Goal: Task Accomplishment & Management: Complete application form

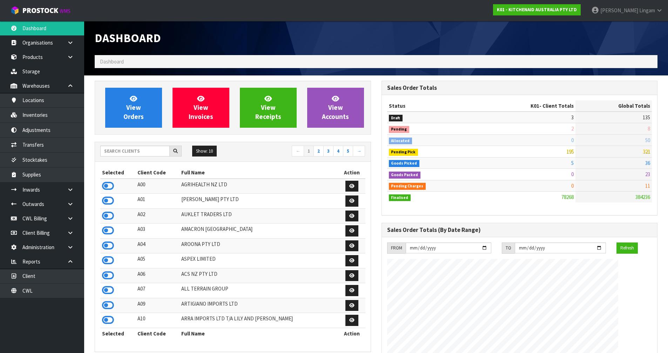
scroll to position [531, 286]
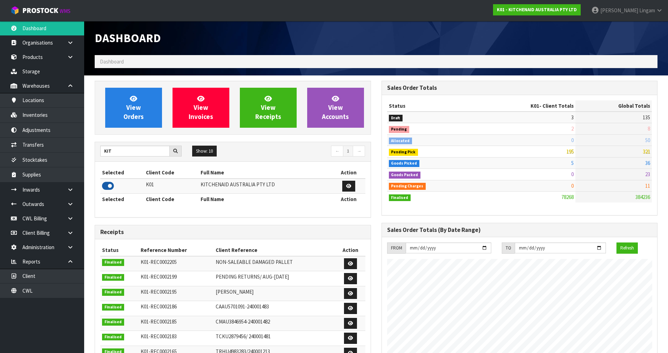
type input "KIT"
click at [107, 183] on icon at bounding box center [108, 185] width 12 height 11
click at [130, 122] on link "View Orders" at bounding box center [133, 108] width 57 height 40
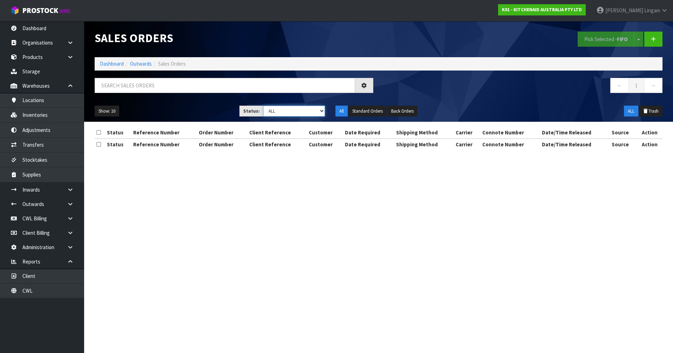
click at [309, 111] on select "Draft Pending Allocated Pending Pick Goods Picked Goods Packed Pending Charges …" at bounding box center [294, 110] width 62 height 11
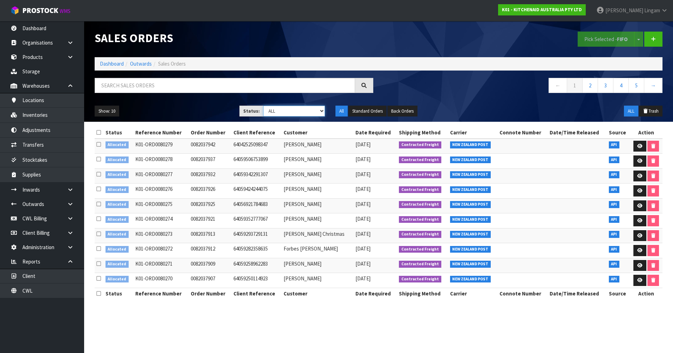
select select "string:2"
click at [263, 105] on select "Draft Pending Allocated Pending Pick Goods Picked Goods Packed Pending Charges …" at bounding box center [294, 110] width 62 height 11
click at [353, 89] on link "5" at bounding box center [636, 85] width 16 height 15
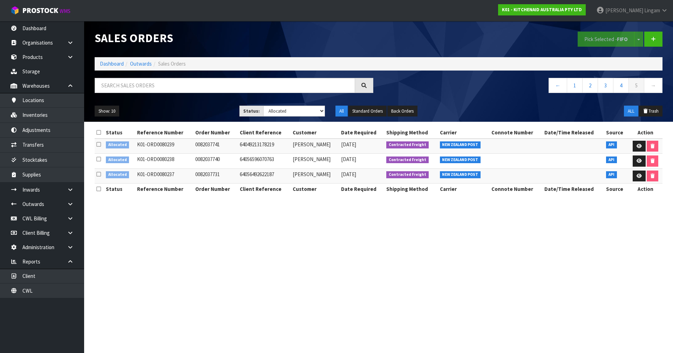
click at [101, 130] on icon at bounding box center [98, 132] width 5 height 5
click at [353, 41] on strong "FIFO" at bounding box center [622, 39] width 11 height 7
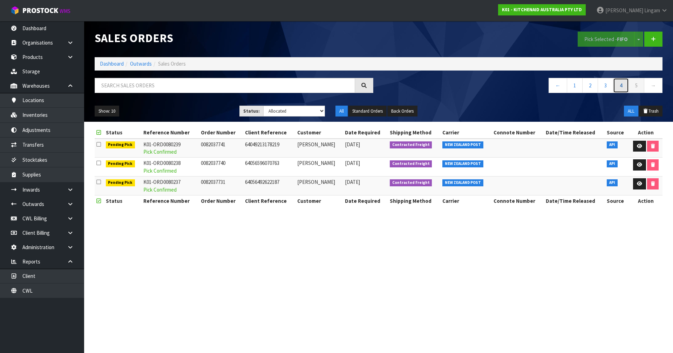
click at [353, 84] on link "4" at bounding box center [621, 85] width 16 height 15
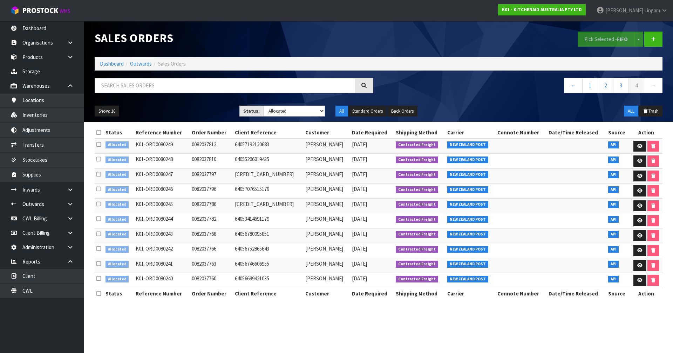
click at [98, 131] on icon at bounding box center [98, 132] width 5 height 5
click at [353, 41] on button "Pick Selected - FIFO" at bounding box center [606, 39] width 57 height 15
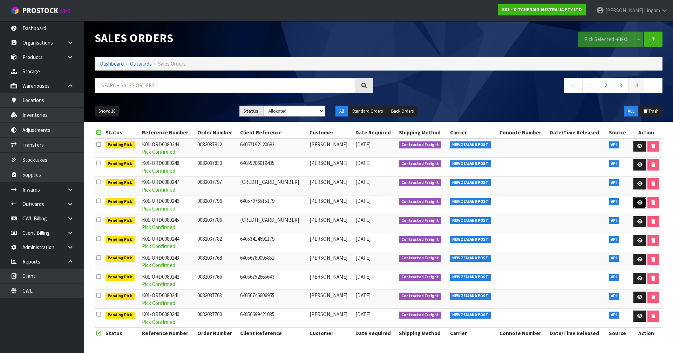
click at [353, 203] on icon at bounding box center [639, 202] width 5 height 5
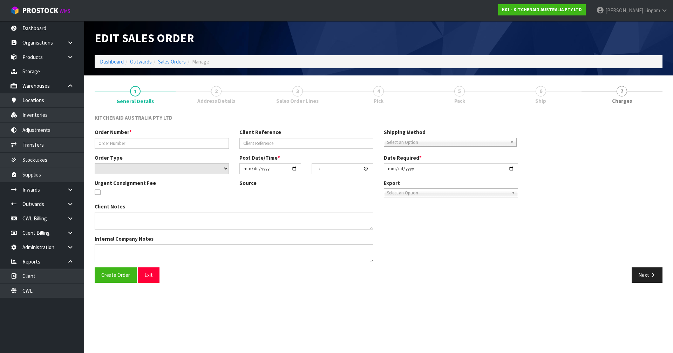
type input "0082037796"
type input "64057076515179"
select select "number:0"
type input "2025-10-04"
type input "22:39:00.000"
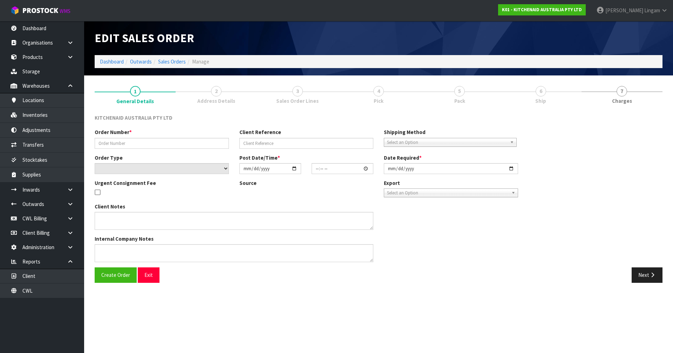
type input "2025-10-04"
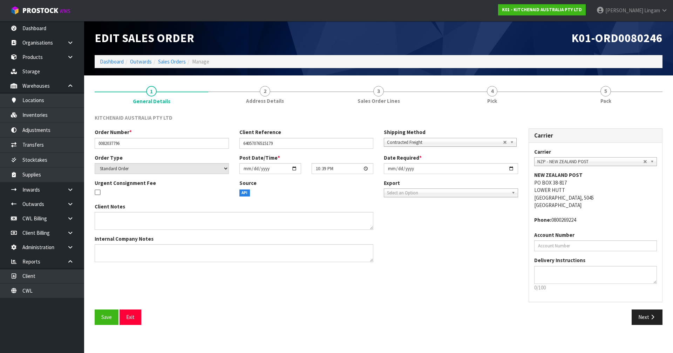
click at [275, 96] on link "2 Address Details" at bounding box center [265, 95] width 114 height 28
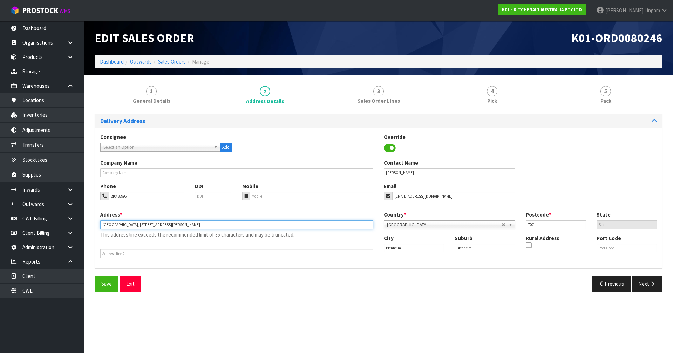
drag, startPoint x: 132, startPoint y: 224, endPoint x: 94, endPoint y: 228, distance: 38.1
click at [94, 228] on div "1 General Details 2 Address Details 3 Sales Order Lines 4 Pick 5 Pack Delivery …" at bounding box center [378, 189] width 578 height 216
type input "X11 STEPHENSON STREET"
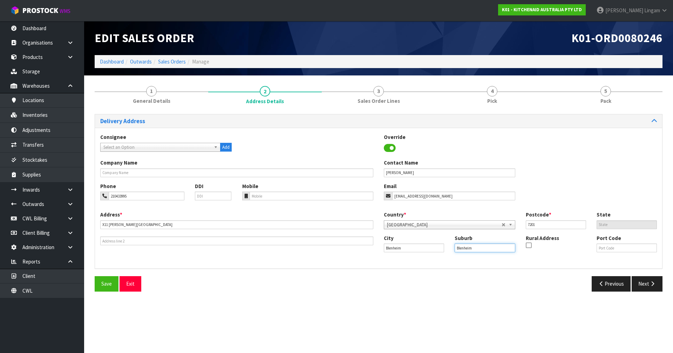
drag, startPoint x: 489, startPoint y: 252, endPoint x: 431, endPoint y: 260, distance: 58.1
click at [353, 243] on div "Address * X11 STEPHENSON STREET This address line exceeds the recommended limit…" at bounding box center [378, 237] width 567 height 52
paste input "LENHEIM CENTRAL,"
type input "BLENHEIM CENTRAL,F"
click at [105, 225] on input "X11 STEPHENSON STREET" at bounding box center [236, 224] width 273 height 9
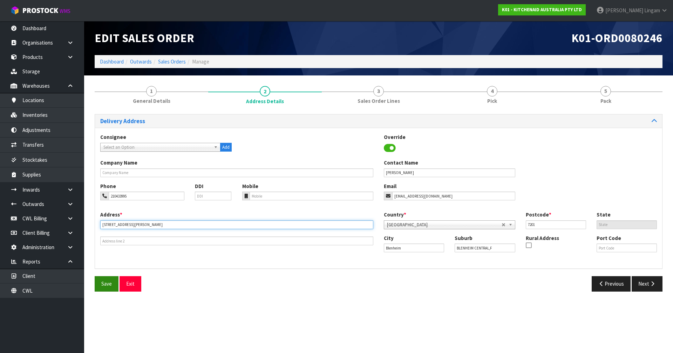
type input "11 STEPHENSON STREET"
click at [109, 243] on span "Save" at bounding box center [106, 283] width 11 height 7
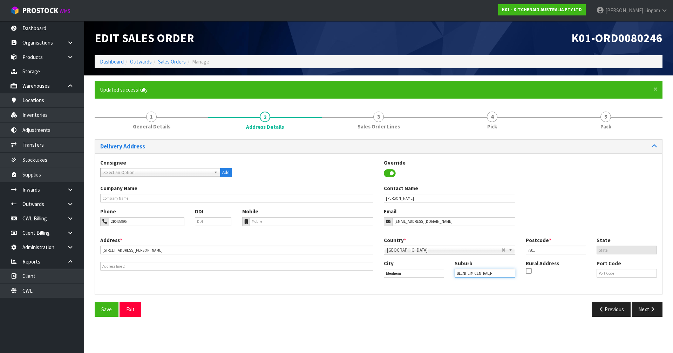
click at [353, 243] on input "BLENHEIM CENTRAL,F" at bounding box center [485, 272] width 60 height 9
type input "BLENHEIM CENTRAL"
click at [104, 243] on span "Save" at bounding box center [106, 309] width 11 height 7
click at [185, 61] on link "Sales Orders" at bounding box center [172, 61] width 28 height 7
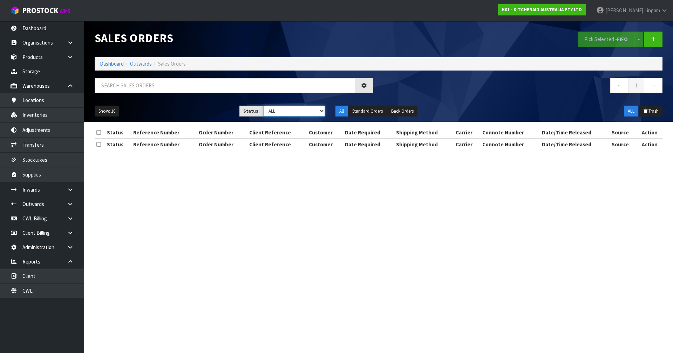
click at [314, 113] on select "Draft Pending Allocated Pending Pick Goods Picked Goods Packed Pending Charges …" at bounding box center [294, 110] width 62 height 11
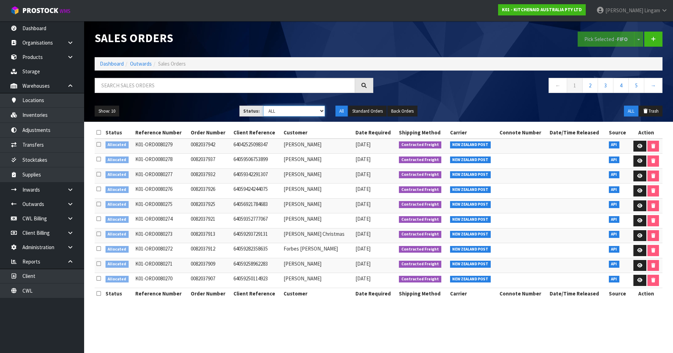
select select "string:2"
click at [263, 105] on select "Draft Pending Allocated Pending Pick Goods Picked Goods Packed Pending Charges …" at bounding box center [294, 110] width 62 height 11
click at [353, 84] on link "3" at bounding box center [636, 85] width 16 height 15
click at [98, 133] on icon at bounding box center [98, 132] width 5 height 5
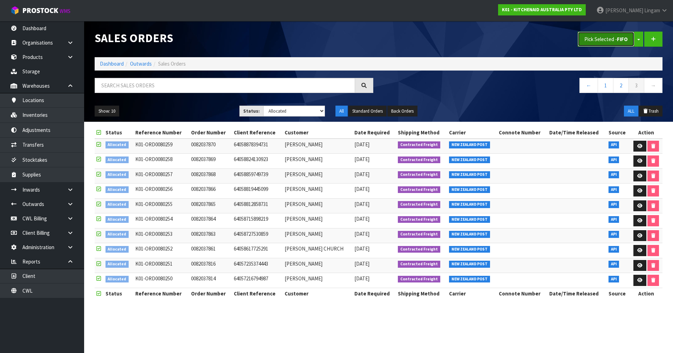
click at [353, 33] on button "Pick Selected - FIFO" at bounding box center [606, 39] width 57 height 15
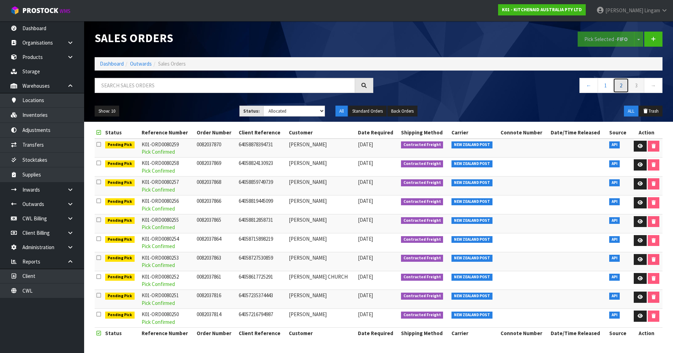
click at [353, 89] on link "2" at bounding box center [621, 85] width 16 height 15
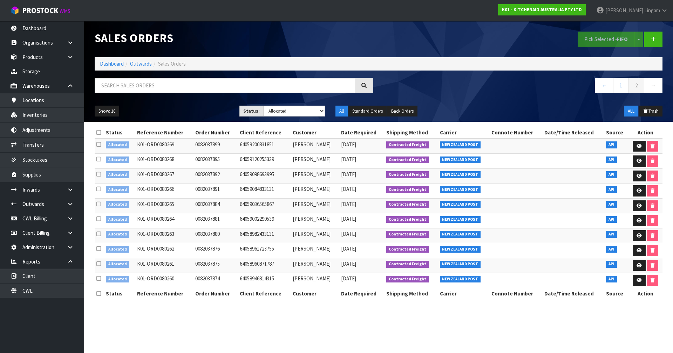
click at [98, 132] on icon at bounding box center [98, 132] width 5 height 5
click at [353, 39] on button "Pick Selected - FIFO" at bounding box center [606, 39] width 57 height 15
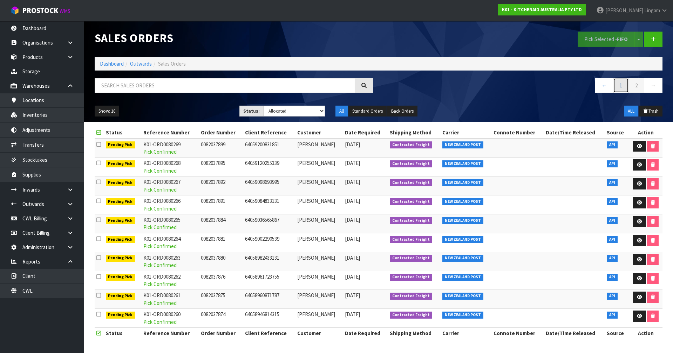
click at [353, 86] on link "1" at bounding box center [621, 85] width 16 height 15
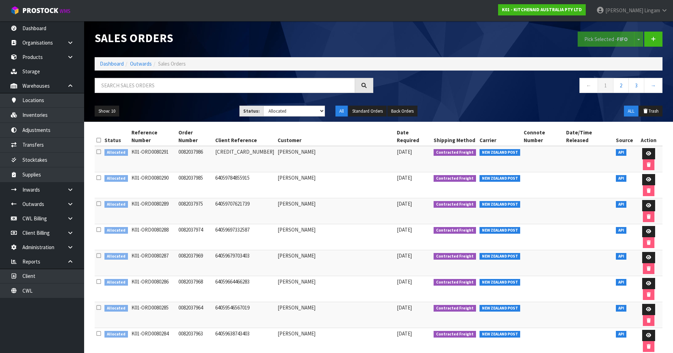
click at [98, 137] on icon at bounding box center [98, 139] width 5 height 5
click at [353, 40] on button "Pick Selected - FIFO" at bounding box center [606, 39] width 57 height 15
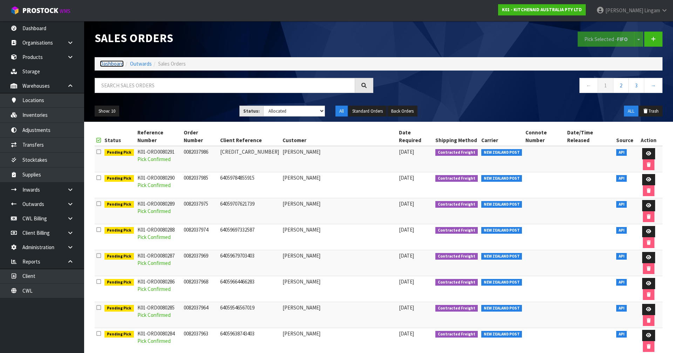
click at [108, 66] on link "Dashboard" at bounding box center [112, 63] width 24 height 7
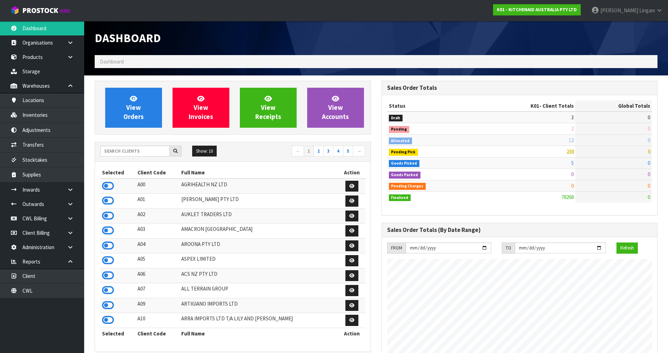
scroll to position [531, 286]
click at [155, 114] on link "View Orders" at bounding box center [133, 108] width 57 height 40
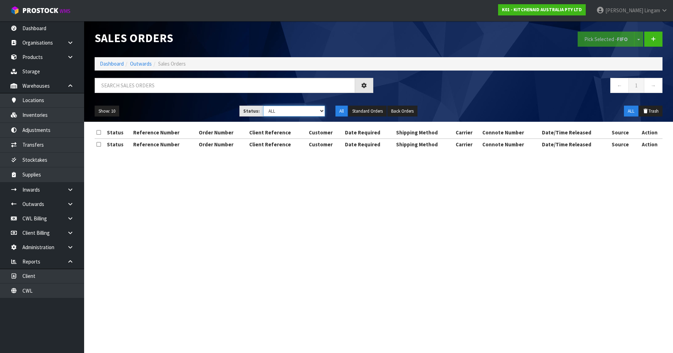
click at [316, 113] on select "Draft Pending Allocated Pending Pick Goods Picked Goods Packed Pending Charges …" at bounding box center [294, 110] width 62 height 11
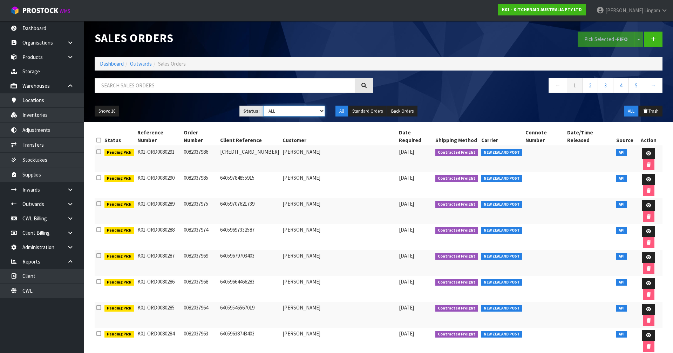
select select "string:2"
click at [263, 105] on select "Draft Pending Allocated Pending Pick Goods Picked Goods Packed Pending Charges …" at bounding box center [294, 110] width 62 height 11
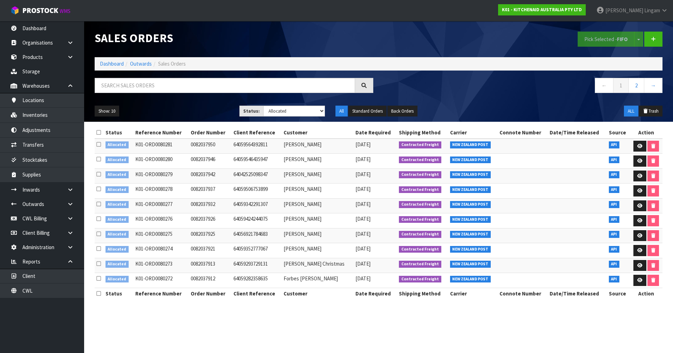
click at [99, 131] on icon at bounding box center [98, 132] width 5 height 5
click at [353, 36] on button "Pick Selected - FIFO" at bounding box center [606, 39] width 57 height 15
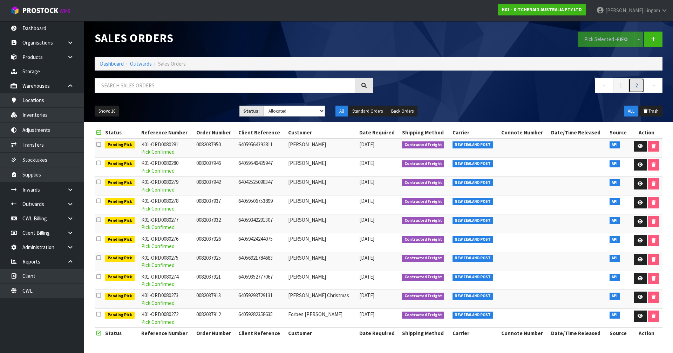
click at [353, 84] on link "2" at bounding box center [636, 85] width 16 height 15
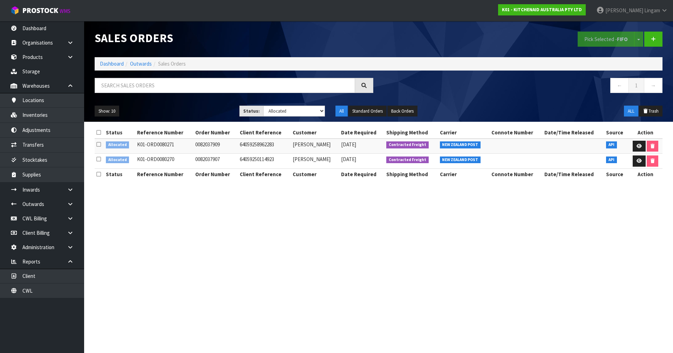
click at [99, 131] on icon at bounding box center [98, 132] width 5 height 5
click at [353, 43] on button "Pick Selected - FIFO" at bounding box center [606, 39] width 57 height 15
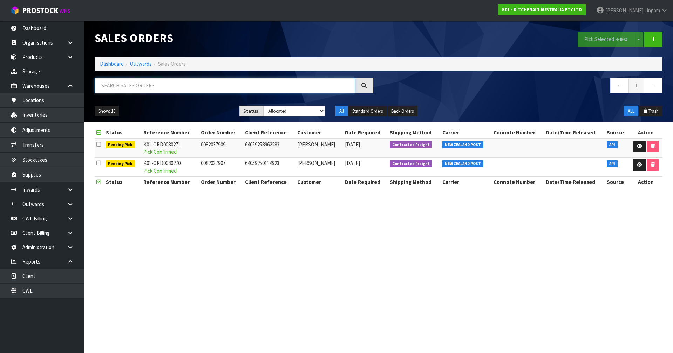
click at [250, 85] on input "text" at bounding box center [225, 85] width 260 height 15
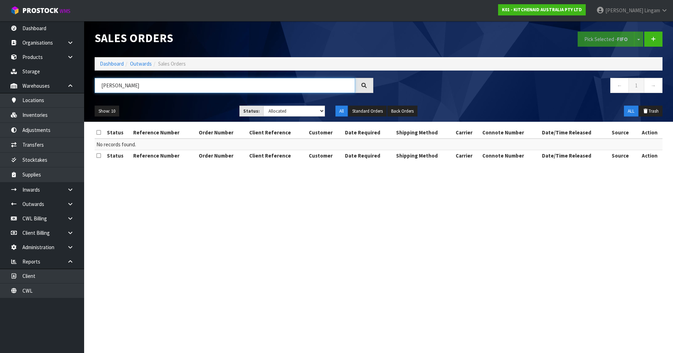
type input "DAVID"
click at [319, 109] on select "Draft Pending Allocated Pending Pick Goods Picked Goods Packed Pending Charges …" at bounding box center [294, 110] width 62 height 11
select select "string:3"
click at [263, 105] on select "Draft Pending Allocated Pending Pick Goods Picked Goods Packed Pending Charges …" at bounding box center [294, 110] width 62 height 11
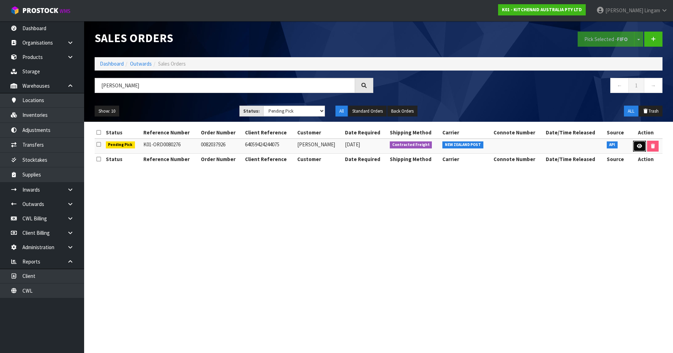
click at [353, 148] on icon at bounding box center [639, 146] width 5 height 5
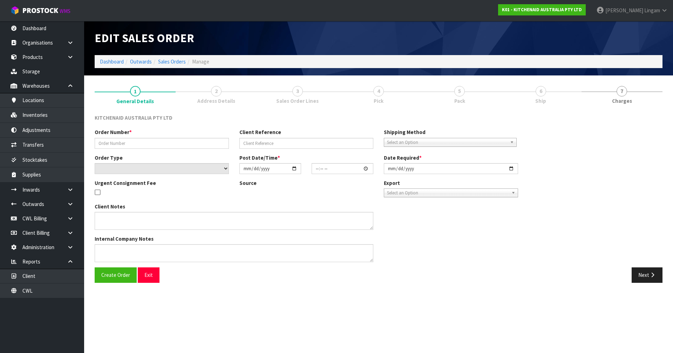
type input "0082037926"
type input "64059424244075"
select select "number:0"
type input "2025-10-05"
type input "12:38:22.000"
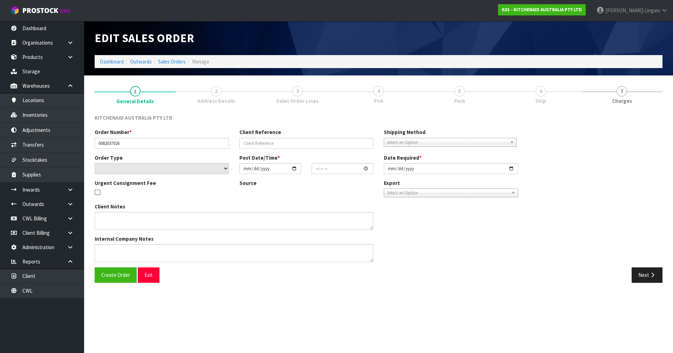
type input "2025-10-05"
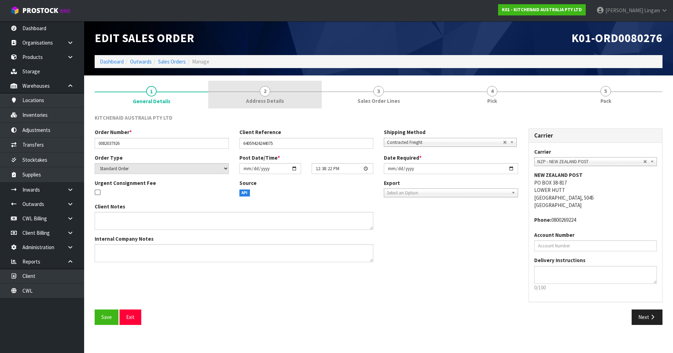
click at [296, 97] on link "2 Address Details" at bounding box center [265, 95] width 114 height 28
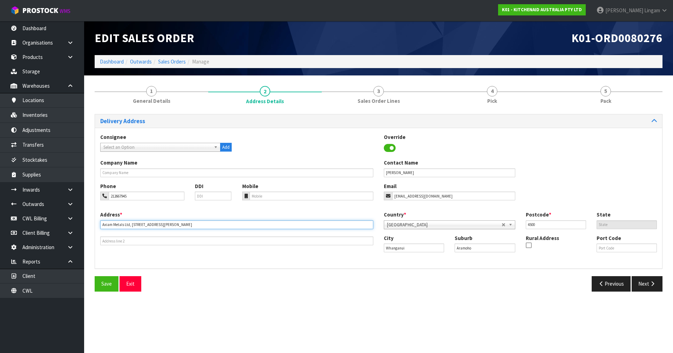
drag, startPoint x: 131, startPoint y: 223, endPoint x: 101, endPoint y: 226, distance: 29.9
click at [101, 226] on input "Axiam Metals Ltd, 50 Kelvin Street" at bounding box center [236, 224] width 273 height 9
type input "50 KELVIN STREET"
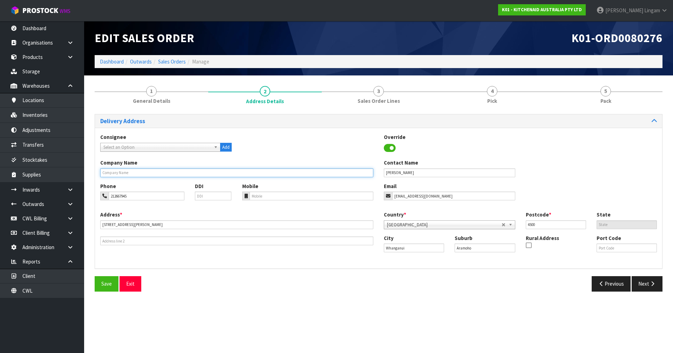
click at [166, 173] on input "text" at bounding box center [236, 172] width 273 height 9
paste input "AXIAM METALS LTD,"
type input "AXIAM METALS LTD,"
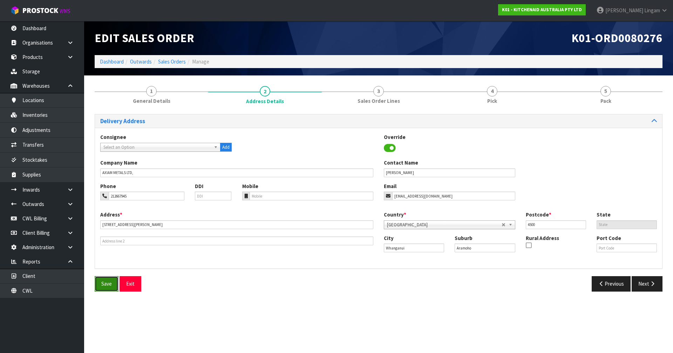
click at [102, 243] on span "Save" at bounding box center [106, 283] width 11 height 7
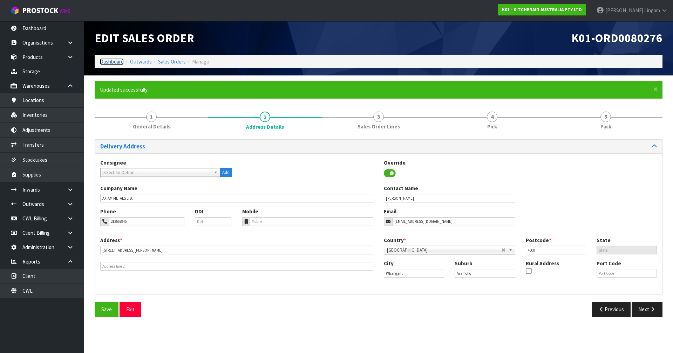
click at [115, 61] on link "Dashboard" at bounding box center [112, 61] width 24 height 7
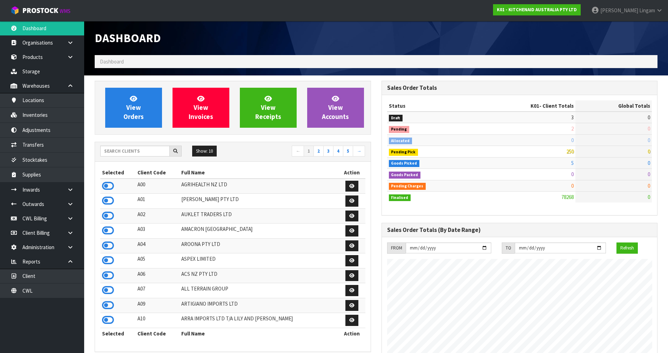
scroll to position [531, 286]
click at [47, 243] on link "CWL" at bounding box center [42, 290] width 84 height 14
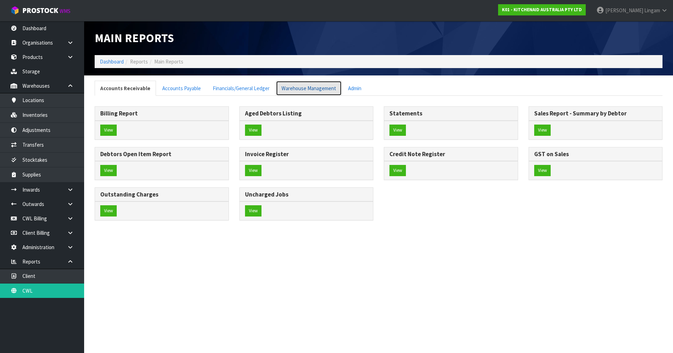
click at [315, 84] on link "Warehouse Management" at bounding box center [309, 88] width 66 height 15
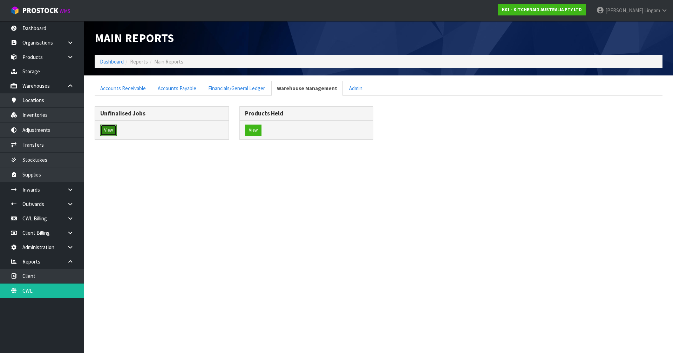
click at [110, 129] on button "View" at bounding box center [108, 129] width 16 height 11
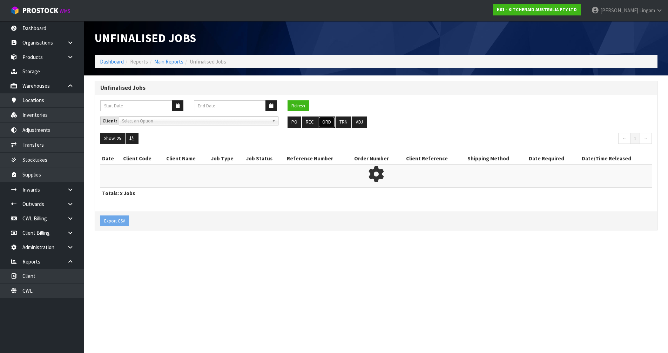
click at [327, 125] on button "ORD" at bounding box center [326, 121] width 16 height 11
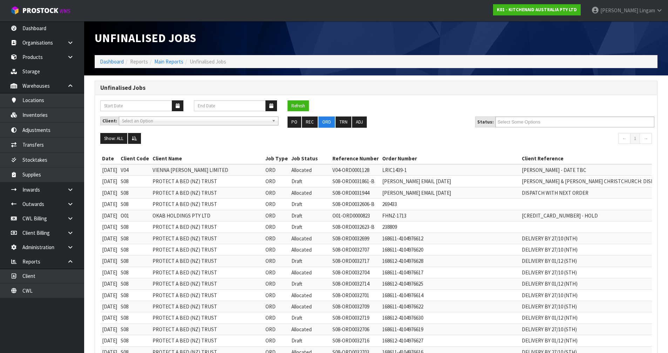
click at [353, 122] on ul "Select Some Options" at bounding box center [574, 121] width 159 height 11
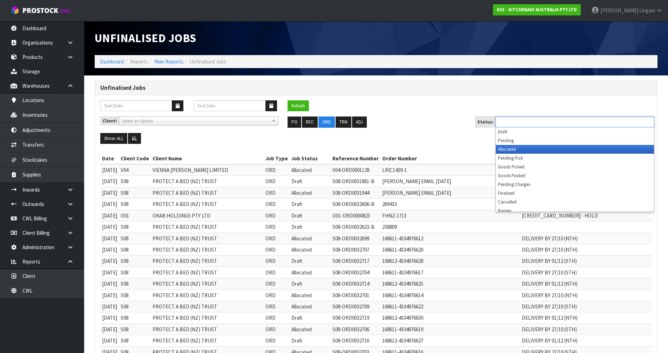
click at [353, 147] on li "Allocated" at bounding box center [575, 149] width 158 height 9
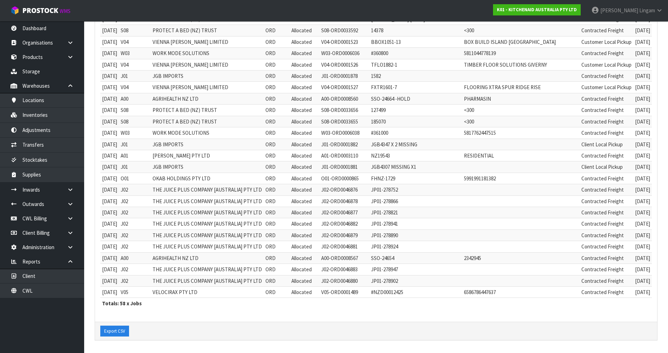
scroll to position [5, 0]
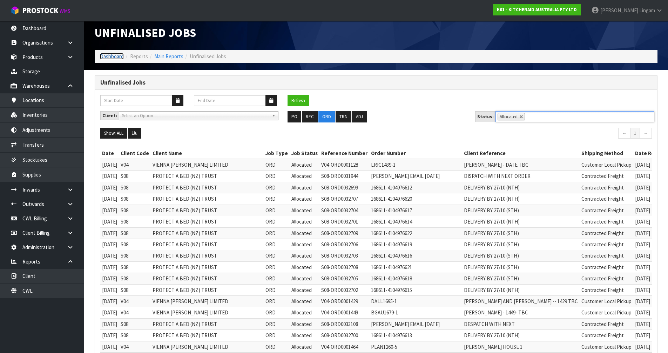
click at [117, 57] on link "Dashboard" at bounding box center [112, 56] width 24 height 7
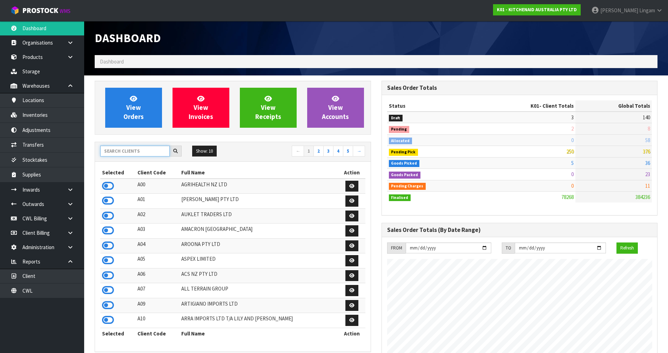
click at [150, 148] on input "text" at bounding box center [134, 150] width 69 height 11
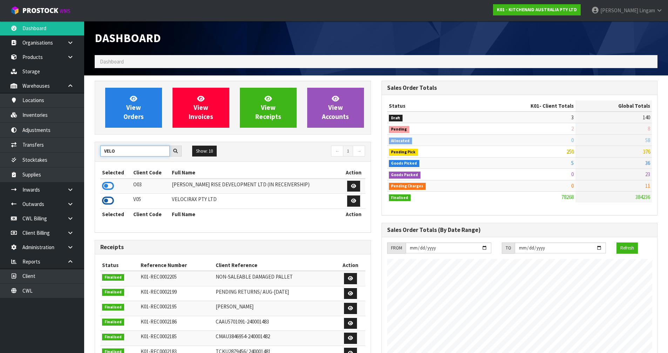
type input "VELO"
click at [103, 200] on icon at bounding box center [108, 200] width 12 height 11
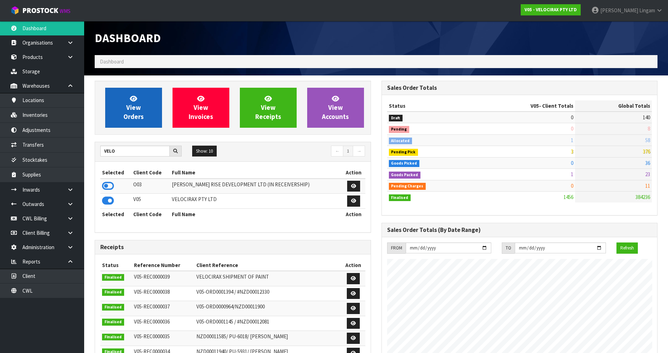
scroll to position [546, 286]
click at [149, 126] on link "View Orders" at bounding box center [133, 108] width 57 height 40
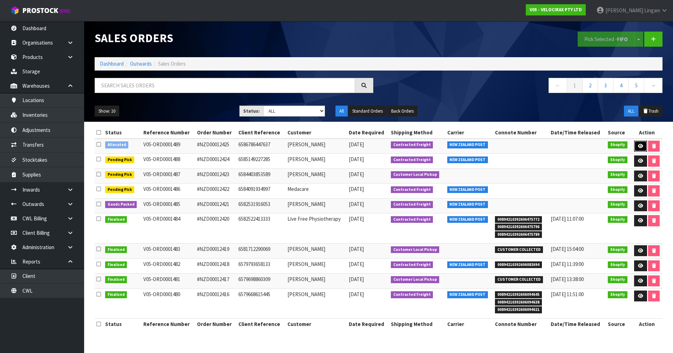
click at [353, 143] on link at bounding box center [640, 146] width 13 height 11
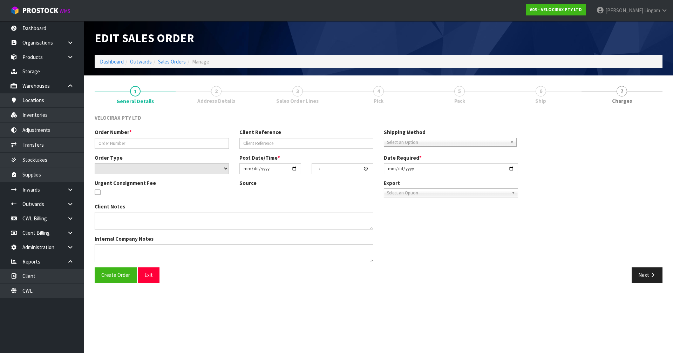
type input "#NZD00012425"
type input "6586786447637"
select select "number:0"
type input "2025-10-05"
type input "11:42:18.000"
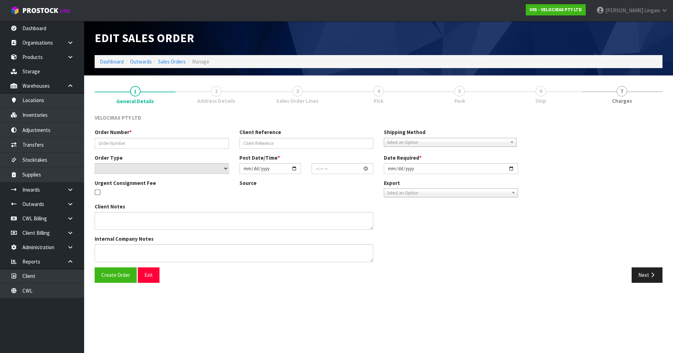
type input "2025-10-05"
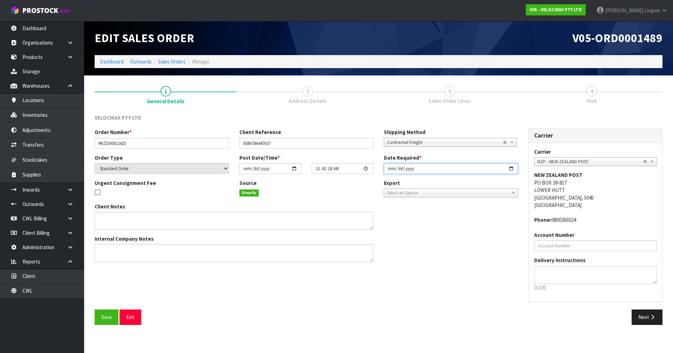
click at [353, 169] on input "2025-10-05" at bounding box center [451, 168] width 134 height 11
type input "2025-10-06"
click at [105, 243] on span "Save" at bounding box center [106, 316] width 11 height 7
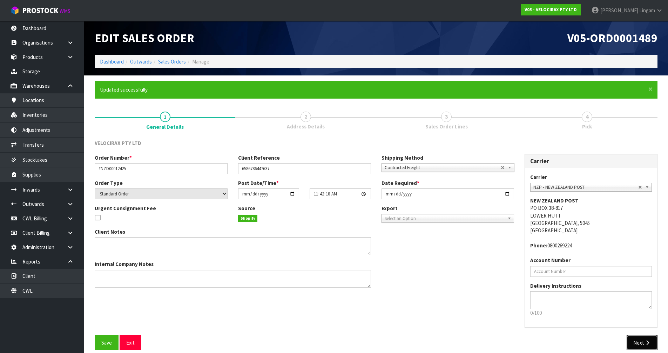
click at [353, 243] on button "Next" at bounding box center [641, 342] width 31 height 15
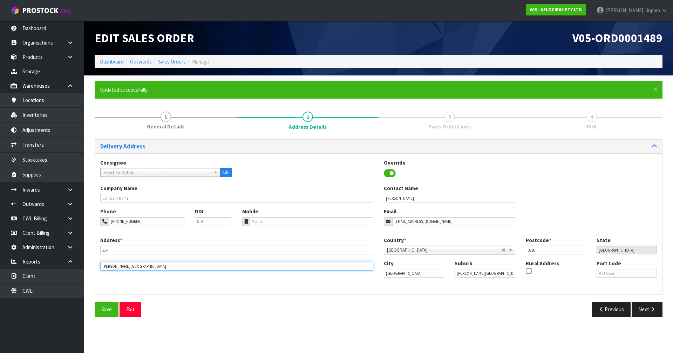
drag, startPoint x: 133, startPoint y: 269, endPoint x: 97, endPoint y: 270, distance: 36.1
click at [97, 243] on div "Address * 114 This address line exceeds the recommended limit of 35 characters …" at bounding box center [237, 253] width 284 height 34
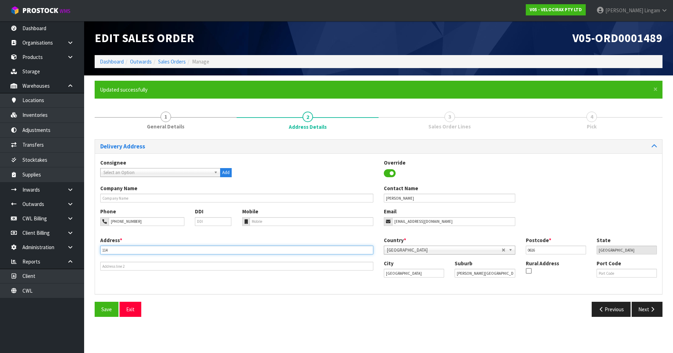
click at [147, 243] on input "114" at bounding box center [236, 249] width 273 height 9
paste input "BUCKLEY AVENUE"
type input "114 BUCKLEY AVENUE"
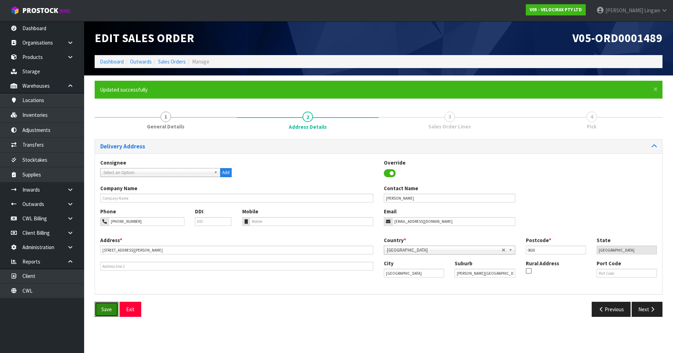
click at [104, 243] on span "Save" at bounding box center [106, 309] width 11 height 7
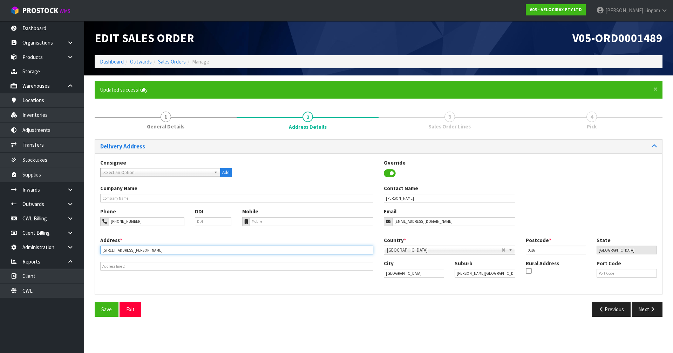
drag, startPoint x: 148, startPoint y: 248, endPoint x: 99, endPoint y: 252, distance: 48.5
click at [99, 243] on div "Address * 114 BUCKLEY AVENUE This address line exceeds the recommended limit of…" at bounding box center [237, 253] width 284 height 34
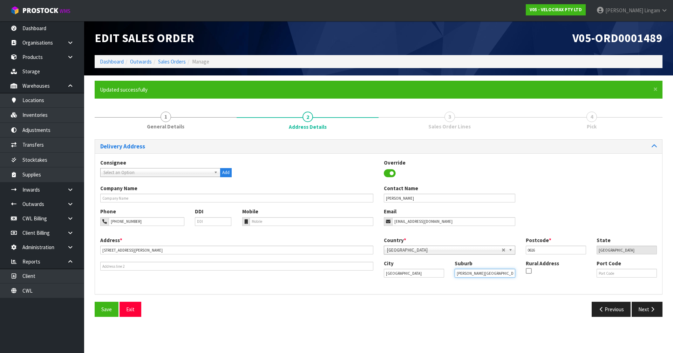
drag, startPoint x: 489, startPoint y: 274, endPoint x: 447, endPoint y: 276, distance: 42.5
click at [353, 243] on div "City Auckland Suburb Buckley Avenue Rural Address Port Code" at bounding box center [520, 271] width 284 height 24
click at [114, 243] on button "Save" at bounding box center [107, 308] width 24 height 15
click at [353, 243] on input "text" at bounding box center [485, 272] width 60 height 9
paste input "HOBSONVILLE"
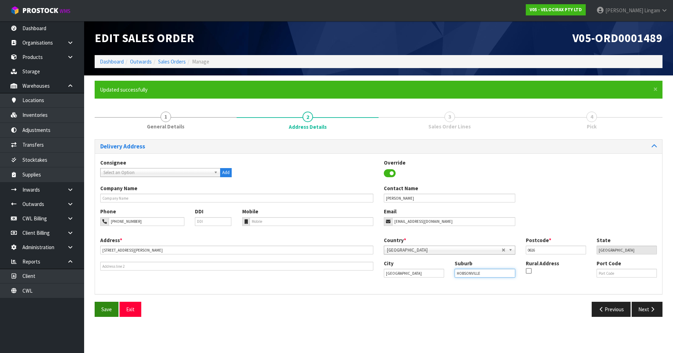
type input "HOBSONVILLE"
click at [108, 243] on button "Save" at bounding box center [107, 308] width 24 height 15
click at [353, 243] on button "Next" at bounding box center [647, 308] width 31 height 15
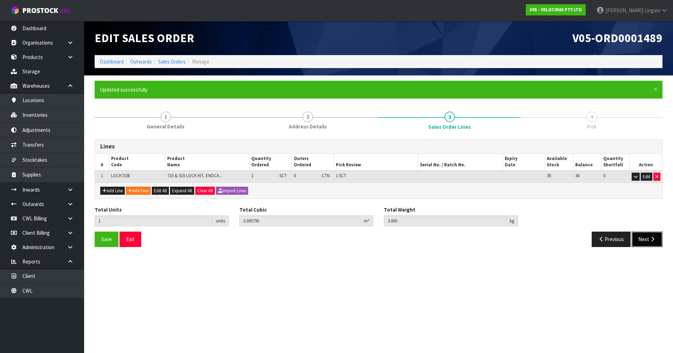
click at [353, 237] on button "Next" at bounding box center [647, 238] width 31 height 15
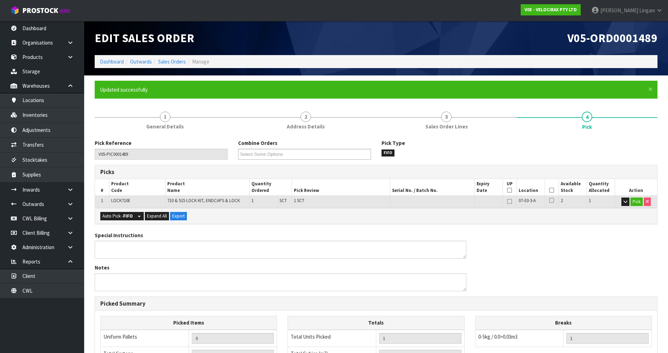
scroll to position [137, 0]
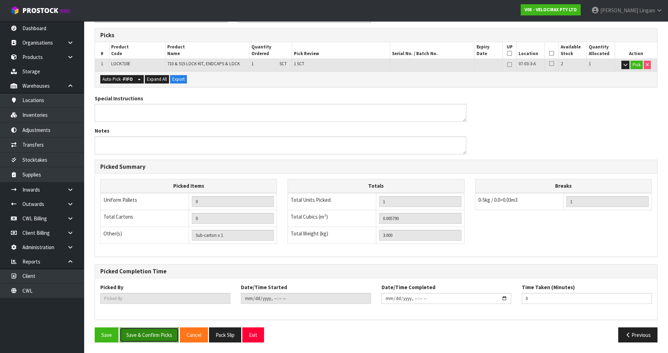
click at [149, 243] on button "Save & Confirm Picks" at bounding box center [149, 334] width 59 height 15
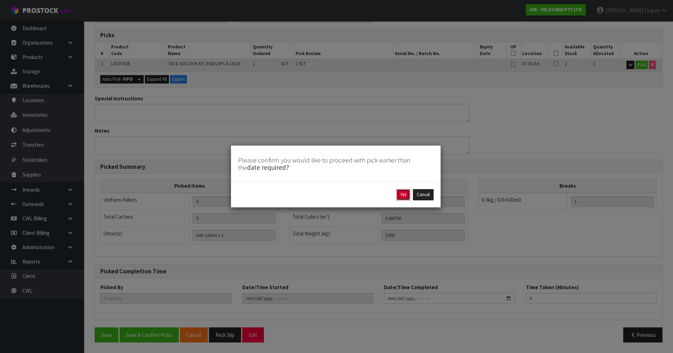
click at [353, 193] on button "Yes" at bounding box center [403, 194] width 14 height 11
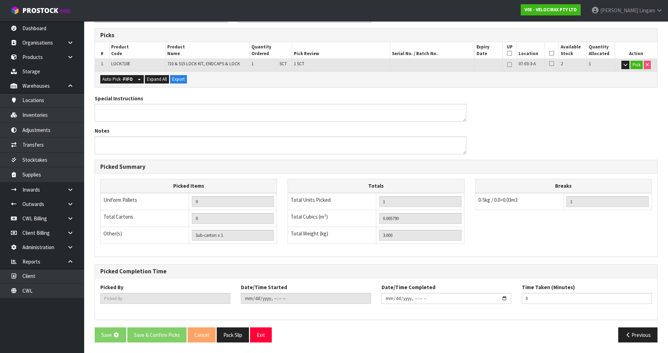
scroll to position [0, 0]
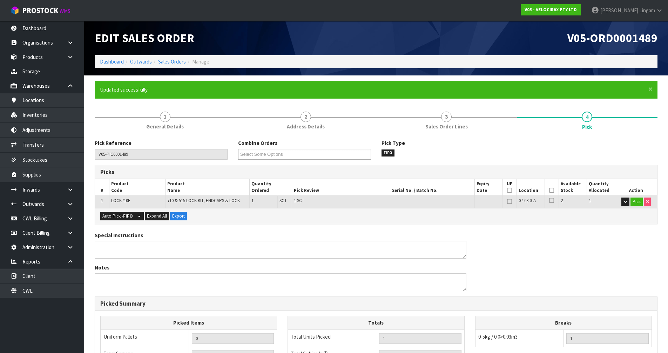
type input "[PERSON_NAME]"
type input "2025-10-05T14:53:06"
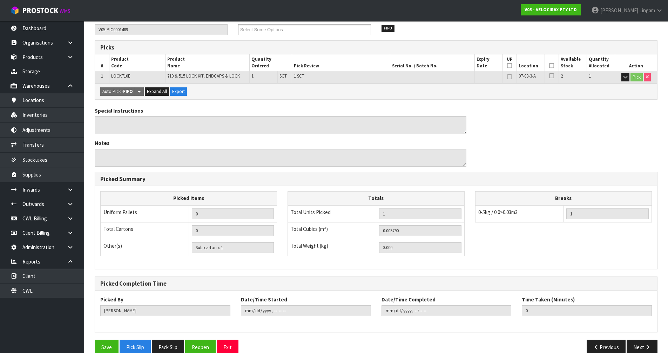
scroll to position [137, 0]
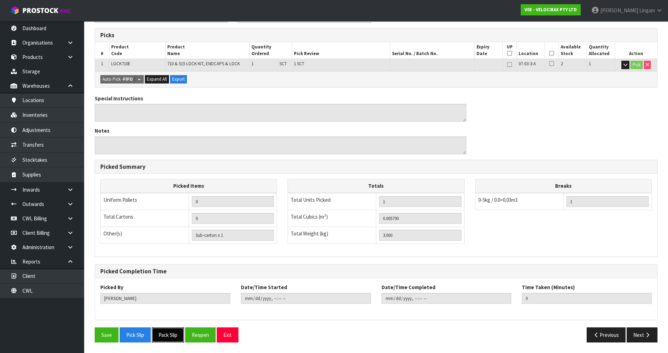
click at [173, 243] on button "Pack Slip" at bounding box center [168, 334] width 32 height 15
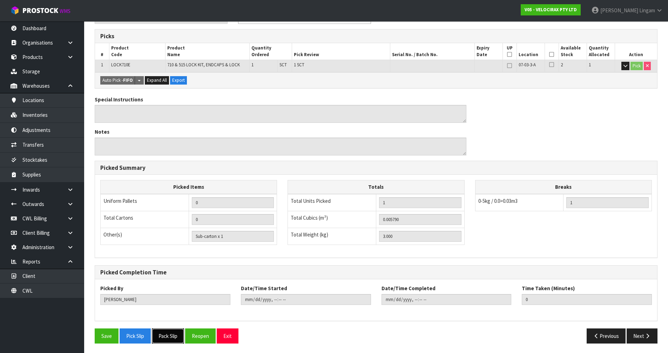
scroll to position [0, 0]
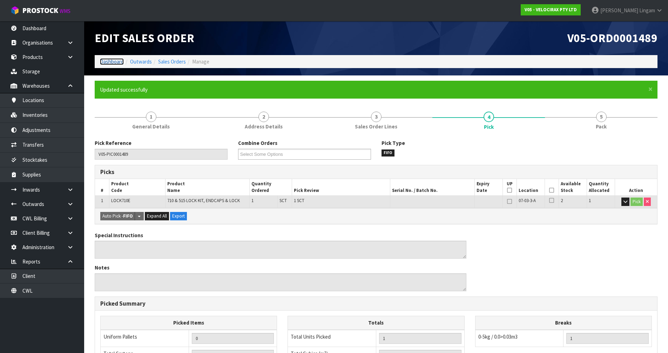
click at [102, 61] on link "Dashboard" at bounding box center [112, 61] width 24 height 7
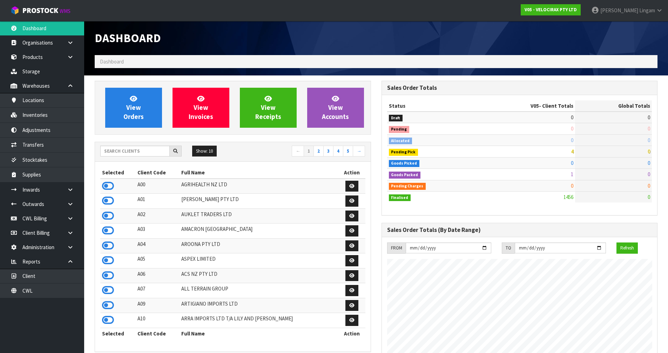
scroll to position [546, 286]
click at [152, 148] on input "text" at bounding box center [134, 150] width 69 height 11
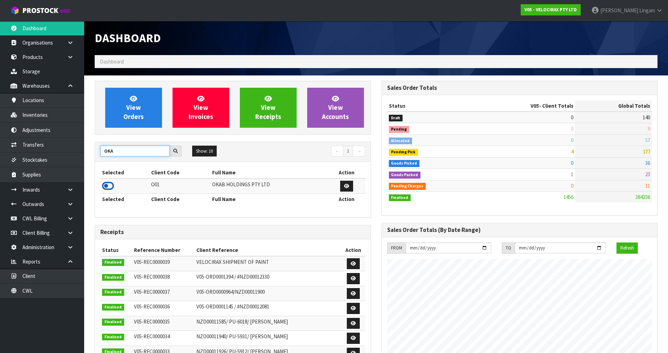
type input "OKA"
click at [108, 185] on icon at bounding box center [108, 185] width 12 height 11
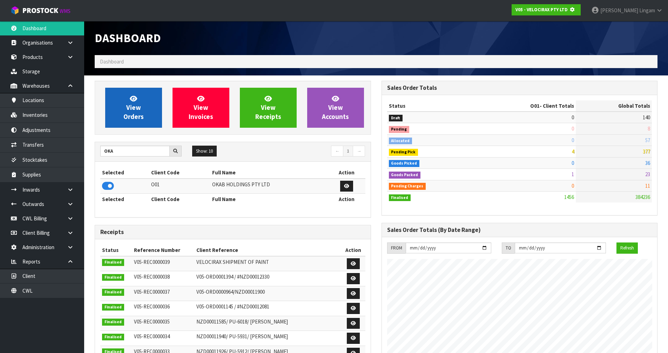
scroll to position [350011, 350162]
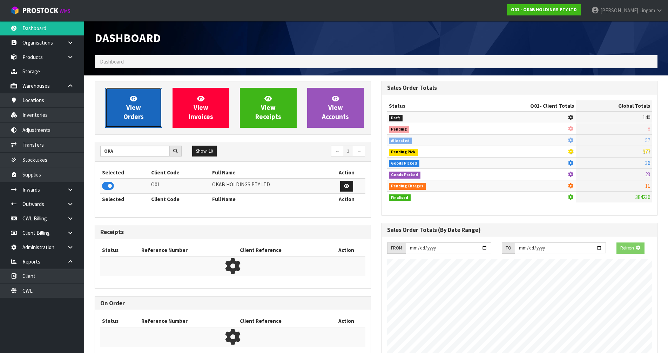
click at [134, 118] on span "View Orders" at bounding box center [133, 107] width 20 height 26
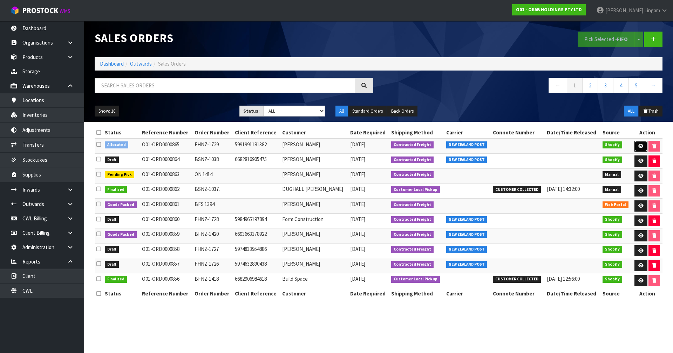
click at [353, 144] on icon at bounding box center [640, 146] width 5 height 5
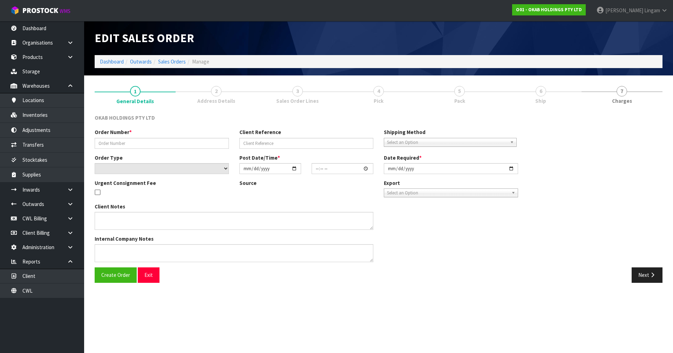
type input "FHNZ-1729"
type input "5991991181382"
select select "number:0"
type input "2025-10-04"
type input "22:26:49.000"
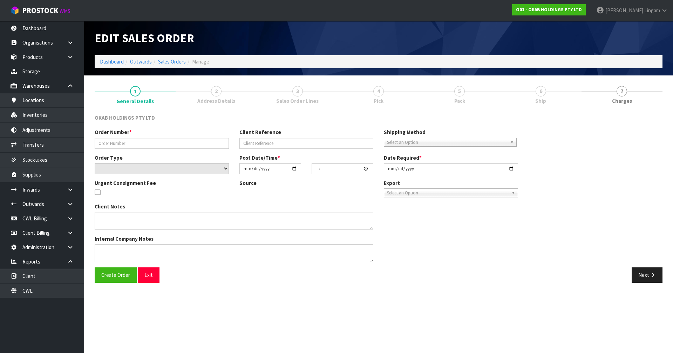
type input "2025-10-04"
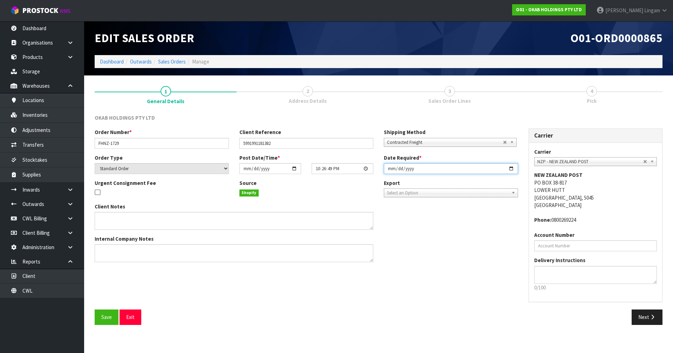
click at [353, 168] on input "2025-10-04" at bounding box center [451, 168] width 134 height 11
type input "2025-10-06"
drag, startPoint x: 102, startPoint y: 314, endPoint x: 132, endPoint y: 309, distance: 30.5
click at [102, 243] on span "Save" at bounding box center [106, 316] width 11 height 7
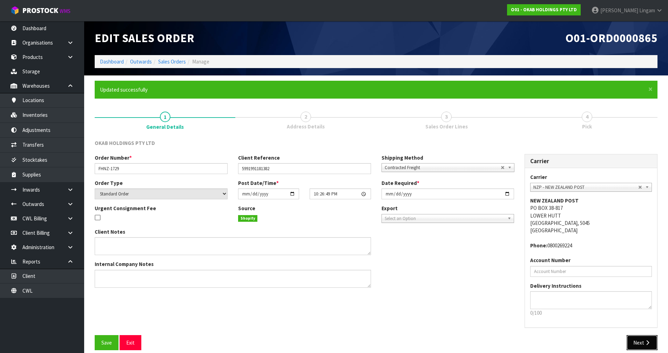
click at [353, 243] on icon "button" at bounding box center [647, 342] width 7 height 5
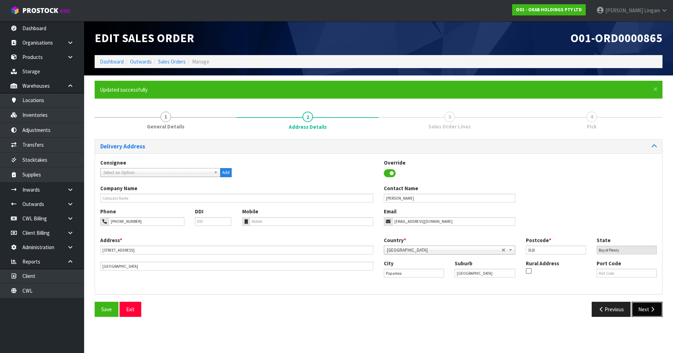
click at [353, 243] on button "Next" at bounding box center [647, 308] width 31 height 15
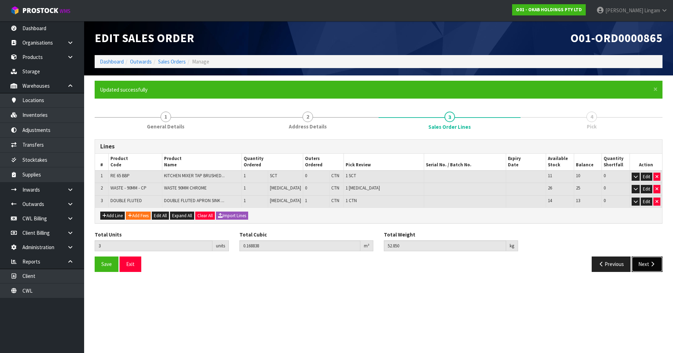
click at [353, 243] on button "Next" at bounding box center [647, 263] width 31 height 15
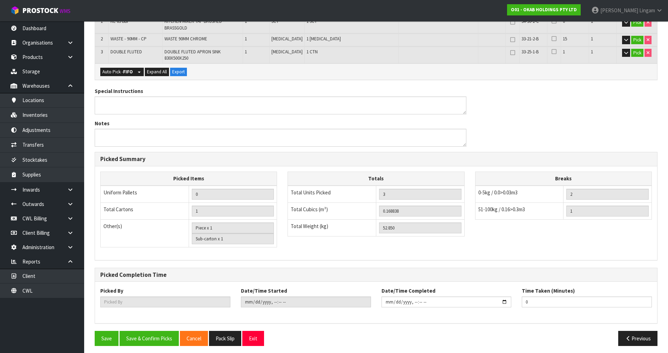
scroll to position [183, 0]
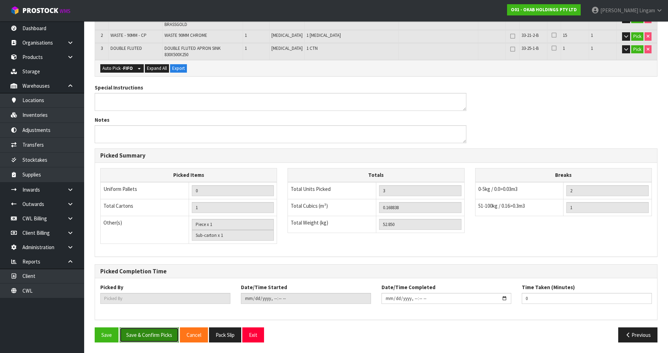
click at [162, 243] on button "Save & Confirm Picks" at bounding box center [149, 334] width 59 height 15
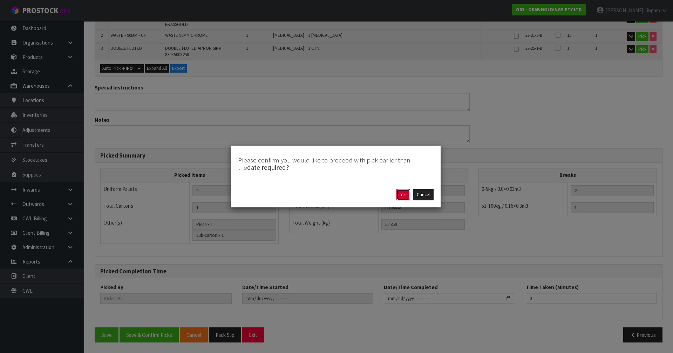
click at [353, 197] on button "Yes" at bounding box center [403, 194] width 14 height 11
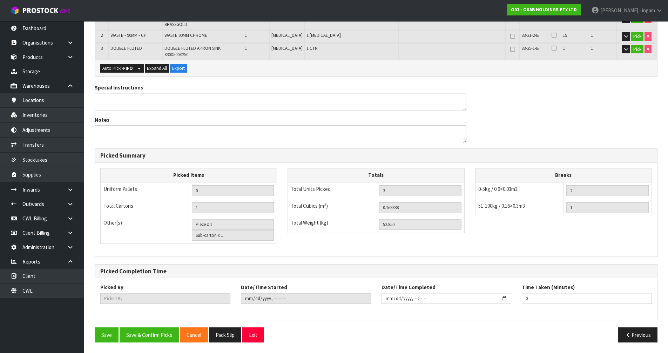
scroll to position [0, 0]
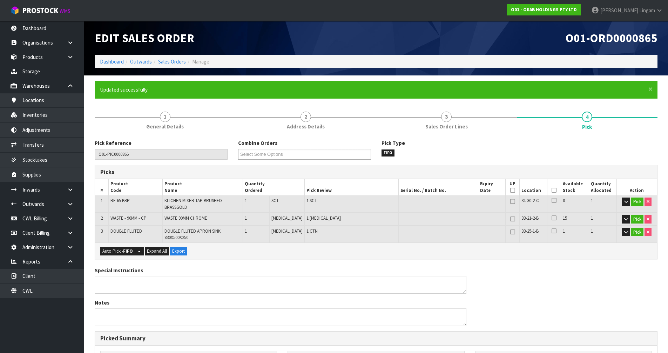
type input "[PERSON_NAME]"
type input "2025-10-05T14:54:28"
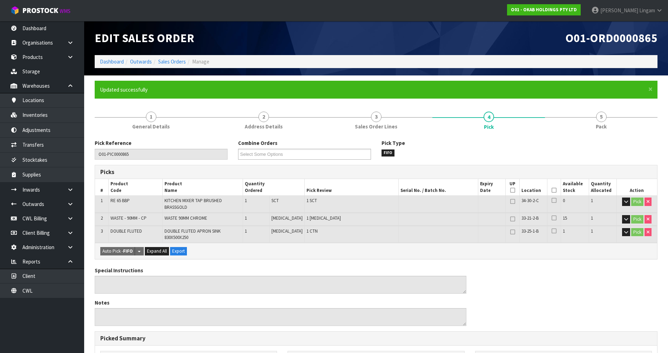
scroll to position [183, 0]
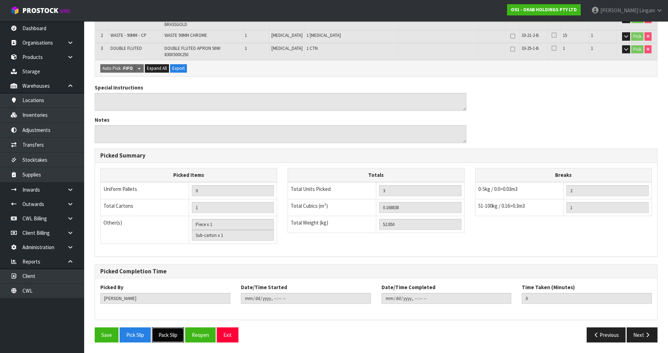
click at [174, 243] on button "Pack Slip" at bounding box center [168, 334] width 32 height 15
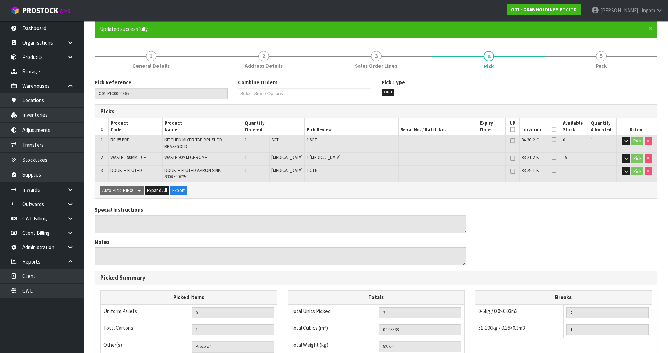
scroll to position [7, 0]
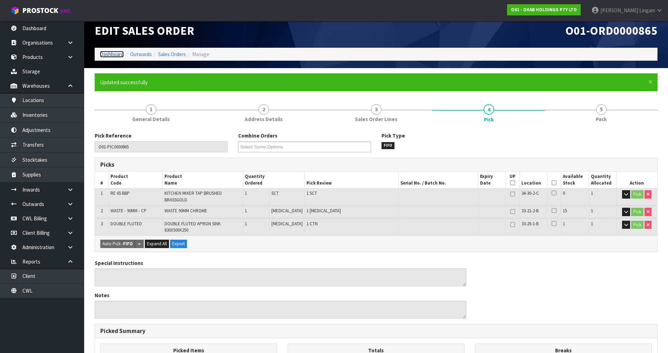
click at [114, 53] on link "Dashboard" at bounding box center [112, 54] width 24 height 7
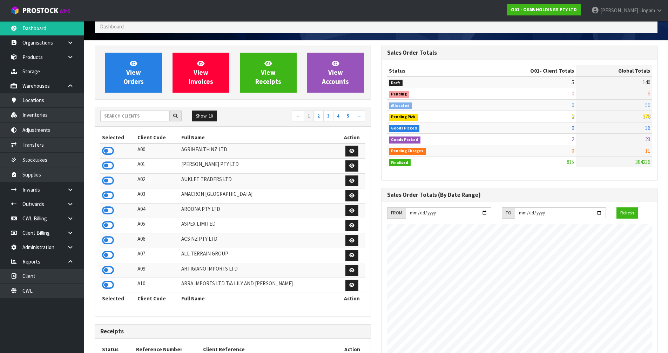
scroll to position [32, 0]
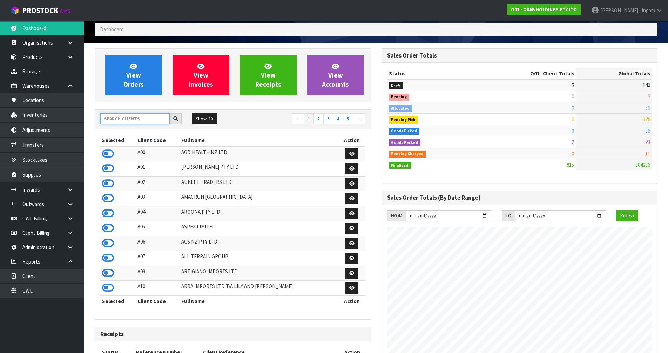
click at [139, 118] on input "text" at bounding box center [134, 118] width 69 height 11
click at [113, 154] on icon at bounding box center [108, 153] width 12 height 11
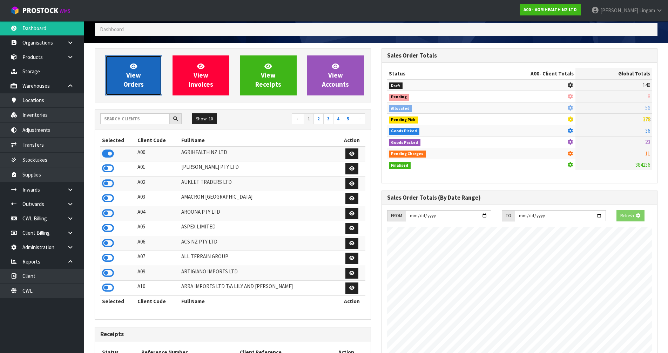
click at [139, 88] on span "View Orders" at bounding box center [133, 75] width 20 height 26
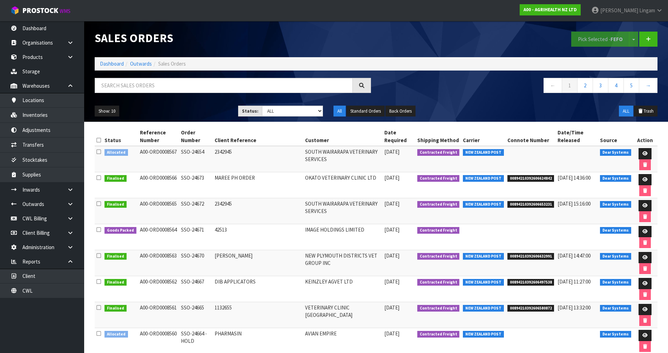
click at [101, 151] on icon at bounding box center [98, 151] width 5 height 5
click at [0, 0] on input "checkbox" at bounding box center [0, 0] width 0 height 0
click at [353, 154] on icon at bounding box center [644, 153] width 5 height 5
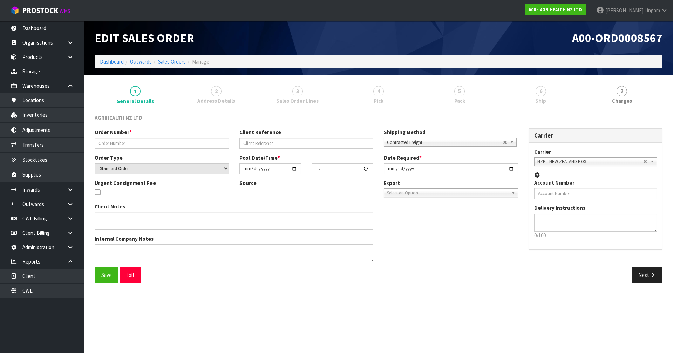
type input "SSO-24654"
type input "2342945"
select select "number:0"
type input "2025-10-05"
type input "11:10:08.000"
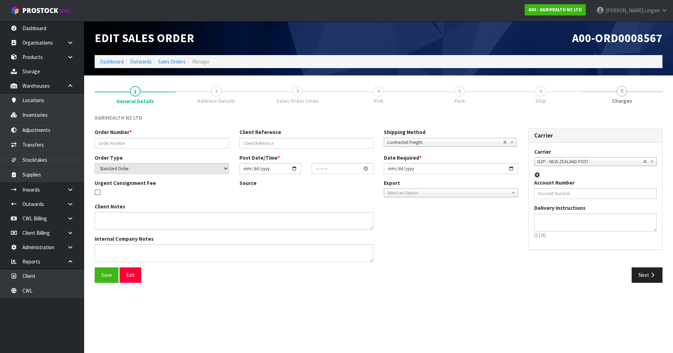
type input "2025-10-05"
type textarea "SHIP BY: Overnight Courier"
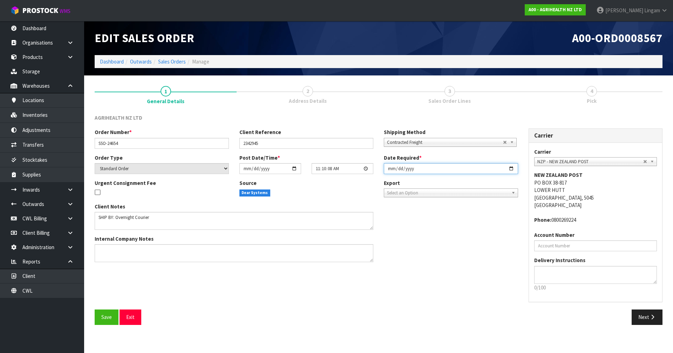
click at [353, 169] on input "2025-10-05" at bounding box center [451, 168] width 134 height 11
type input "2025-10-06"
click at [102, 243] on span "Save" at bounding box center [106, 316] width 11 height 7
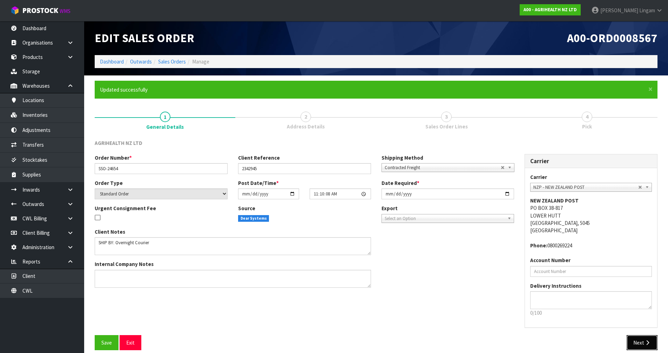
click at [353, 243] on icon "button" at bounding box center [647, 342] width 7 height 5
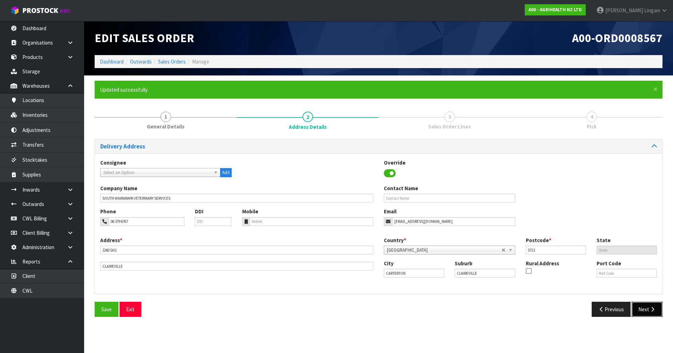
click at [353, 243] on icon "button" at bounding box center [652, 308] width 7 height 5
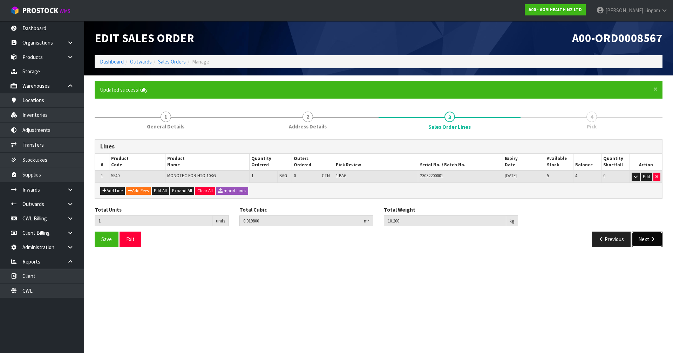
click at [353, 237] on button "Next" at bounding box center [647, 238] width 31 height 15
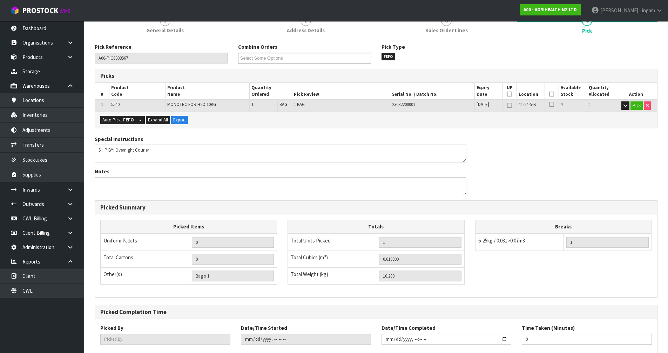
scroll to position [137, 0]
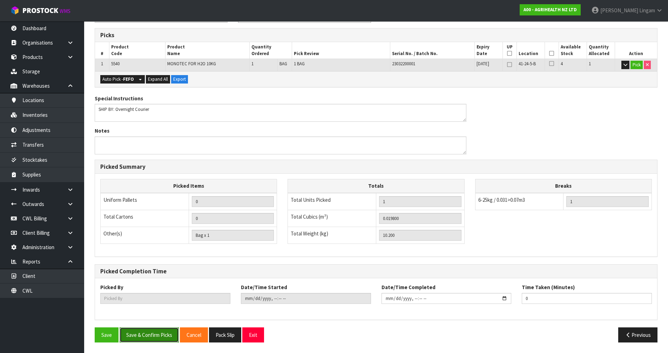
click at [159, 243] on button "Save & Confirm Picks" at bounding box center [149, 334] width 59 height 15
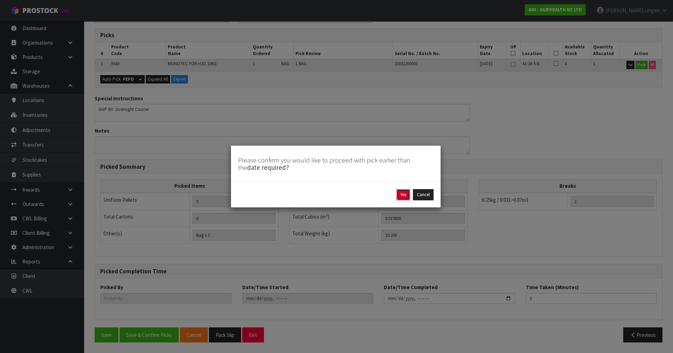
click at [353, 195] on button "Yes" at bounding box center [403, 194] width 14 height 11
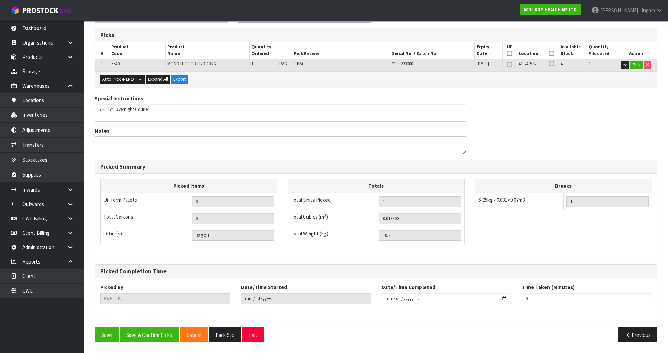
scroll to position [0, 0]
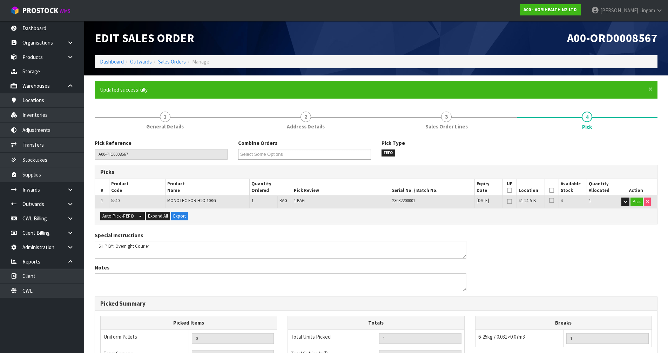
type input "[PERSON_NAME]"
type input "2025-10-05T14:55:23"
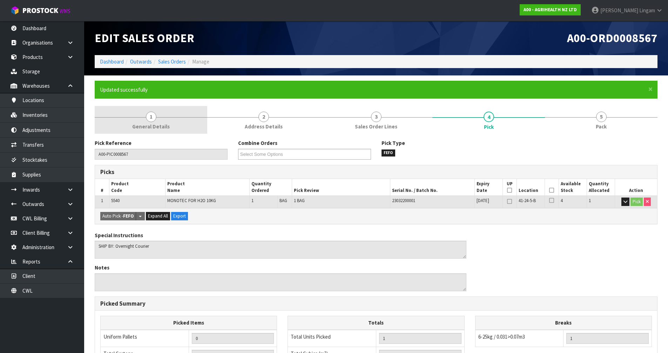
click at [175, 128] on link "1 General Details" at bounding box center [151, 120] width 112 height 28
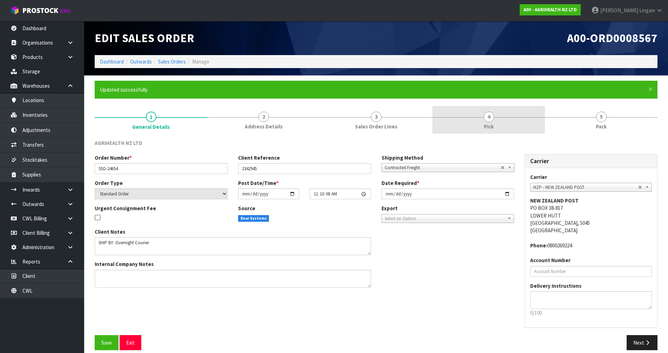
click at [353, 125] on link "4 Pick" at bounding box center [488, 120] width 112 height 28
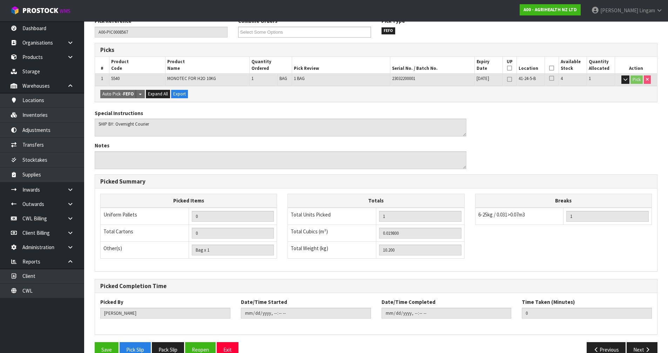
scroll to position [137, 0]
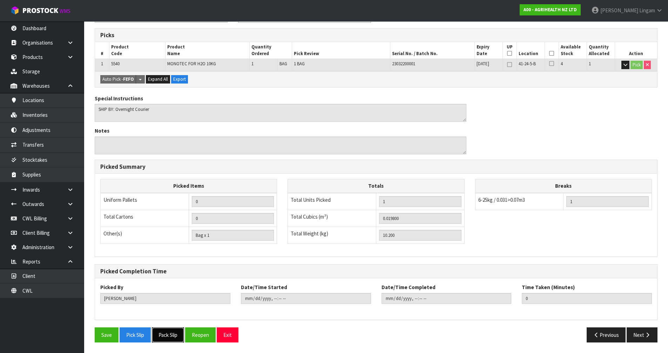
click at [171, 243] on button "Pack Slip" at bounding box center [168, 334] width 32 height 15
click at [198, 243] on button "Reopen" at bounding box center [200, 334] width 30 height 15
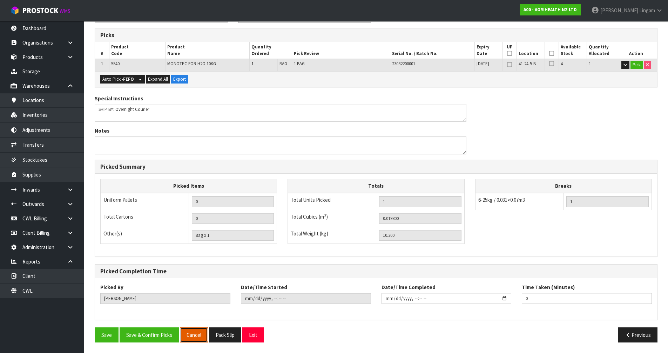
click at [196, 243] on button "Cancel" at bounding box center [194, 334] width 28 height 15
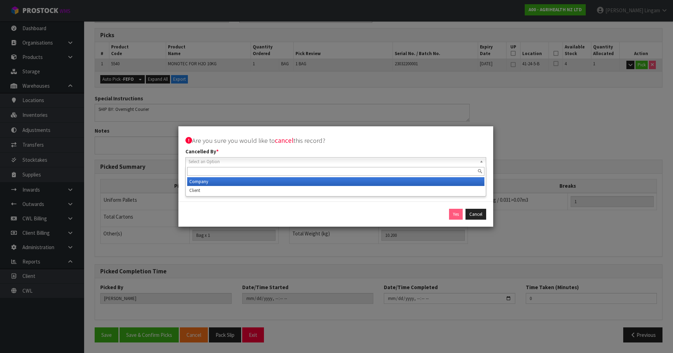
click at [261, 163] on span "Select an Option" at bounding box center [333, 161] width 288 height 8
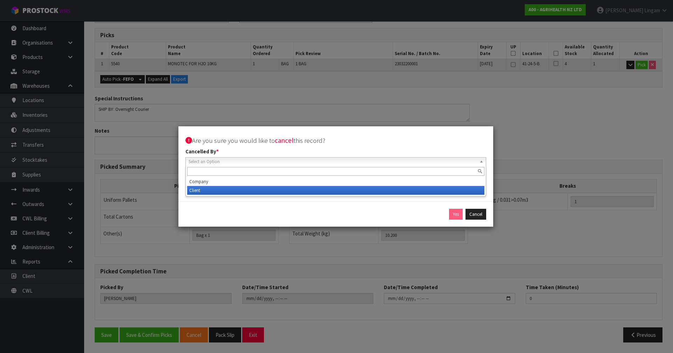
click at [230, 189] on li "Client" at bounding box center [335, 190] width 297 height 9
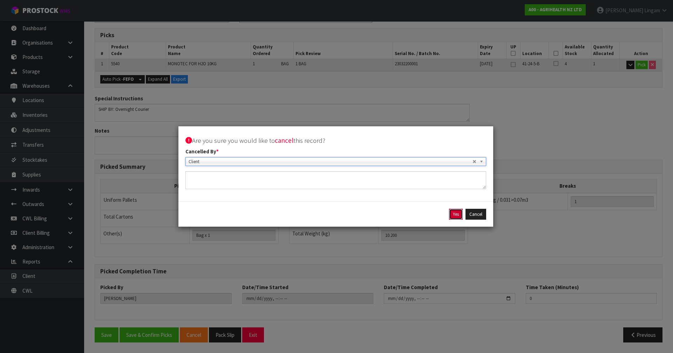
click at [353, 214] on button "Yes" at bounding box center [456, 214] width 14 height 11
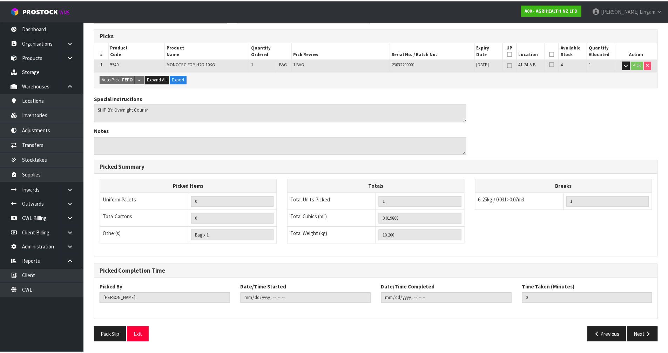
scroll to position [0, 0]
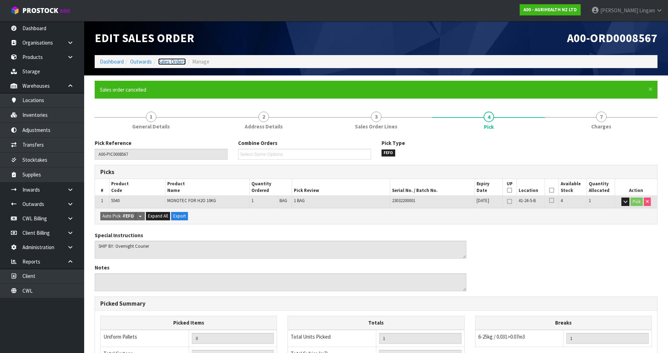
click at [180, 60] on link "Sales Orders" at bounding box center [172, 61] width 28 height 7
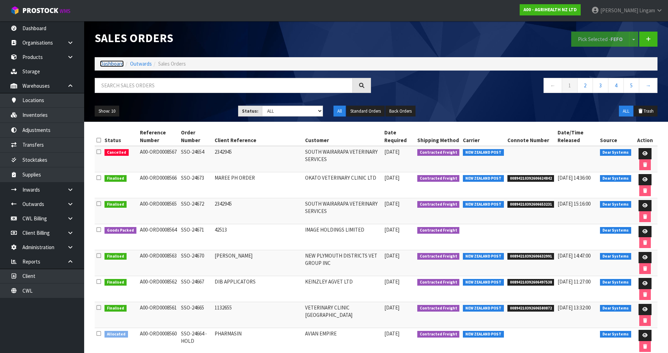
click at [102, 64] on link "Dashboard" at bounding box center [112, 63] width 24 height 7
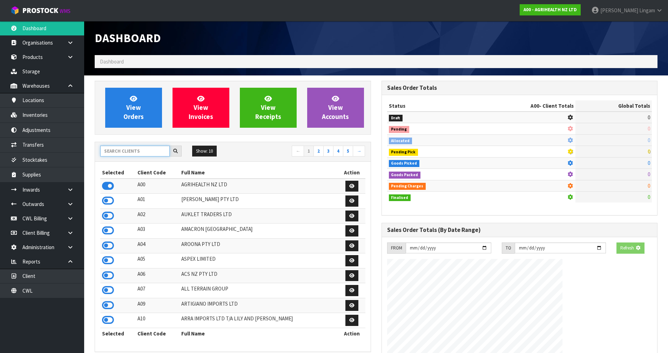
click at [138, 150] on input "text" at bounding box center [134, 150] width 69 height 11
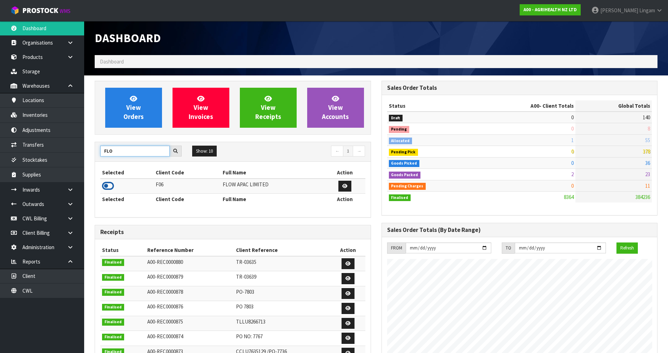
type input "FLO"
click at [108, 186] on icon at bounding box center [108, 185] width 12 height 11
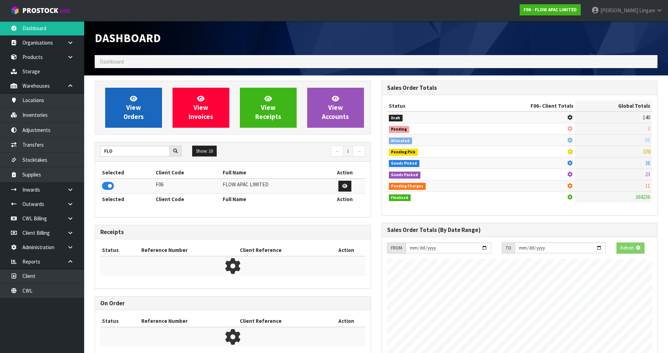
scroll to position [437, 286]
click at [129, 115] on span "View Orders" at bounding box center [133, 107] width 20 height 26
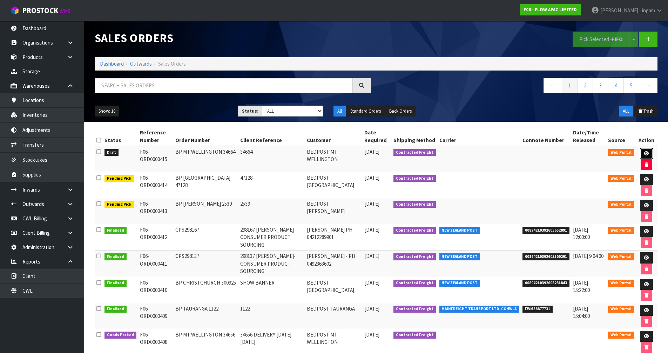
click at [353, 153] on icon at bounding box center [645, 153] width 5 height 5
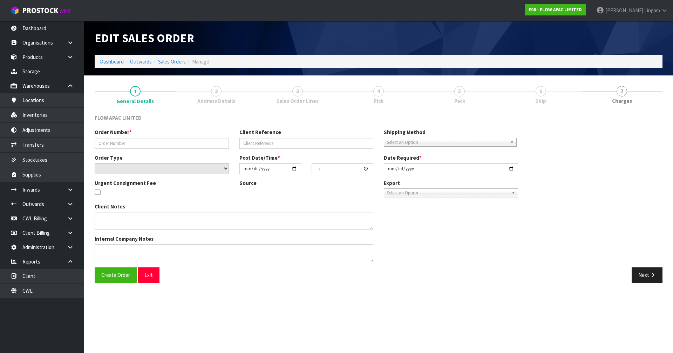
type input "BP MT WELLINGTON 34664"
type input "34664"
select select "number:0"
type input "2025-10-05"
type input "02:45:00.000"
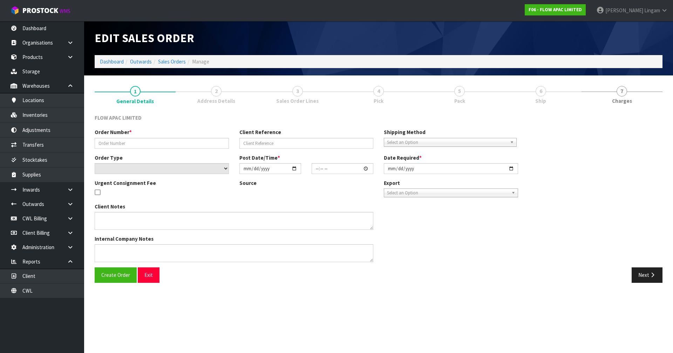
type input "2025-10-06"
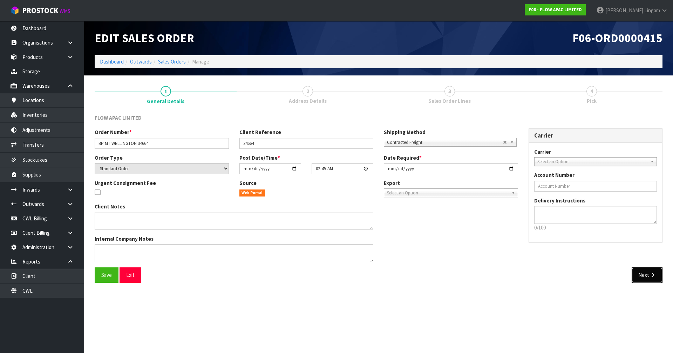
click at [353, 243] on button "Next" at bounding box center [647, 274] width 31 height 15
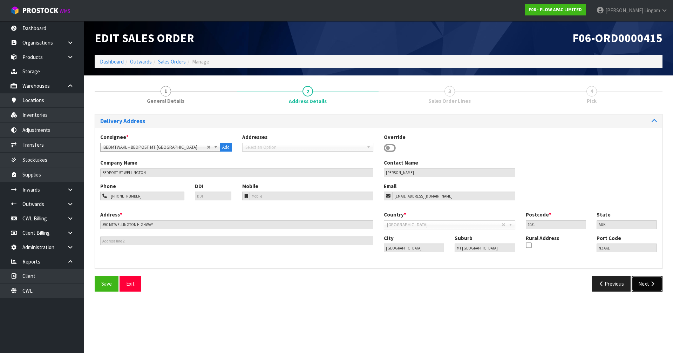
click at [353, 243] on button "Next" at bounding box center [647, 283] width 31 height 15
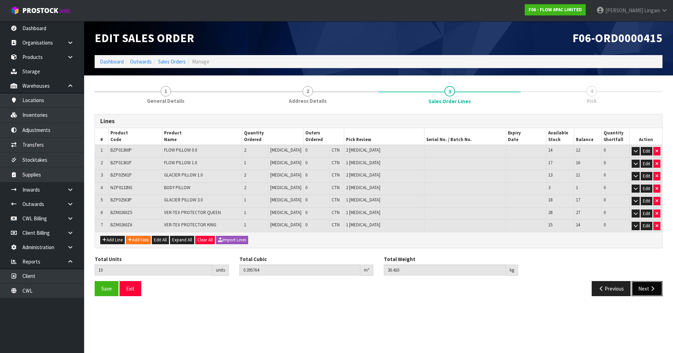
click at [353, 243] on button "Next" at bounding box center [647, 288] width 31 height 15
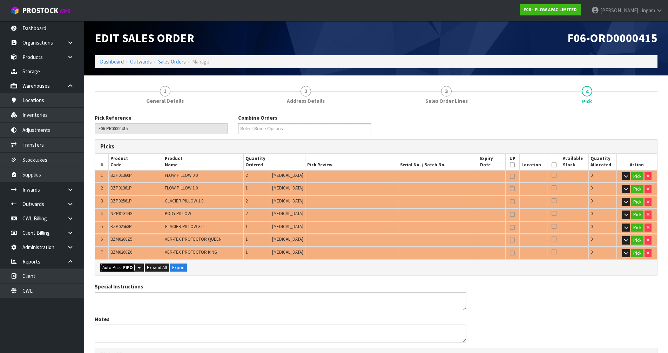
click at [123, 243] on button "Auto Pick - FIFO" at bounding box center [117, 267] width 35 height 8
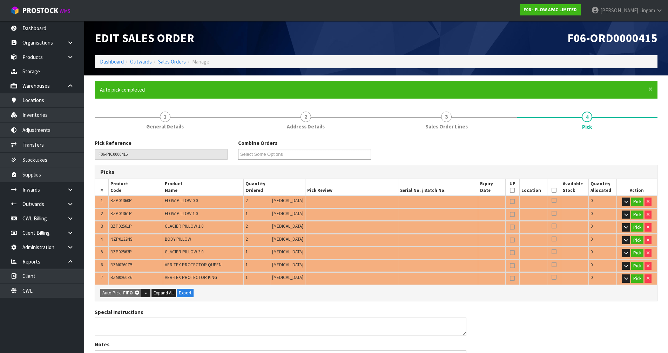
type input "Piece x 10"
type input "10"
type input "0.395764"
type input "30.410"
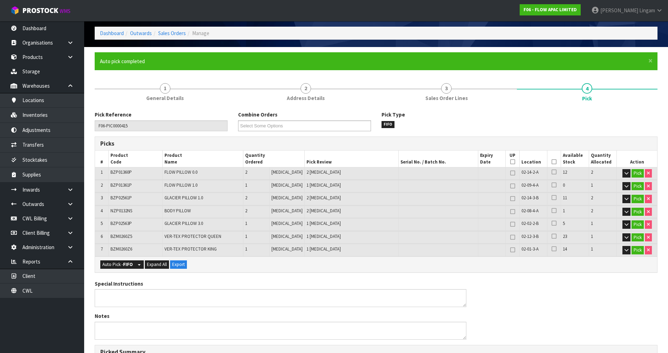
scroll to position [140, 0]
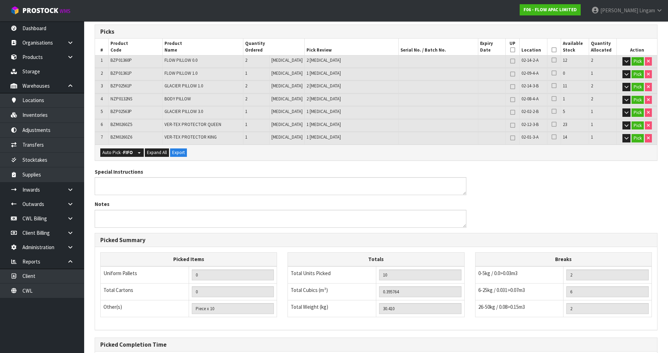
click at [153, 243] on div "Picked Completion Time" at bounding box center [376, 344] width 562 height 14
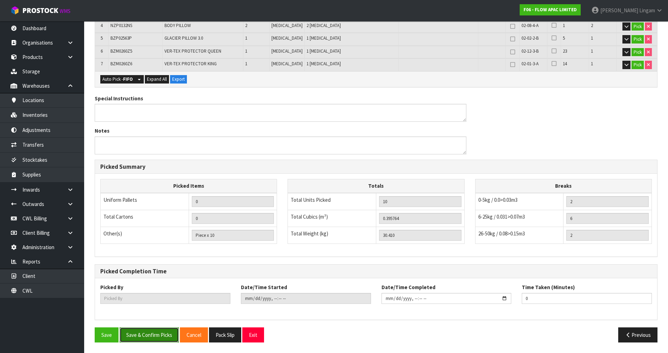
click at [159, 243] on button "Save & Confirm Picks" at bounding box center [149, 334] width 59 height 15
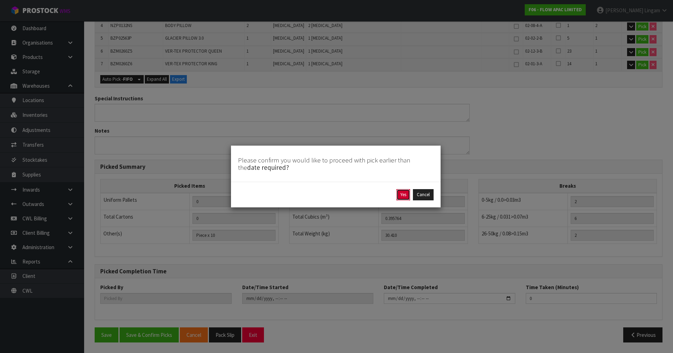
click at [353, 193] on button "Yes" at bounding box center [403, 194] width 14 height 11
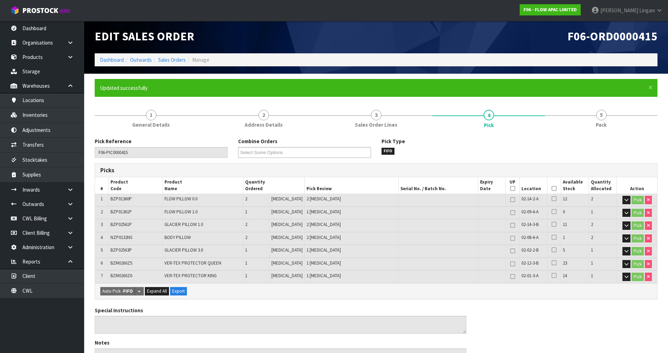
type input "[PERSON_NAME]"
type input "2025-10-05T15:02:31"
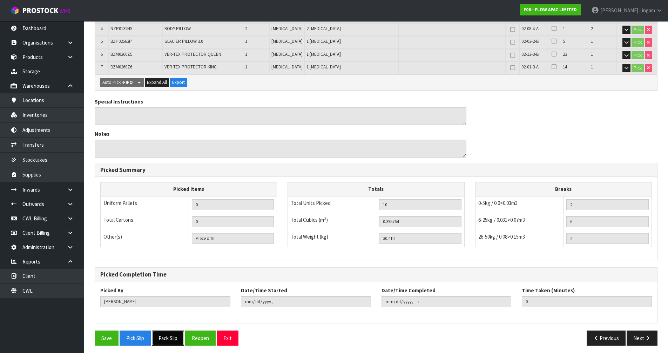
click at [179, 243] on button "Pack Slip" at bounding box center [168, 337] width 32 height 15
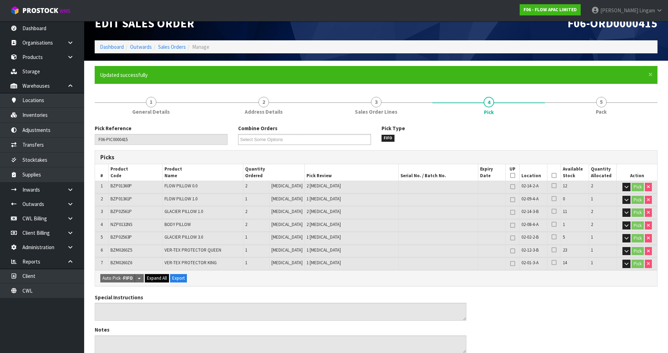
scroll to position [0, 0]
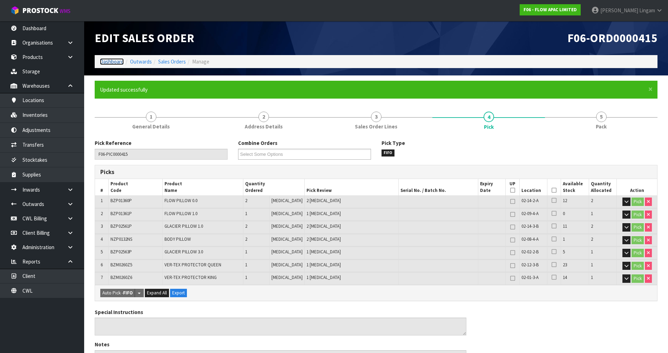
click at [102, 60] on link "Dashboard" at bounding box center [112, 61] width 24 height 7
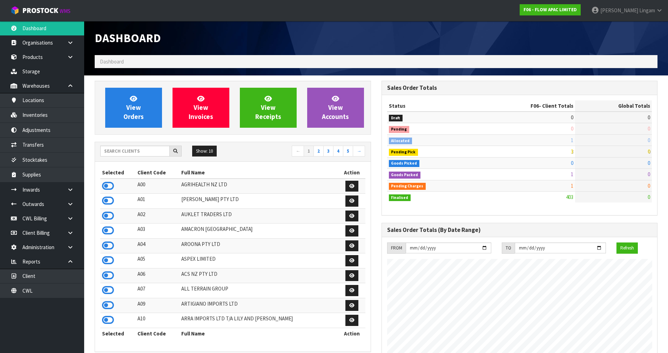
scroll to position [531, 286]
click at [135, 148] on input "text" at bounding box center [134, 150] width 69 height 11
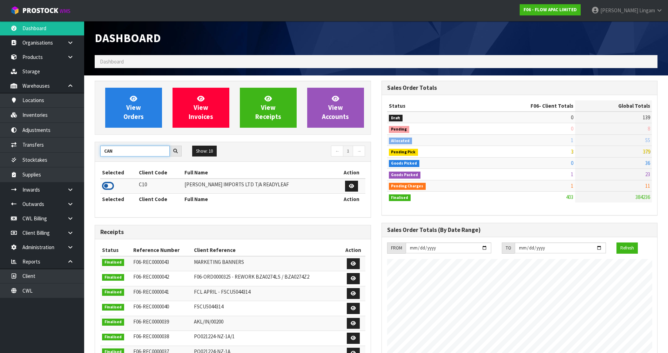
type input "CAN"
click at [107, 186] on icon at bounding box center [108, 185] width 12 height 11
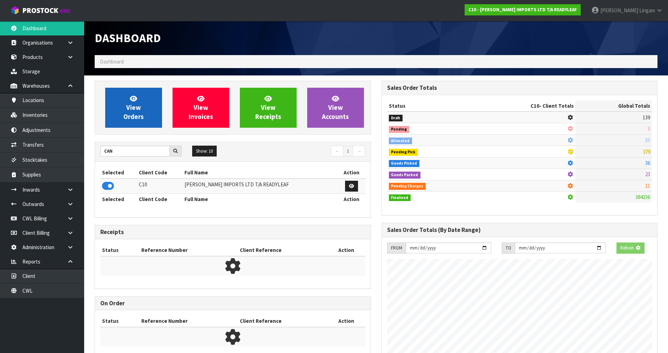
scroll to position [437, 286]
click at [149, 113] on link "View Orders" at bounding box center [133, 108] width 57 height 40
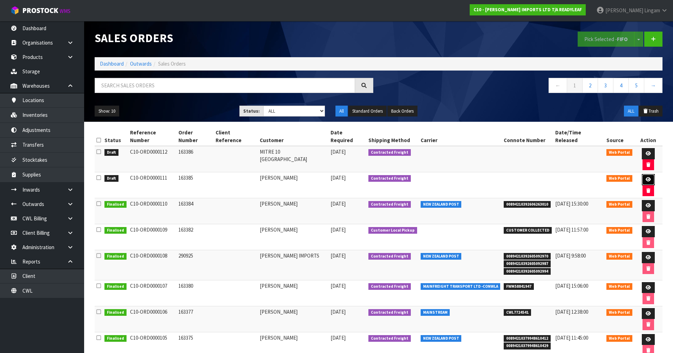
click at [353, 177] on icon at bounding box center [648, 179] width 5 height 5
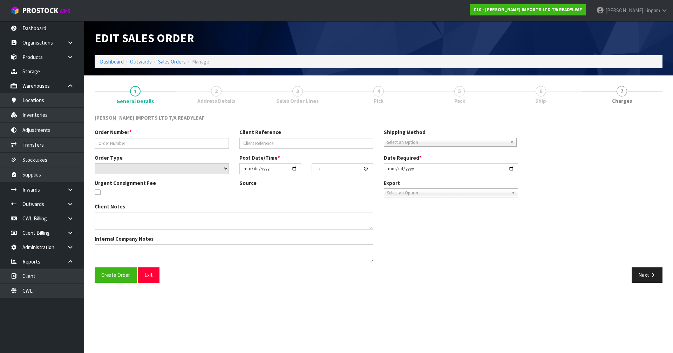
type input "163385"
select select "number:0"
type input "2025-10-04"
type input "17:32:00.000"
type input "2025-10-06"
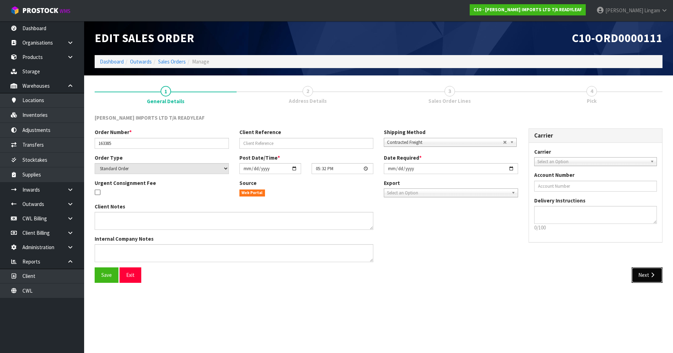
click at [353, 243] on button "Next" at bounding box center [647, 274] width 31 height 15
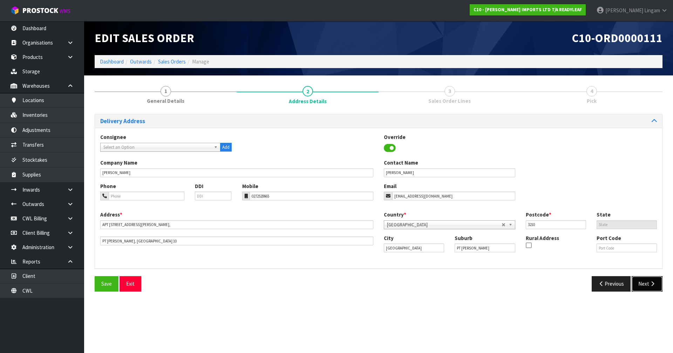
drag, startPoint x: 641, startPoint y: 280, endPoint x: 633, endPoint y: 313, distance: 34.3
click at [353, 243] on section "Edit Sales Order C10-ORD0000111 Dashboard Outwards Sales Orders Manage 1 Genera…" at bounding box center [336, 176] width 673 height 353
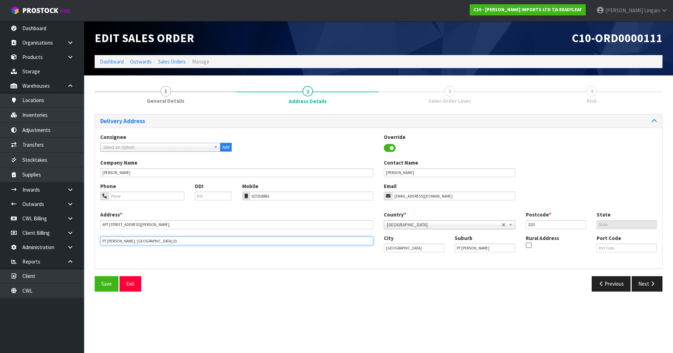
click at [162, 238] on input "PT CHEVALIER, AUCKLAND 10" at bounding box center [236, 240] width 273 height 9
type input "P"
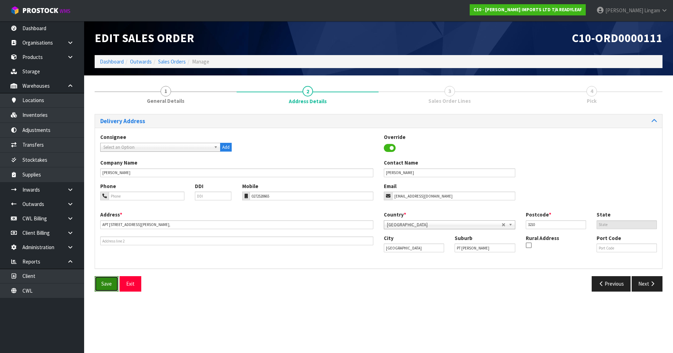
click at [102, 243] on button "Save" at bounding box center [107, 283] width 24 height 15
click at [353, 243] on icon "button" at bounding box center [652, 283] width 7 height 5
click at [353, 243] on button "Next" at bounding box center [647, 283] width 31 height 15
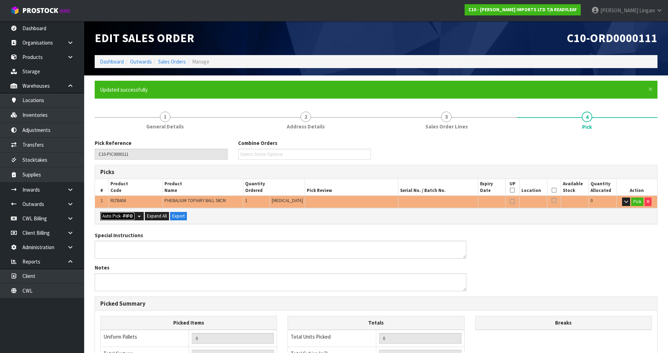
click at [131, 217] on strong "FIFO" at bounding box center [128, 216] width 10 height 6
type input "1"
type input "0.140608"
type input "4.000"
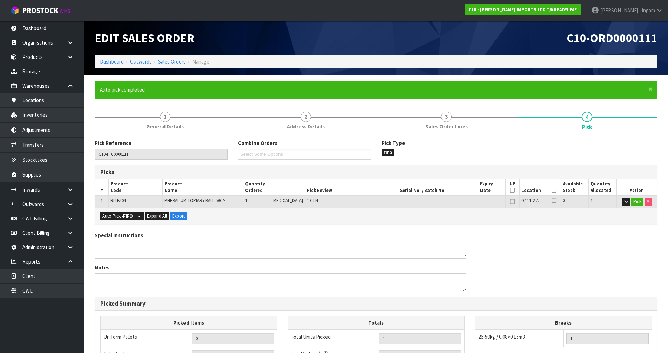
scroll to position [137, 0]
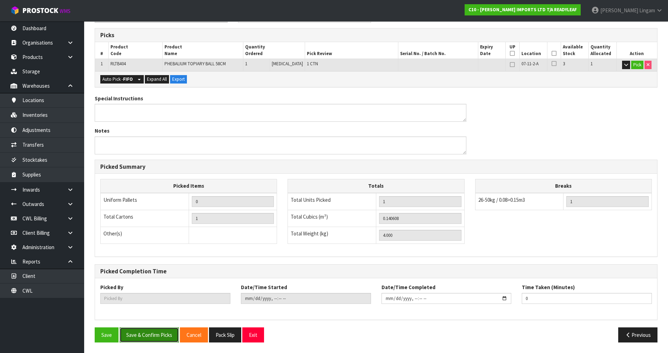
click at [148, 243] on button "Save & Confirm Picks" at bounding box center [149, 334] width 59 height 15
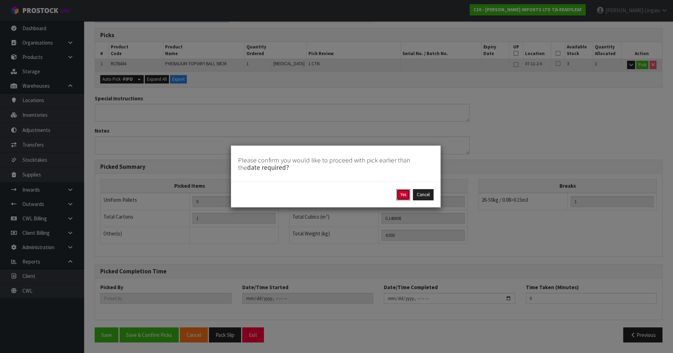
click at [353, 191] on button "Yes" at bounding box center [403, 194] width 14 height 11
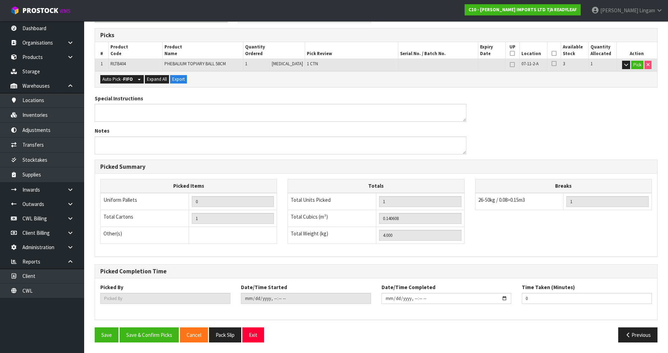
scroll to position [0, 0]
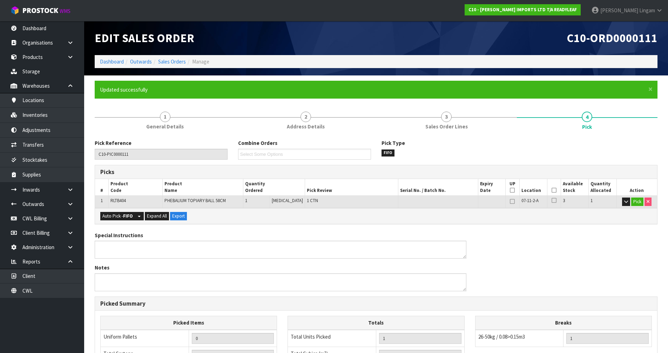
type input "[PERSON_NAME]"
type input "2025-10-05T15:04:03"
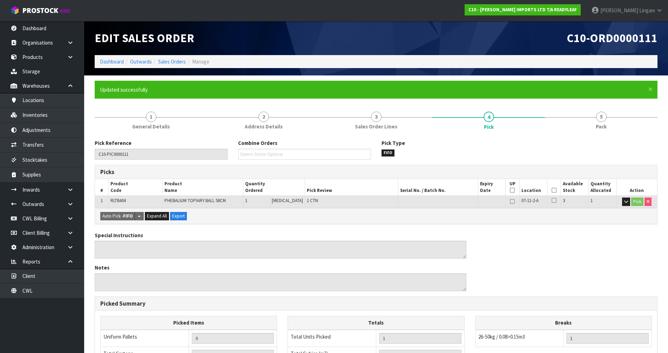
scroll to position [137, 0]
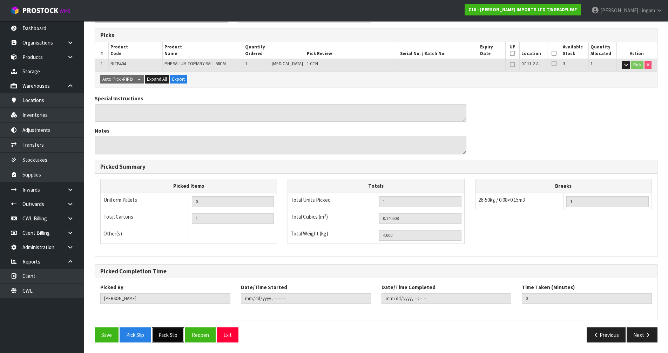
click at [167, 243] on button "Pack Slip" at bounding box center [168, 334] width 32 height 15
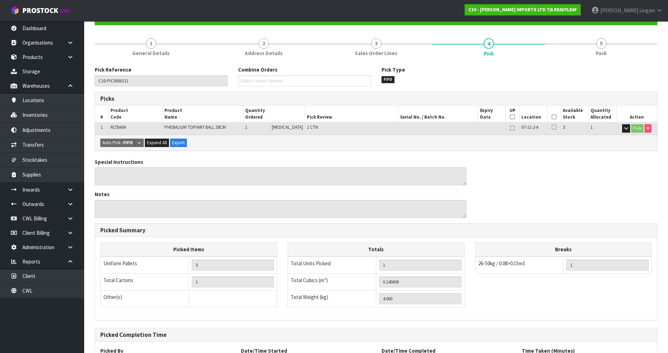
scroll to position [0, 0]
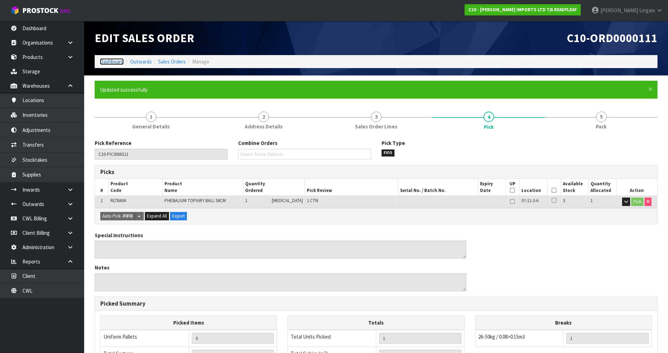
click at [110, 61] on link "Dashboard" at bounding box center [112, 61] width 24 height 7
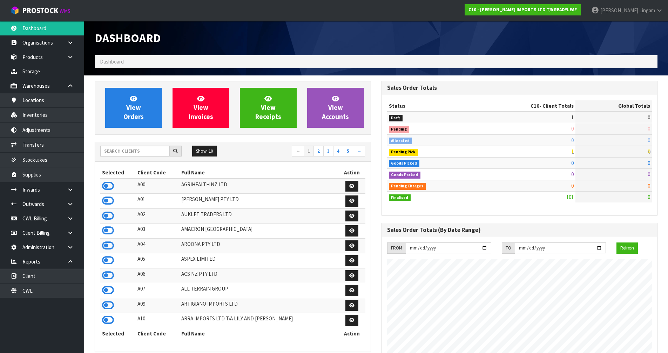
scroll to position [519, 286]
click at [129, 103] on span "View Orders" at bounding box center [133, 107] width 20 height 26
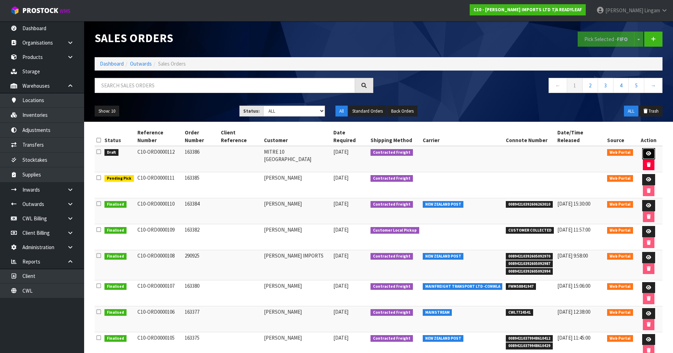
click at [353, 151] on icon at bounding box center [648, 153] width 5 height 5
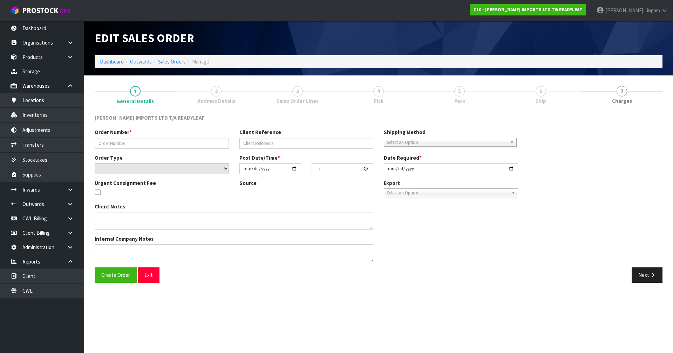
type input "163386"
select select "number:0"
type input "2025-10-04"
type input "21:15:00.000"
type input "2025-10-22"
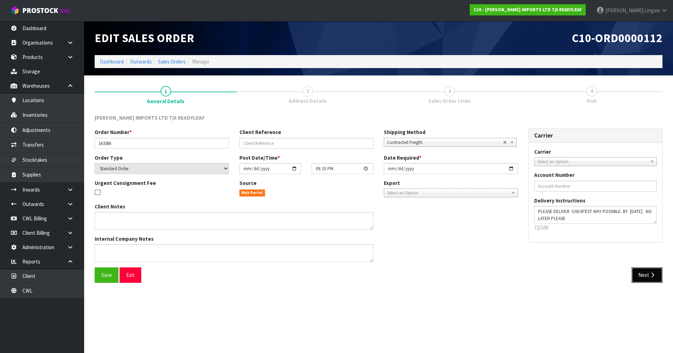
click at [353, 243] on button "Next" at bounding box center [647, 274] width 31 height 15
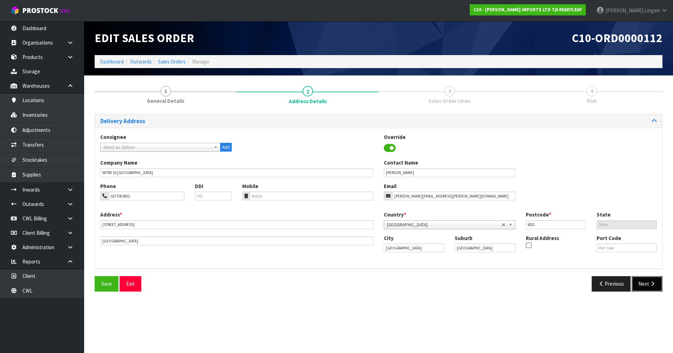
click at [353, 243] on button "Next" at bounding box center [647, 283] width 31 height 15
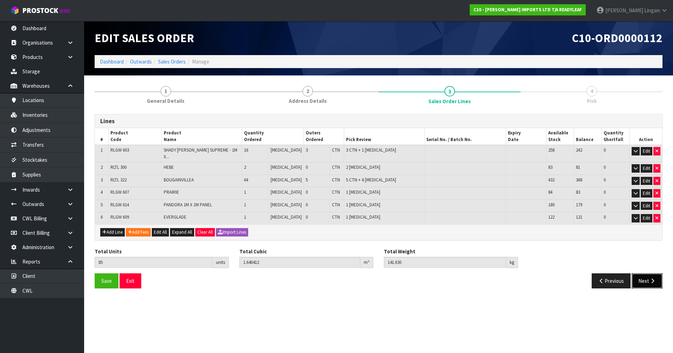
click at [353, 243] on button "Next" at bounding box center [647, 280] width 31 height 15
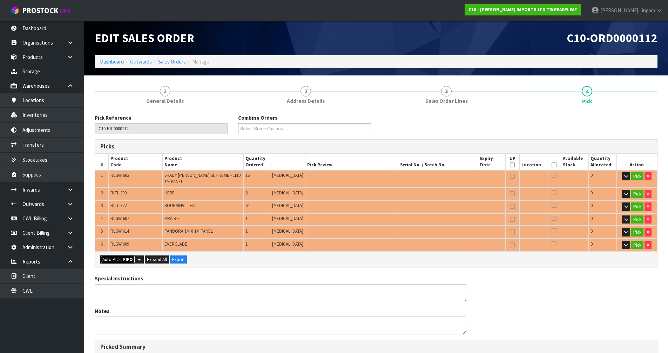
click at [131, 243] on strong "FIFO" at bounding box center [128, 259] width 10 height 6
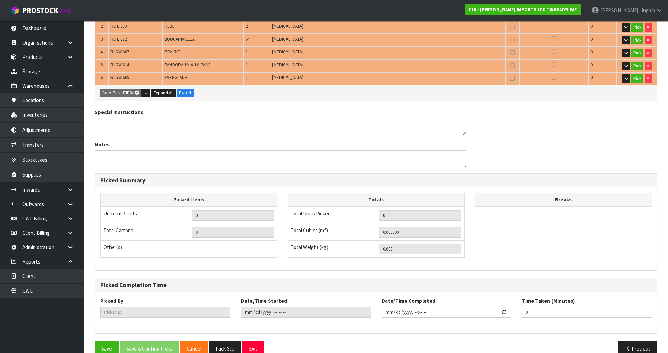
type input "7"
type input "Piece x 15"
type input "85"
type input "1.936405"
type input "137.460"
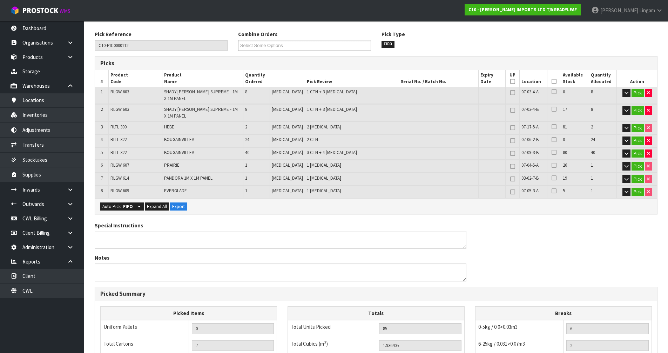
scroll to position [68, 0]
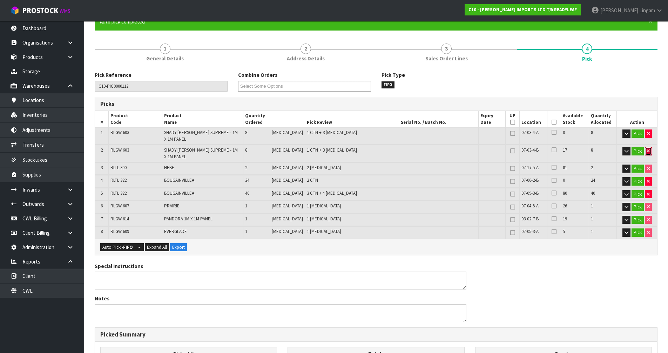
click at [353, 149] on icon "button" at bounding box center [648, 151] width 3 height 5
type input "6"
type input "77"
type input "1.368398"
type input "101.29"
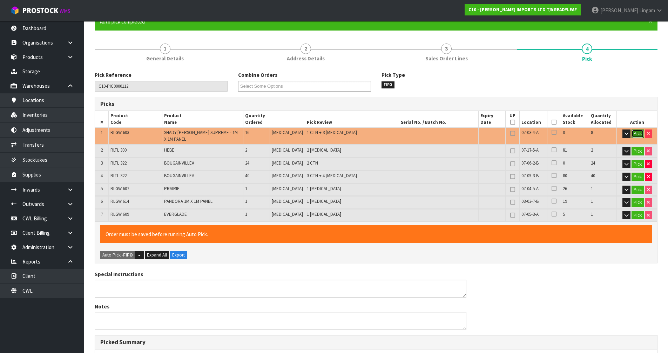
click at [353, 135] on button "Pick" at bounding box center [637, 133] width 12 height 8
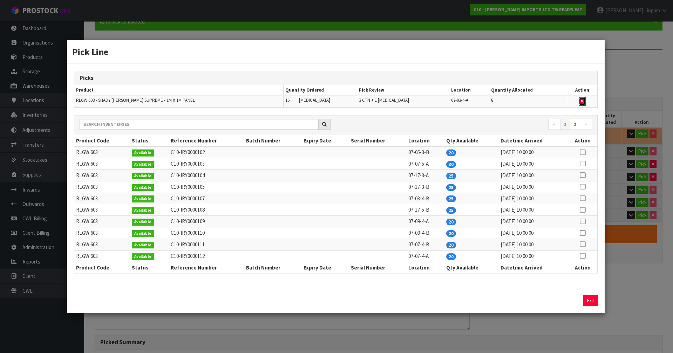
click at [353, 100] on icon "button" at bounding box center [582, 101] width 3 height 5
type input "5"
type input "Piece x 12"
type input "69"
type input "0.800391"
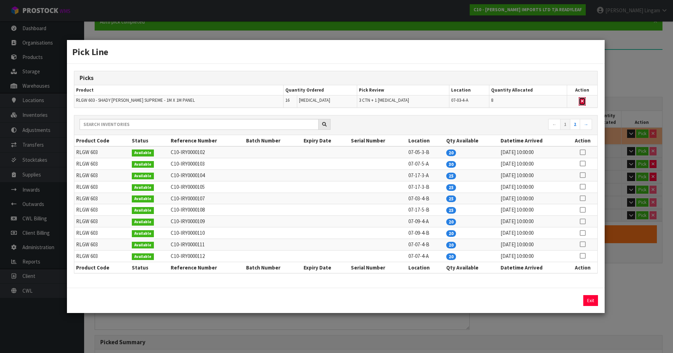
type input "65.12"
click at [353, 123] on link "2" at bounding box center [575, 124] width 10 height 11
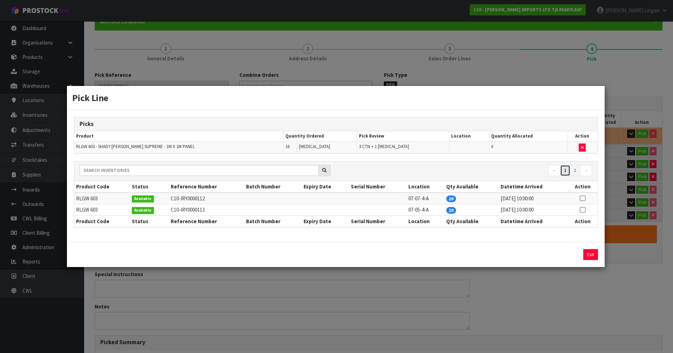
click at [353, 171] on link "1" at bounding box center [565, 170] width 10 height 11
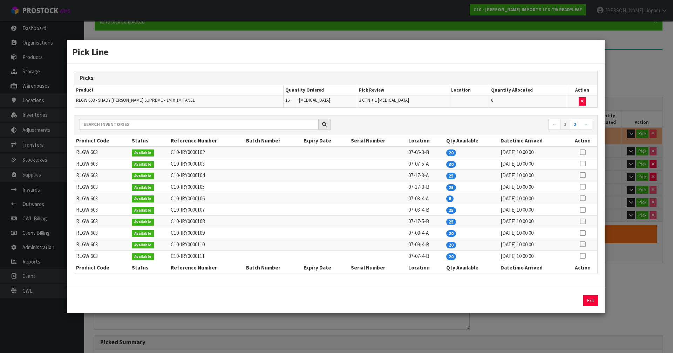
click at [353, 210] on icon at bounding box center [583, 210] width 6 height 0
click at [353, 243] on button "Assign Pick" at bounding box center [566, 300] width 29 height 11
type input "8"
type input "Piece x 13"
type input "85"
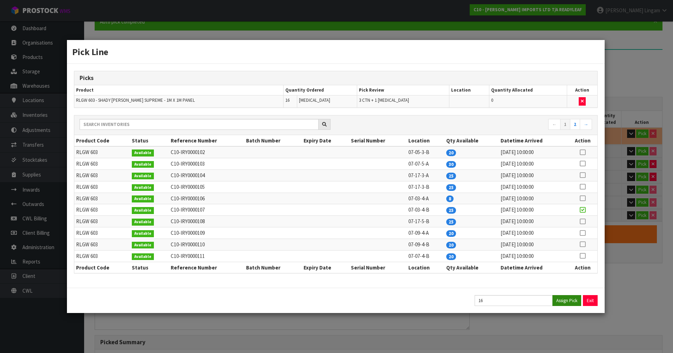
type input "1.640412"
type input "141.63"
drag, startPoint x: 588, startPoint y: 298, endPoint x: 564, endPoint y: 291, distance: 25.0
click at [353, 243] on div "Exit" at bounding box center [336, 299] width 538 height 25
click at [353, 243] on button "Exit" at bounding box center [590, 300] width 15 height 11
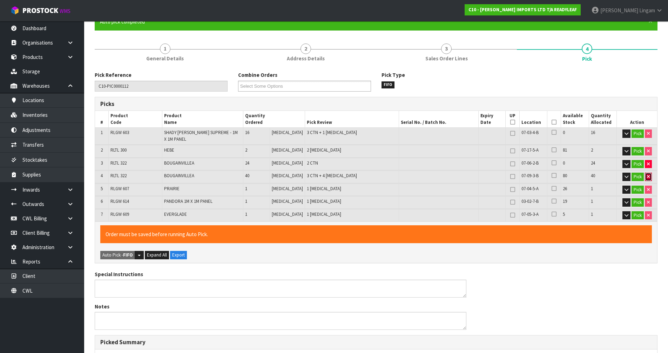
click at [353, 172] on button "button" at bounding box center [647, 176] width 7 height 8
type input "5"
type input "45"
type input "1.268716"
type input "109.03"
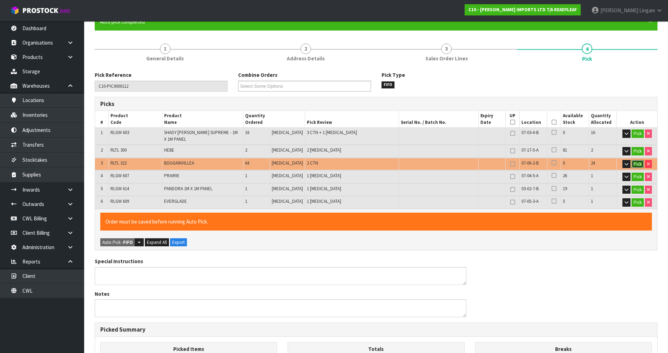
click at [353, 160] on button "Pick" at bounding box center [637, 164] width 12 height 8
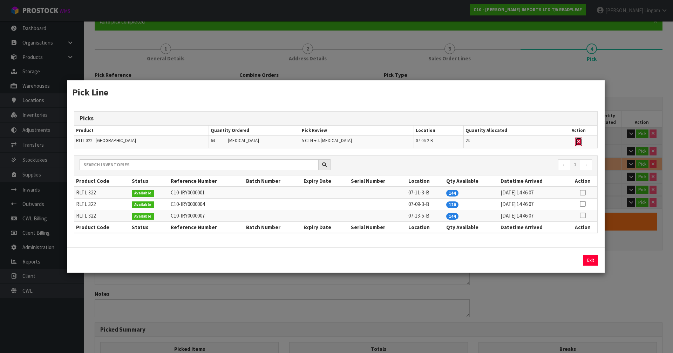
click at [353, 139] on button "button" at bounding box center [578, 141] width 7 height 8
type input "3"
type input "21"
type input "1.042924"
type input "89.43"
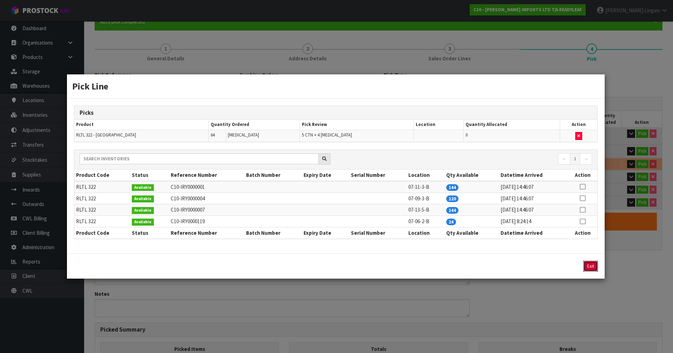
click at [353, 243] on button "Exit" at bounding box center [590, 265] width 15 height 11
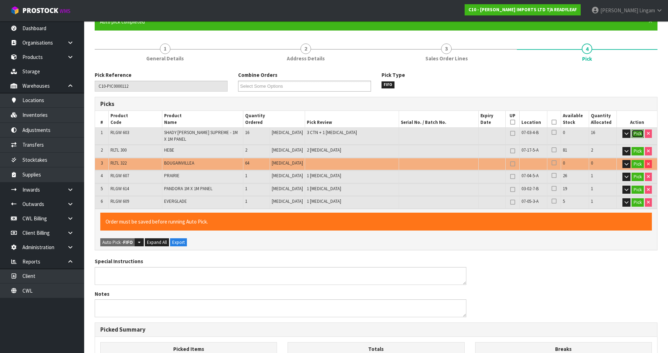
click at [353, 134] on button "Pick" at bounding box center [637, 133] width 12 height 8
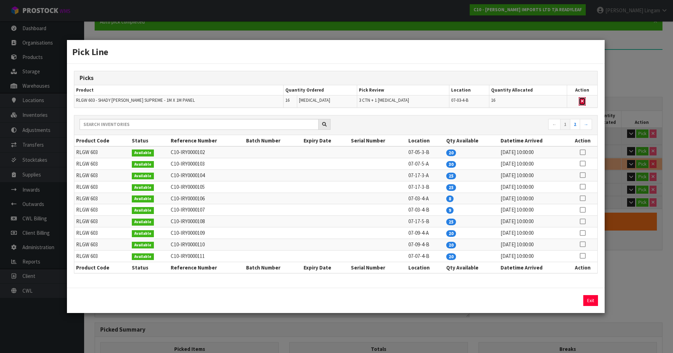
click at [353, 101] on button "button" at bounding box center [582, 101] width 7 height 8
type input "0"
type input "Piece x 12"
type input "5"
type input "0.202903"
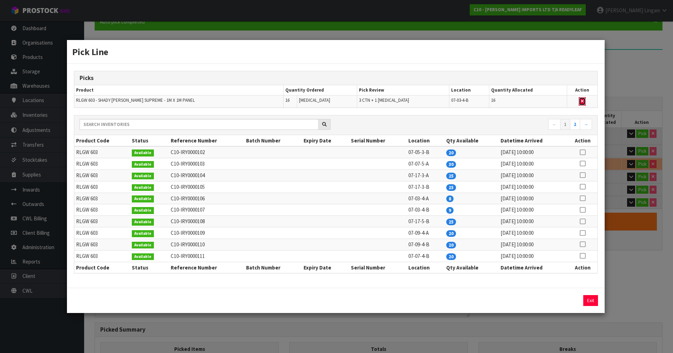
type input "12.92"
click at [353, 210] on icon at bounding box center [583, 210] width 6 height 0
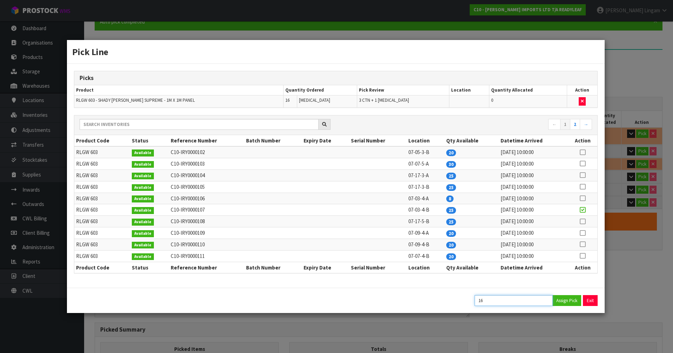
click at [353, 243] on input "16" at bounding box center [514, 300] width 78 height 11
type input "15"
click at [353, 243] on button "Assign Pick" at bounding box center [566, 300] width 29 height 11
type input "3"
type input "20"
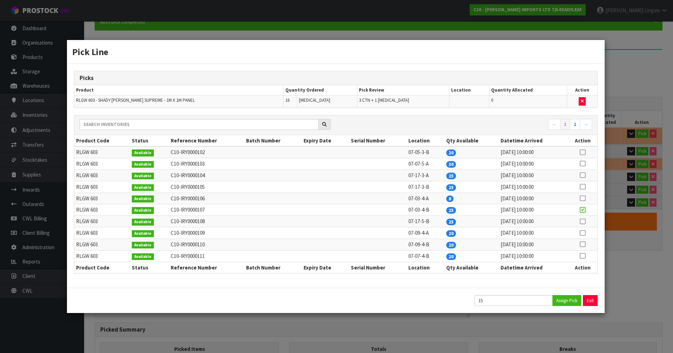
type input "0.934924"
type input "85.43"
click at [353, 198] on icon at bounding box center [583, 198] width 6 height 0
click at [353, 243] on button "Assign Pick" at bounding box center [566, 300] width 29 height 11
type input "21"
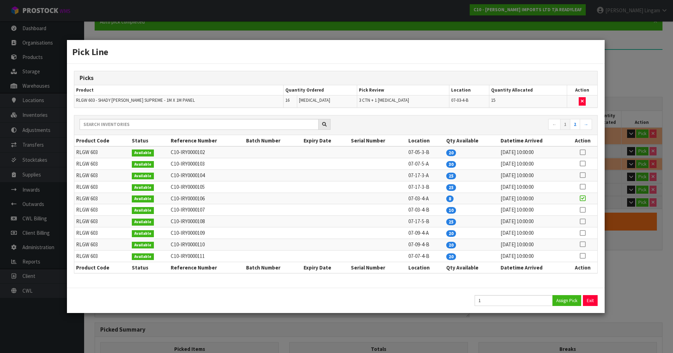
type input "1.042924"
type input "89.43"
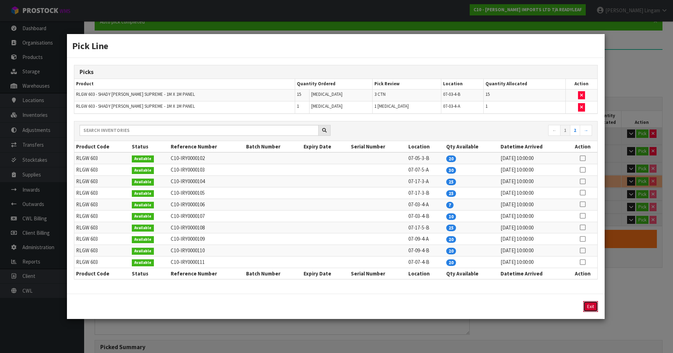
click at [353, 243] on button "Exit" at bounding box center [590, 306] width 15 height 11
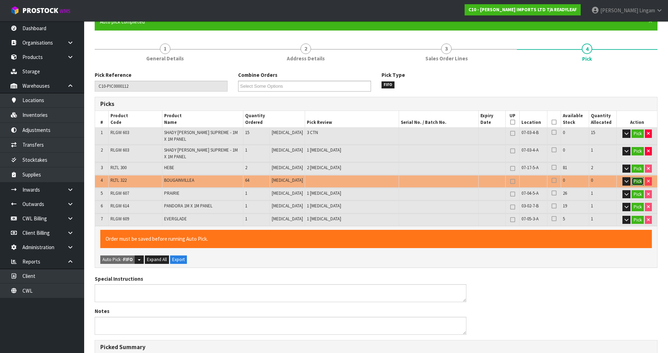
click at [353, 177] on button "Pick" at bounding box center [637, 181] width 12 height 8
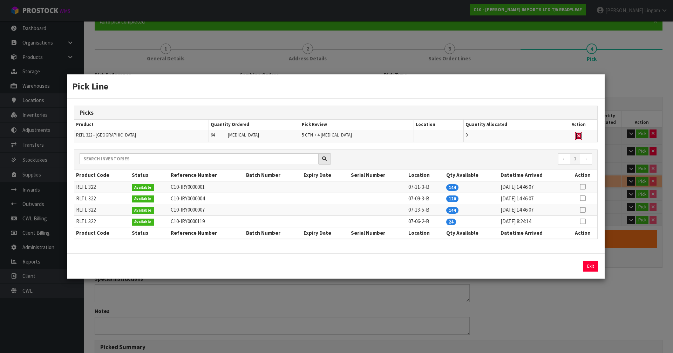
click at [353, 134] on icon "button" at bounding box center [578, 136] width 3 height 5
click at [353, 198] on icon at bounding box center [583, 198] width 6 height 0
drag, startPoint x: 494, startPoint y: 262, endPoint x: 473, endPoint y: 263, distance: 21.4
click at [353, 243] on div "64 Assign Pick Exit" at bounding box center [536, 265] width 134 height 11
type input "60"
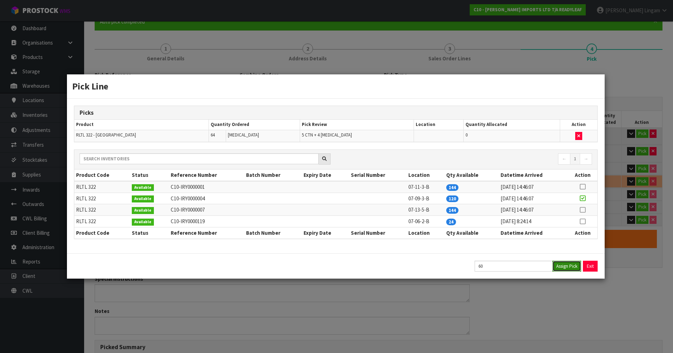
click at [353, 243] on button "Assign Pick" at bounding box center [566, 265] width 29 height 11
type input "8"
type input "81"
type input "1.607404"
type input "138.43"
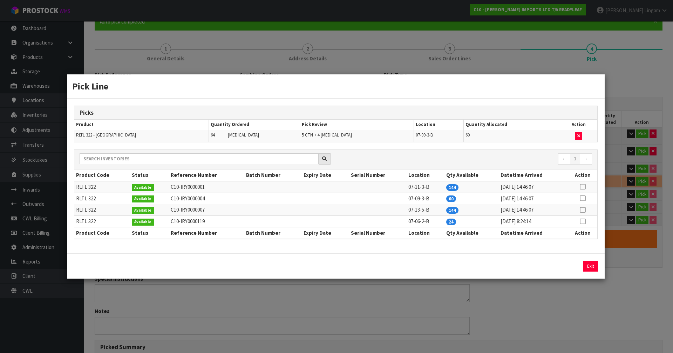
click at [353, 221] on icon at bounding box center [583, 221] width 6 height 0
click at [353, 243] on button "Assign Pick" at bounding box center [566, 265] width 29 height 11
type input "85"
type input "1.640412"
type input "141.63"
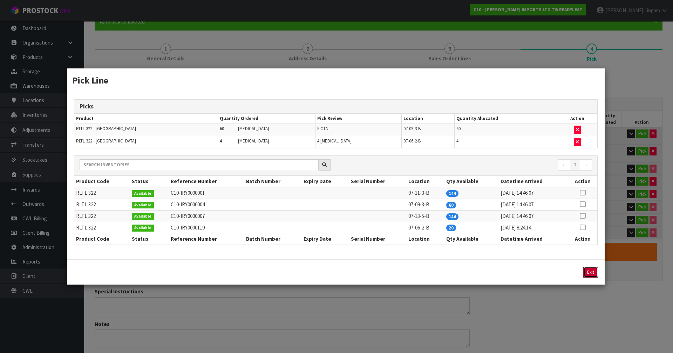
click at [353, 243] on button "Exit" at bounding box center [590, 271] width 15 height 11
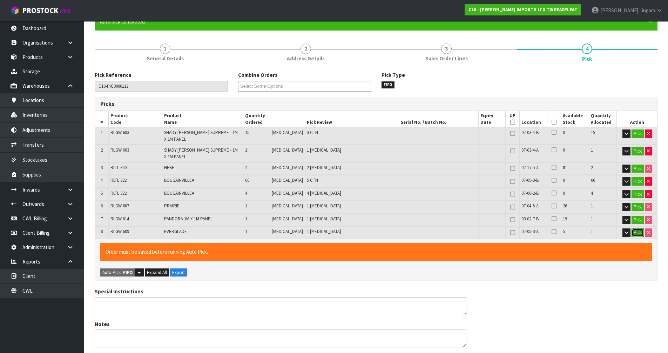
click at [353, 228] on button "Pick" at bounding box center [637, 232] width 12 height 8
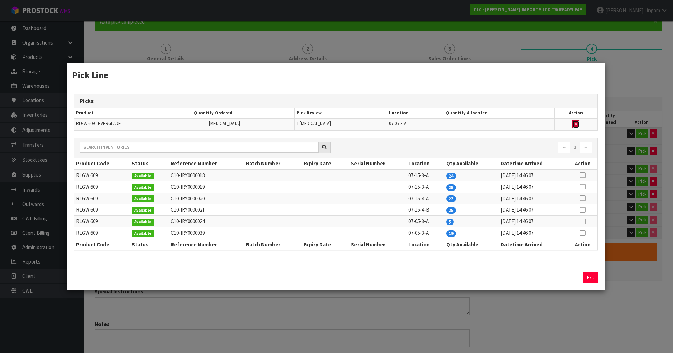
click at [353, 123] on icon "button" at bounding box center [575, 124] width 3 height 5
type input "Piece x 11"
type input "84"
type input "1.595854"
type input "137.61"
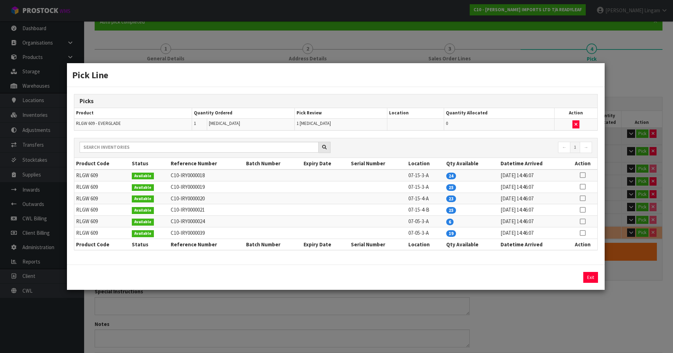
click at [353, 221] on icon at bounding box center [583, 221] width 6 height 0
click at [353, 243] on button "Assign Pick" at bounding box center [566, 277] width 29 height 11
type input "Piece x 12"
type input "85"
type input "1.640412"
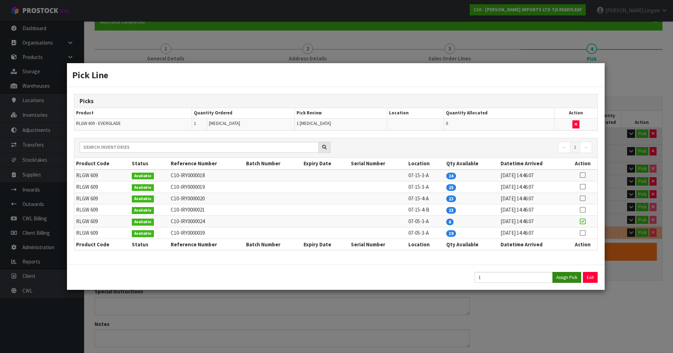
type input "141.63"
click at [353, 243] on button "Exit" at bounding box center [590, 277] width 15 height 11
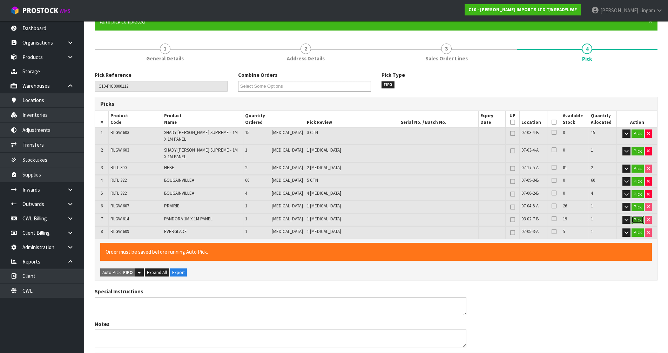
click at [353, 216] on button "Pick" at bounding box center [637, 220] width 12 height 8
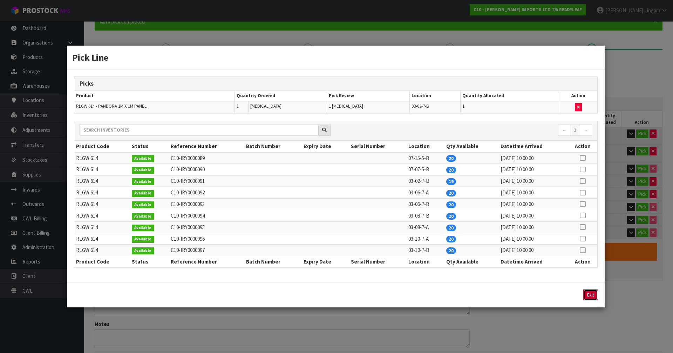
click at [353, 243] on button "Exit" at bounding box center [590, 294] width 15 height 11
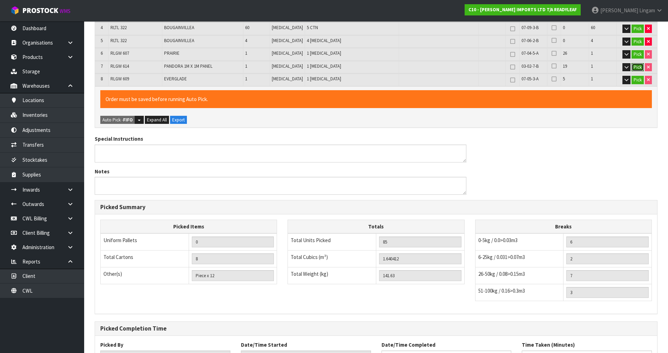
scroll to position [268, 0]
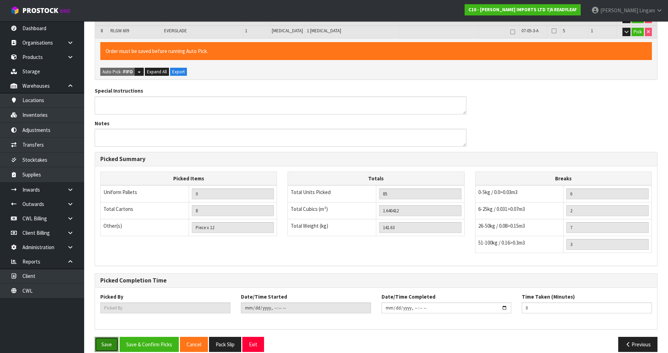
click at [107, 243] on button "Save" at bounding box center [107, 343] width 24 height 15
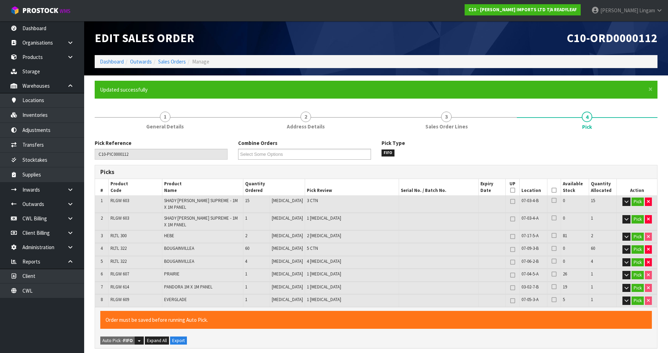
type input "Piece x 10"
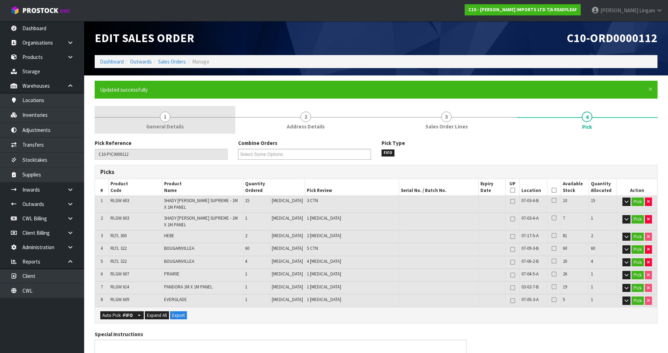
click at [180, 128] on span "General Details" at bounding box center [164, 126] width 37 height 7
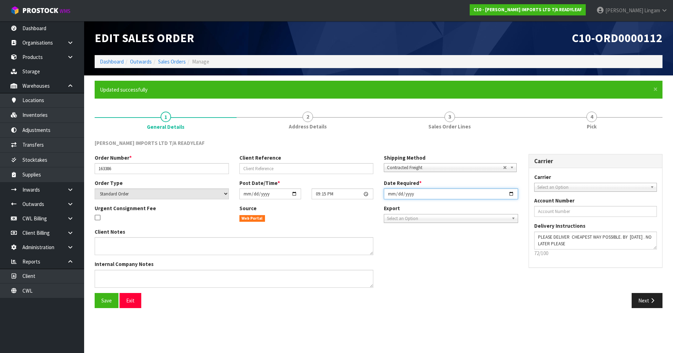
click at [353, 191] on input "2025-10-22" at bounding box center [451, 193] width 134 height 11
type input "2025-10-06"
click at [108, 243] on span "Save" at bounding box center [106, 300] width 11 height 7
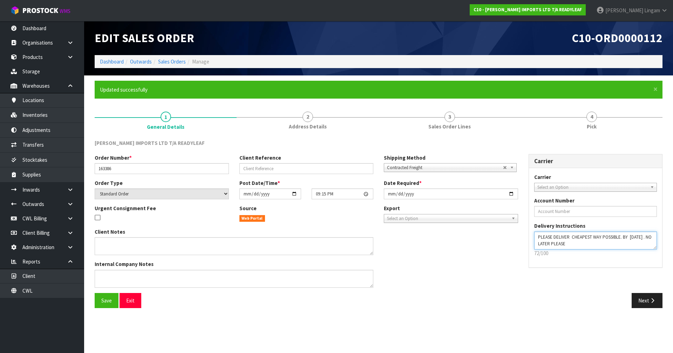
drag, startPoint x: 535, startPoint y: 237, endPoint x: 650, endPoint y: 257, distance: 116.4
click at [353, 243] on div "Carrier ANGEL - ANGEL TRANSPORT CONROY - CONROY REMOVALS DEAEXPAKL - DEADLINE E…" at bounding box center [596, 217] width 134 height 99
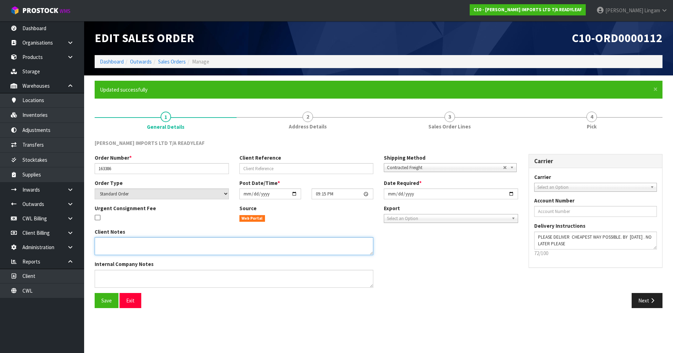
click at [144, 243] on textarea at bounding box center [234, 246] width 279 height 18
paste textarea "PLEASE DELIVER CHEAPEST WAY POSSIBLE. BY 22 OCTOBER . NO LATER PLEASE"
type textarea "PLEASE DELIVER CHEAPEST WAY POSSIBLE. BY 22 OCTOBER . NO LATER PLEASE"
click at [103, 243] on span "Save" at bounding box center [106, 300] width 11 height 7
click at [353, 243] on button "Next" at bounding box center [647, 300] width 31 height 15
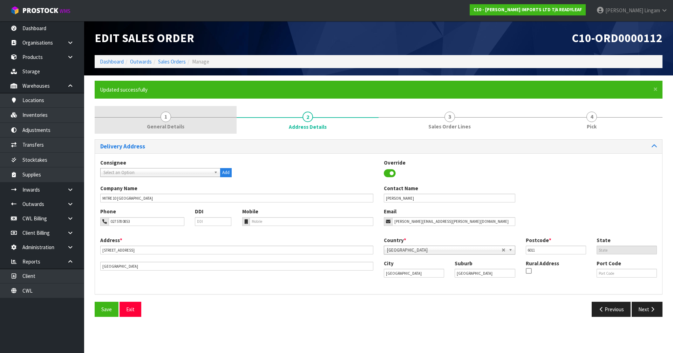
click at [163, 125] on span "General Details" at bounding box center [165, 126] width 37 height 7
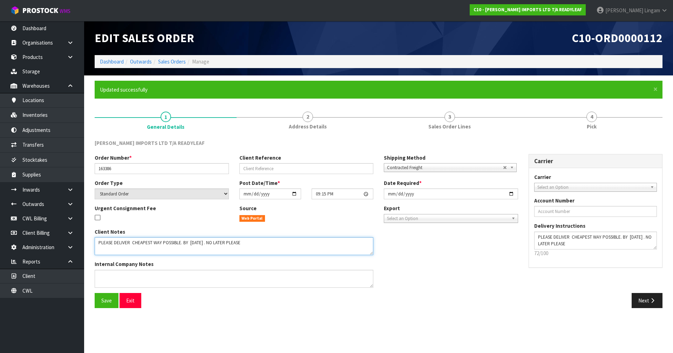
click at [259, 243] on textarea at bounding box center [234, 246] width 279 height 18
click at [255, 240] on textarea at bounding box center [234, 246] width 279 height 18
type textarea "PLEASE DELIVER CHEAPEST WAY POSSIBLE."
drag, startPoint x: 94, startPoint y: 241, endPoint x: 181, endPoint y: 250, distance: 87.7
click at [181, 243] on div "Client Notes Internal Company Notes" at bounding box center [233, 260] width 289 height 65
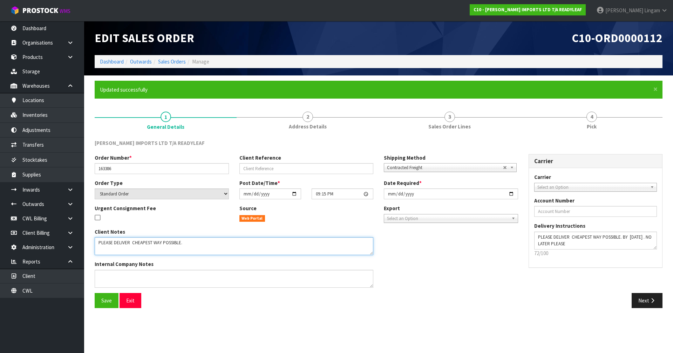
drag, startPoint x: 189, startPoint y: 246, endPoint x: 95, endPoint y: 246, distance: 94.3
click at [95, 243] on textarea at bounding box center [234, 246] width 279 height 18
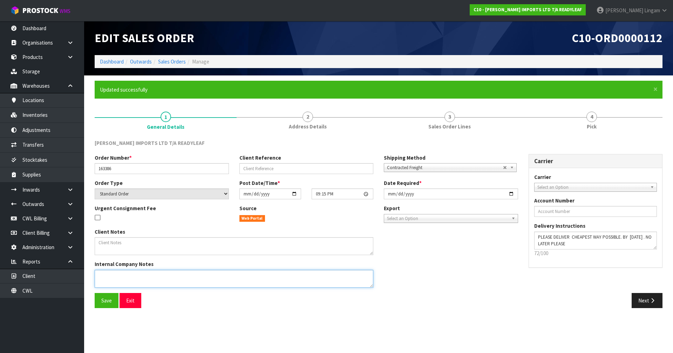
click at [121, 243] on textarea at bounding box center [234, 278] width 279 height 18
paste textarea "PLEASE DELIVER CHEAPEST WAY POSSIBLE."
type textarea "PLEASE DELIVER CHEAPEST WAY POSSIBLE."
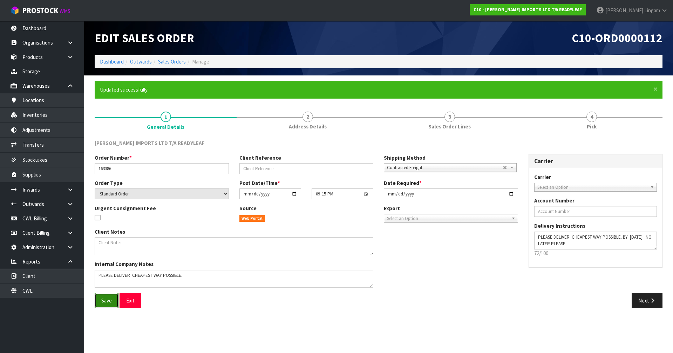
click at [104, 243] on span "Save" at bounding box center [106, 300] width 11 height 7
drag, startPoint x: 536, startPoint y: 237, endPoint x: 631, endPoint y: 242, distance: 95.5
click at [353, 242] on textarea at bounding box center [595, 240] width 123 height 18
click at [103, 243] on button "Save" at bounding box center [107, 300] width 24 height 15
click at [353, 243] on button "Next" at bounding box center [647, 300] width 31 height 15
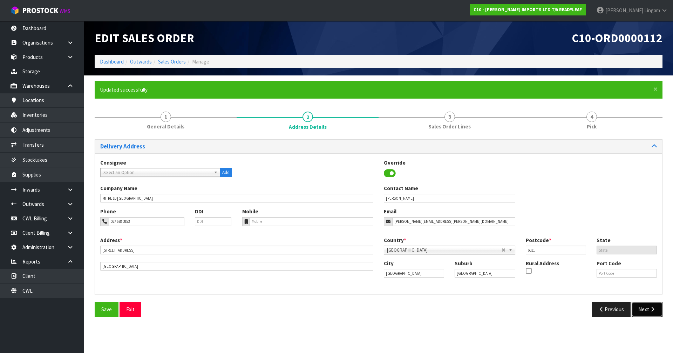
click at [353, 243] on button "Next" at bounding box center [647, 308] width 31 height 15
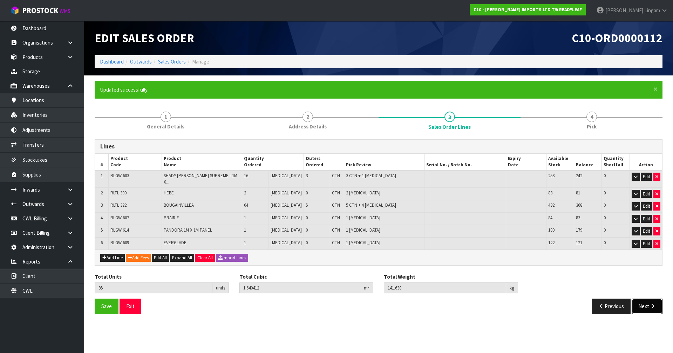
click at [353, 243] on button "Next" at bounding box center [647, 305] width 31 height 15
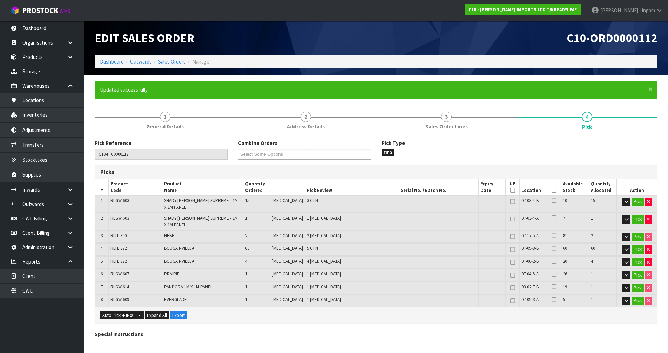
scroll to position [243, 0]
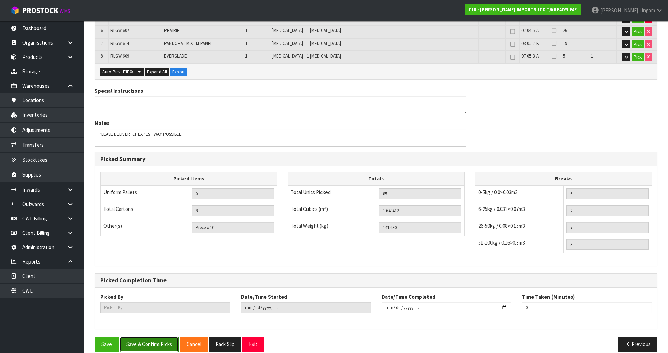
click at [149, 243] on button "Save & Confirm Picks" at bounding box center [149, 343] width 59 height 15
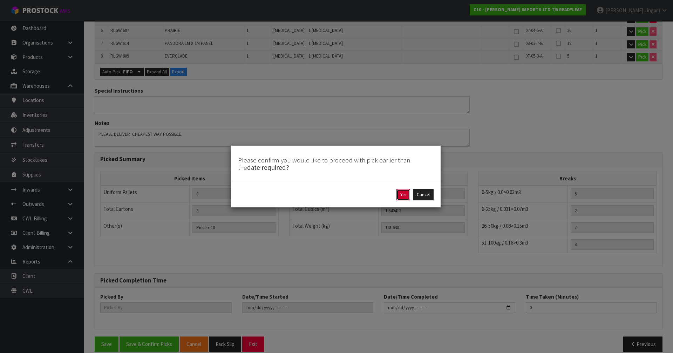
click at [353, 198] on button "Yes" at bounding box center [403, 194] width 14 height 11
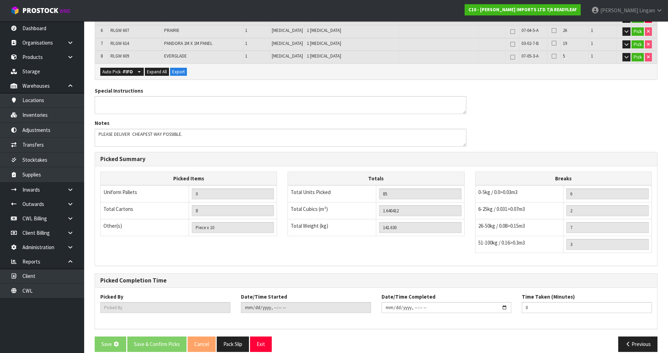
scroll to position [0, 0]
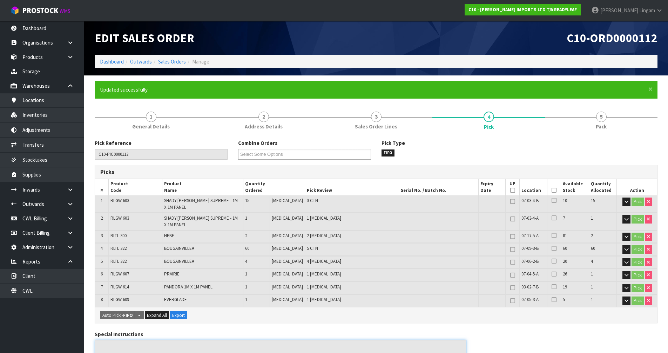
type input "[PERSON_NAME]"
type input "2025-10-05T15:08:16"
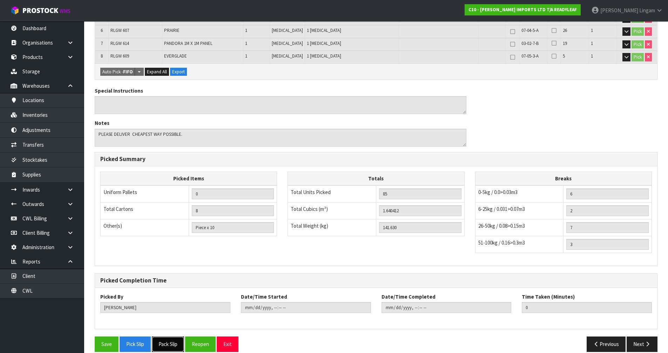
click at [169, 243] on button "Pack Slip" at bounding box center [168, 343] width 32 height 15
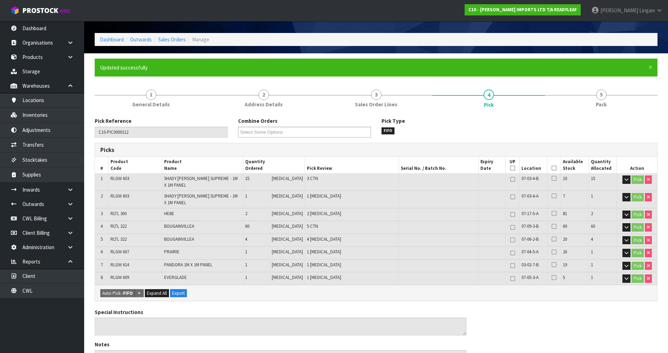
scroll to position [0, 0]
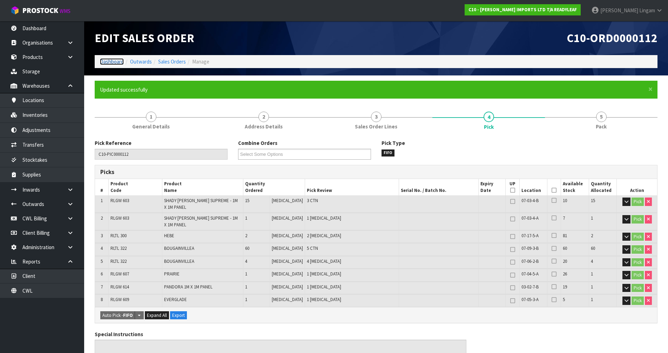
click at [108, 58] on link "Dashboard" at bounding box center [112, 61] width 24 height 7
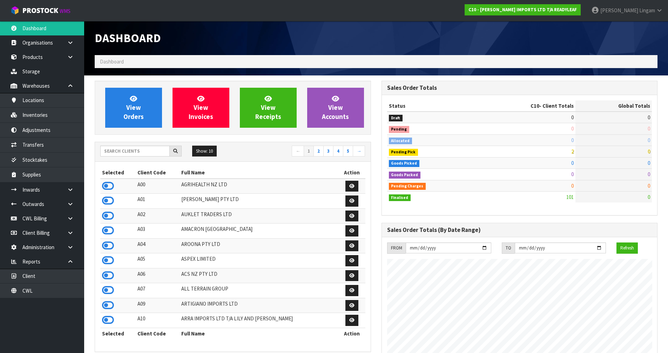
scroll to position [519, 286]
click at [149, 151] on input "text" at bounding box center [134, 150] width 69 height 11
click at [65, 243] on link "CWL" at bounding box center [42, 290] width 84 height 14
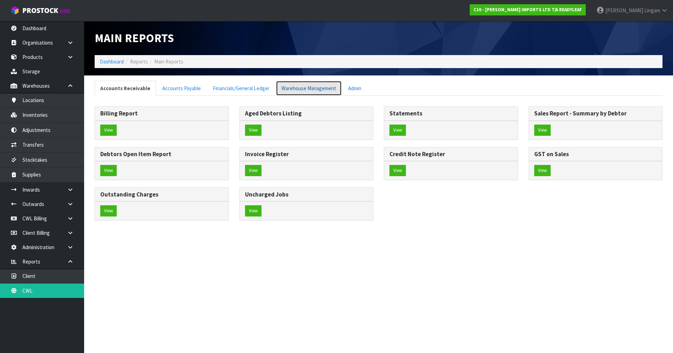
click at [316, 82] on link "Warehouse Management" at bounding box center [309, 88] width 66 height 15
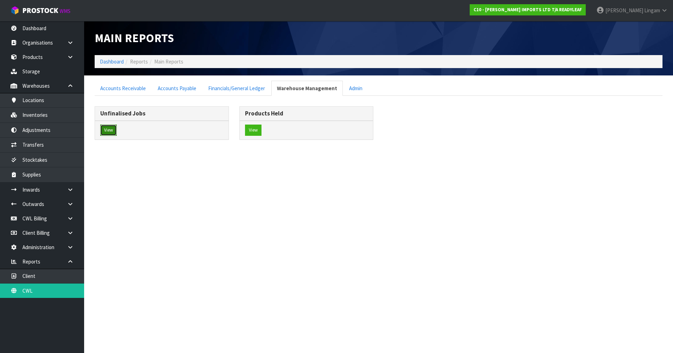
click at [103, 129] on button "View" at bounding box center [108, 129] width 16 height 11
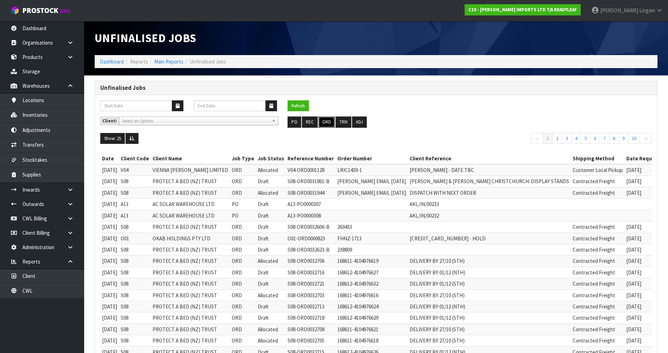
click at [331, 123] on button "ORD" at bounding box center [326, 121] width 16 height 11
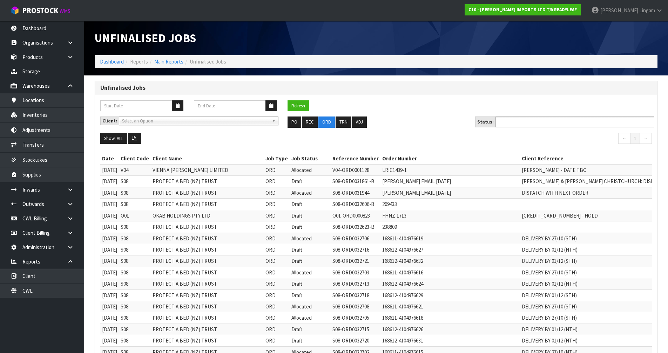
click at [353, 123] on input "text" at bounding box center [523, 121] width 52 height 9
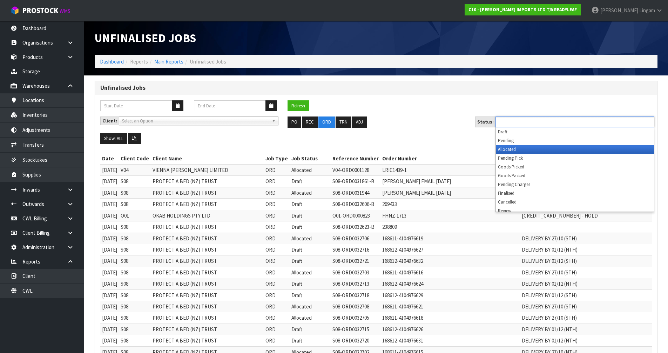
click at [353, 151] on li "Allocated" at bounding box center [575, 149] width 158 height 9
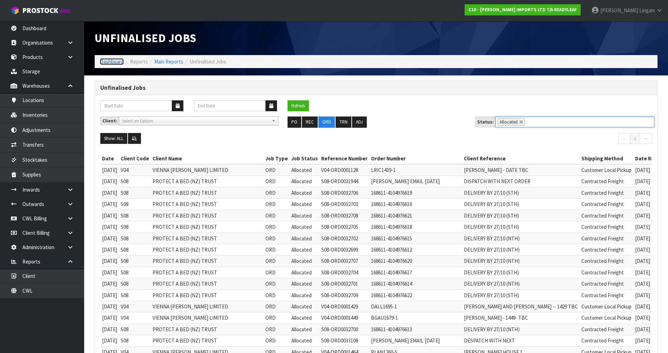
click at [111, 63] on link "Dashboard" at bounding box center [112, 61] width 24 height 7
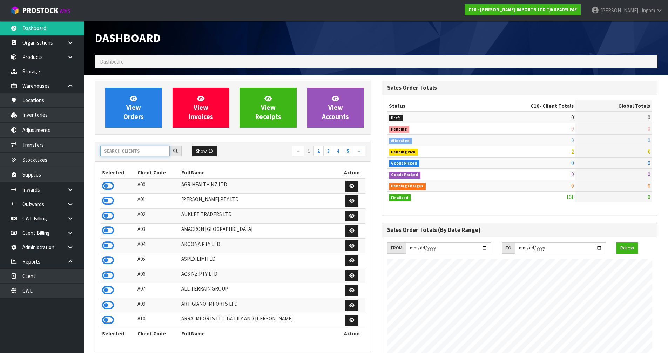
scroll to position [519, 286]
click at [128, 149] on input "text" at bounding box center [134, 150] width 69 height 11
click at [108, 186] on icon at bounding box center [108, 185] width 12 height 11
type input "VIE"
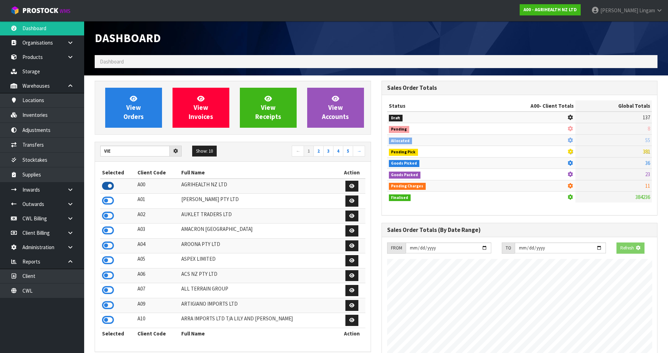
scroll to position [437, 286]
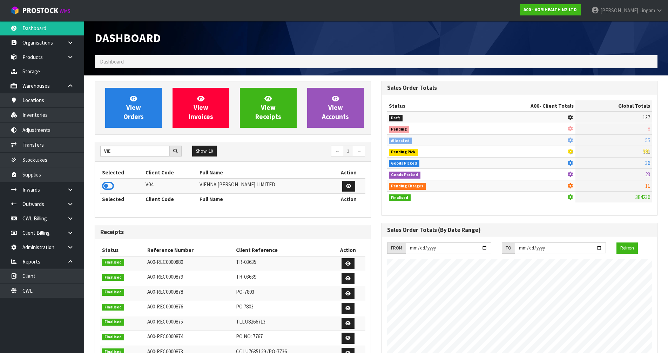
click at [108, 187] on icon at bounding box center [108, 185] width 12 height 11
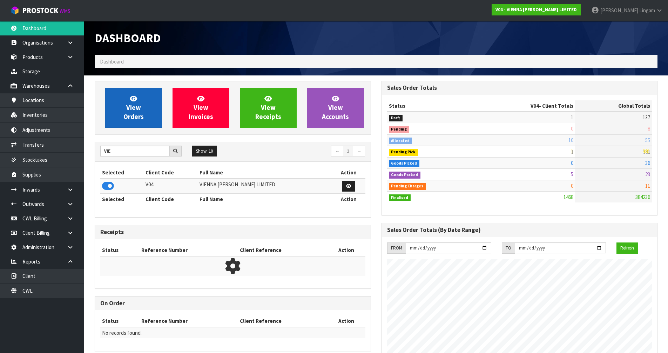
scroll to position [497, 286]
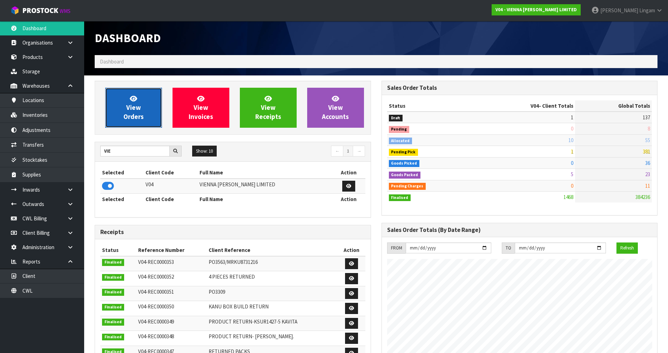
click at [132, 112] on link "View Orders" at bounding box center [133, 108] width 57 height 40
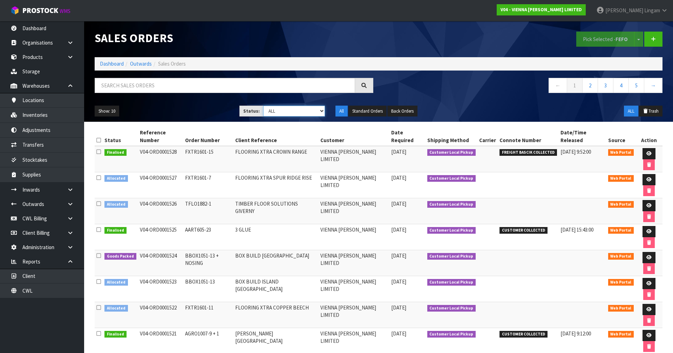
click at [311, 109] on select "Draft Pending Allocated Pending Pick Goods Picked Goods Packed Pending Charges …" at bounding box center [294, 110] width 62 height 11
select select "string:2"
click at [263, 105] on select "Draft Pending Allocated Pending Pick Goods Picked Goods Packed Pending Charges …" at bounding box center [294, 110] width 62 height 11
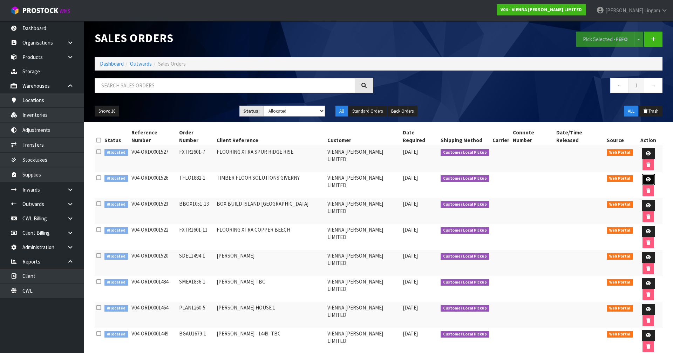
click at [353, 177] on icon at bounding box center [648, 179] width 5 height 5
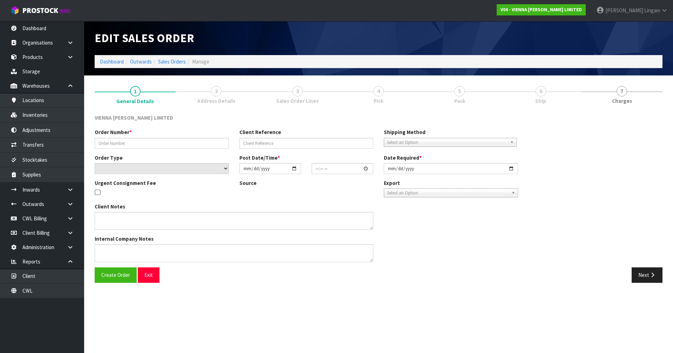
type input "TFLO1882-1"
type input "TIMBER FLOOR SOLUTIONS GIVERNY"
select select "number:0"
type input "2025-09-30"
type input "15:40:00.000"
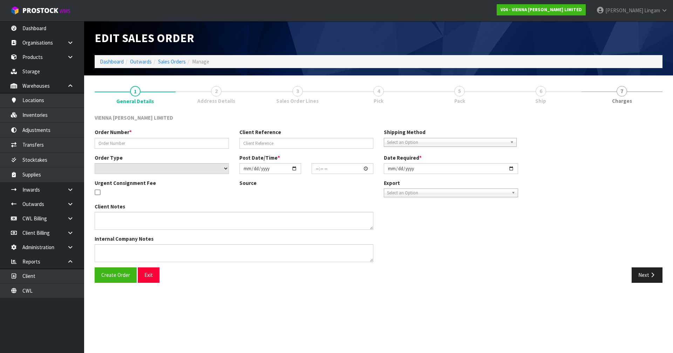
type input "2025-10-13"
type textarea "TIMBER FLOOR SOLUTIONS GIVERNY"
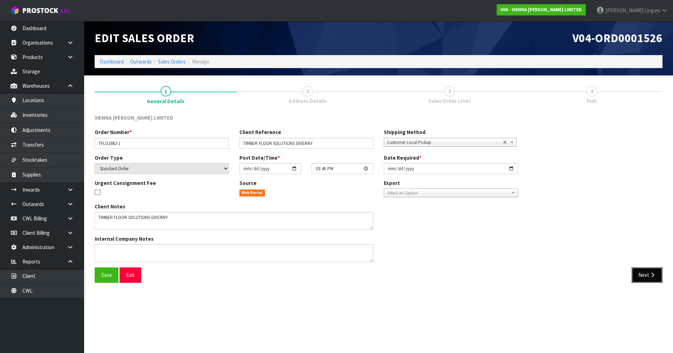
click at [353, 243] on button "Next" at bounding box center [647, 274] width 31 height 15
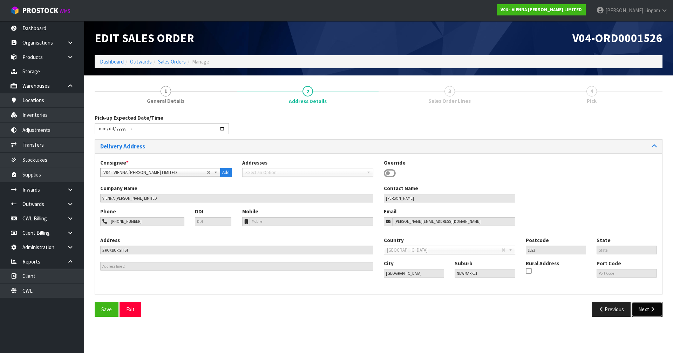
click at [353, 243] on button "Next" at bounding box center [647, 308] width 31 height 15
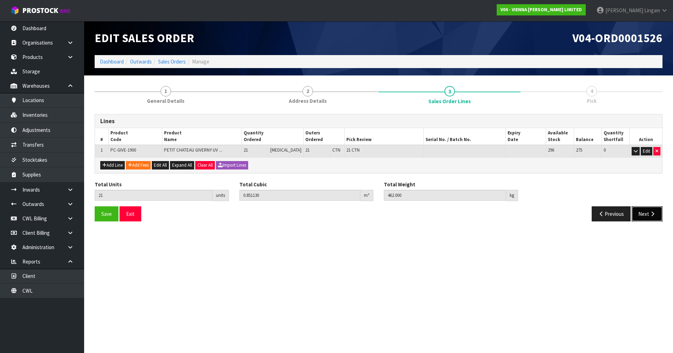
click at [353, 210] on button "Next" at bounding box center [647, 213] width 31 height 15
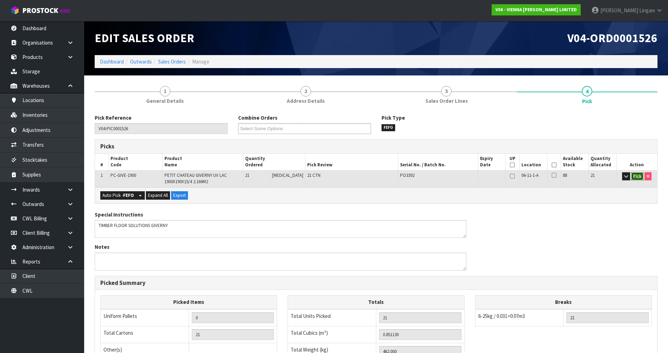
click at [353, 176] on button "Pick" at bounding box center [637, 176] width 12 height 8
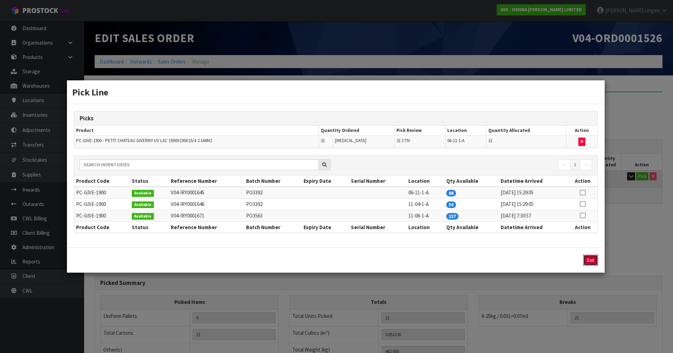
click at [353, 243] on button "Exit" at bounding box center [590, 259] width 15 height 11
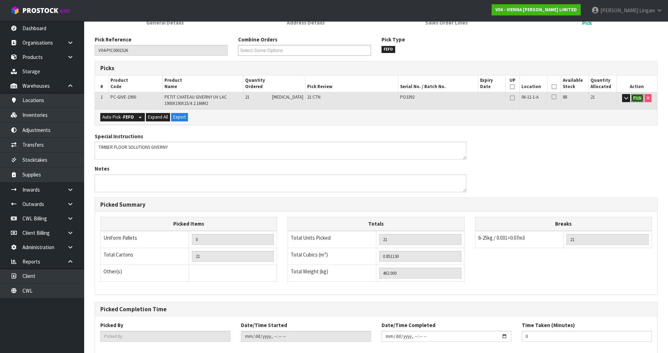
scroll to position [116, 0]
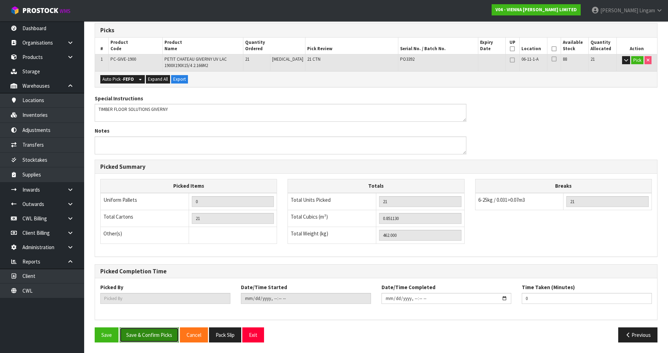
click at [156, 243] on button "Save & Confirm Picks" at bounding box center [149, 334] width 59 height 15
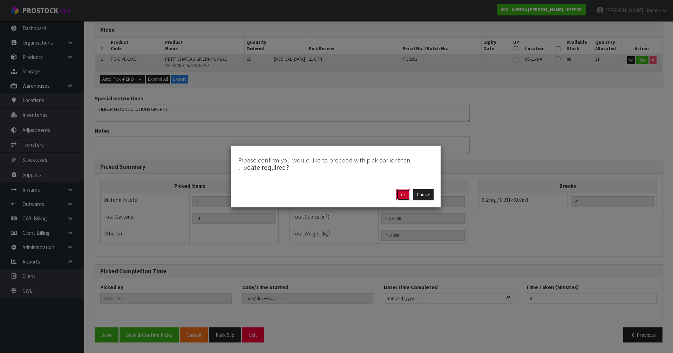
click at [353, 197] on button "Yes" at bounding box center [403, 194] width 14 height 11
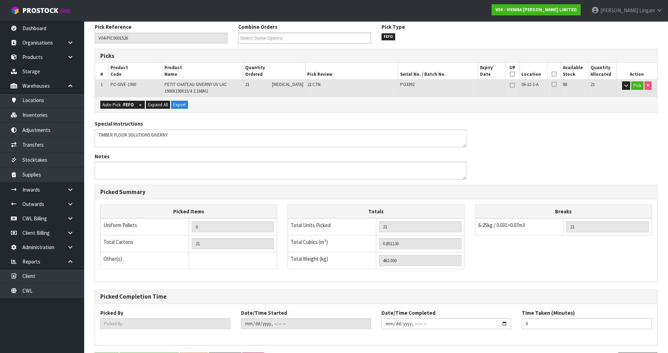
scroll to position [0, 0]
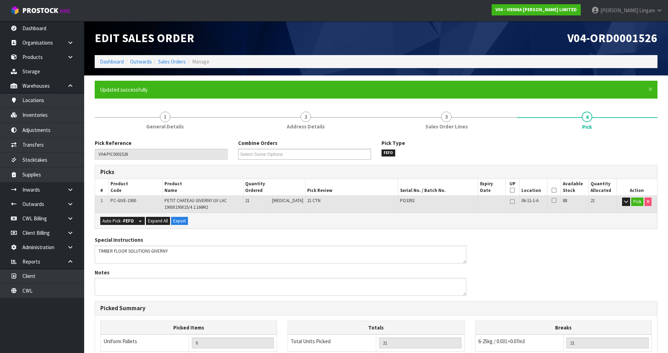
type input "[PERSON_NAME]"
type input "2025-10-05T15:13:08"
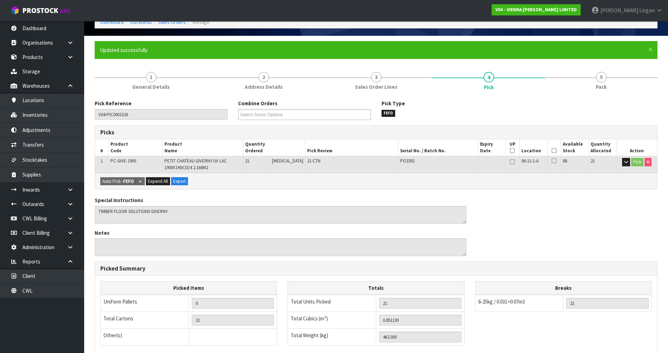
scroll to position [142, 0]
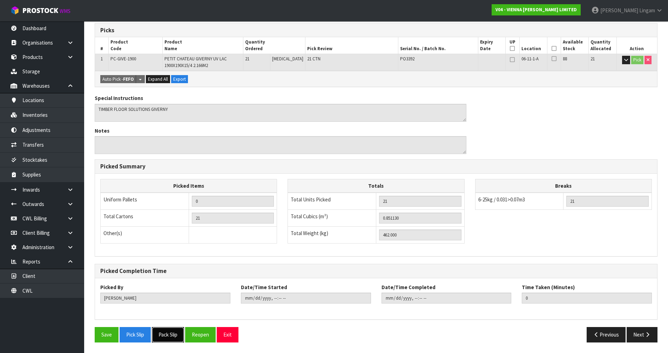
click at [171, 243] on button "Pack Slip" at bounding box center [168, 334] width 32 height 15
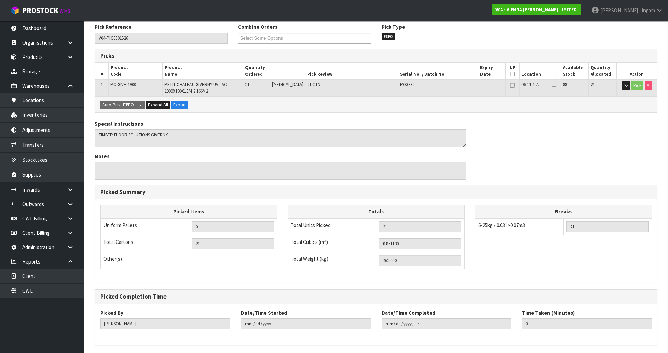
scroll to position [0, 0]
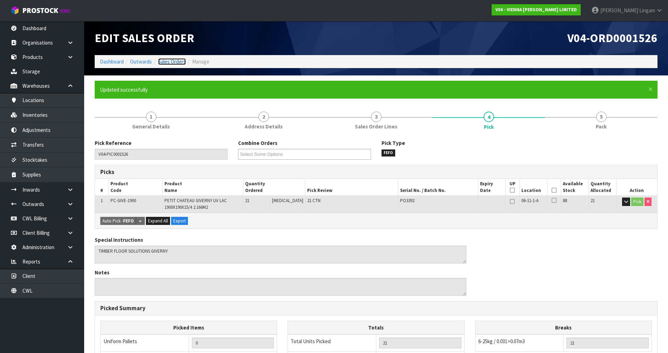
click at [171, 61] on link "Sales Orders" at bounding box center [172, 61] width 28 height 7
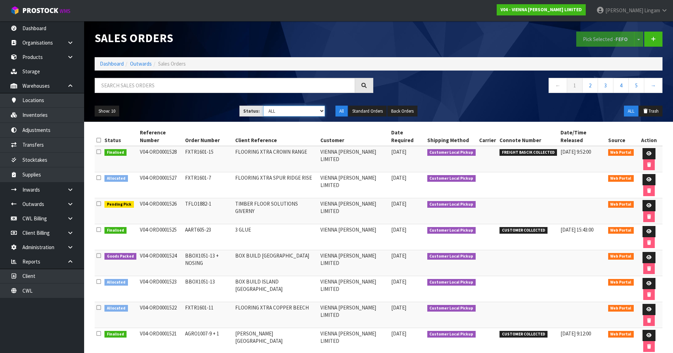
click at [311, 111] on select "Draft Pending Allocated Pending Pick Goods Picked Goods Packed Pending Charges …" at bounding box center [294, 110] width 62 height 11
select select "string:2"
click at [263, 105] on select "Draft Pending Allocated Pending Pick Goods Picked Goods Packed Pending Charges …" at bounding box center [294, 110] width 62 height 11
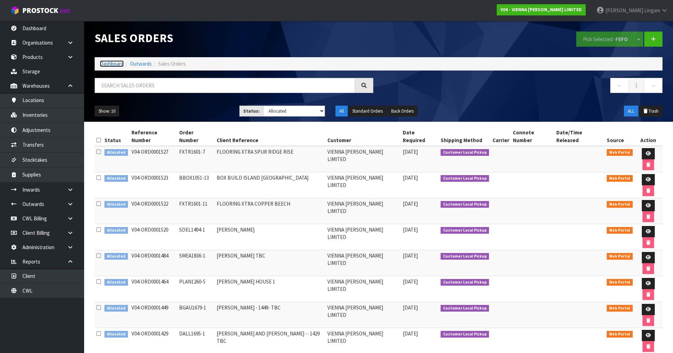
click at [105, 62] on link "Dashboard" at bounding box center [112, 63] width 24 height 7
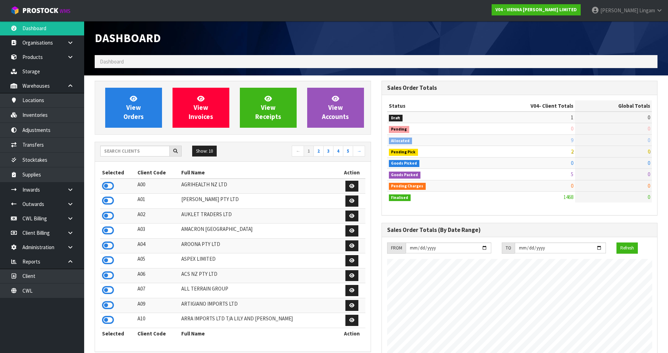
scroll to position [497, 286]
click at [128, 151] on input "text" at bounding box center [134, 150] width 69 height 11
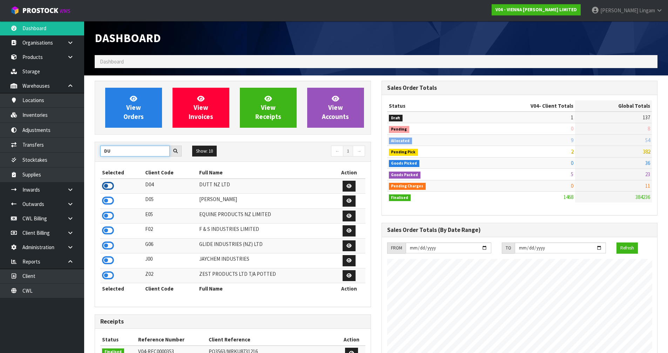
type input "DU"
click at [108, 184] on icon at bounding box center [108, 185] width 12 height 11
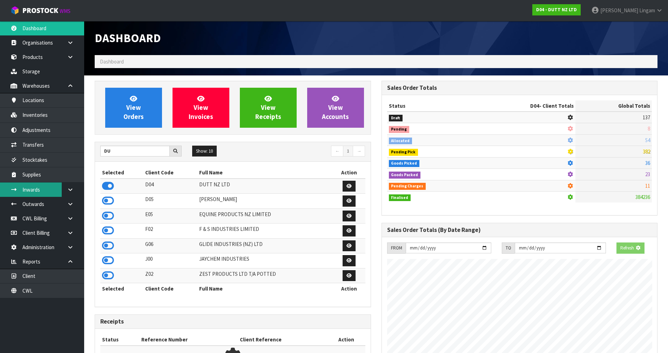
scroll to position [437, 286]
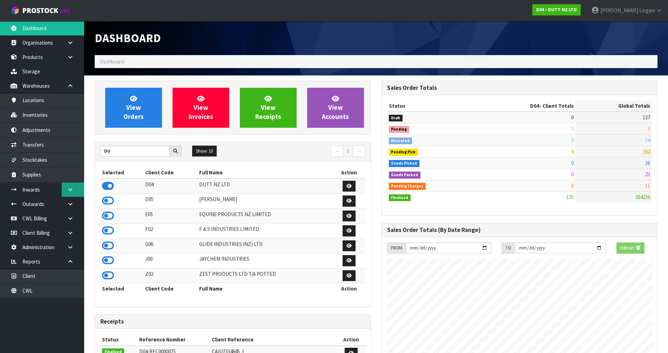
click at [68, 190] on icon at bounding box center [70, 189] width 7 height 5
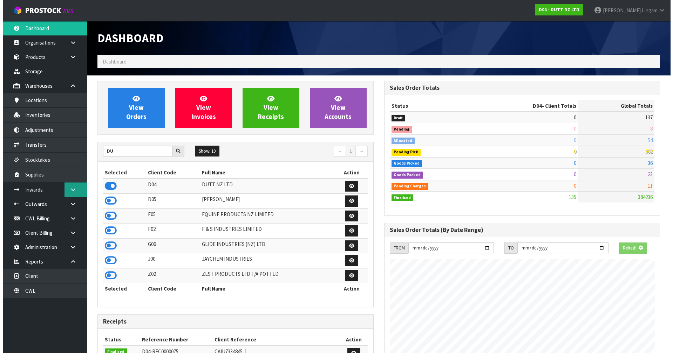
scroll to position [519, 286]
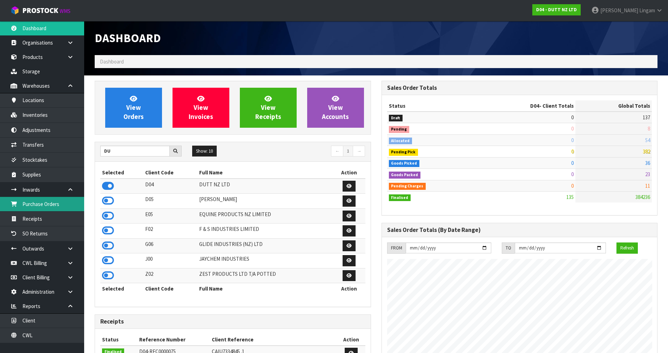
click at [39, 204] on link "Purchase Orders" at bounding box center [42, 204] width 84 height 14
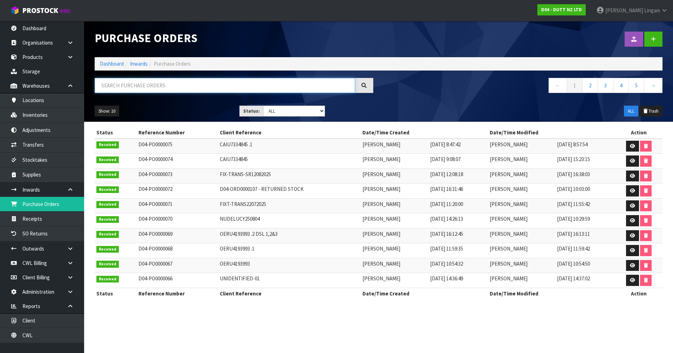
click at [238, 87] on input "text" at bounding box center [225, 85] width 260 height 15
paste input "NPDU2501136"
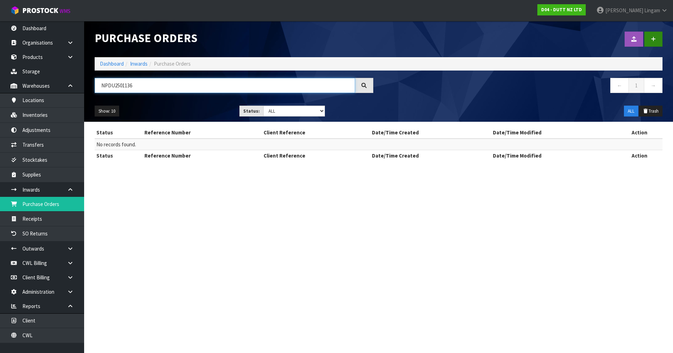
type input "NPDU2501136"
click at [353, 39] on icon at bounding box center [653, 38] width 5 height 5
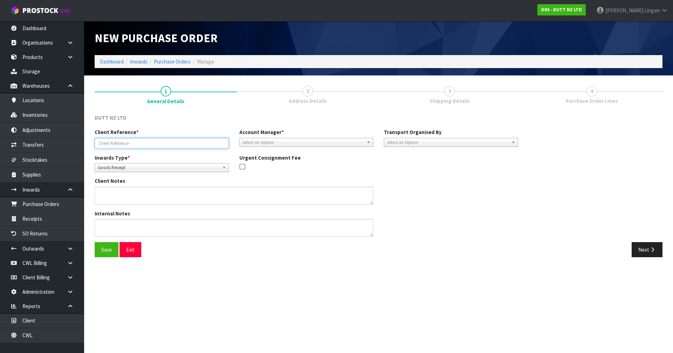
click at [125, 143] on input "text" at bounding box center [162, 143] width 134 height 11
paste input "NPDU2501136"
type input "NPDU2501136"
click at [252, 142] on span "Select an Option" at bounding box center [304, 142] width 122 height 8
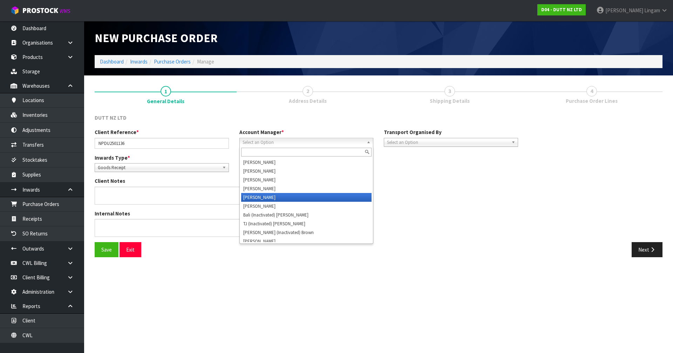
click at [257, 197] on li "[PERSON_NAME]" at bounding box center [306, 197] width 131 height 9
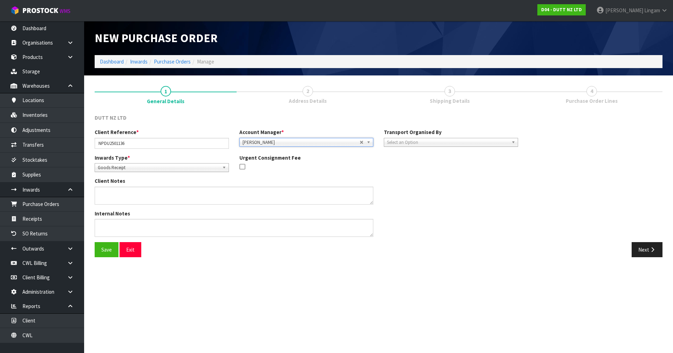
click at [353, 143] on span "Select an Option" at bounding box center [448, 142] width 122 height 8
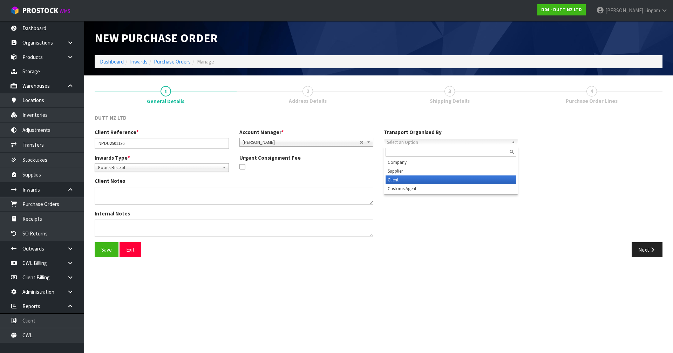
click at [353, 179] on li "Client" at bounding box center [450, 179] width 131 height 9
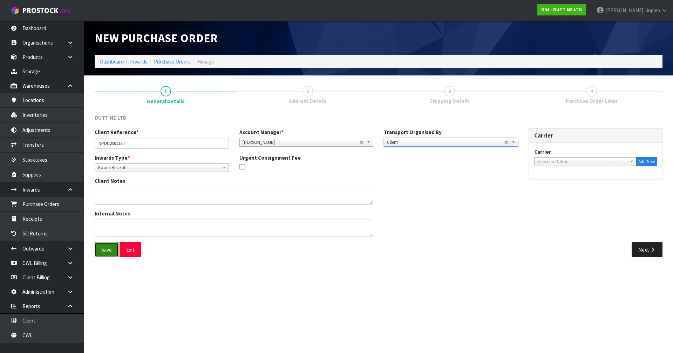
click at [108, 243] on button "Save" at bounding box center [107, 249] width 24 height 15
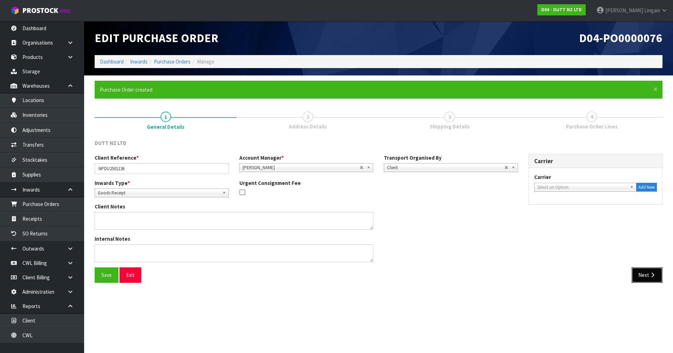
click at [353, 243] on button "Next" at bounding box center [647, 274] width 31 height 15
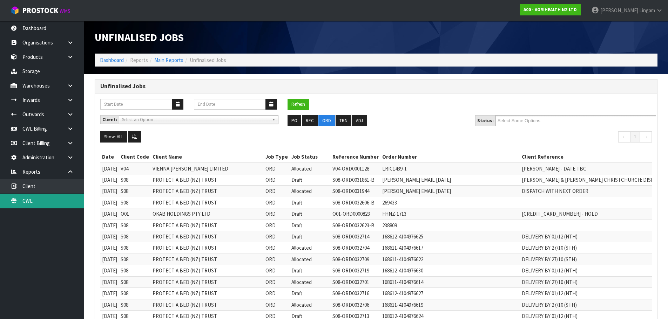
click at [53, 199] on link "CWL" at bounding box center [42, 201] width 84 height 14
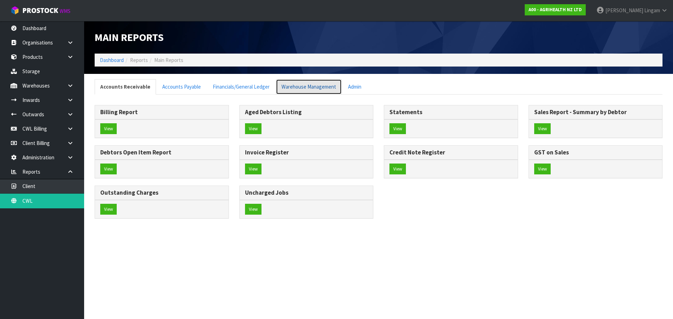
click at [294, 88] on link "Warehouse Management" at bounding box center [309, 86] width 66 height 15
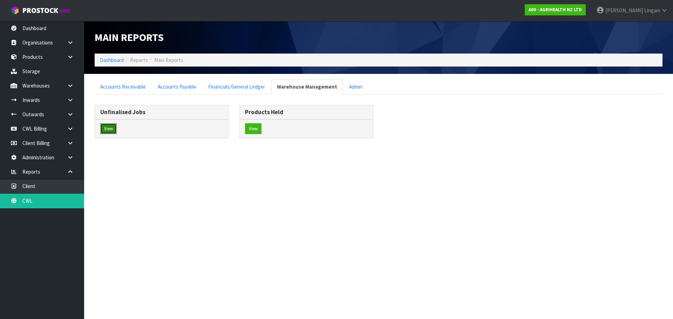
click at [108, 129] on button "View" at bounding box center [108, 128] width 16 height 11
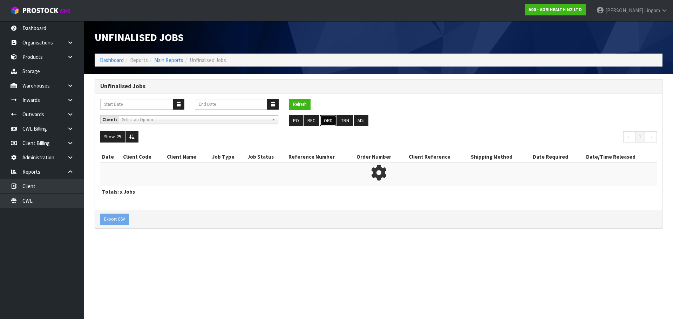
click at [326, 122] on button "ORD" at bounding box center [328, 120] width 16 height 11
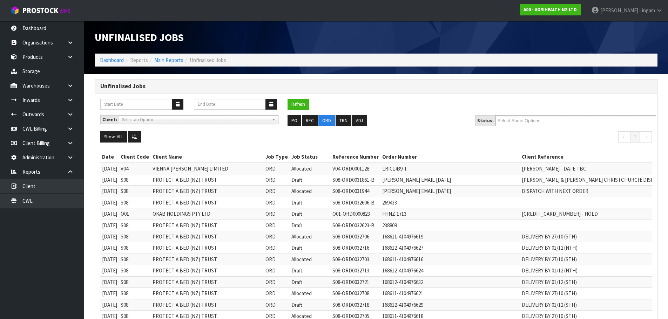
click at [353, 121] on input "Select Some Options" at bounding box center [523, 120] width 52 height 9
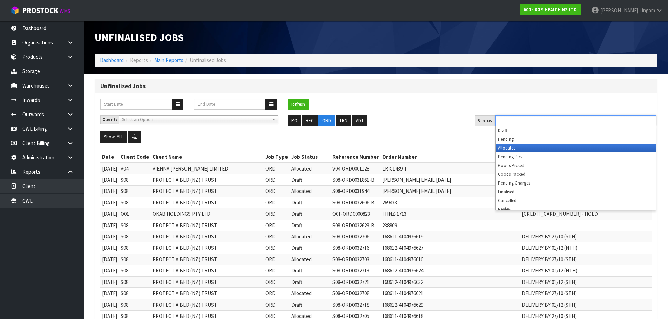
click at [353, 149] on li "Allocated" at bounding box center [576, 148] width 160 height 9
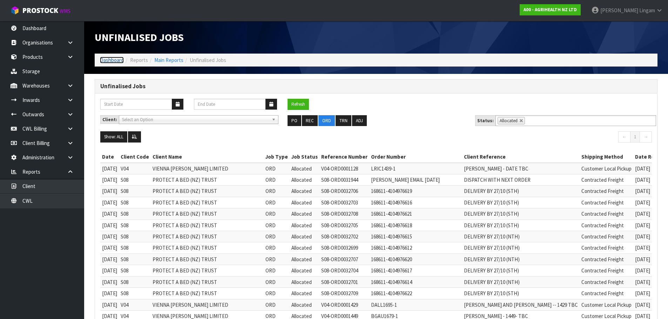
click at [114, 60] on link "Dashboard" at bounding box center [112, 60] width 24 height 7
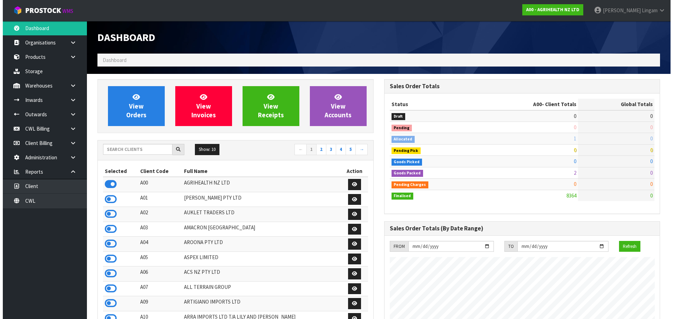
scroll to position [531, 286]
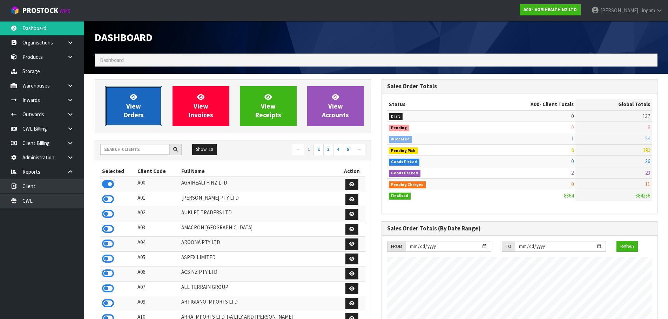
click at [137, 118] on span "View Orders" at bounding box center [133, 106] width 20 height 26
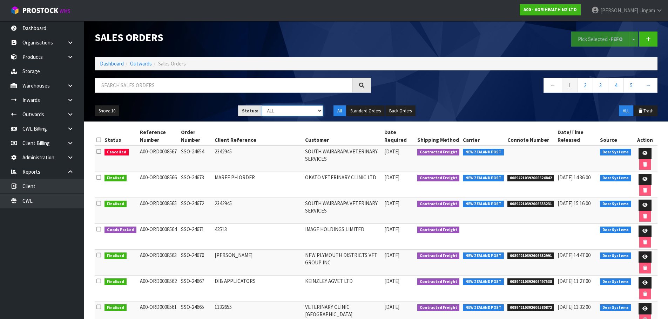
click at [310, 112] on select "Draft Pending Allocated Pending Pick Goods Picked Goods Packed Pending Charges …" at bounding box center [292, 110] width 61 height 11
select select "string:5"
click at [262, 105] on select "Draft Pending Allocated Pending Pick Goods Picked Goods Packed Pending Charges …" at bounding box center [292, 110] width 61 height 11
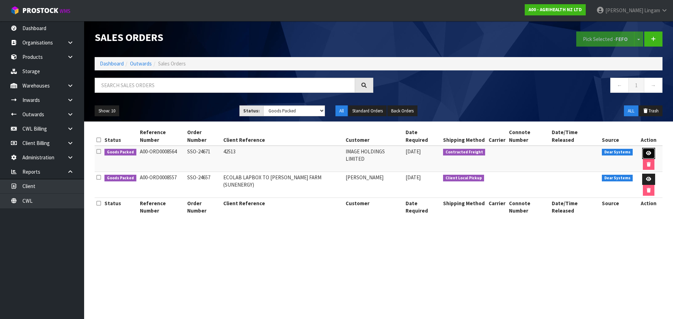
click at [353, 157] on link at bounding box center [648, 153] width 13 height 11
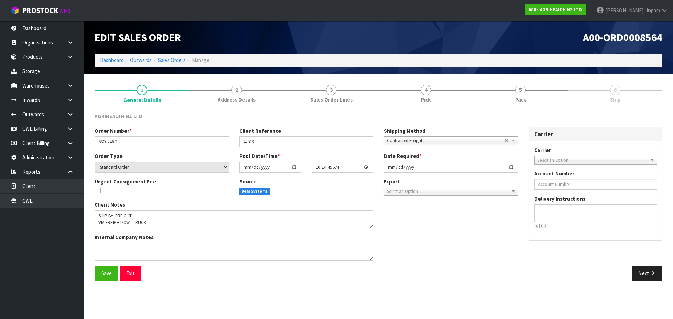
click at [168, 56] on ol "Dashboard Outwards Sales Orders Manage" at bounding box center [379, 60] width 568 height 13
click at [172, 60] on link "Sales Orders" at bounding box center [172, 60] width 28 height 7
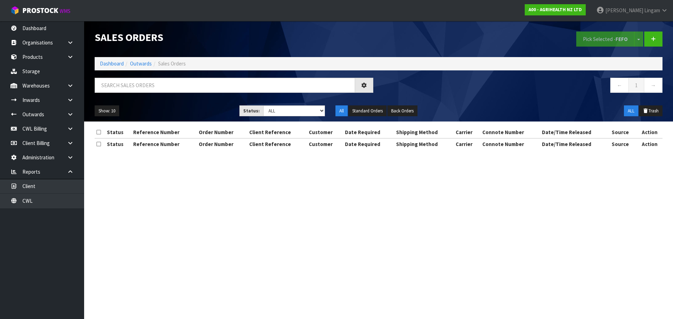
click at [302, 105] on div "Show: 10 5 10 25 50 Status: Draft Pending Allocated Pending Pick Goods Picked G…" at bounding box center [378, 111] width 578 height 22
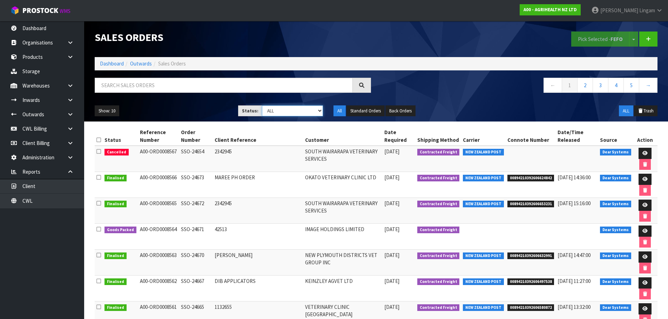
click at [303, 109] on select "Draft Pending Allocated Pending Pick Goods Picked Goods Packed Pending Charges …" at bounding box center [292, 110] width 61 height 11
select select "string:5"
click at [262, 105] on select "Draft Pending Allocated Pending Pick Goods Picked Goods Packed Pending Charges …" at bounding box center [292, 110] width 61 height 11
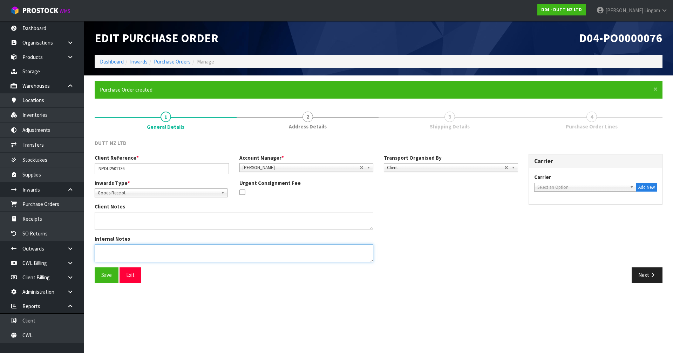
click at [143, 251] on textarea at bounding box center [234, 253] width 279 height 18
type textarea "DELIVERY ON TUESDAY"
click at [109, 273] on button "Save" at bounding box center [107, 274] width 24 height 15
click at [644, 272] on button "Next" at bounding box center [647, 274] width 31 height 15
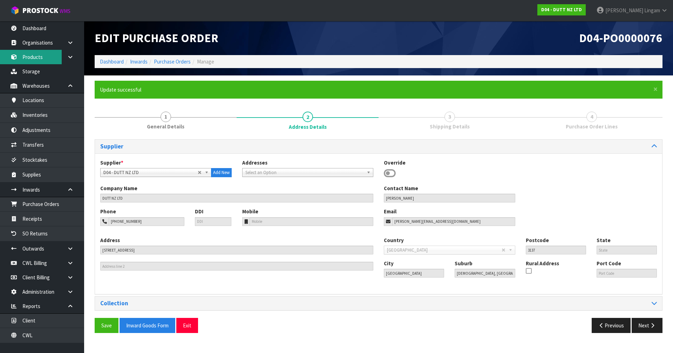
click at [35, 59] on link "Products" at bounding box center [42, 57] width 84 height 14
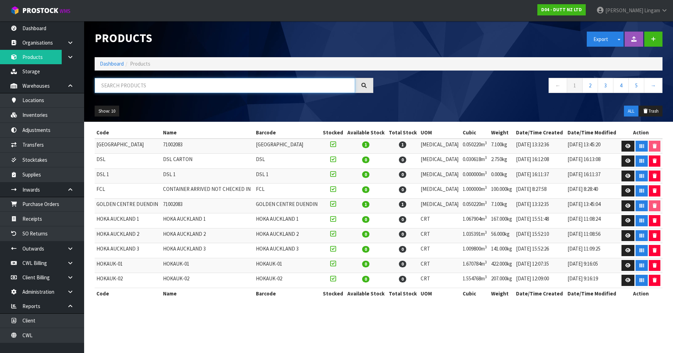
click at [220, 86] on input "text" at bounding box center [225, 85] width 260 height 15
paste input "71002364"
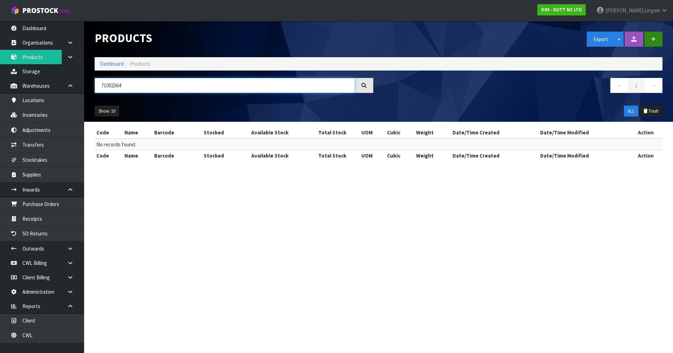
type input "71002364"
click at [648, 43] on button "button" at bounding box center [653, 39] width 18 height 15
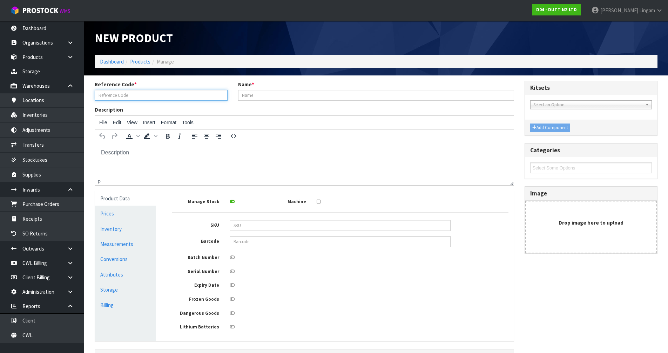
click at [188, 93] on input "text" at bounding box center [161, 95] width 133 height 11
paste input "71002364"
type input "71002364"
click at [245, 99] on input "text" at bounding box center [376, 95] width 276 height 11
paste input "FX-5"
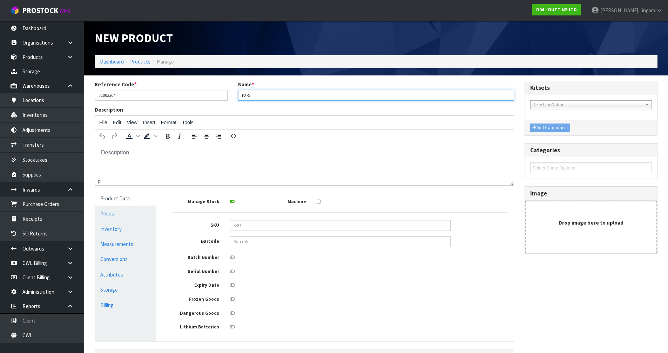
paste input ""PLINTH = WHITE PAINTED (SEMI GLOSS FINISH) BARS = WHITE PAINTED (SEMI GLOSS FI…"
type input "FX-5 "PLINTH = WHITE PAINTED (SEMI GLOSS FINISH) BARS = WHITE PAINTED (SEMI GLO…"
click at [129, 247] on link "Measurements" at bounding box center [125, 244] width 61 height 14
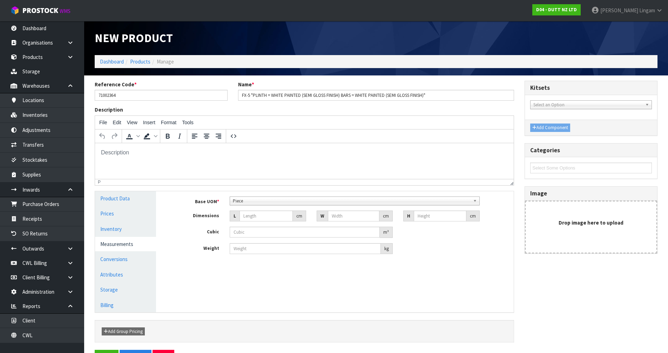
click at [255, 201] on span "Piece" at bounding box center [351, 201] width 237 height 8
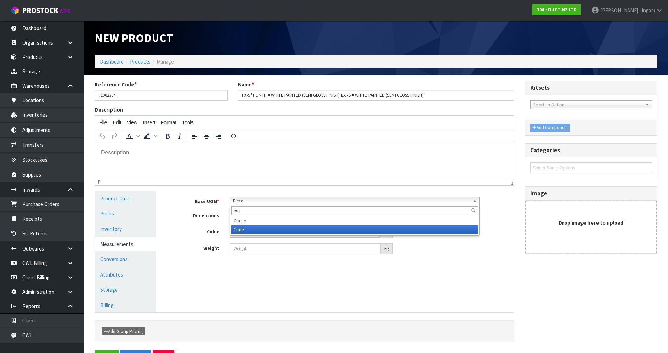
type input "cra"
click at [250, 231] on li "Cra te" at bounding box center [354, 229] width 246 height 9
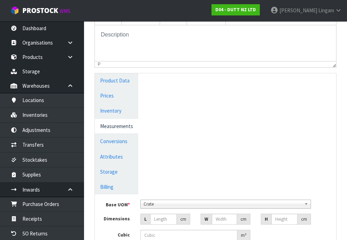
scroll to position [140, 0]
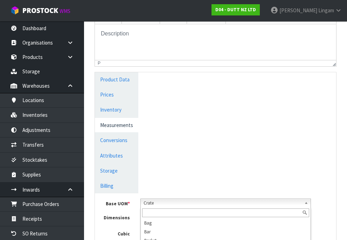
click at [148, 200] on span "Crate" at bounding box center [223, 203] width 158 height 8
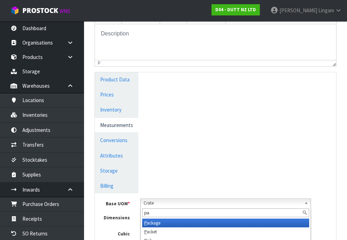
scroll to position [0, 0]
type input "pall"
click at [162, 222] on li "Pall et" at bounding box center [225, 222] width 167 height 9
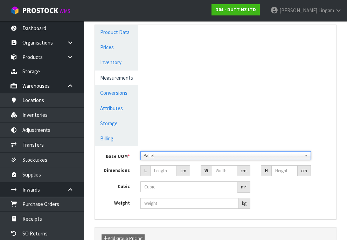
scroll to position [210, 0]
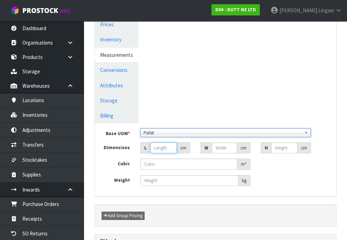
click at [155, 146] on input "number" at bounding box center [163, 147] width 27 height 11
type input "1"
type input "0.000001"
type input "110"
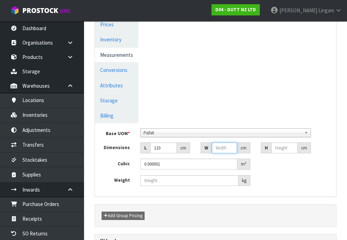
click at [216, 145] on input "number" at bounding box center [224, 147] width 25 height 11
type input "50"
click at [281, 146] on input "number" at bounding box center [285, 147] width 26 height 11
type input "1"
type input "0.0055"
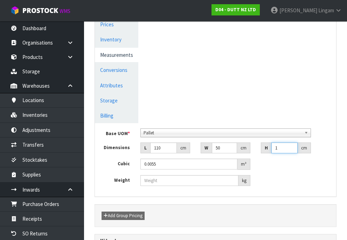
type input "16"
type input "0.088"
type input "160"
type input "0.88"
type input "160"
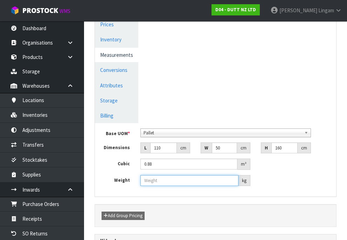
click at [166, 181] on input "number" at bounding box center [190, 180] width 98 height 11
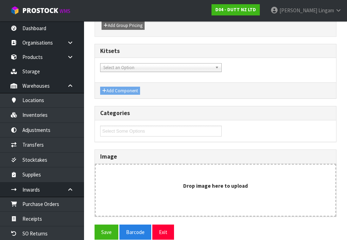
scroll to position [410, 0]
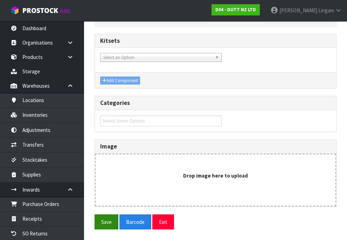
type input "75"
click at [103, 223] on button "Save" at bounding box center [107, 221] width 24 height 15
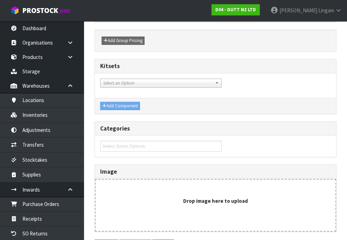
scroll to position [0, 0]
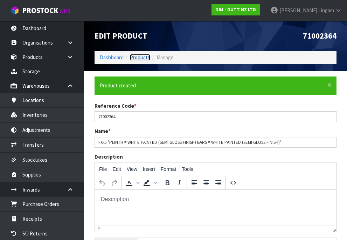
click at [135, 56] on link "Products" at bounding box center [140, 57] width 20 height 7
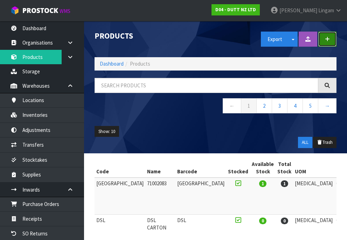
click at [327, 39] on icon "button" at bounding box center [327, 38] width 5 height 5
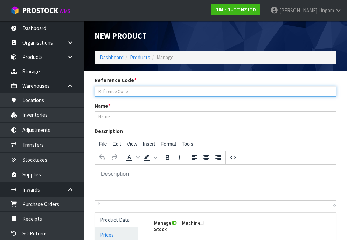
click at [120, 90] on input "text" at bounding box center [216, 91] width 242 height 11
paste input "71002366"
type input "71002366"
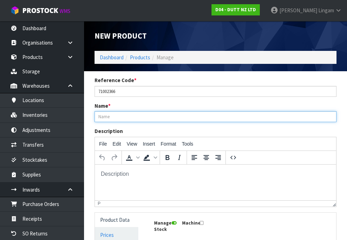
click at [96, 115] on input "text" at bounding box center [216, 116] width 242 height 11
paste input "BODY/FRAME= DARK GREY LED"
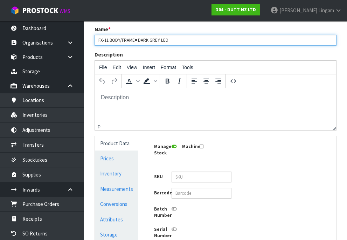
scroll to position [105, 0]
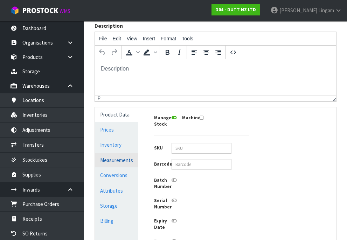
type input "FX-11 BODY/FRAME= DARK GREY LED"
click at [109, 161] on link "Measurements" at bounding box center [116, 160] width 43 height 14
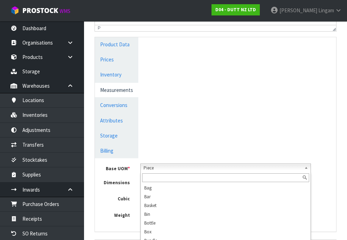
scroll to position [135, 0]
click at [161, 166] on span "Piece" at bounding box center [223, 168] width 158 height 8
click at [158, 176] on input "text" at bounding box center [225, 177] width 167 height 9
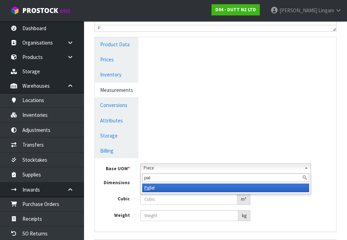
type input "pal"
click at [158, 185] on li "Pal let" at bounding box center [225, 187] width 167 height 9
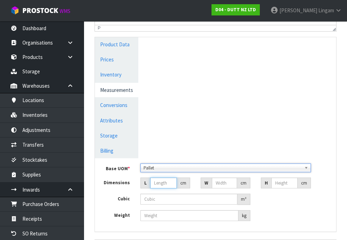
click at [156, 183] on input "number" at bounding box center [163, 182] width 27 height 11
type input "2"
type input "0.000001"
type input "262"
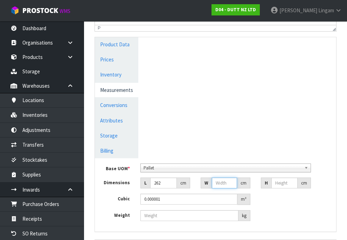
click at [218, 181] on input "number" at bounding box center [224, 182] width 25 height 11
type input "72"
click at [279, 184] on input "number" at bounding box center [285, 182] width 26 height 11
type input "1"
type input "0.018864"
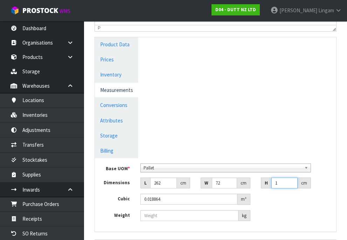
type input "14"
type input "0.264096"
type input "140"
type input "2.64096"
type input "140"
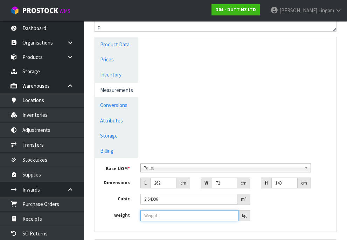
click at [162, 214] on input "number" at bounding box center [190, 215] width 98 height 11
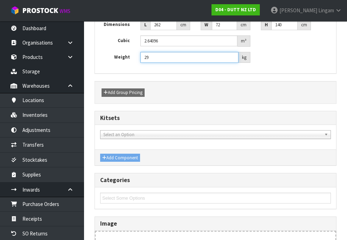
scroll to position [410, 0]
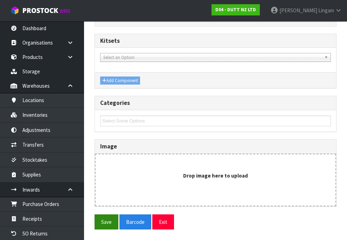
type input "29"
click at [107, 223] on button "Save" at bounding box center [107, 221] width 24 height 15
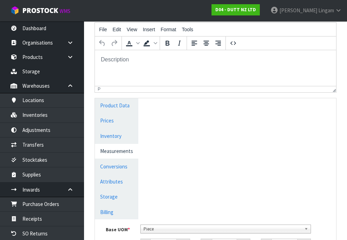
scroll to position [140, 0]
click at [112, 151] on link "Measurements" at bounding box center [116, 150] width 43 height 14
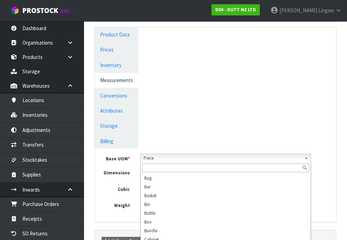
scroll to position [135, 0]
click at [153, 154] on span "Piece" at bounding box center [223, 158] width 158 height 8
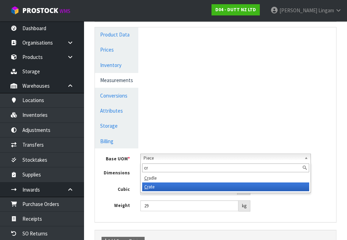
type input "cr"
click at [190, 185] on li "Cr ate" at bounding box center [225, 186] width 167 height 9
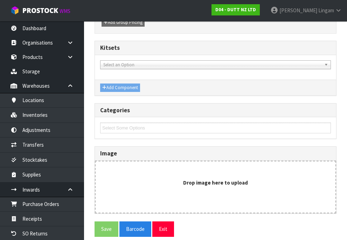
scroll to position [436, 0]
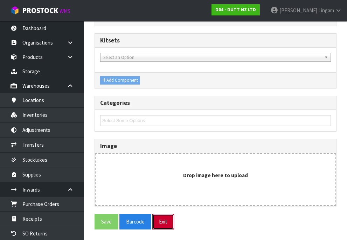
click at [163, 222] on button "Exit" at bounding box center [163, 221] width 22 height 15
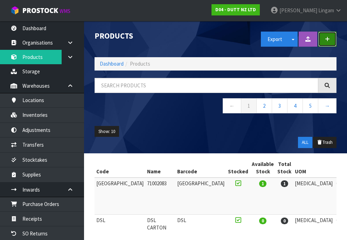
click at [328, 40] on icon "button" at bounding box center [327, 38] width 5 height 5
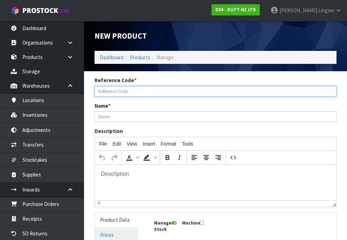
click at [128, 90] on input "text" at bounding box center [216, 91] width 242 height 11
paste input "71002367"
type input "71002367"
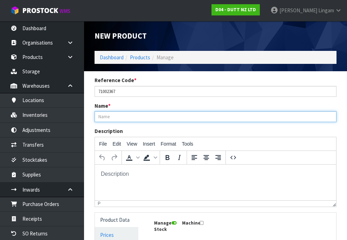
click at [128, 115] on input "text" at bounding box center [216, 116] width 242 height 11
paste input "BODY/FRAME= DARK GREY"
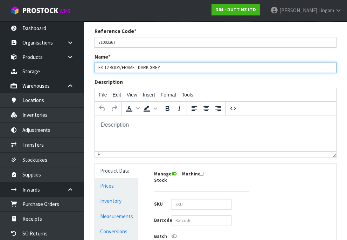
scroll to position [105, 0]
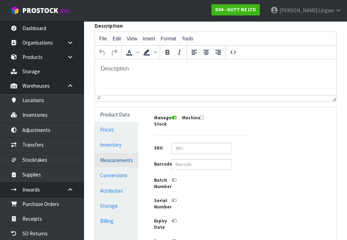
type input "FX-12 BODY/FRAME= DARK GREY"
click at [109, 160] on link "Measurements" at bounding box center [116, 160] width 43 height 14
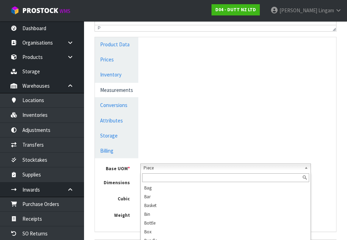
scroll to position [135, 0]
click at [173, 169] on span "Piece" at bounding box center [223, 168] width 158 height 8
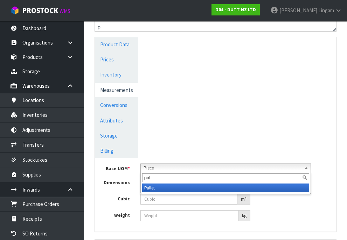
type input "pal"
click at [163, 191] on li "Pal let" at bounding box center [225, 187] width 167 height 9
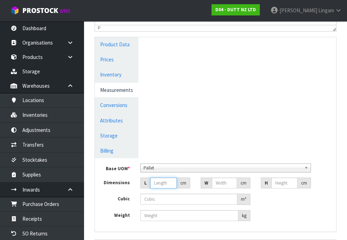
click at [164, 184] on input "number" at bounding box center [163, 182] width 27 height 11
type input "2"
type input "0.000001"
type input "262"
click at [227, 184] on input "number" at bounding box center [224, 182] width 25 height 11
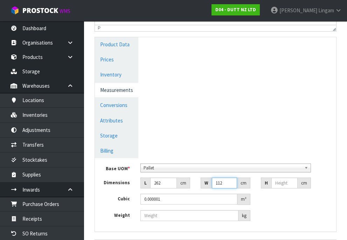
type input "112"
click at [280, 186] on input "number" at bounding box center [285, 182] width 26 height 11
type input "1"
type input "0.029344"
type input "14"
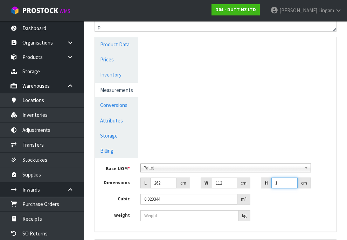
type input "0.410816"
type input "140"
type input "4.10816"
type input "140"
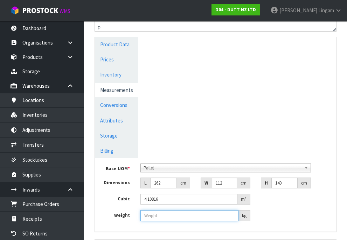
click at [163, 215] on input "number" at bounding box center [190, 215] width 98 height 11
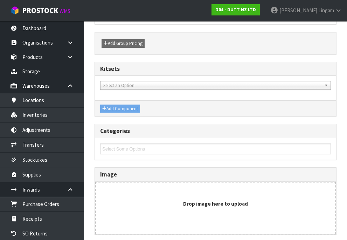
scroll to position [410, 0]
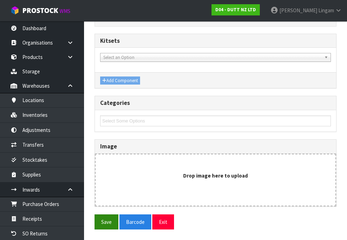
type input "50"
click at [108, 218] on button "Save" at bounding box center [107, 221] width 24 height 15
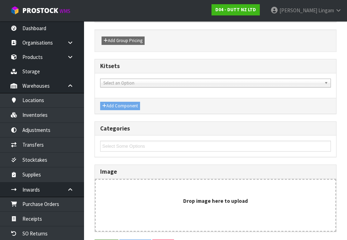
scroll to position [0, 0]
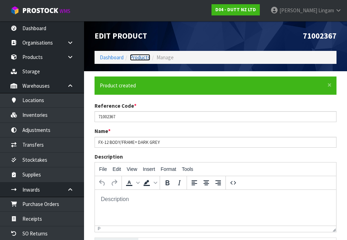
click at [139, 55] on link "Products" at bounding box center [140, 57] width 20 height 7
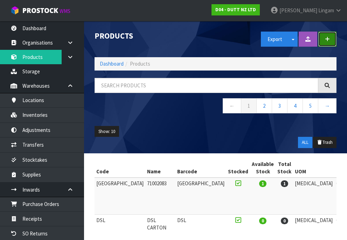
click at [329, 42] on button "button" at bounding box center [328, 39] width 18 height 15
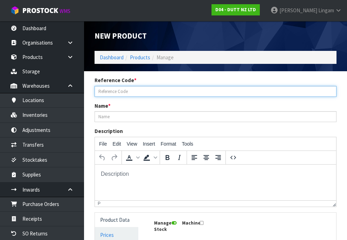
click at [156, 88] on input "text" at bounding box center [216, 91] width 242 height 11
paste input "71002368"
type input "71002368"
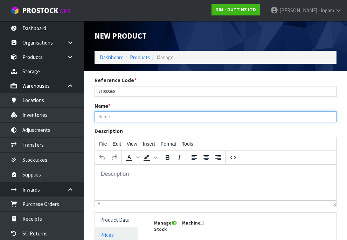
click at [106, 115] on input "text" at bounding box center [216, 116] width 242 height 11
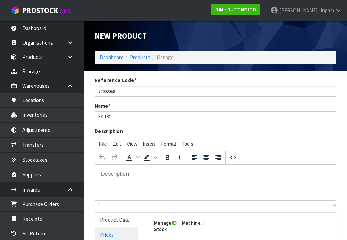
click at [147, 183] on html at bounding box center [215, 173] width 241 height 19
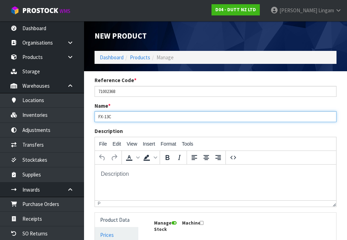
click at [123, 117] on input "FX-13C" at bounding box center [216, 116] width 242 height 11
paste input ""SEATING = FABRIC PLANTS = TBC MDF = LACQUERED GREY TOE KICK = LIGHT METAL""
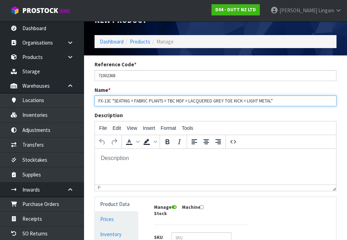
scroll to position [105, 0]
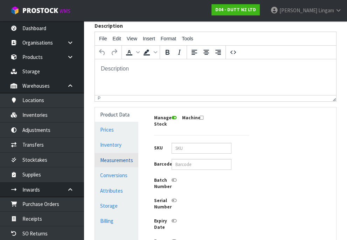
type input "FX-13C "SEATING = FABRIC PLANTS = TBC MDF = LACQUERED GREY TOE KICK = LIGHT MET…"
click at [115, 160] on link "Measurements" at bounding box center [116, 160] width 43 height 14
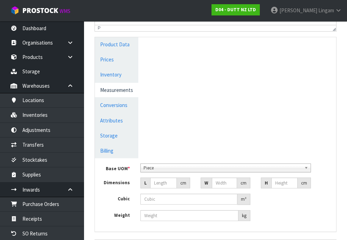
scroll to position [135, 0]
click at [163, 167] on span "Piece" at bounding box center [223, 168] width 158 height 8
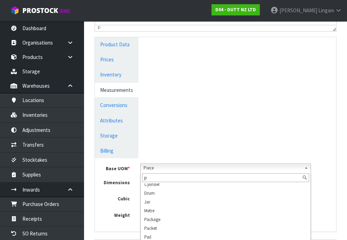
scroll to position [0, 0]
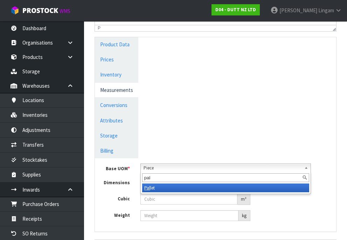
type input "pal"
click at [157, 186] on li "Pal let" at bounding box center [225, 187] width 167 height 9
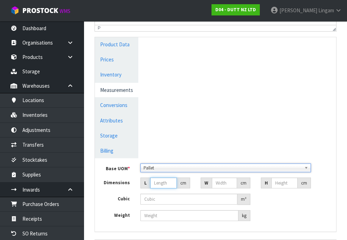
click at [159, 184] on input "number" at bounding box center [163, 182] width 27 height 11
type input "1"
type input "0.000001"
type input "161"
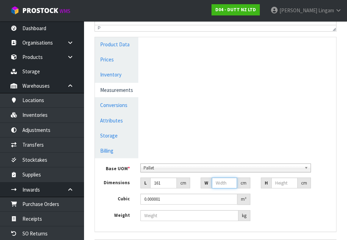
click at [221, 184] on input "number" at bounding box center [224, 182] width 25 height 11
type input "161"
click at [282, 185] on input "number" at bounding box center [285, 182] width 26 height 11
type input "9"
type input "0.233289"
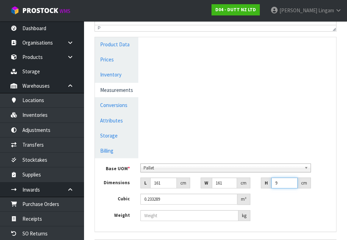
type input "90"
type input "2.33289"
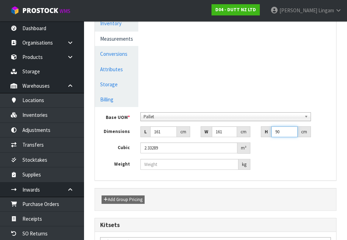
scroll to position [245, 0]
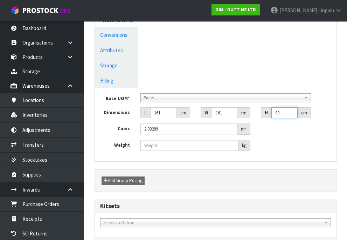
type input "90"
click at [184, 148] on input "number" at bounding box center [190, 145] width 98 height 11
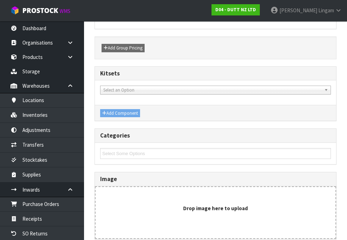
scroll to position [410, 0]
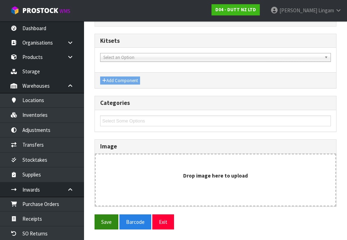
type input "170"
click at [101, 225] on button "Save" at bounding box center [107, 221] width 24 height 15
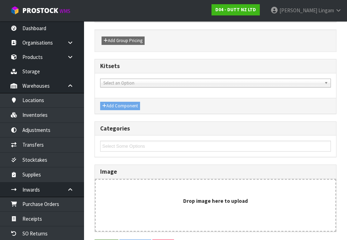
scroll to position [0, 0]
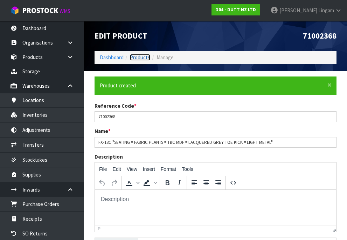
click at [137, 57] on link "Products" at bounding box center [140, 57] width 20 height 7
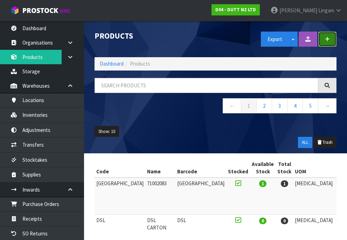
click at [330, 41] on icon "button" at bounding box center [327, 38] width 5 height 5
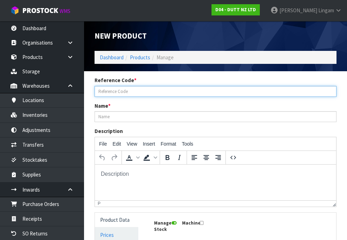
click at [137, 93] on input "text" at bounding box center [216, 91] width 242 height 11
paste input "71002369"
type input "71002369"
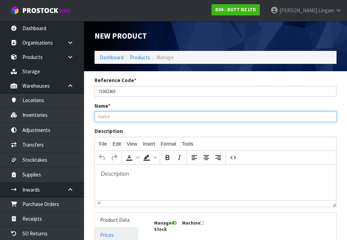
click at [115, 118] on input "text" at bounding box center [216, 116] width 242 height 11
paste input ""TOP BOARD MDF = WHITE PAINTED (SEMIGLOSS FINISH) BODY MDF = WHITE PAINTED (SEM…"
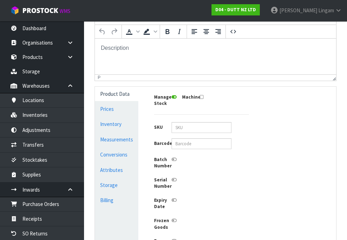
scroll to position [140, 0]
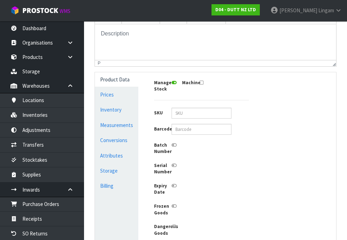
type input "FX -21 "TOP BOARD MDF = WHITE PAINTED (SEMIGLOSS FINISH) BODY MDF = WHITE PAINT…"
click at [113, 123] on link "Measurements" at bounding box center [116, 125] width 43 height 14
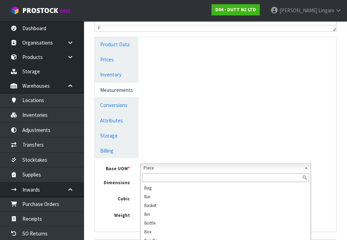
scroll to position [135, 0]
click at [156, 168] on span "Piece" at bounding box center [223, 168] width 158 height 8
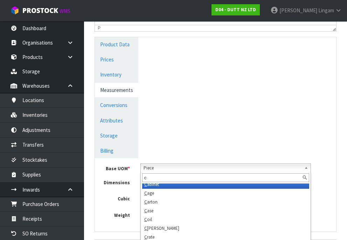
scroll to position [0, 0]
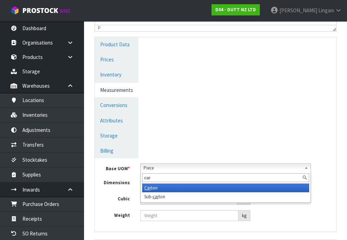
type input "car"
click at [155, 189] on li "Car ton" at bounding box center [225, 187] width 167 height 9
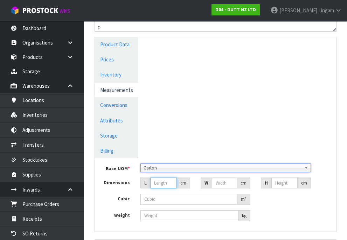
click at [159, 183] on input "number" at bounding box center [163, 182] width 27 height 11
type input "1"
type input "0.000001"
type input "157"
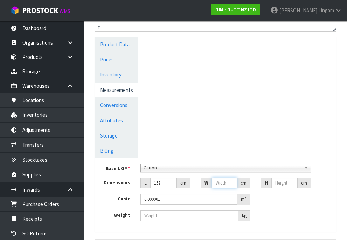
click at [221, 182] on input "number" at bounding box center [224, 182] width 25 height 11
type input "570"
click at [276, 184] on input "number" at bounding box center [285, 182] width 26 height 11
type input "1"
type input "0.08949"
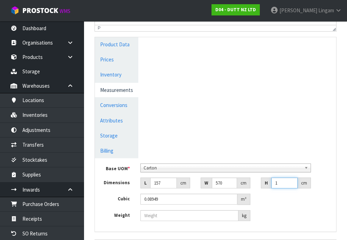
type input "11"
type input "0.98439"
type input "111"
type input "9.93339"
type input "111"
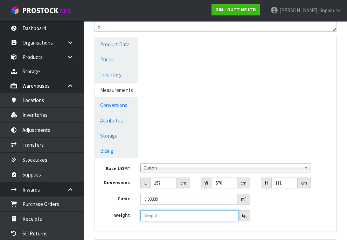
click at [174, 218] on input "number" at bounding box center [190, 215] width 98 height 11
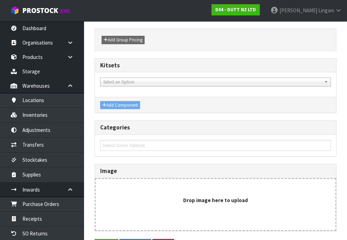
scroll to position [410, 0]
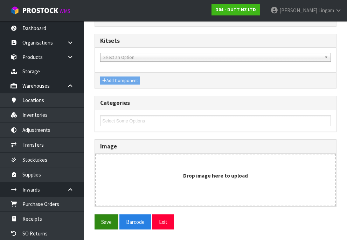
type input "120"
click at [103, 220] on button "Save" at bounding box center [107, 221] width 24 height 15
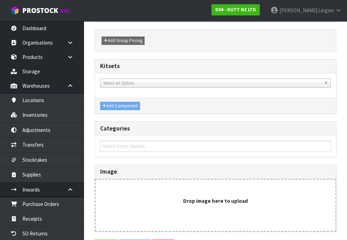
scroll to position [0, 0]
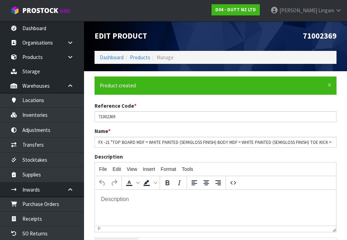
type input "FX -21 "TOP BOARD MDF = WHITE PAINTED (SEMIGLOSS FINISH) BODY MDF = WHITE PAINT…"
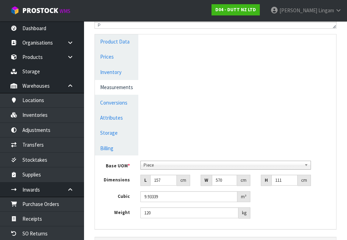
scroll to position [245, 0]
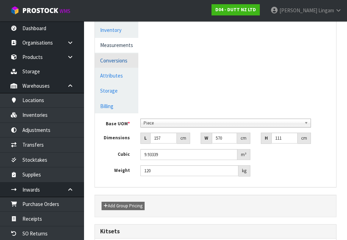
click at [121, 61] on link "Conversions" at bounding box center [116, 60] width 43 height 14
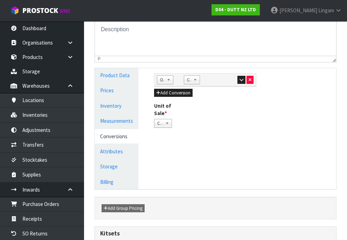
scroll to position [105, 0]
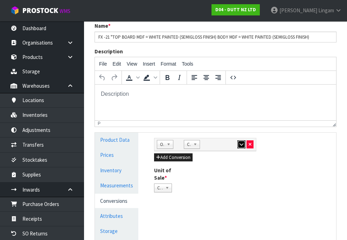
click at [240, 142] on icon "button" at bounding box center [242, 144] width 4 height 5
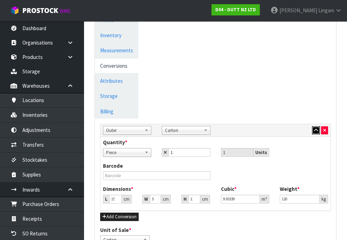
scroll to position [245, 0]
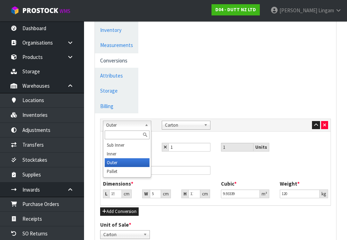
click at [130, 124] on span "Outer" at bounding box center [124, 125] width 36 height 8
click at [127, 171] on li "Pallet" at bounding box center [127, 171] width 45 height 9
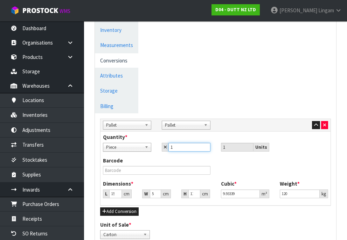
drag, startPoint x: 182, startPoint y: 146, endPoint x: 168, endPoint y: 149, distance: 13.6
click at [168, 149] on div "1" at bounding box center [186, 147] width 48 height 9
type input "2"
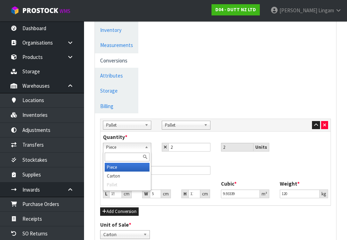
click at [124, 148] on span "Piece" at bounding box center [124, 147] width 36 height 8
click at [121, 175] on li "Carton" at bounding box center [127, 175] width 45 height 9
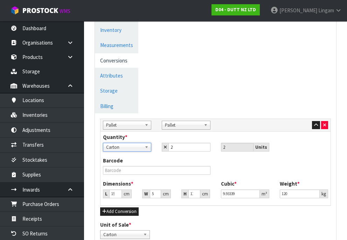
click at [251, 161] on div "Barcode" at bounding box center [216, 168] width 236 height 23
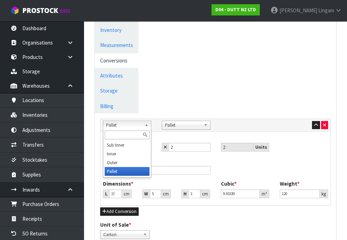
click at [136, 127] on span "Pallet" at bounding box center [124, 125] width 36 height 8
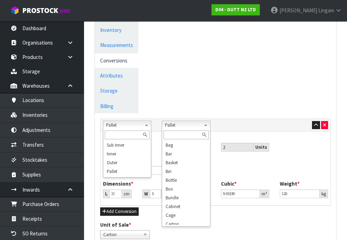
scroll to position [126, 0]
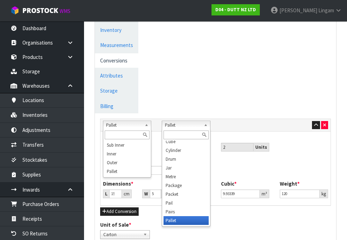
click at [178, 124] on span "Pallet" at bounding box center [183, 125] width 36 height 8
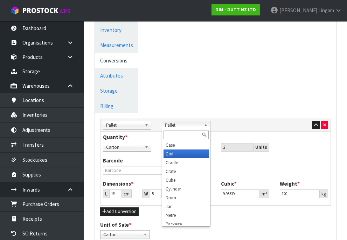
scroll to position [18, 0]
click at [230, 161] on div "Barcode" at bounding box center [216, 168] width 236 height 23
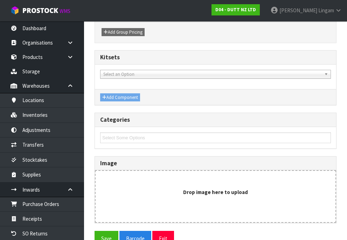
scroll to position [493, 0]
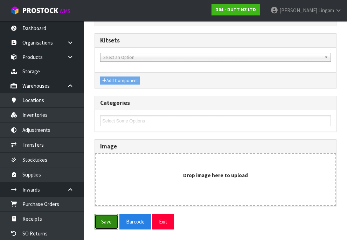
click at [112, 220] on button "Save" at bounding box center [107, 221] width 24 height 15
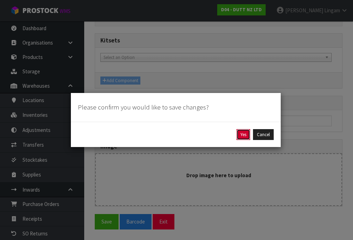
click at [238, 134] on button "Yes" at bounding box center [243, 134] width 14 height 11
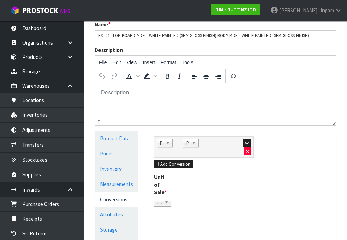
scroll to position [105, 0]
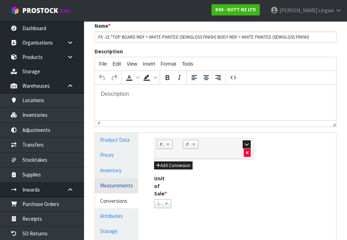
click at [112, 185] on link "Measurements" at bounding box center [116, 185] width 43 height 14
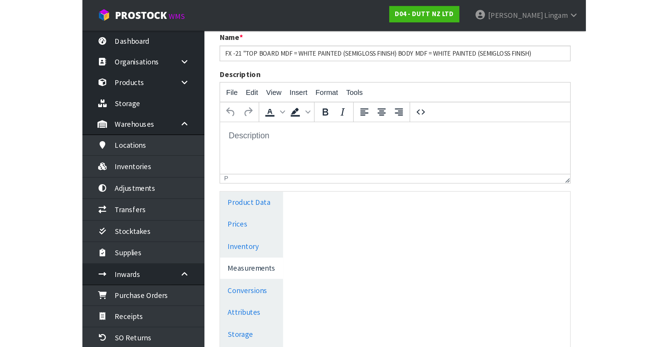
scroll to position [53, 0]
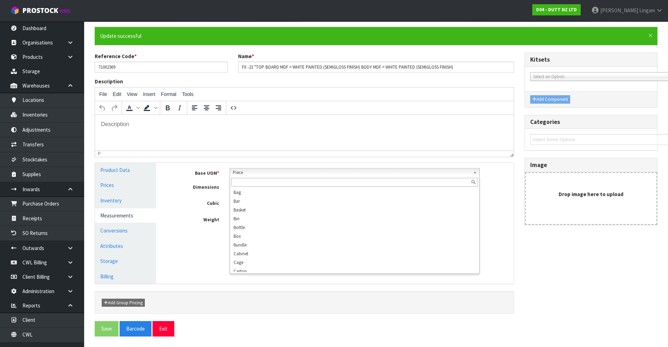
click at [255, 170] on span "Piece" at bounding box center [351, 173] width 237 height 8
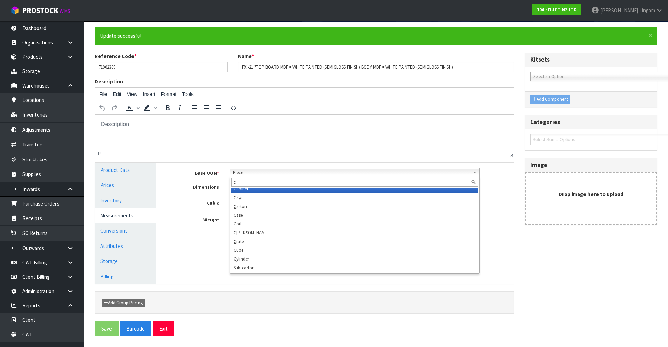
scroll to position [0, 0]
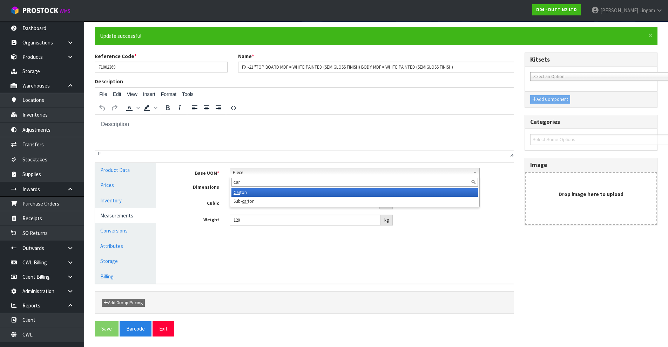
type input "car"
click at [245, 194] on li "Car ton" at bounding box center [354, 192] width 246 height 9
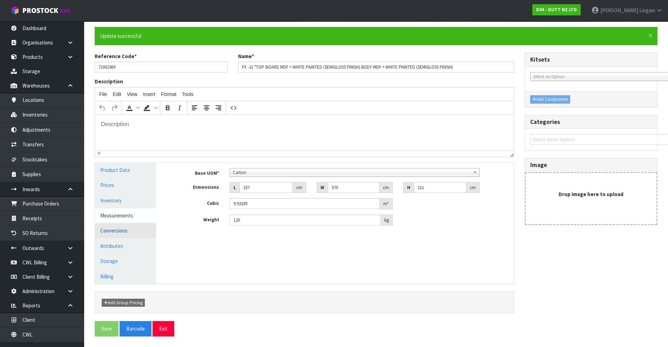
click at [120, 230] on link "Conversions" at bounding box center [125, 231] width 61 height 14
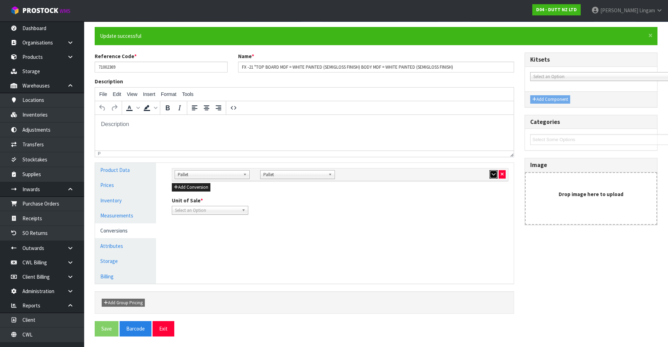
click at [492, 174] on icon "button" at bounding box center [493, 174] width 4 height 5
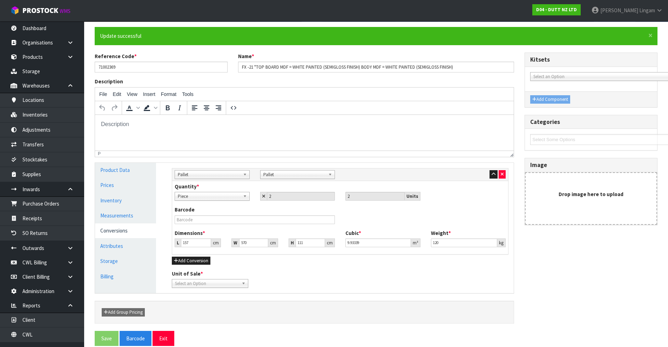
click at [231, 197] on span "Piece" at bounding box center [209, 196] width 62 height 8
click at [227, 175] on span "Pallet" at bounding box center [209, 175] width 62 height 8
click at [216, 211] on li "Outer" at bounding box center [211, 212] width 71 height 9
click at [297, 176] on span "Pallet" at bounding box center [294, 175] width 62 height 8
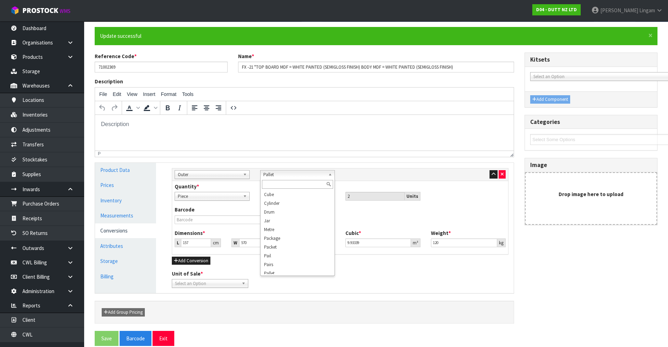
click at [476, 204] on div "Quantity * Carton Pallet Piece Piece Pallet 2 2 Units" at bounding box center [339, 194] width 341 height 23
click at [232, 195] on span "Piece" at bounding box center [209, 196] width 62 height 8
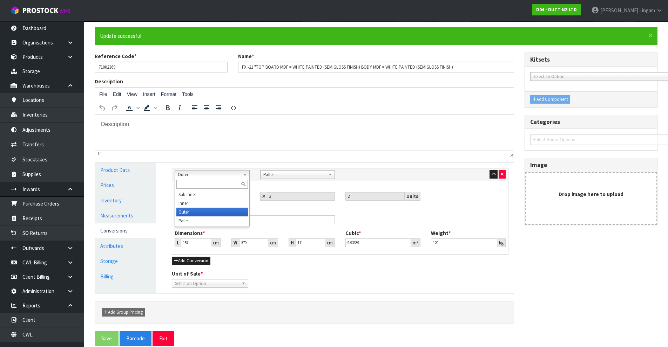
click at [228, 176] on span "Outer" at bounding box center [209, 175] width 62 height 8
click at [212, 224] on li "Pallet" at bounding box center [211, 221] width 71 height 9
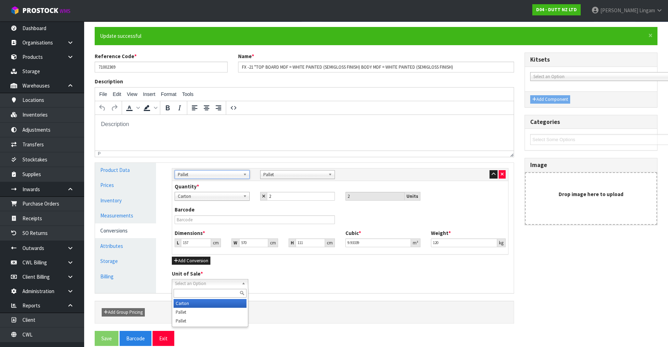
click at [224, 282] on span "Select an Option" at bounding box center [207, 284] width 64 height 8
click at [190, 304] on li "Carton" at bounding box center [209, 303] width 73 height 9
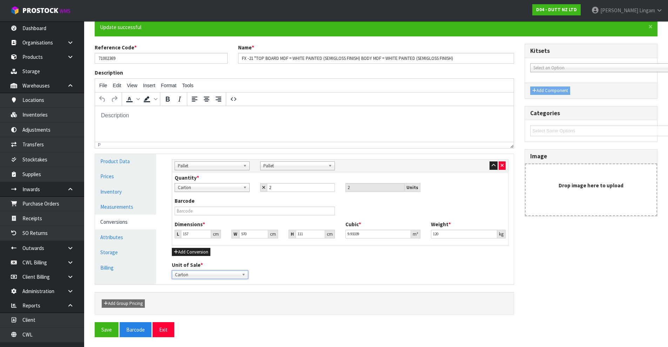
scroll to position [63, 0]
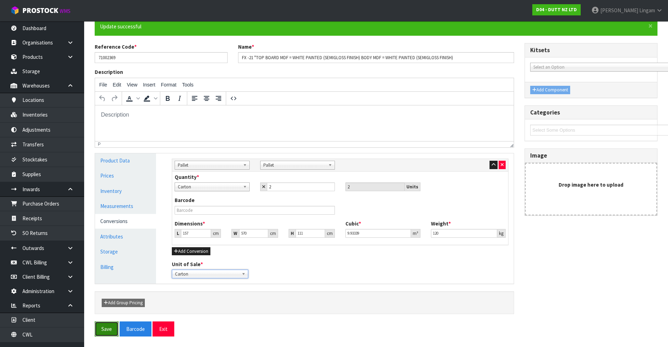
click at [104, 330] on button "Save" at bounding box center [107, 329] width 24 height 15
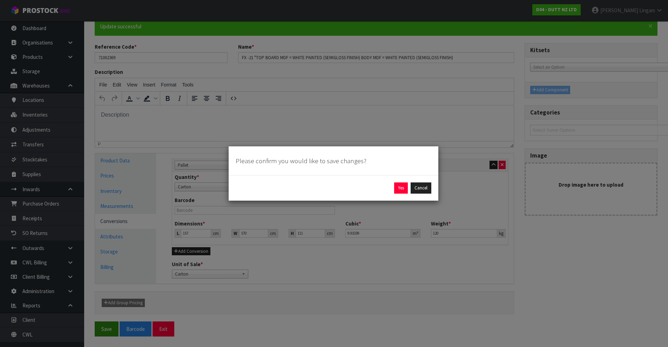
scroll to position [58, 0]
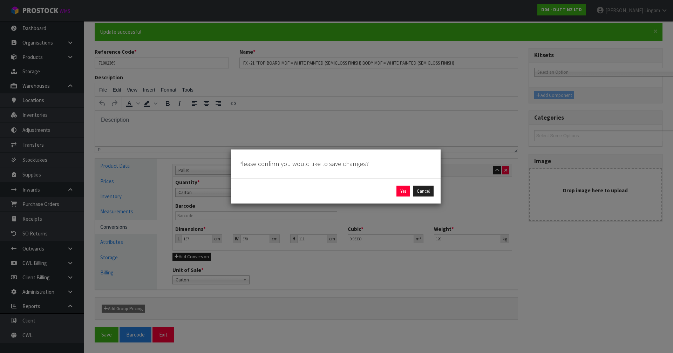
click at [431, 261] on div "Please confirm you would like to save changes? Yes Cancel" at bounding box center [336, 176] width 673 height 353
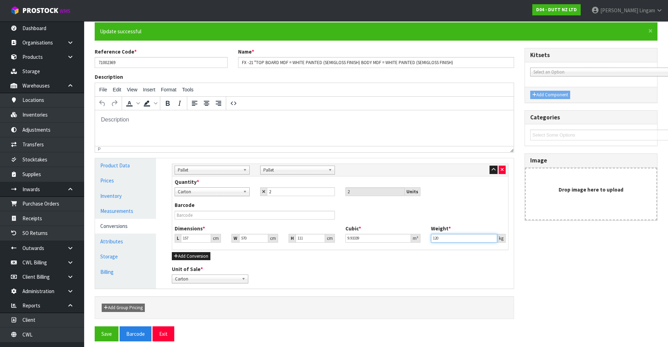
drag, startPoint x: 444, startPoint y: 237, endPoint x: 428, endPoint y: 239, distance: 16.0
click at [428, 239] on div "Weight * 120 kg" at bounding box center [468, 234] width 86 height 18
type input "240"
click at [121, 209] on link "Measurements" at bounding box center [125, 211] width 61 height 14
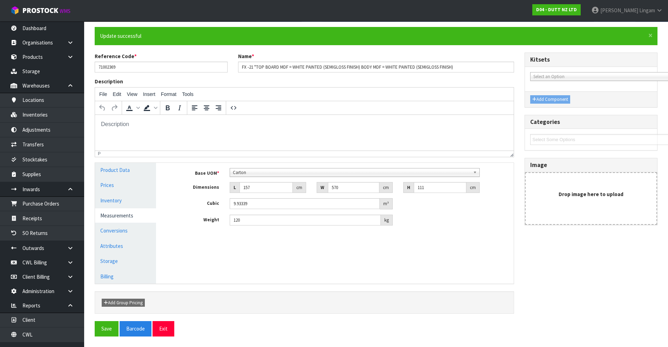
scroll to position [53, 0]
drag, startPoint x: 259, startPoint y: 220, endPoint x: 227, endPoint y: 224, distance: 31.7
click at [227, 224] on div "120 kg" at bounding box center [310, 220] width 173 height 11
type input "140"
click at [122, 228] on link "Conversions" at bounding box center [125, 231] width 61 height 14
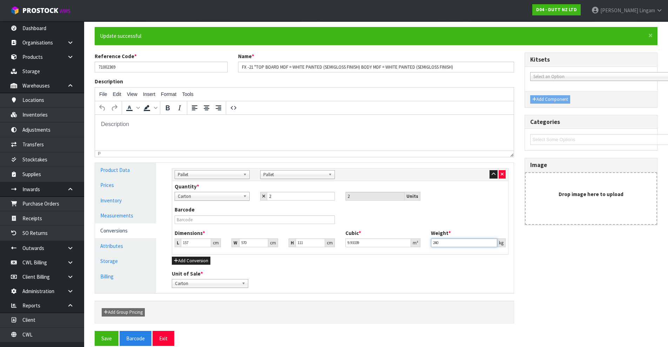
drag, startPoint x: 441, startPoint y: 242, endPoint x: 427, endPoint y: 243, distance: 13.4
click at [427, 243] on div "Weight * 240 kg" at bounding box center [468, 239] width 86 height 18
type input "280"
click at [413, 269] on div "Sub Inner Inner Outer Pallet Pallet Sub Inner Inner Outer Pallet Bag Bar Basket…" at bounding box center [339, 228] width 347 height 131
click at [100, 336] on button "Save" at bounding box center [107, 338] width 24 height 15
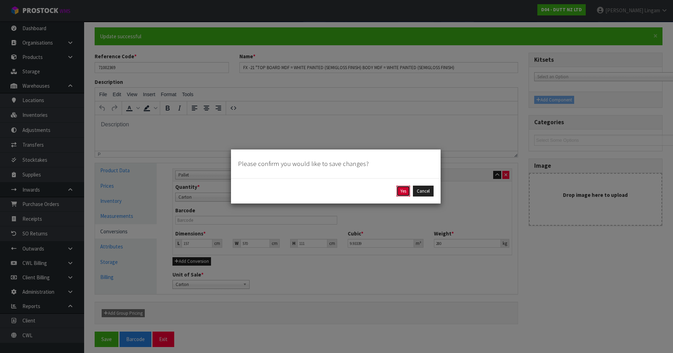
click at [407, 193] on button "Yes" at bounding box center [403, 190] width 14 height 11
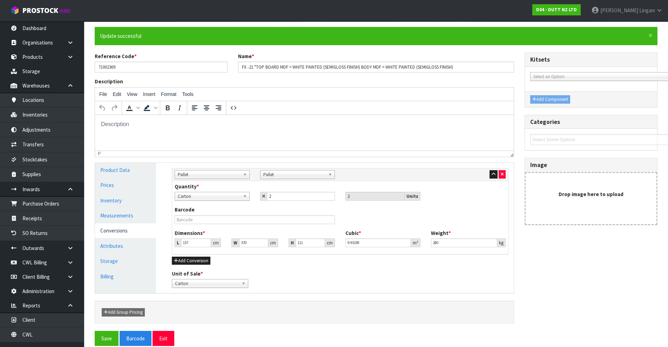
scroll to position [0, 0]
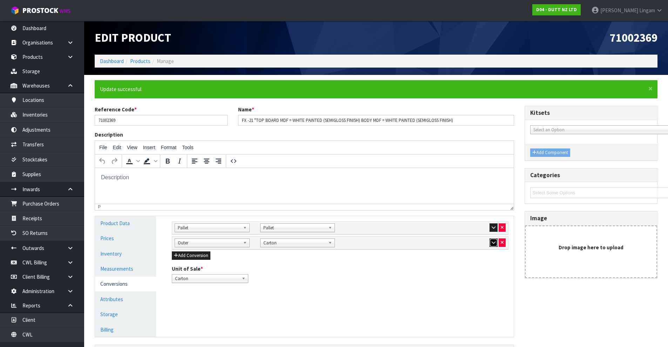
click at [492, 243] on icon "button" at bounding box center [493, 242] width 4 height 5
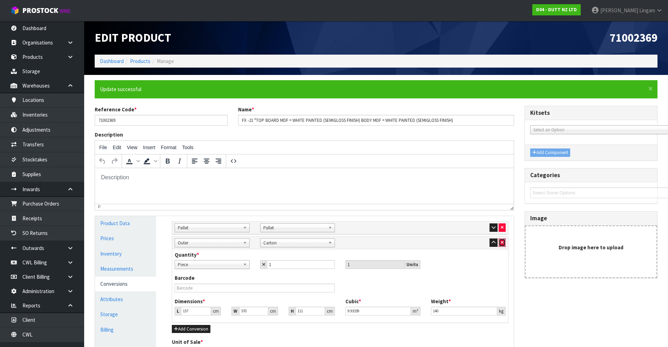
click at [501, 241] on icon "button" at bounding box center [501, 242] width 3 height 5
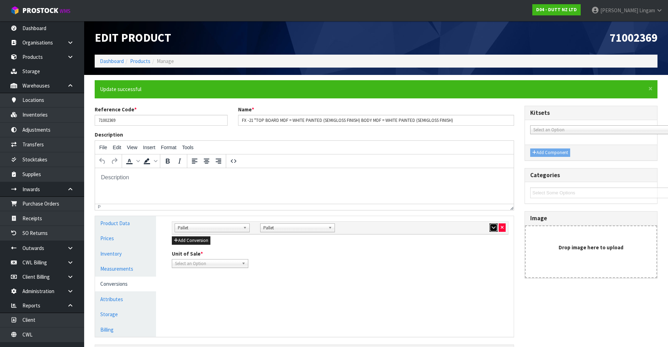
click at [494, 229] on icon "button" at bounding box center [493, 227] width 4 height 5
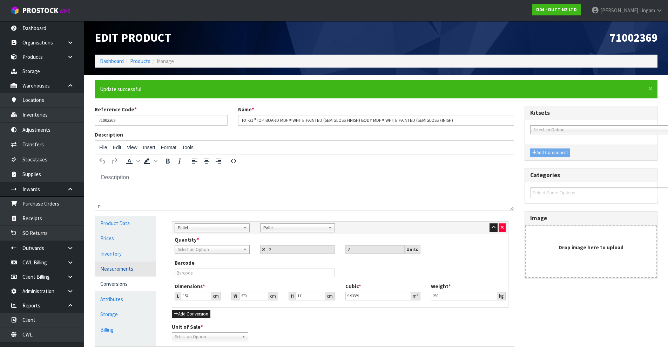
click at [125, 270] on link "Measurements" at bounding box center [125, 269] width 61 height 14
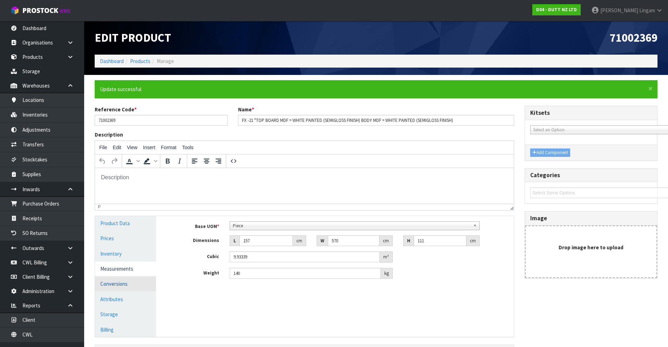
click at [131, 283] on link "Conversions" at bounding box center [125, 284] width 61 height 14
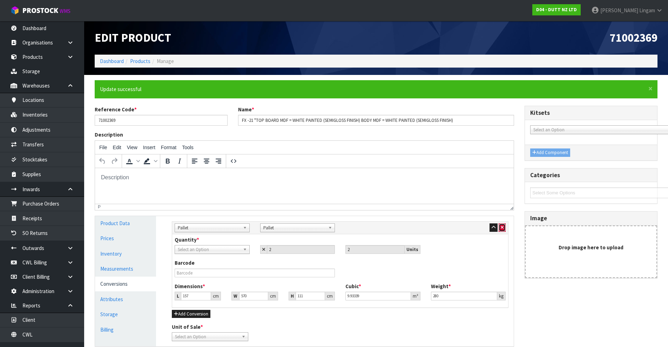
click at [502, 230] on icon "button" at bounding box center [501, 227] width 3 height 5
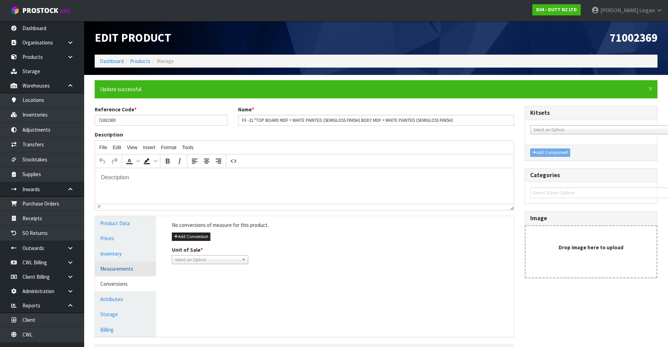
click at [117, 270] on link "Measurements" at bounding box center [125, 269] width 61 height 14
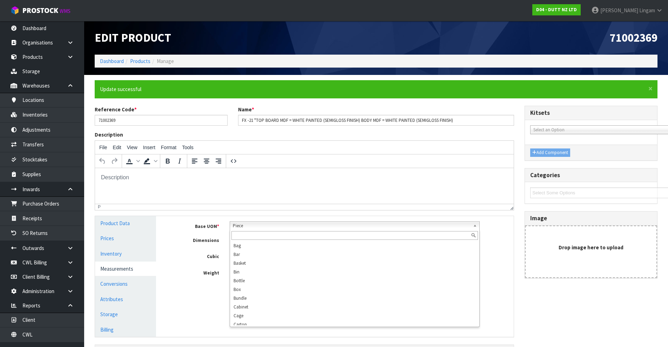
scroll to position [135, 0]
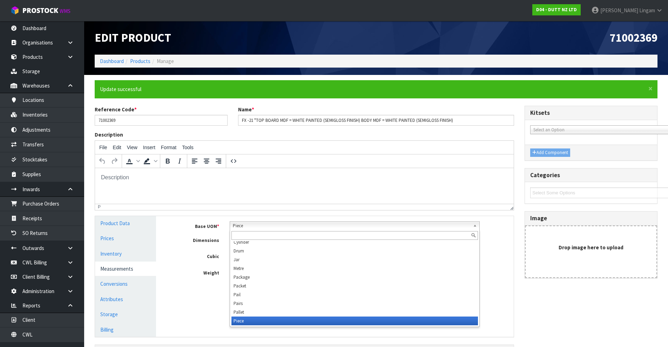
click at [281, 223] on span "Piece" at bounding box center [351, 226] width 237 height 8
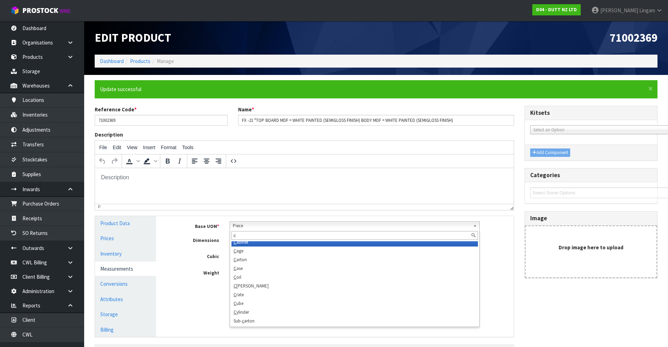
scroll to position [0, 0]
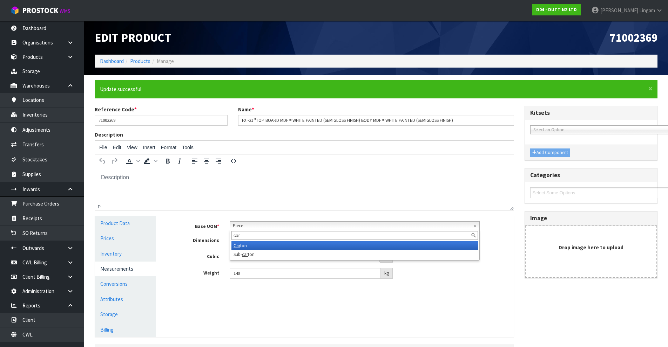
type input "car"
click at [286, 244] on li "Car ton" at bounding box center [354, 245] width 246 height 9
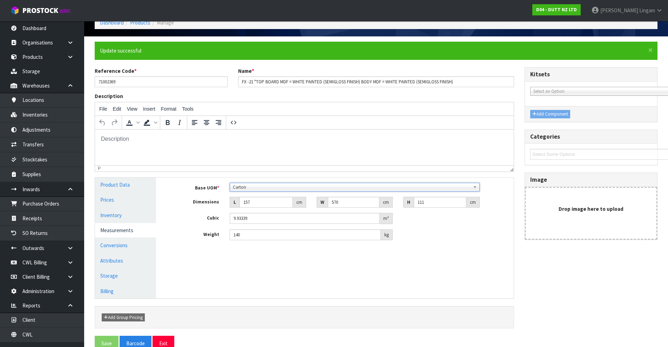
scroll to position [53, 0]
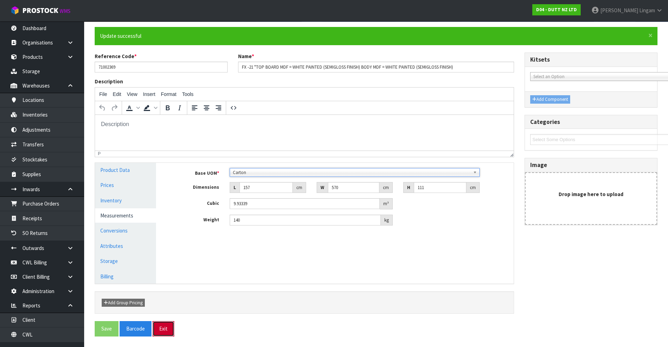
click at [165, 329] on button "Exit" at bounding box center [163, 328] width 22 height 15
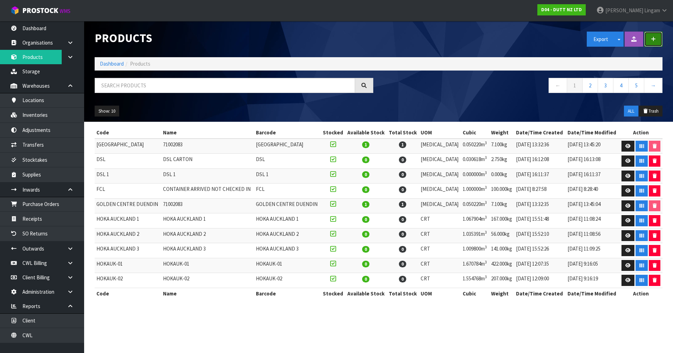
click at [652, 37] on icon "button" at bounding box center [653, 38] width 5 height 5
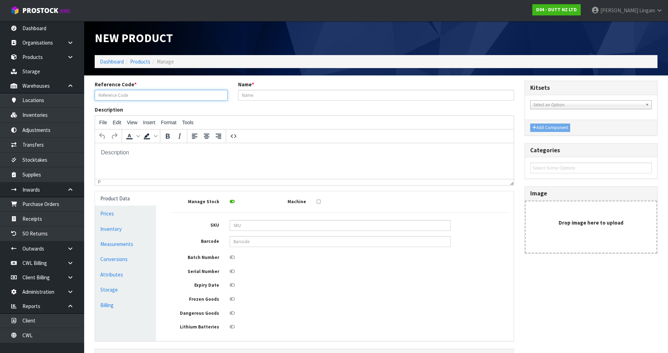
click at [175, 94] on input "text" at bounding box center [161, 95] width 133 height 11
paste input "71002410"
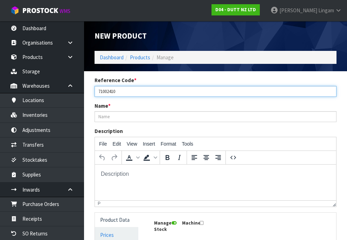
type input "71002410"
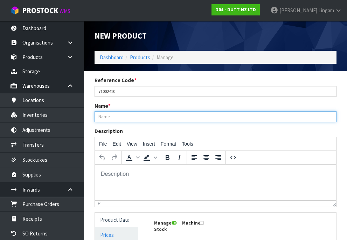
click at [130, 116] on input "text" at bounding box center [216, 116] width 242 height 11
paste input ""TOP BOARD MDF-1350MM BODY MDF = GREY TOE KICK = DARK METAL""
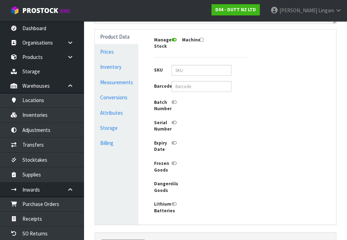
scroll to position [140, 0]
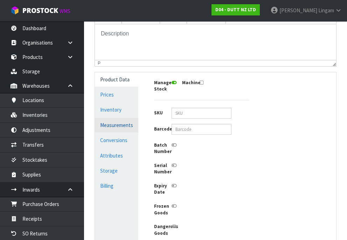
type input "FX39A-1350M "TOP BOARD MDF-1350MM BODY MDF = GREY TOE KICK = DARK METAL""
click at [117, 123] on link "Measurements" at bounding box center [116, 125] width 43 height 14
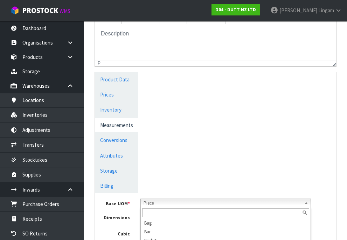
scroll to position [135, 0]
click at [166, 201] on span "Piece" at bounding box center [223, 203] width 158 height 8
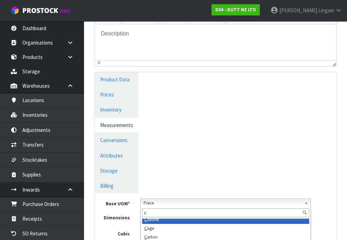
scroll to position [0, 0]
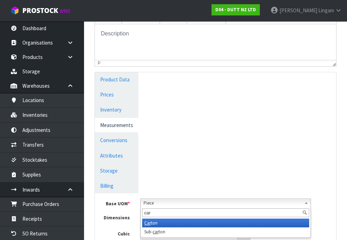
type input "car"
click at [151, 222] on li "Car ton" at bounding box center [225, 222] width 167 height 9
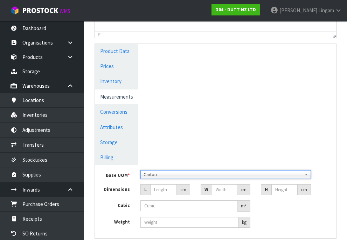
scroll to position [175, 0]
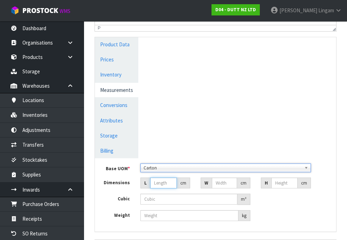
click at [156, 183] on input "number" at bounding box center [163, 182] width 27 height 11
type input "1"
type input "0.000001"
type input "142"
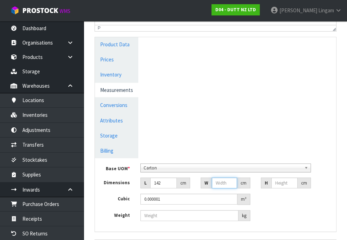
click at [216, 182] on input "number" at bounding box center [224, 182] width 25 height 11
click at [280, 179] on input "number" at bounding box center [285, 182] width 26 height 11
click at [223, 183] on input "470" at bounding box center [224, 182] width 25 height 11
type input "47"
click at [281, 185] on input "number" at bounding box center [285, 182] width 26 height 11
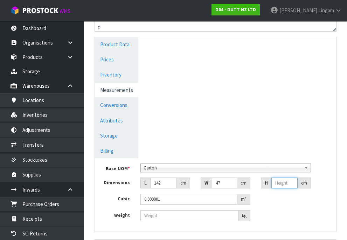
type input "6"
type input "0.040044"
type input "60"
type input "0.40044"
type input "60"
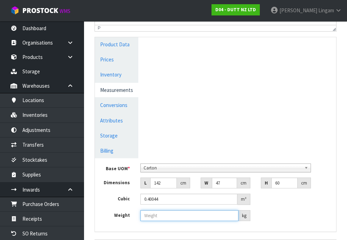
click at [158, 217] on input "number" at bounding box center [190, 215] width 98 height 11
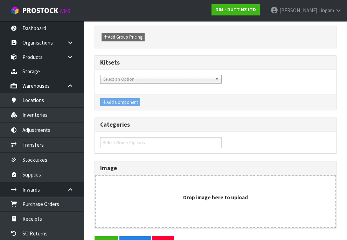
scroll to position [410, 0]
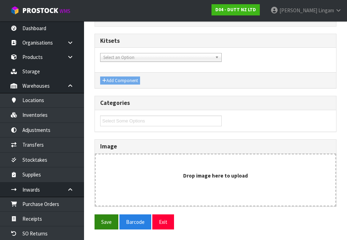
type input "70"
click at [103, 220] on button "Save" at bounding box center [107, 221] width 24 height 15
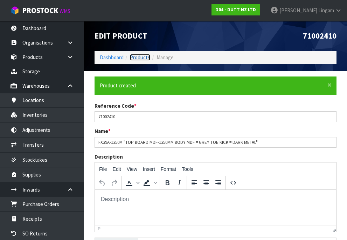
click at [140, 56] on link "Products" at bounding box center [140, 57] width 20 height 7
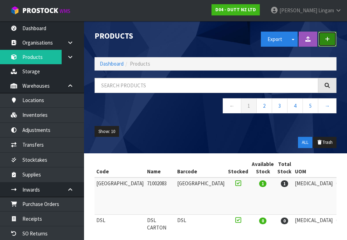
click at [325, 37] on button "button" at bounding box center [328, 39] width 18 height 15
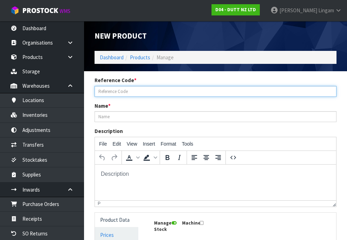
click at [122, 88] on input "text" at bounding box center [216, 91] width 242 height 11
paste input "71002380"
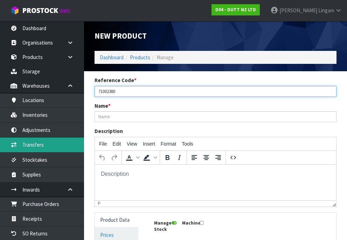
type input "71002380"
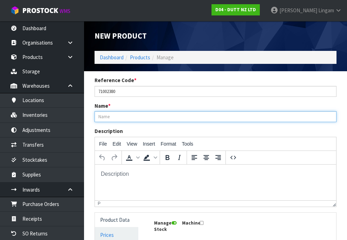
click at [109, 115] on input "text" at bounding box center [216, 116] width 242 height 11
paste input "FX38A-600MM"
click at [109, 115] on input "FX38A-600MM" at bounding box center [216, 116] width 242 height 11
paste input "FX38A-600MM"
click at [156, 115] on input "FX38AFX38A-600MM-600MM" at bounding box center [216, 116] width 242 height 11
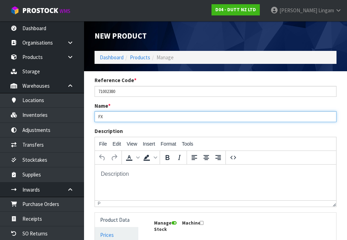
type input "F"
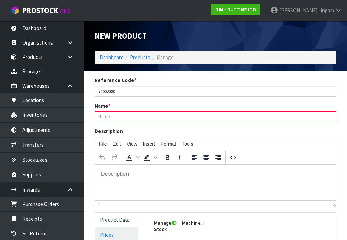
paste input "FX38A-600MM"
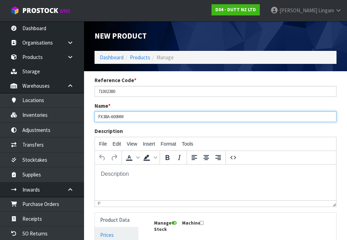
click at [145, 111] on div "Name * FX38A-600MM" at bounding box center [215, 112] width 253 height 20
paste input ""TOP BOARD MDF -600MM BODY MDF TOE KICK = DARK METAL""
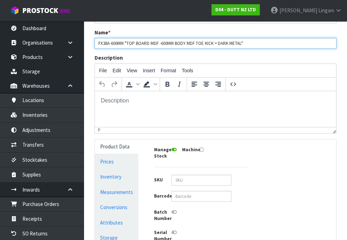
scroll to position [105, 0]
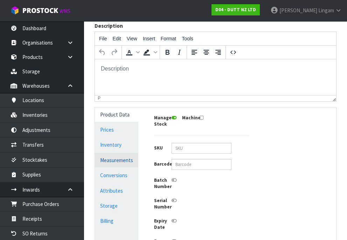
type input "FX38A-600MM "TOP BOARD MDF -600MM BODY MDF TOE KICK = DARK METAL""
click at [116, 156] on link "Measurements" at bounding box center [116, 160] width 43 height 14
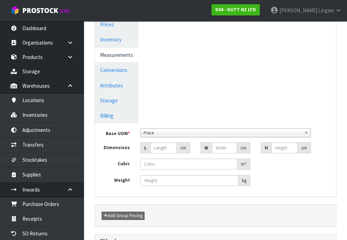
scroll to position [135, 0]
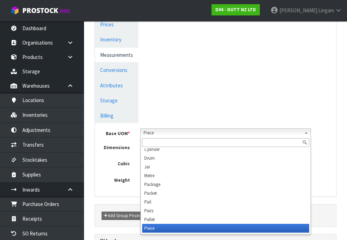
click at [151, 133] on span "Piece" at bounding box center [223, 133] width 158 height 8
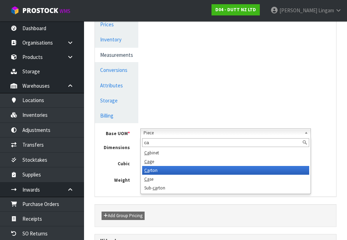
type input "ca"
click at [153, 171] on li "Ca rton" at bounding box center [225, 170] width 167 height 9
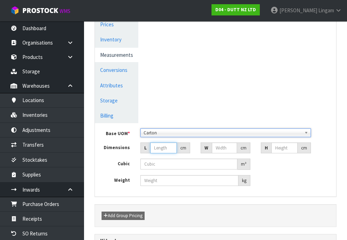
click at [156, 148] on input "number" at bounding box center [163, 147] width 27 height 11
type input "6"
type input "0.000001"
type input "67"
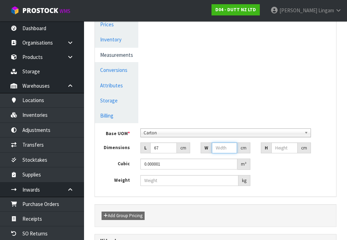
click at [225, 149] on input "number" at bounding box center [224, 147] width 25 height 11
type input "47"
click at [282, 145] on input "number" at bounding box center [285, 147] width 26 height 11
type input "6"
type input "0.018894"
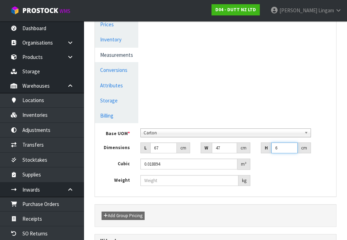
type input "60"
type input "0.18894"
type input "60"
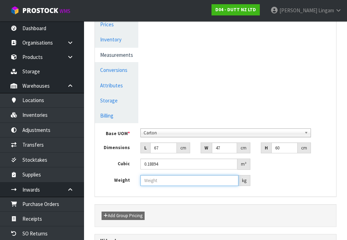
click at [169, 180] on input "number" at bounding box center [190, 180] width 98 height 11
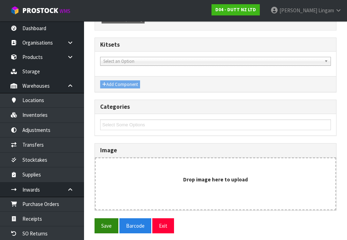
scroll to position [410, 0]
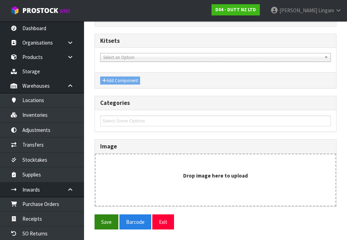
type input "30"
click at [106, 222] on button "Save" at bounding box center [107, 221] width 24 height 15
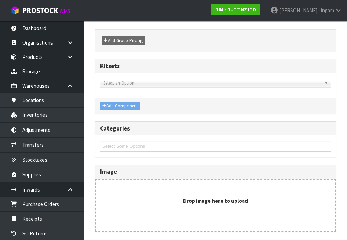
scroll to position [0, 0]
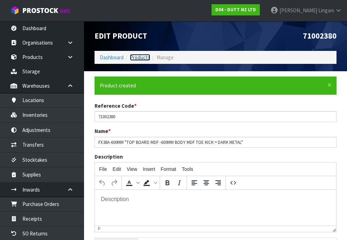
click at [137, 56] on link "Products" at bounding box center [140, 57] width 20 height 7
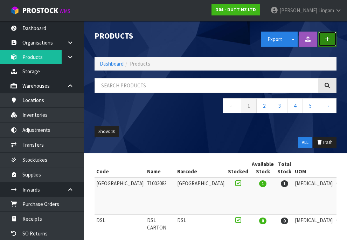
click at [331, 42] on button "button" at bounding box center [328, 39] width 18 height 15
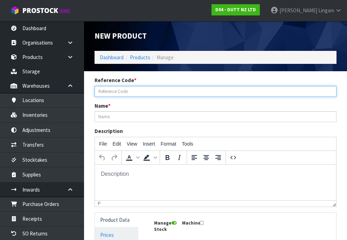
click at [105, 92] on input "text" at bounding box center [216, 91] width 242 height 11
paste input "71002381"
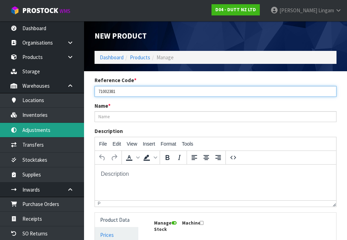
type input "71002381"
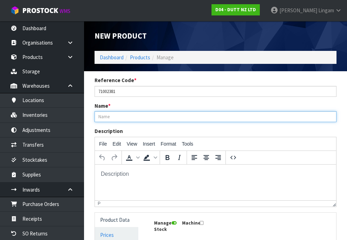
click at [106, 115] on input "text" at bounding box center [216, 116] width 242 height 11
paste input "FX38A-1200MM"
paste input ""TOP BOARD MDF --1200MM BODY MDF TOE KICK = DARK METAL""
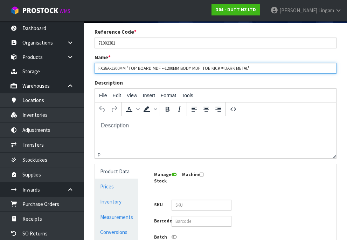
scroll to position [105, 0]
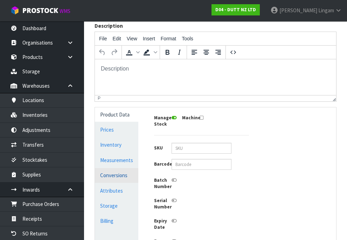
type input "FX38A-1200MM "TOP BOARD MDF --1200MM BODY MDF TOE KICK = DARK METAL""
click at [106, 176] on link "Conversions" at bounding box center [116, 175] width 43 height 14
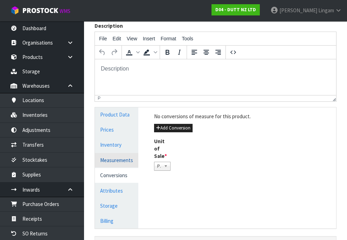
click at [119, 163] on link "Measurements" at bounding box center [116, 160] width 43 height 14
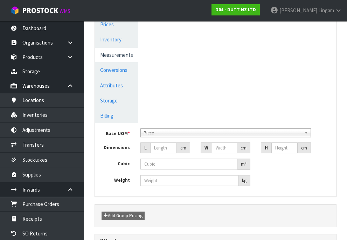
scroll to position [135, 0]
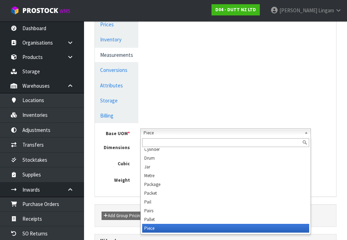
click at [163, 133] on span "Piece" at bounding box center [223, 133] width 158 height 8
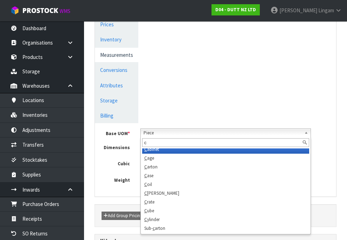
scroll to position [0, 0]
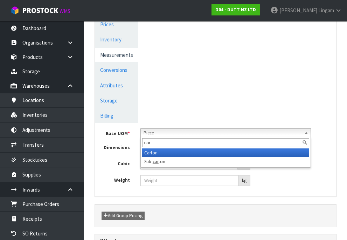
type input "car"
click at [151, 153] on li "Car ton" at bounding box center [225, 152] width 167 height 9
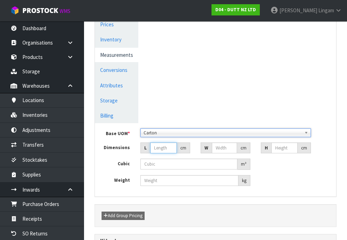
click at [155, 150] on input "number" at bounding box center [163, 147] width 27 height 11
type input "1"
type input "0.000001"
type input "127"
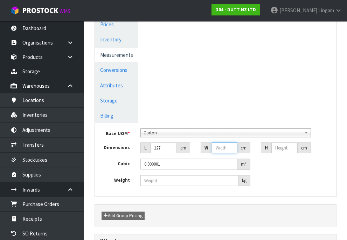
click at [218, 148] on input "number" at bounding box center [224, 147] width 25 height 11
type input "47"
click at [277, 145] on input "number" at bounding box center [285, 147] width 26 height 11
type input "6"
type input "0.035814"
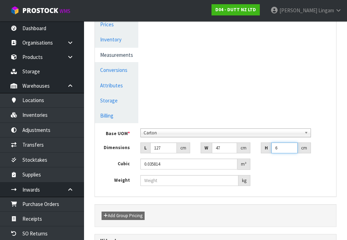
type input "60"
type input "0.35814"
type input "60"
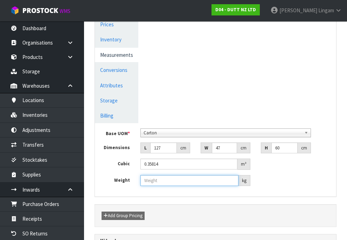
click at [196, 181] on input "number" at bounding box center [190, 180] width 98 height 11
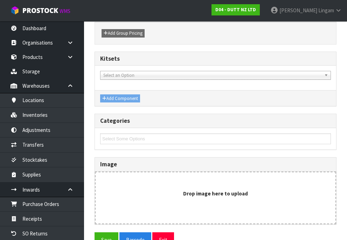
scroll to position [410, 0]
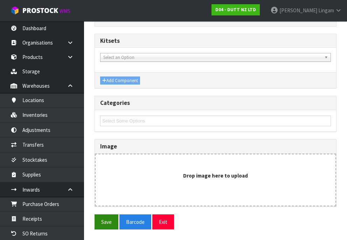
type input "60"
click at [103, 224] on button "Save" at bounding box center [107, 221] width 24 height 15
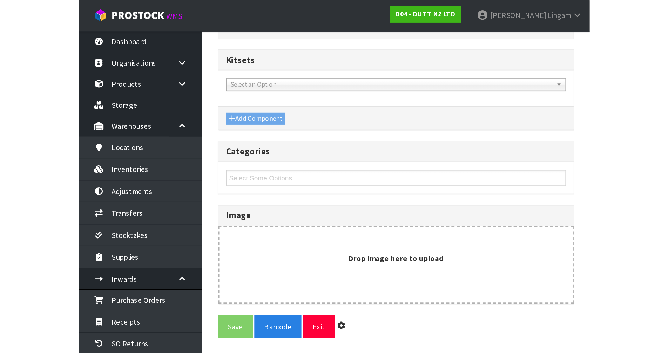
scroll to position [0, 0]
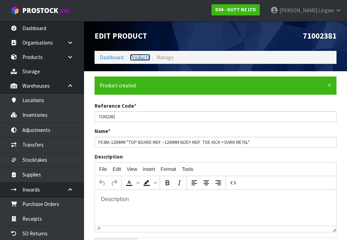
click at [147, 59] on link "Products" at bounding box center [140, 57] width 20 height 7
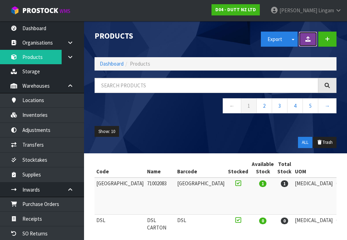
click at [303, 41] on button at bounding box center [308, 39] width 19 height 15
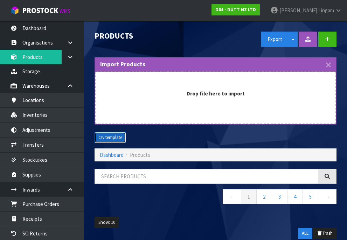
click at [106, 133] on button "csv template" at bounding box center [111, 137] width 32 height 11
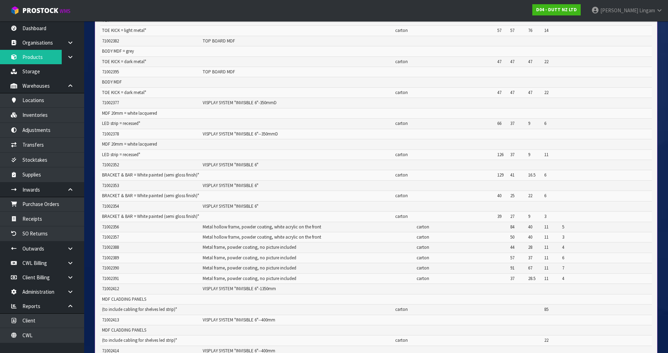
scroll to position [350, 0]
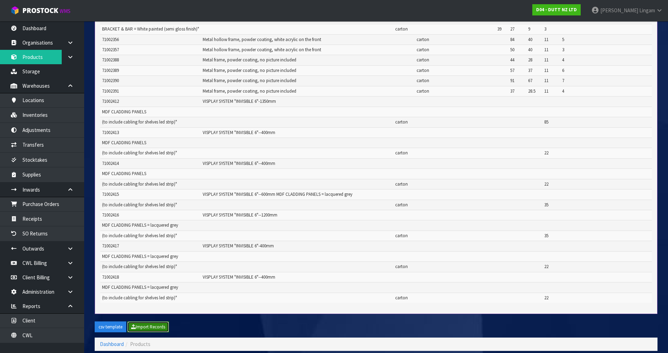
click at [159, 330] on button "Import Records" at bounding box center [148, 326] width 42 height 11
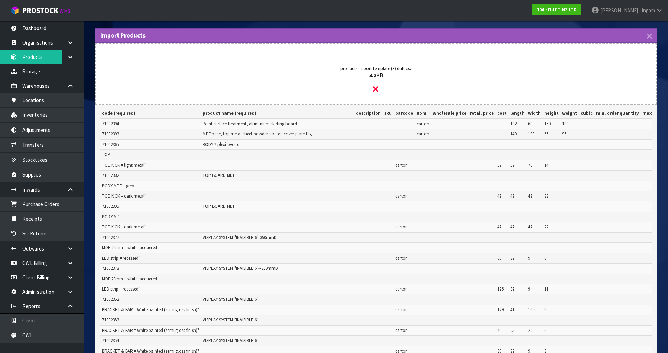
scroll to position [0, 0]
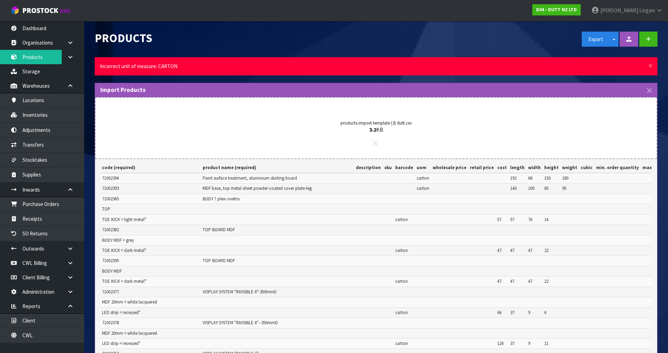
click at [375, 143] on icon at bounding box center [376, 143] width 6 height 9
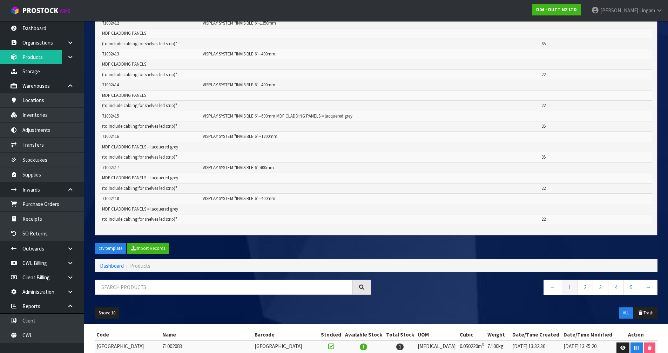
scroll to position [526, 0]
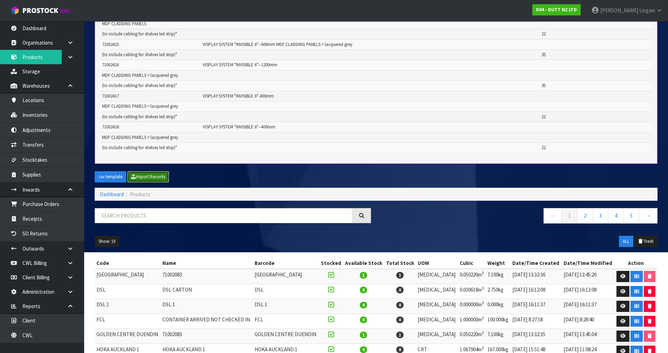
click at [148, 181] on button "Import Records" at bounding box center [148, 176] width 42 height 11
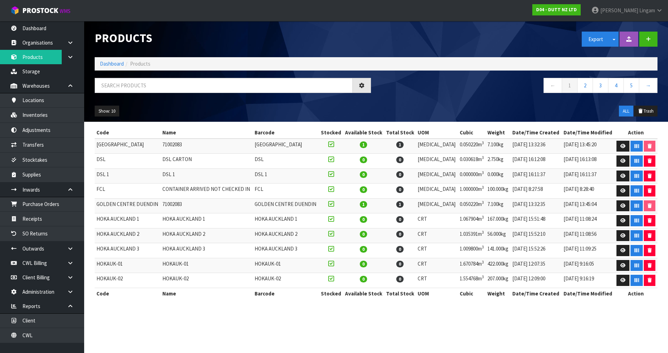
scroll to position [0, 0]
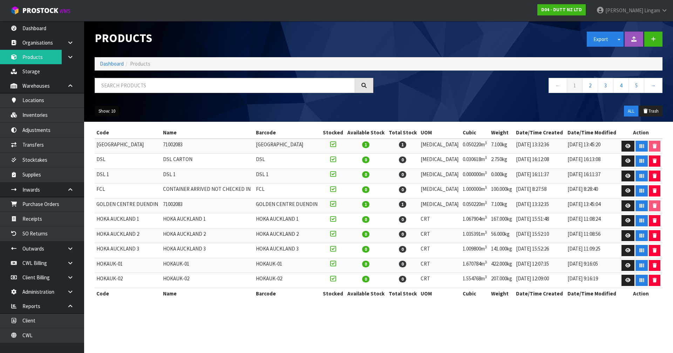
click at [106, 110] on button "Show: 10" at bounding box center [107, 110] width 25 height 11
click at [110, 156] on link "50" at bounding box center [122, 152] width 55 height 9
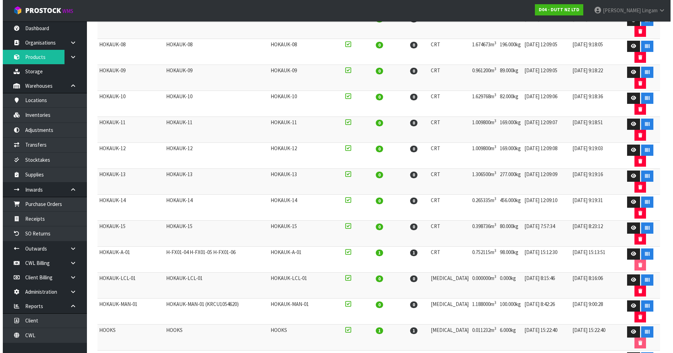
scroll to position [554, 0]
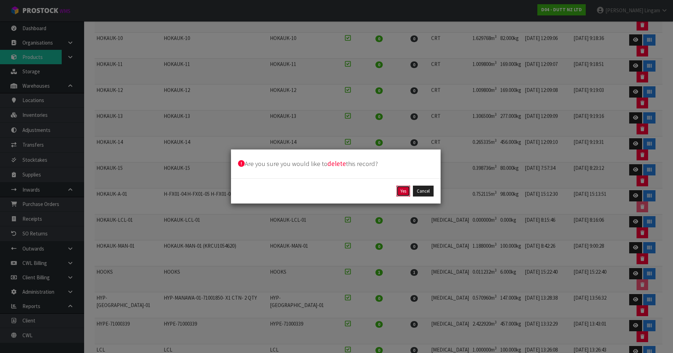
click at [400, 193] on button "Yes" at bounding box center [403, 190] width 14 height 11
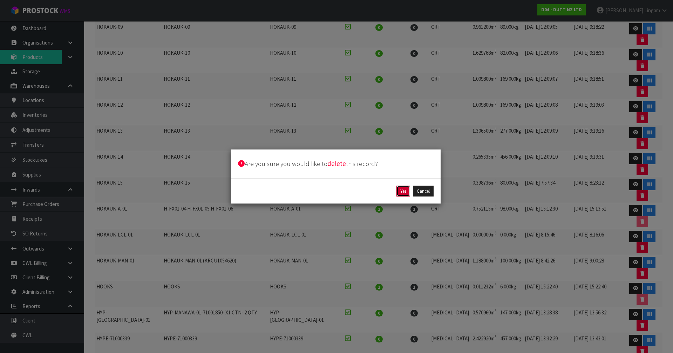
click at [404, 191] on button "Yes" at bounding box center [403, 190] width 14 height 11
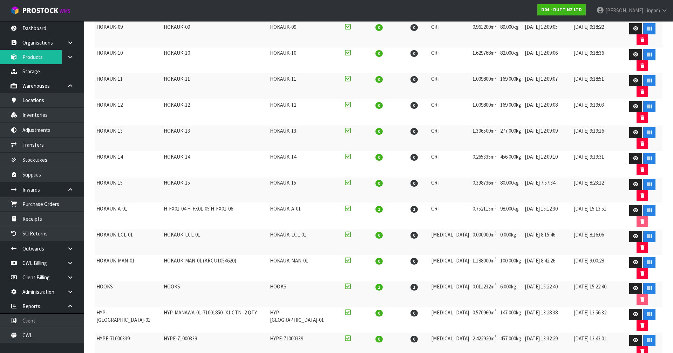
scroll to position [525, 0]
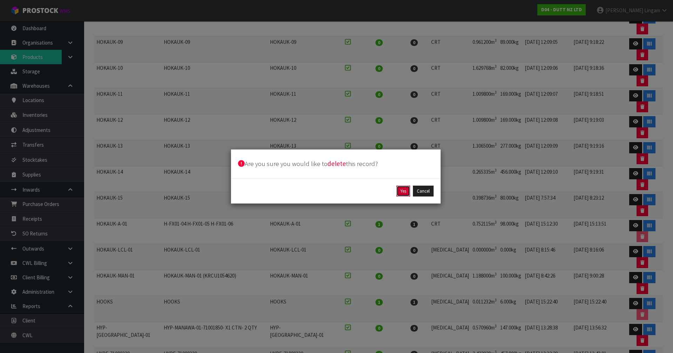
click at [403, 192] on button "Yes" at bounding box center [403, 190] width 14 height 11
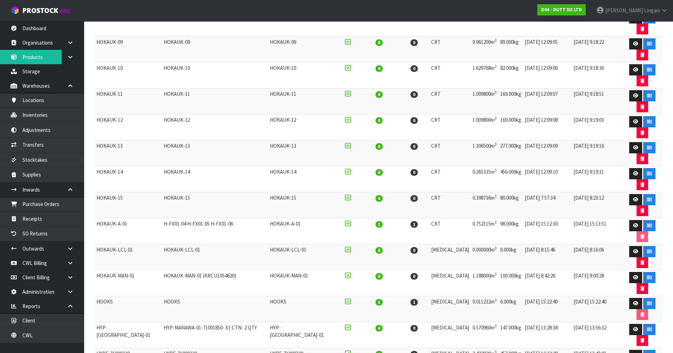
scroll to position [510, 0]
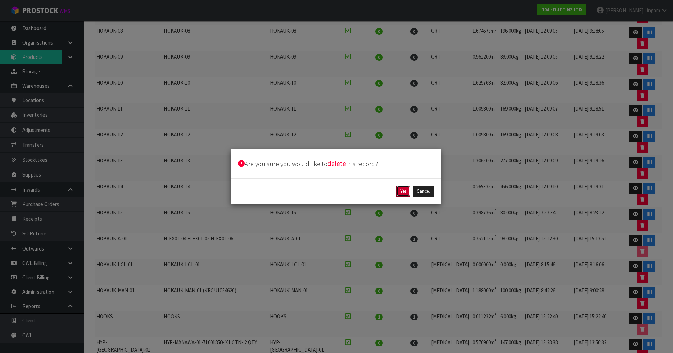
click at [405, 193] on button "Yes" at bounding box center [403, 190] width 14 height 11
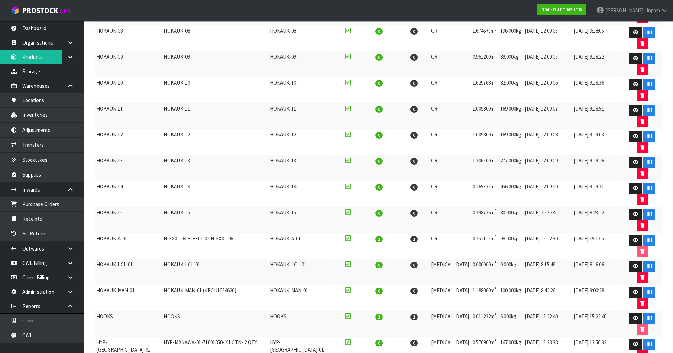
scroll to position [495, 0]
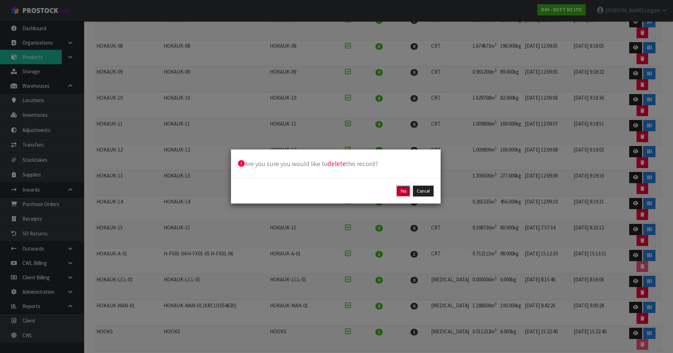
click at [407, 188] on button "Yes" at bounding box center [403, 190] width 14 height 11
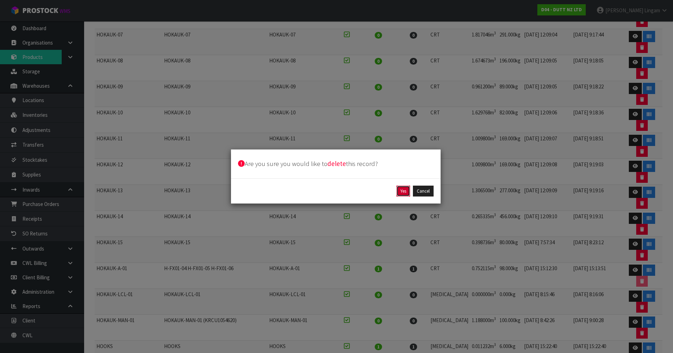
click at [402, 192] on button "Yes" at bounding box center [403, 190] width 14 height 11
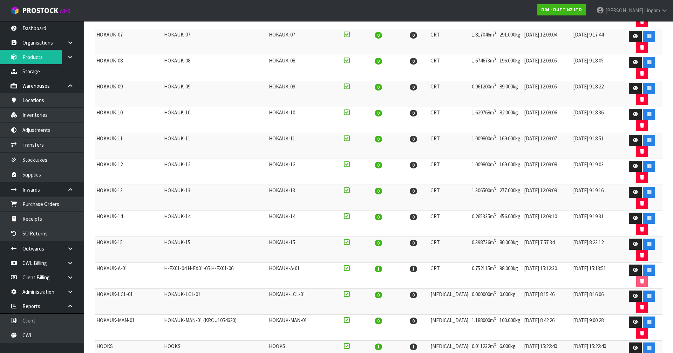
scroll to position [465, 0]
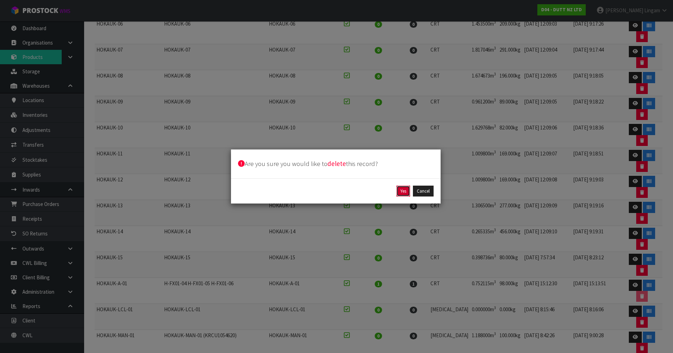
click at [408, 193] on button "Yes" at bounding box center [403, 190] width 14 height 11
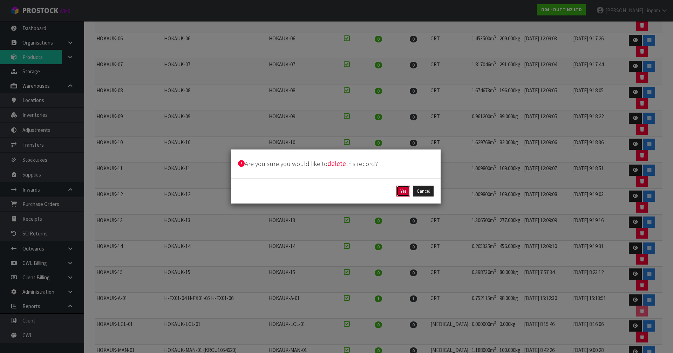
click at [398, 194] on button "Yes" at bounding box center [403, 190] width 14 height 11
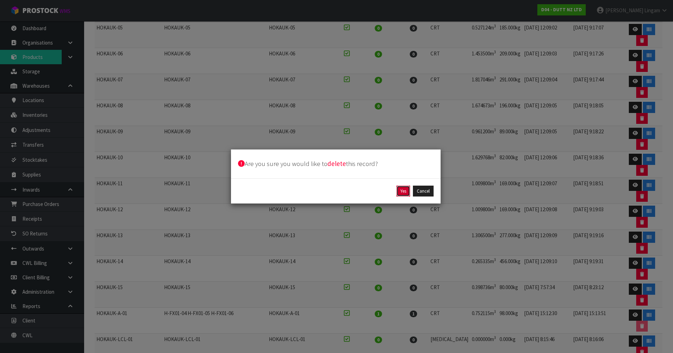
click at [402, 191] on button "Yes" at bounding box center [403, 190] width 14 height 11
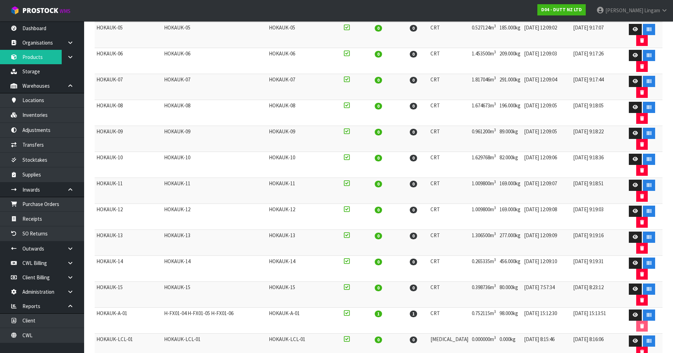
scroll to position [421, 0]
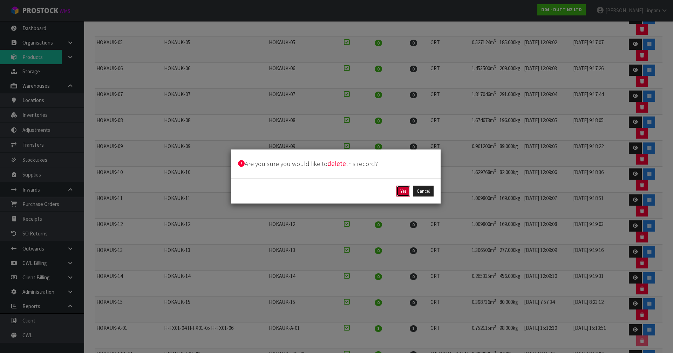
click at [400, 191] on button "Yes" at bounding box center [403, 190] width 14 height 11
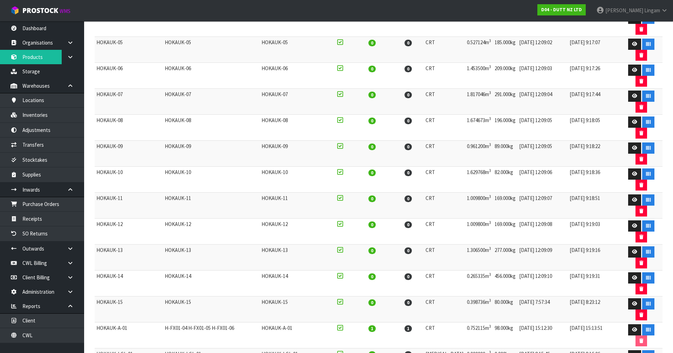
scroll to position [405, 0]
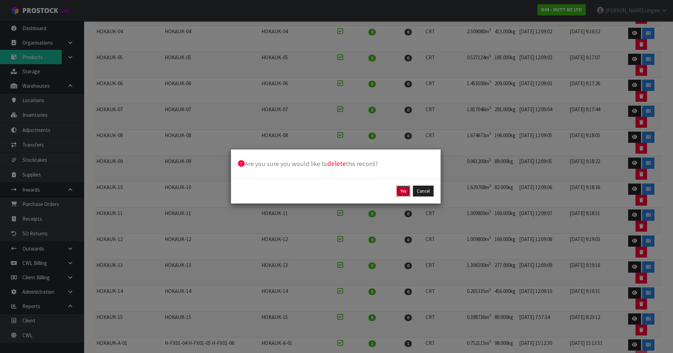
click at [405, 189] on button "Yes" at bounding box center [403, 190] width 14 height 11
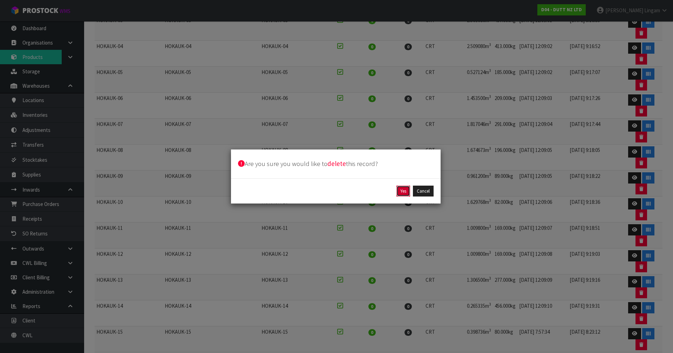
click at [404, 192] on button "Yes" at bounding box center [403, 190] width 14 height 11
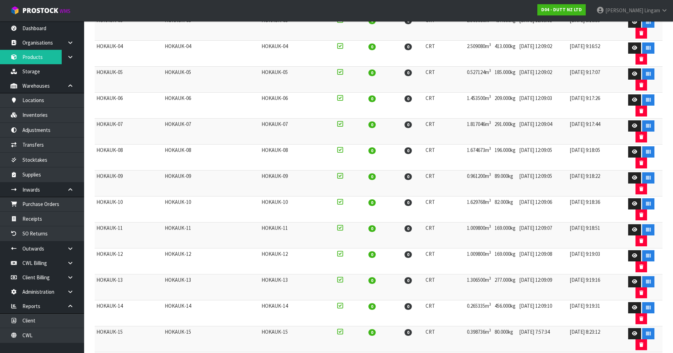
scroll to position [376, 0]
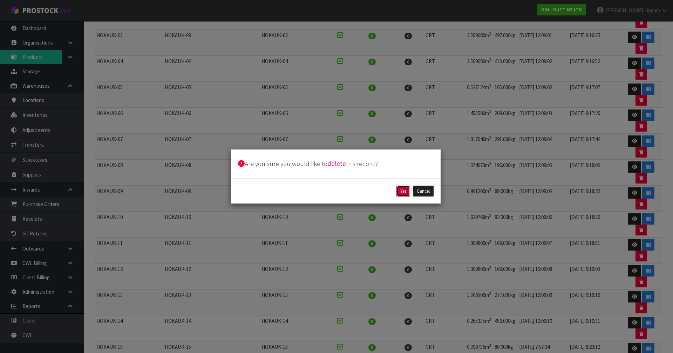
click at [403, 191] on button "Yes" at bounding box center [403, 190] width 14 height 11
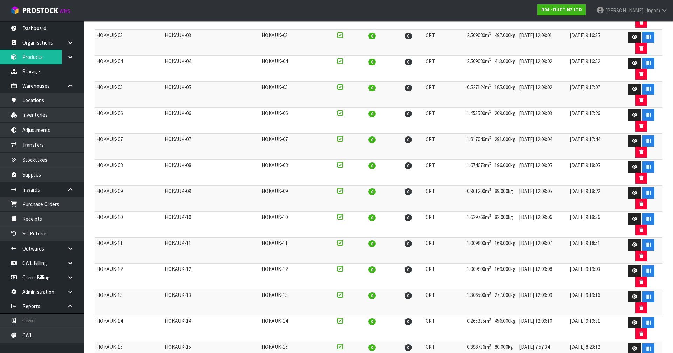
scroll to position [361, 0]
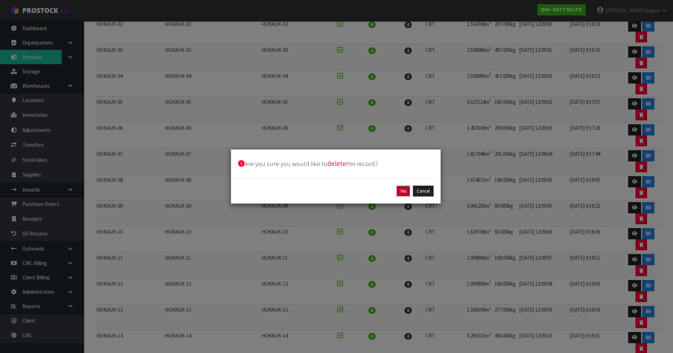
click at [398, 193] on button "Yes" at bounding box center [403, 190] width 14 height 11
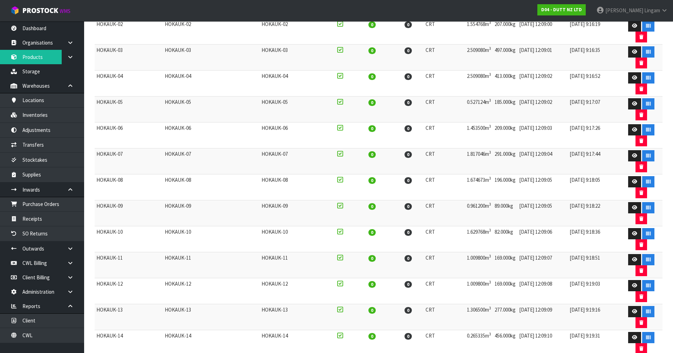
scroll to position [346, 0]
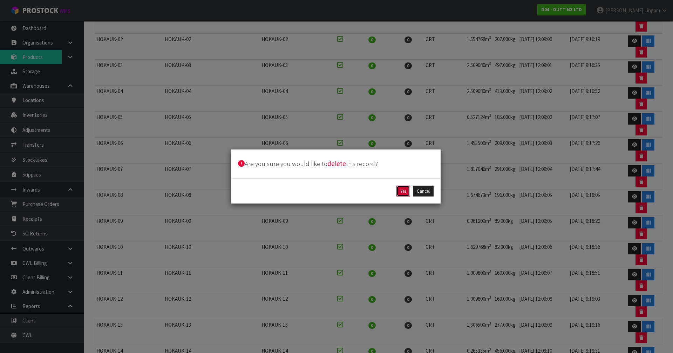
click at [400, 189] on button "Yes" at bounding box center [403, 190] width 14 height 11
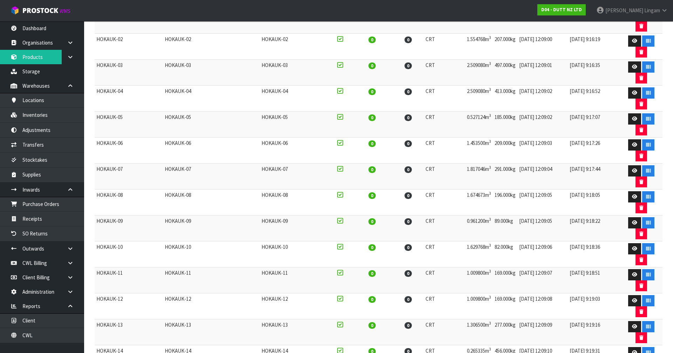
scroll to position [331, 0]
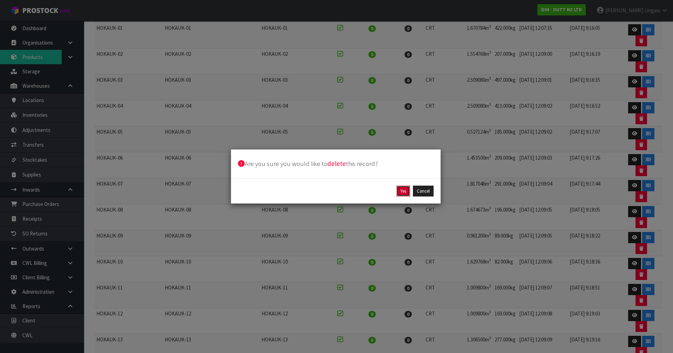
click at [404, 193] on button "Yes" at bounding box center [403, 190] width 14 height 11
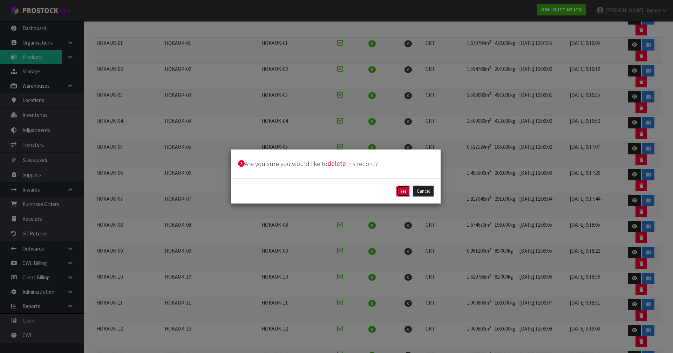
click at [403, 192] on button "Yes" at bounding box center [403, 190] width 14 height 11
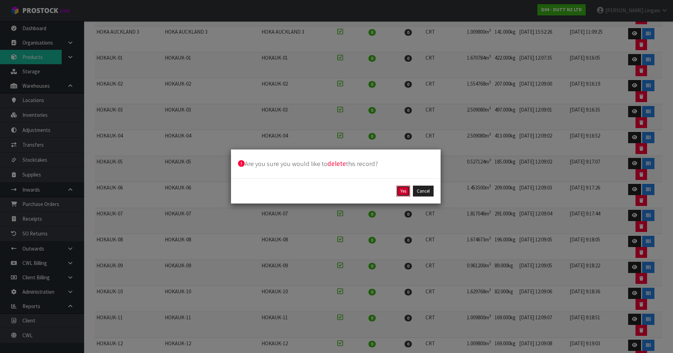
click at [402, 191] on button "Yes" at bounding box center [403, 190] width 14 height 11
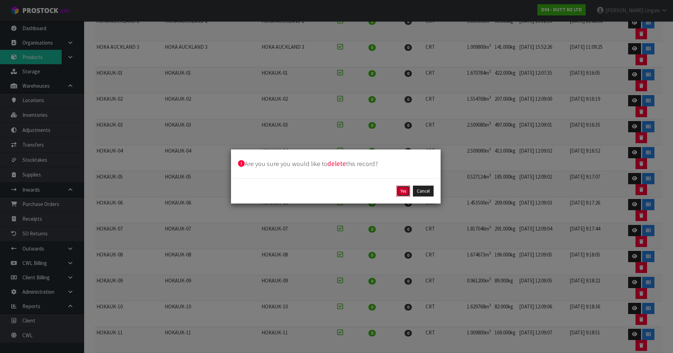
click at [399, 189] on button "Yes" at bounding box center [403, 190] width 14 height 11
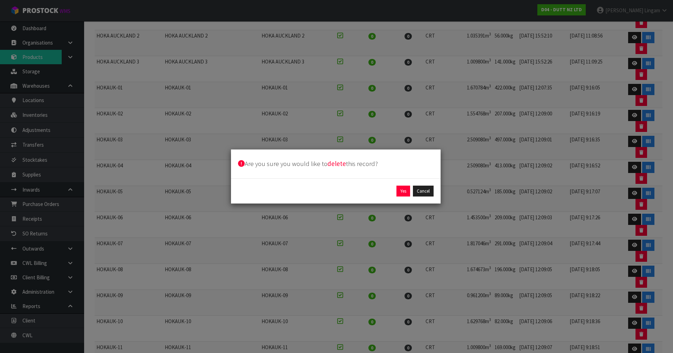
click at [403, 184] on div "Yes Cancel" at bounding box center [336, 191] width 210 height 26
click at [404, 187] on button "Yes" at bounding box center [403, 190] width 14 height 11
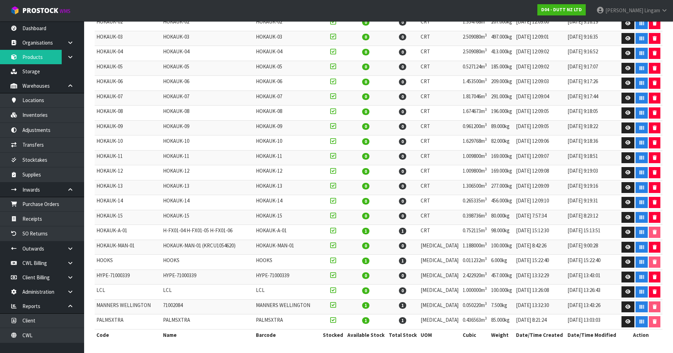
scroll to position [257, 0]
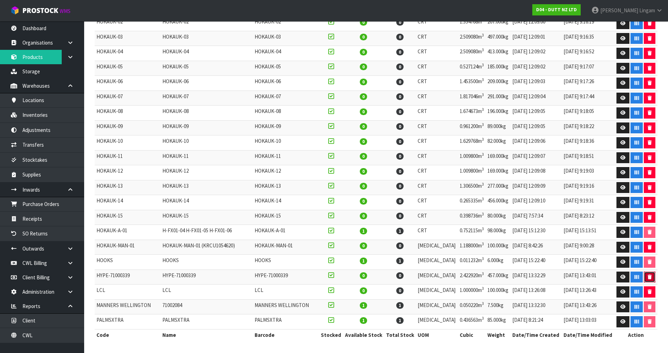
click at [647, 277] on icon "button" at bounding box center [649, 276] width 4 height 5
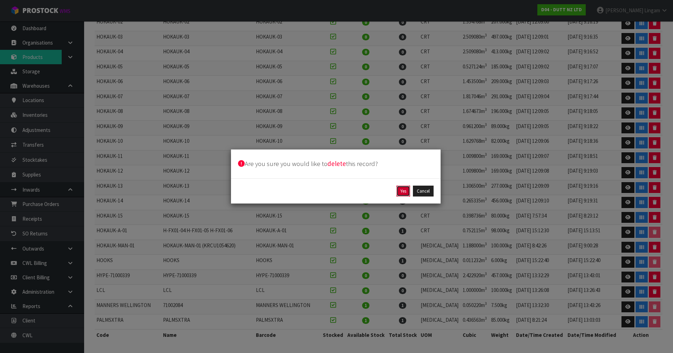
click at [402, 187] on button "Yes" at bounding box center [403, 190] width 14 height 11
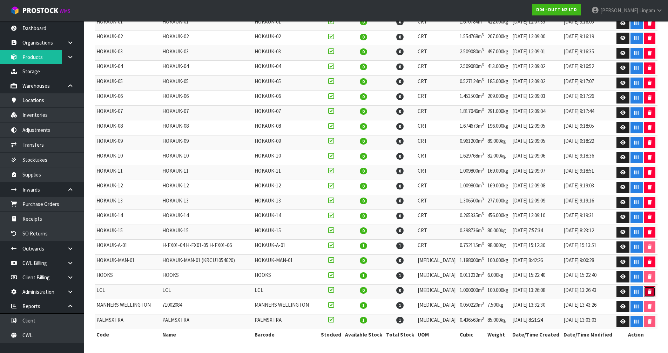
click at [644, 291] on button "button" at bounding box center [649, 291] width 12 height 11
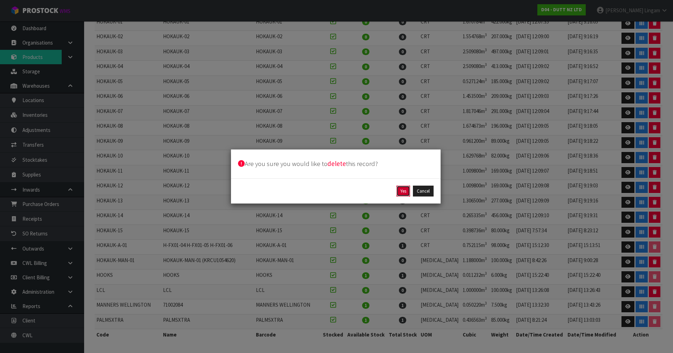
click at [405, 193] on button "Yes" at bounding box center [403, 190] width 14 height 11
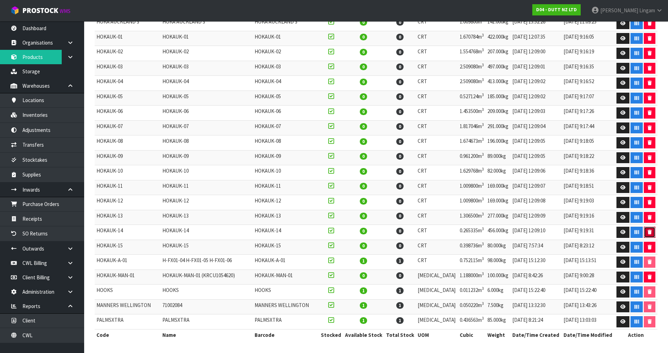
click at [647, 230] on icon "button" at bounding box center [649, 232] width 4 height 5
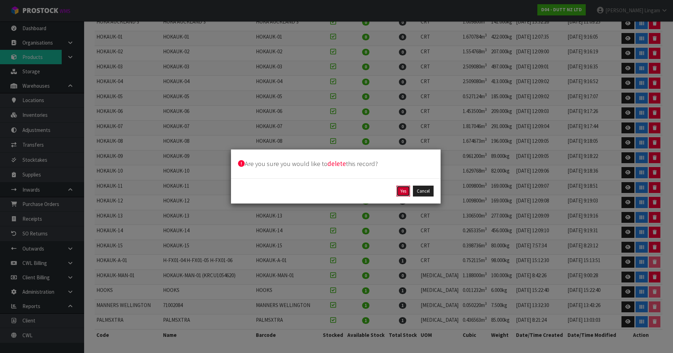
click at [401, 188] on button "Yes" at bounding box center [403, 190] width 14 height 11
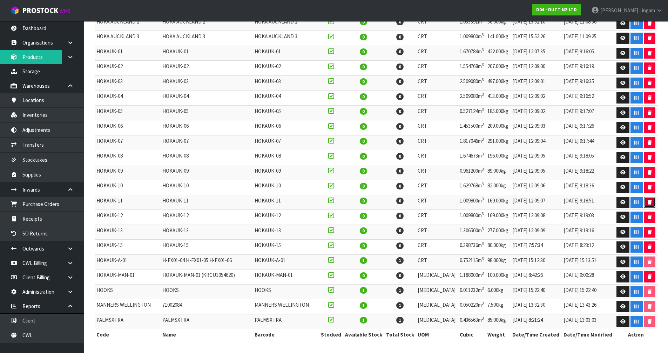
click at [647, 204] on button "button" at bounding box center [649, 202] width 12 height 11
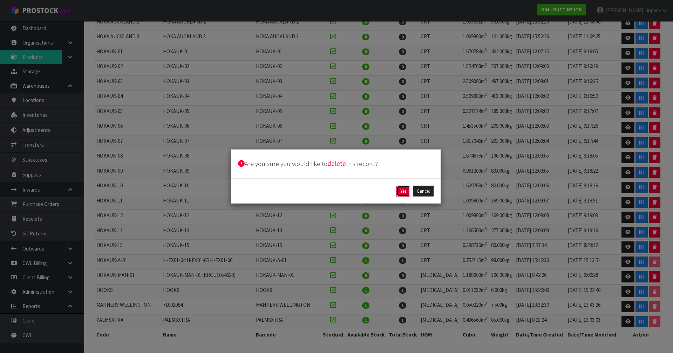
click at [399, 189] on button "Yes" at bounding box center [403, 190] width 14 height 11
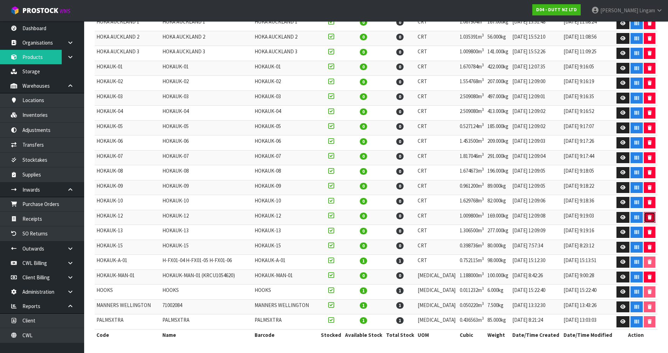
click at [649, 214] on button "button" at bounding box center [649, 217] width 12 height 11
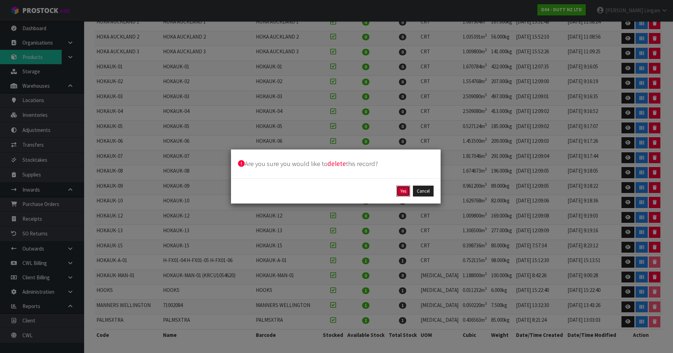
click at [405, 193] on button "Yes" at bounding box center [403, 190] width 14 height 11
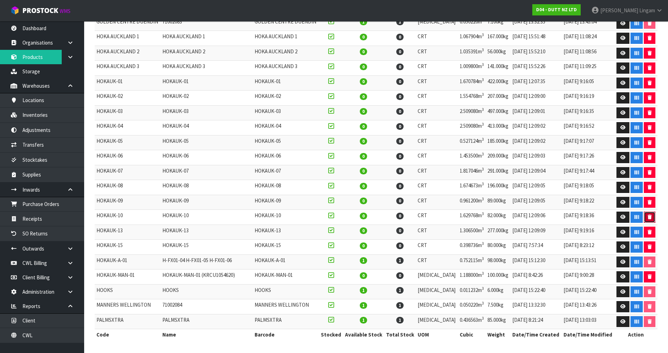
click at [647, 220] on button "button" at bounding box center [649, 216] width 12 height 11
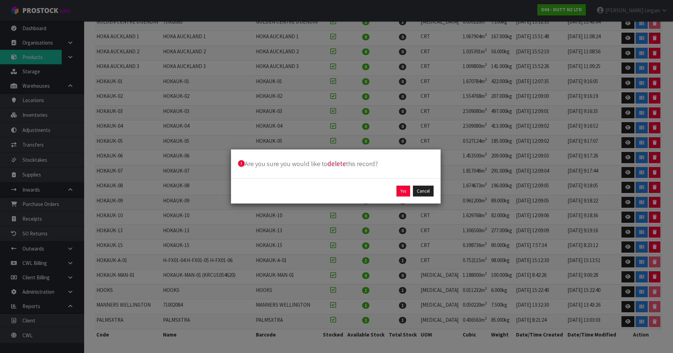
click at [402, 184] on div "Yes Cancel" at bounding box center [336, 191] width 210 height 26
click at [402, 190] on button "Yes" at bounding box center [403, 190] width 14 height 11
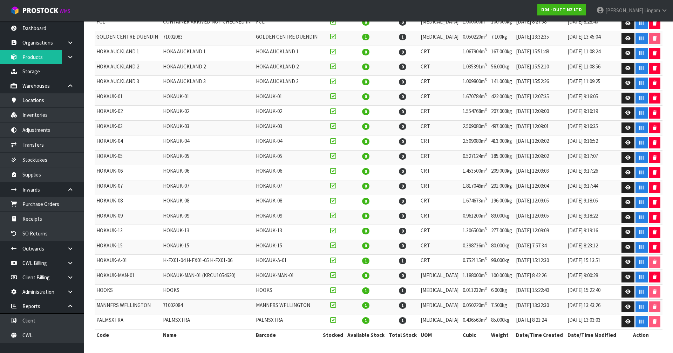
scroll to position [167, 0]
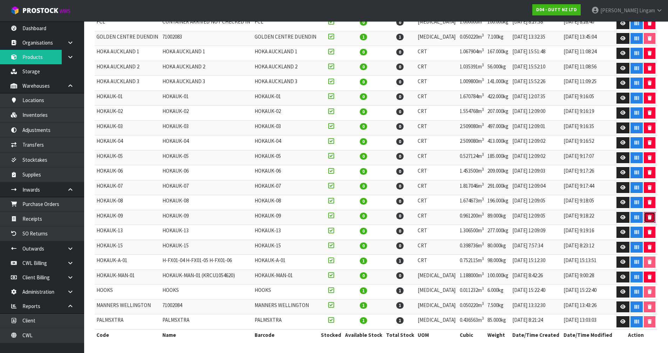
click at [648, 216] on icon "button" at bounding box center [649, 217] width 4 height 5
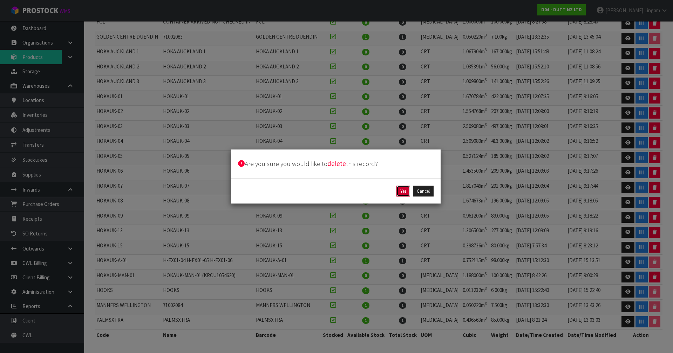
click at [402, 187] on button "Yes" at bounding box center [403, 190] width 14 height 11
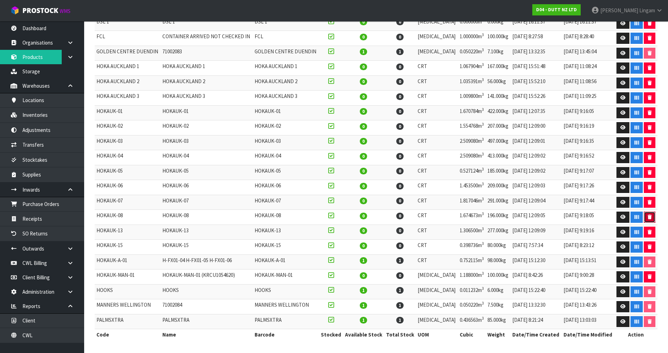
click at [644, 219] on button "button" at bounding box center [649, 216] width 12 height 11
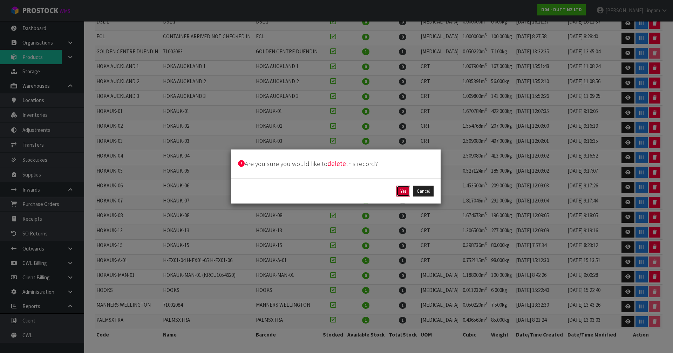
click at [402, 191] on button "Yes" at bounding box center [403, 190] width 14 height 11
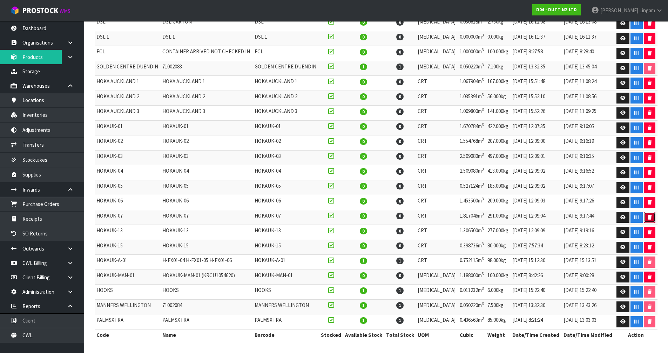
click at [646, 220] on button "button" at bounding box center [649, 217] width 12 height 11
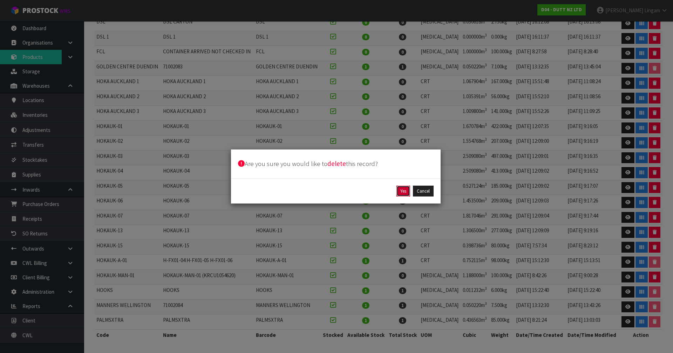
click at [403, 189] on button "Yes" at bounding box center [403, 190] width 14 height 11
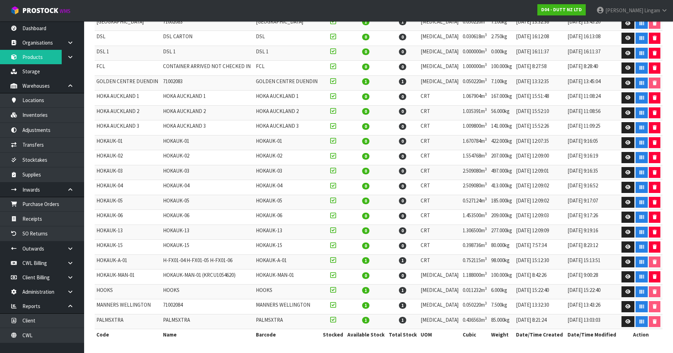
scroll to position [123, 0]
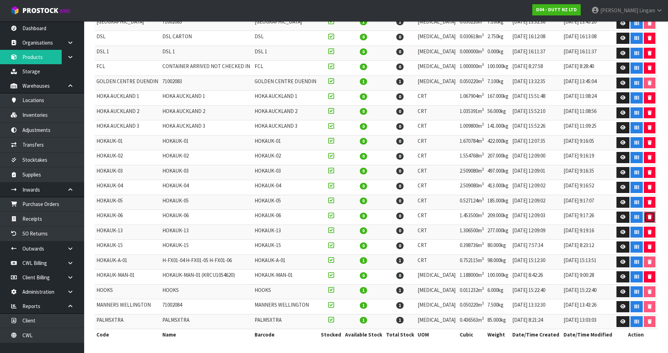
click at [649, 219] on icon "button" at bounding box center [649, 216] width 4 height 5
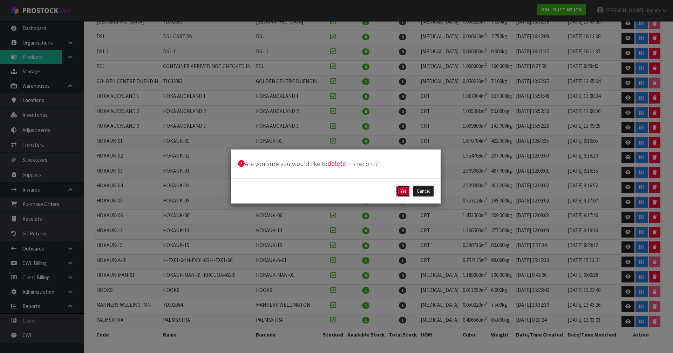
click at [401, 190] on button "Yes" at bounding box center [403, 190] width 14 height 11
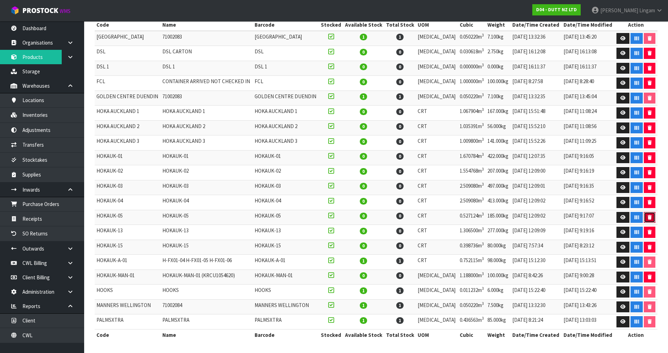
click at [649, 220] on button "button" at bounding box center [649, 217] width 12 height 11
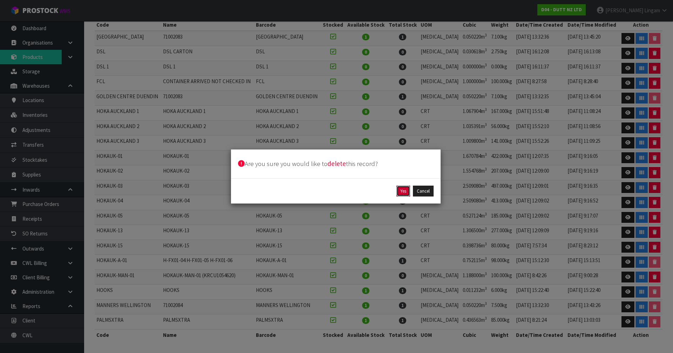
click at [400, 191] on button "Yes" at bounding box center [403, 190] width 14 height 11
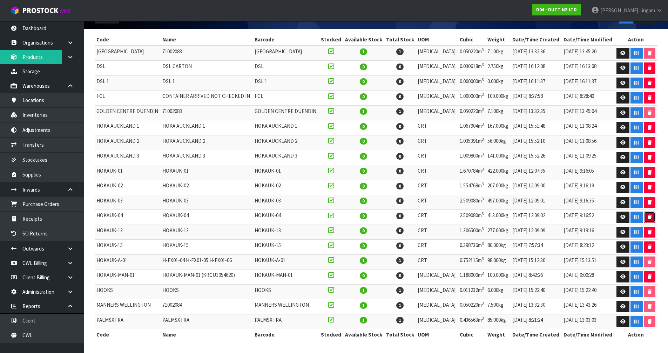
click at [647, 214] on icon "button" at bounding box center [649, 216] width 4 height 5
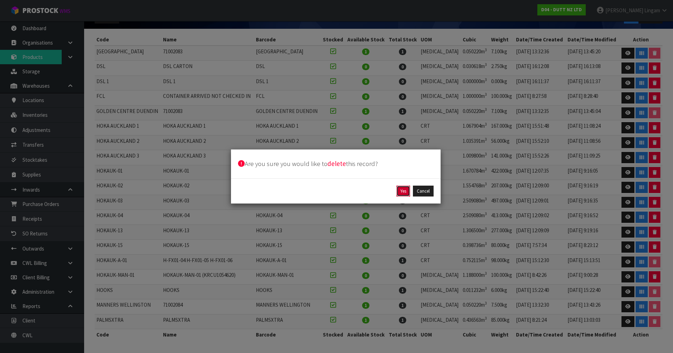
click at [400, 191] on button "Yes" at bounding box center [403, 190] width 14 height 11
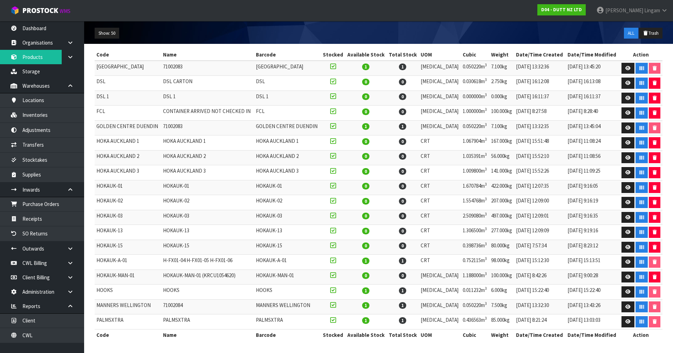
scroll to position [78, 0]
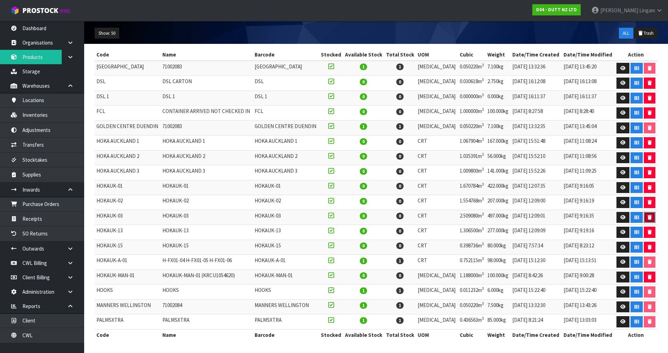
click at [651, 217] on button "button" at bounding box center [649, 217] width 12 height 11
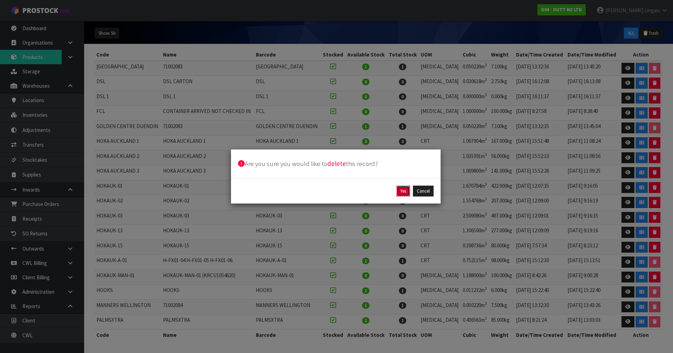
click at [404, 191] on button "Yes" at bounding box center [403, 190] width 14 height 11
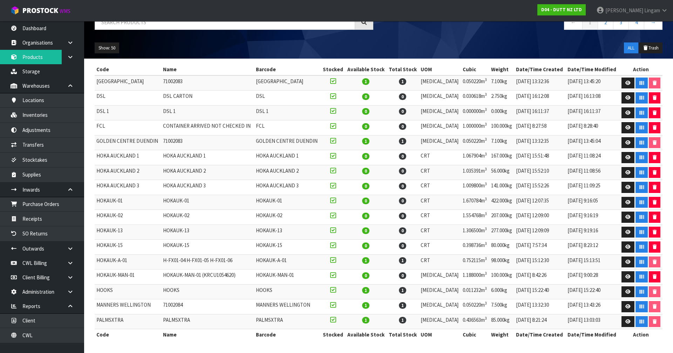
scroll to position [63, 0]
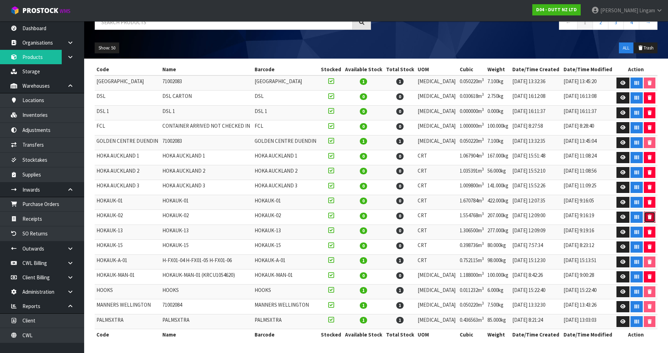
click at [645, 217] on button "button" at bounding box center [649, 216] width 12 height 11
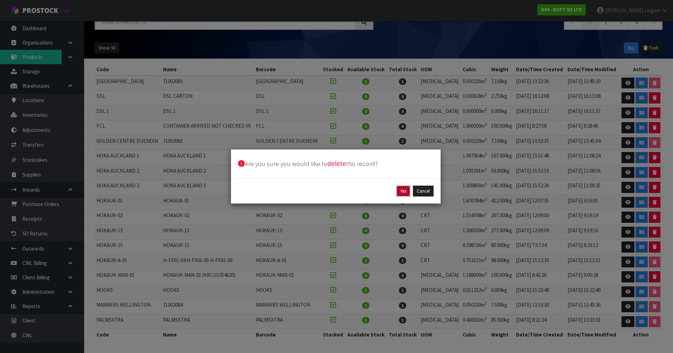
click at [401, 193] on button "Yes" at bounding box center [403, 190] width 14 height 11
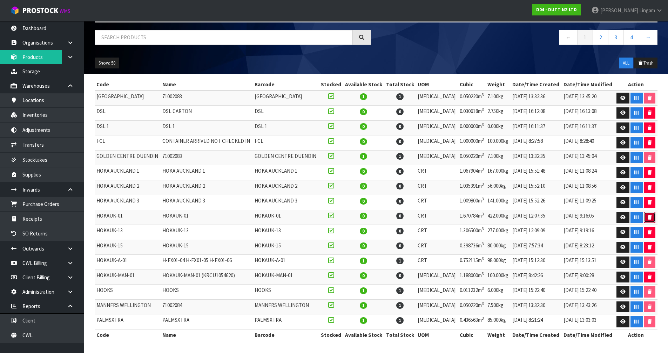
click at [649, 219] on icon "button" at bounding box center [649, 217] width 4 height 5
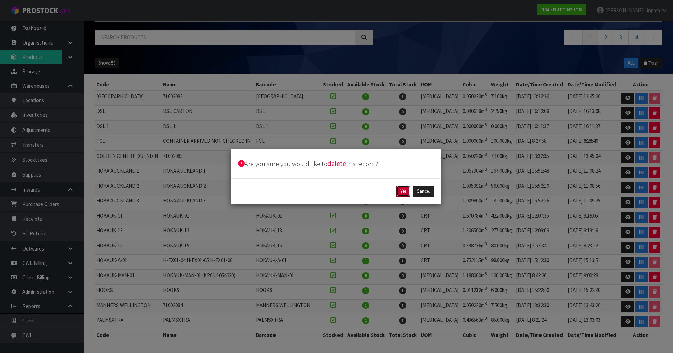
click at [405, 186] on button "Yes" at bounding box center [403, 190] width 14 height 11
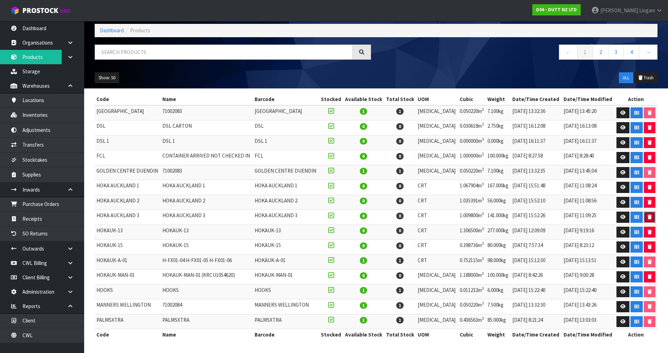
click at [648, 217] on icon "button" at bounding box center [649, 216] width 4 height 5
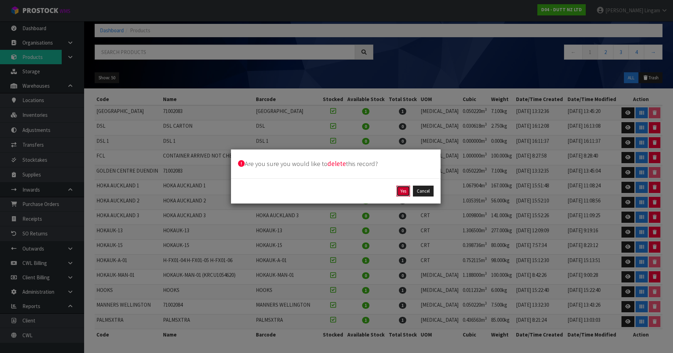
click at [402, 194] on button "Yes" at bounding box center [403, 190] width 14 height 11
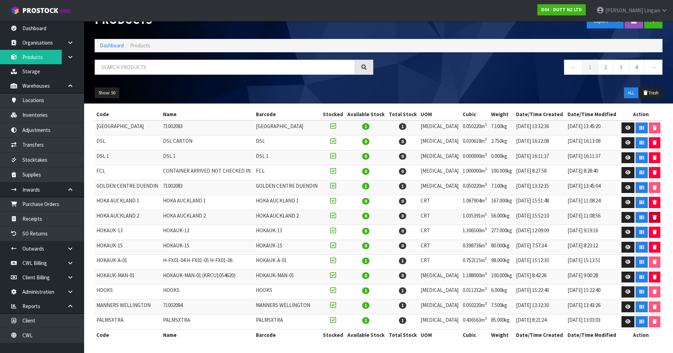
scroll to position [18, 0]
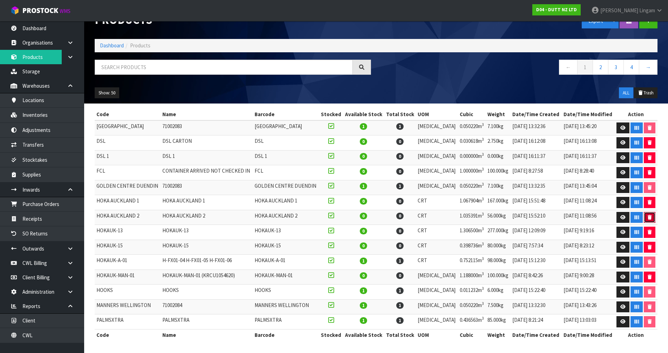
click at [647, 220] on button "button" at bounding box center [649, 217] width 12 height 11
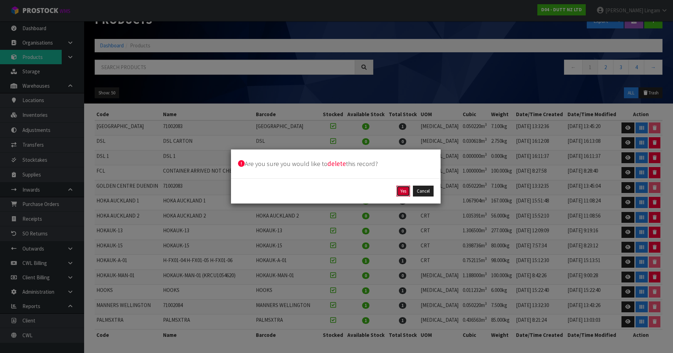
click at [405, 189] on button "Yes" at bounding box center [403, 190] width 14 height 11
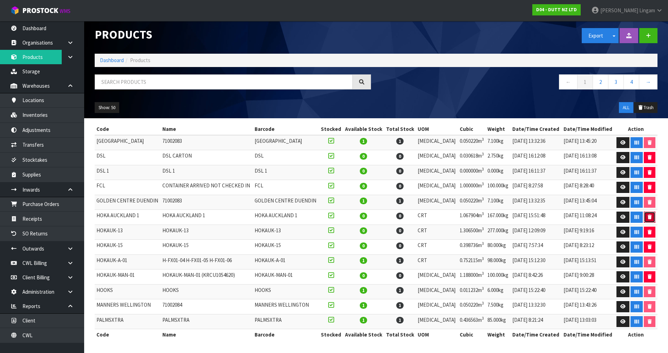
click at [644, 218] on button "button" at bounding box center [649, 216] width 12 height 11
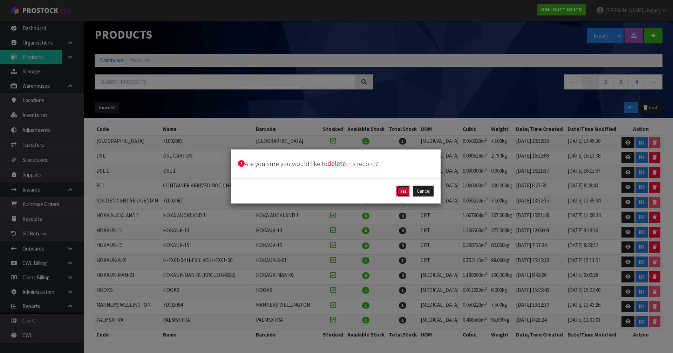
click at [405, 192] on button "Yes" at bounding box center [403, 190] width 14 height 11
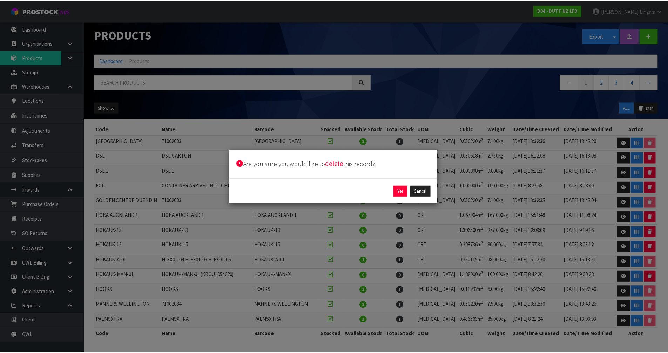
scroll to position [0, 0]
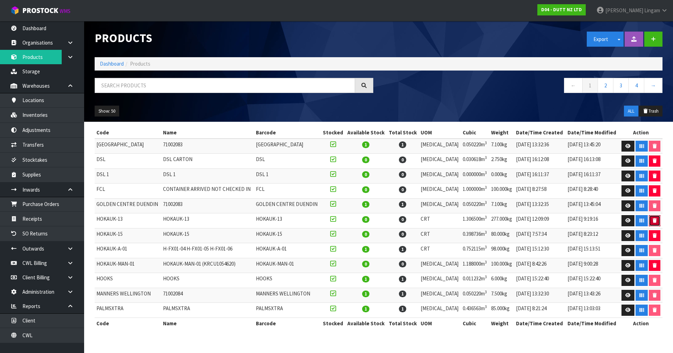
click at [653, 220] on icon "button" at bounding box center [655, 220] width 4 height 5
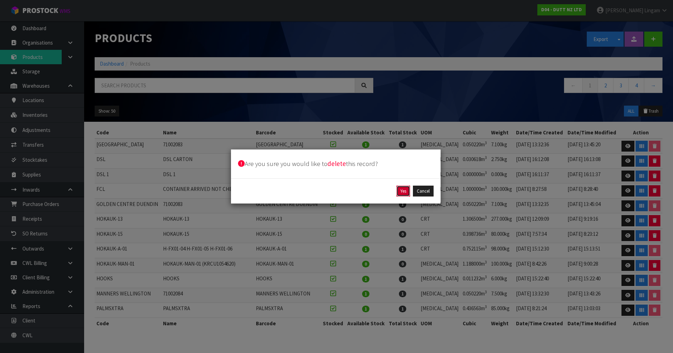
click at [401, 192] on button "Yes" at bounding box center [403, 190] width 14 height 11
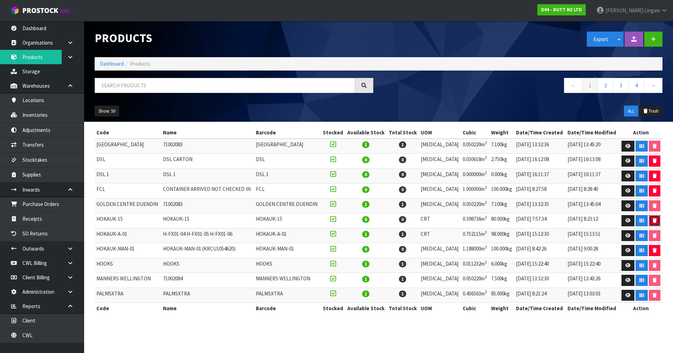
click at [654, 218] on icon "button" at bounding box center [655, 220] width 4 height 5
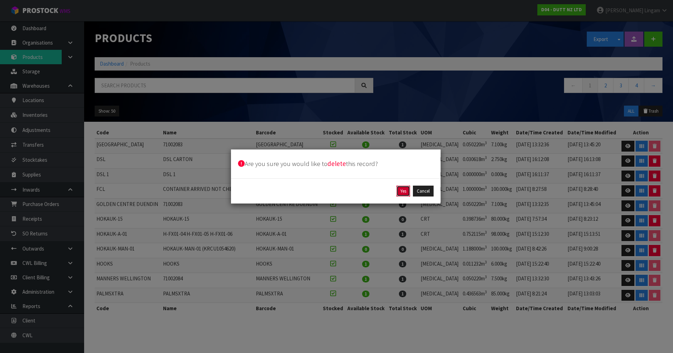
click at [402, 188] on button "Yes" at bounding box center [403, 190] width 14 height 11
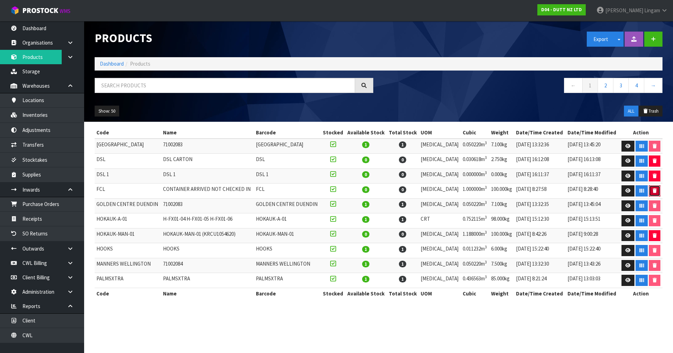
click at [654, 187] on button "button" at bounding box center [655, 190] width 12 height 11
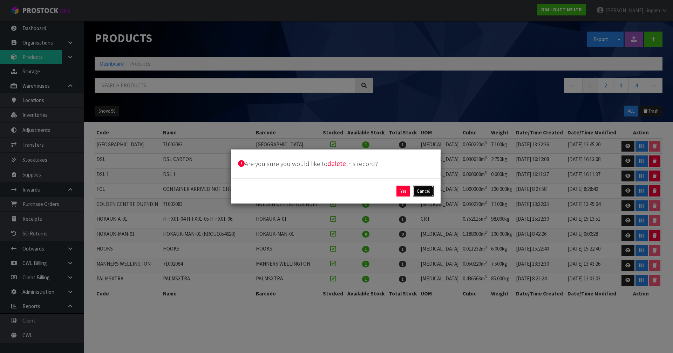
click at [418, 192] on button "Cancel" at bounding box center [423, 190] width 21 height 11
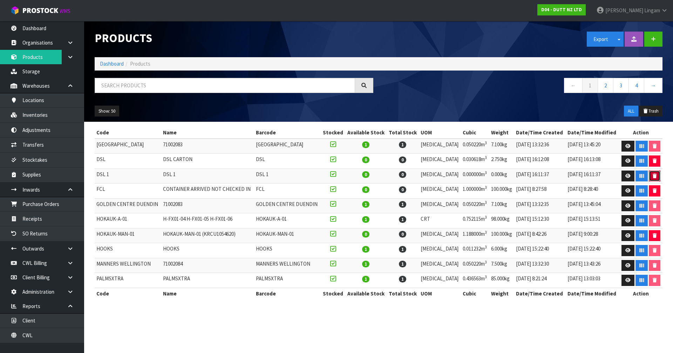
click at [649, 175] on button "button" at bounding box center [655, 175] width 12 height 11
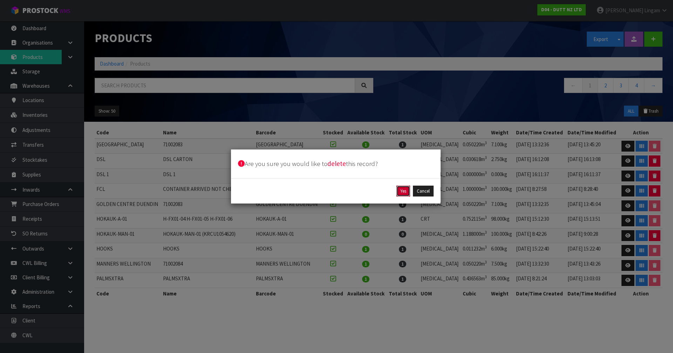
drag, startPoint x: 400, startPoint y: 190, endPoint x: 405, endPoint y: 206, distance: 16.9
click at [405, 206] on div "Are you sure you would like to delete this record? Yes Cancel" at bounding box center [336, 176] width 673 height 353
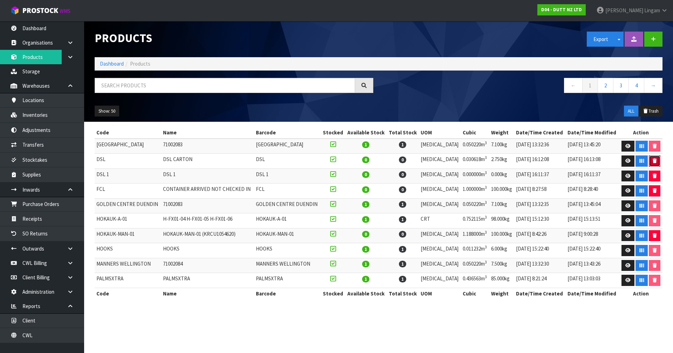
click at [653, 161] on icon "button" at bounding box center [655, 160] width 4 height 5
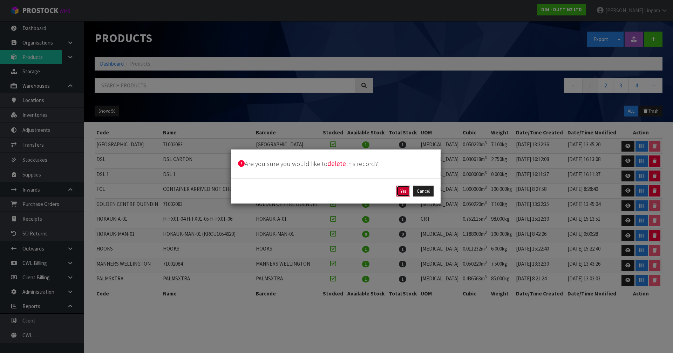
click at [405, 191] on button "Yes" at bounding box center [403, 190] width 14 height 11
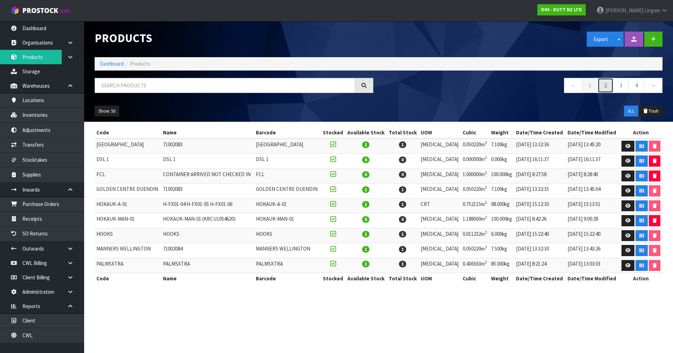
click at [607, 88] on link "2" at bounding box center [606, 85] width 16 height 15
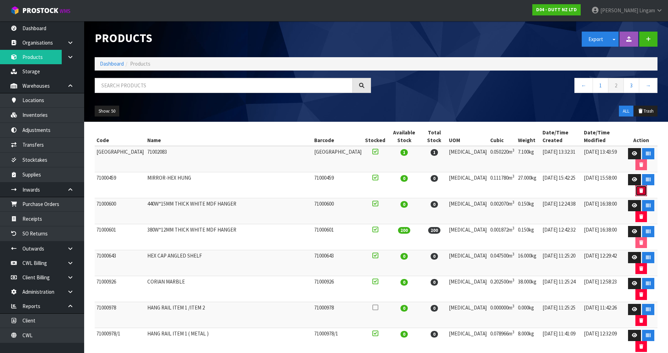
click at [636, 191] on button "button" at bounding box center [641, 190] width 12 height 11
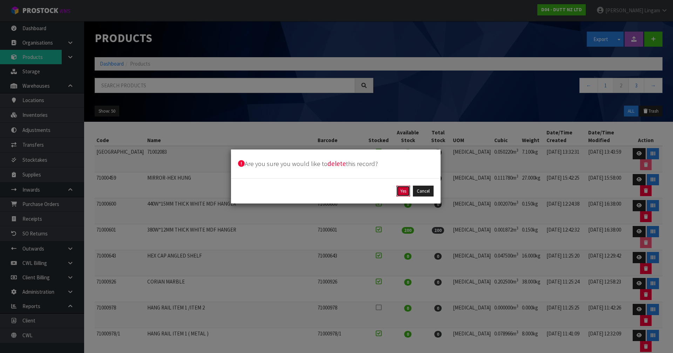
click at [402, 191] on button "Yes" at bounding box center [403, 190] width 14 height 11
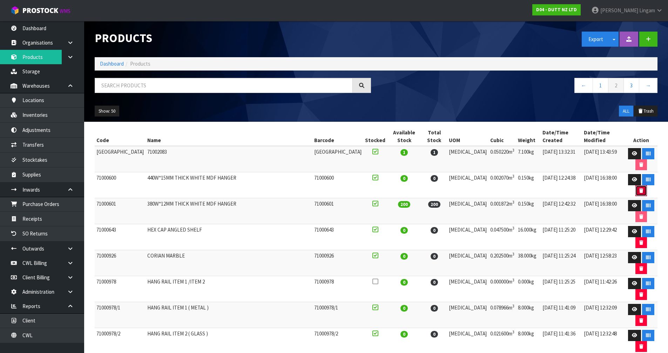
click at [636, 187] on button "button" at bounding box center [641, 190] width 12 height 11
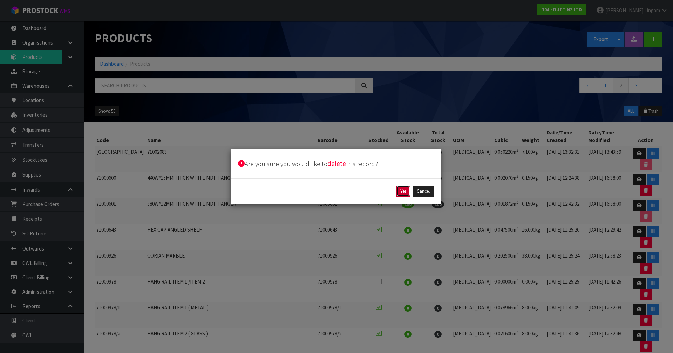
click at [402, 193] on button "Yes" at bounding box center [403, 190] width 14 height 11
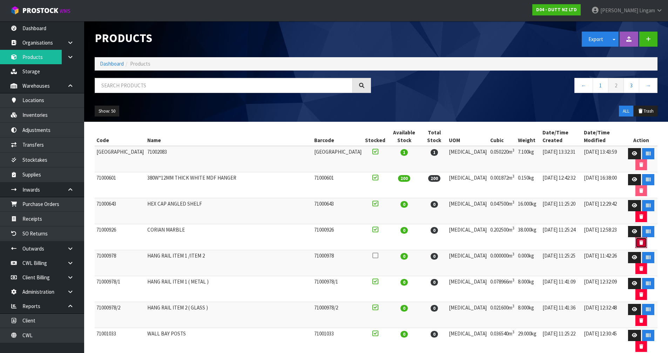
click at [636, 241] on button "button" at bounding box center [641, 242] width 12 height 11
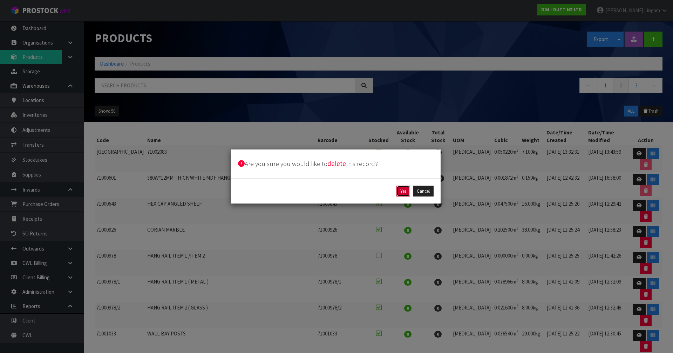
click at [401, 190] on button "Yes" at bounding box center [403, 190] width 14 height 11
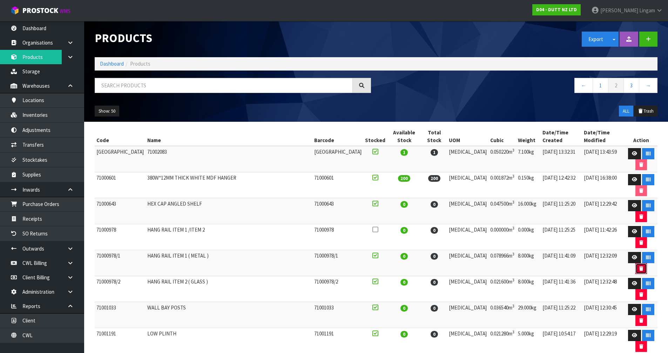
click at [637, 266] on button "button" at bounding box center [641, 268] width 12 height 11
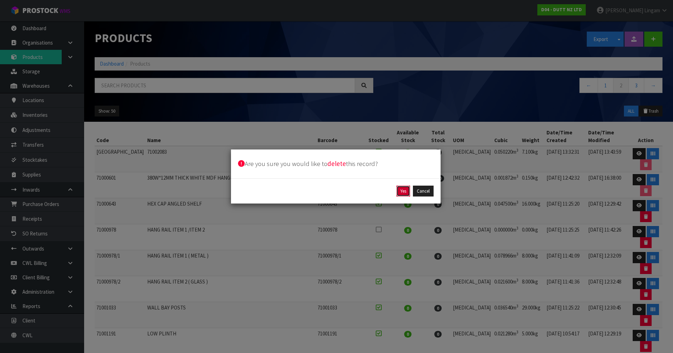
click at [400, 190] on button "Yes" at bounding box center [403, 190] width 14 height 11
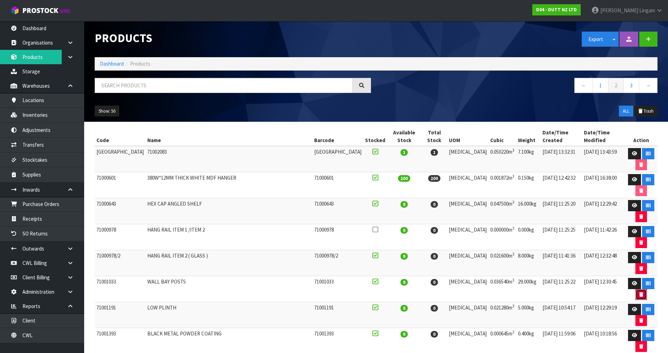
click at [636, 294] on button "button" at bounding box center [641, 294] width 12 height 11
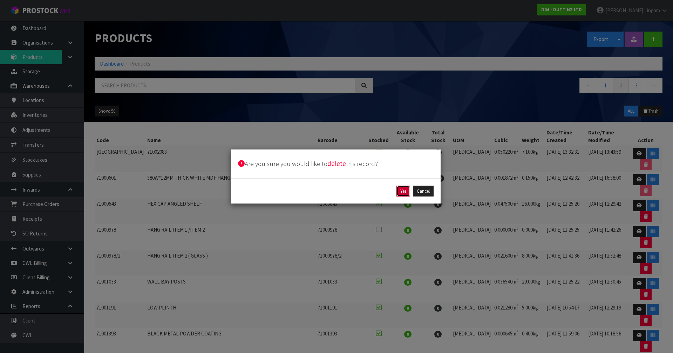
click at [402, 194] on button "Yes" at bounding box center [403, 190] width 14 height 11
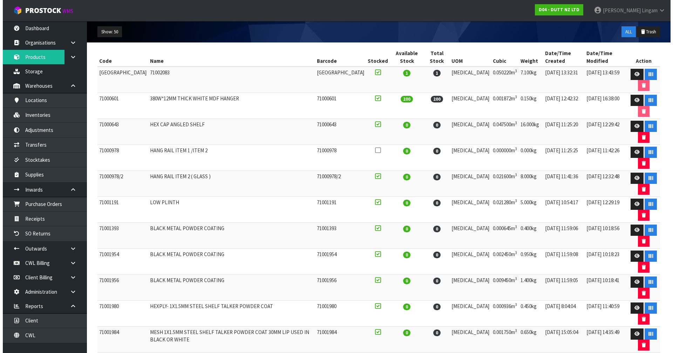
scroll to position [140, 0]
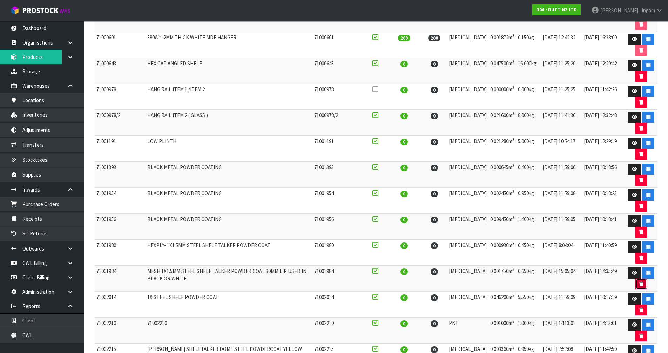
click at [641, 283] on button "button" at bounding box center [641, 283] width 12 height 11
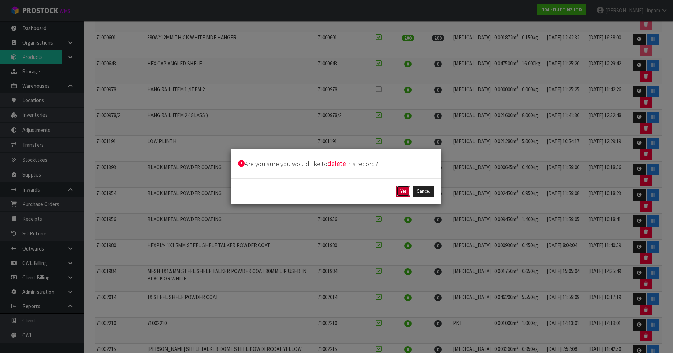
click at [399, 188] on button "Yes" at bounding box center [403, 190] width 14 height 11
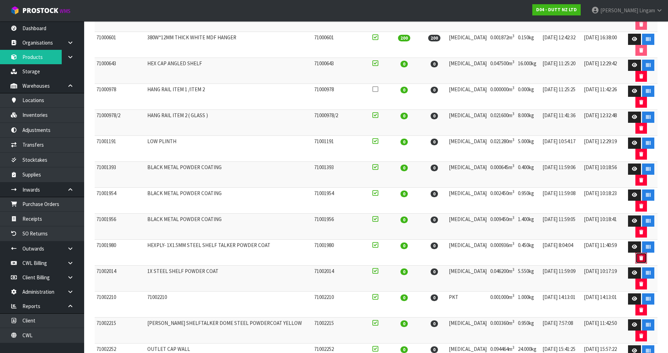
click at [641, 261] on button "button" at bounding box center [641, 257] width 12 height 11
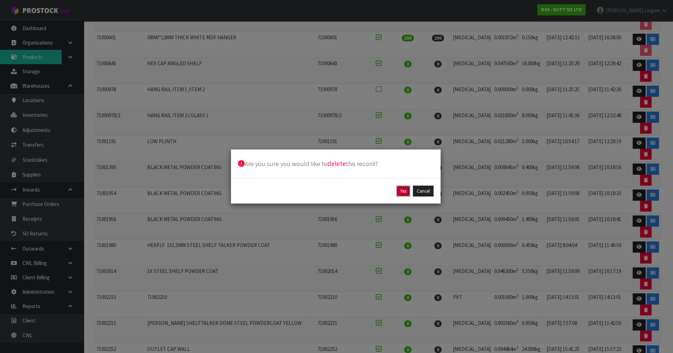
click at [405, 188] on button "Yes" at bounding box center [403, 190] width 14 height 11
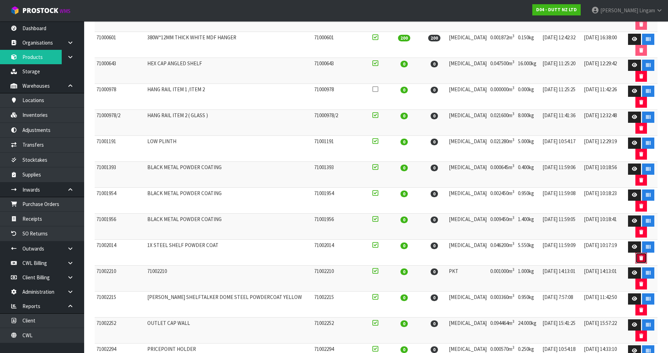
click at [637, 255] on button "button" at bounding box center [641, 257] width 12 height 11
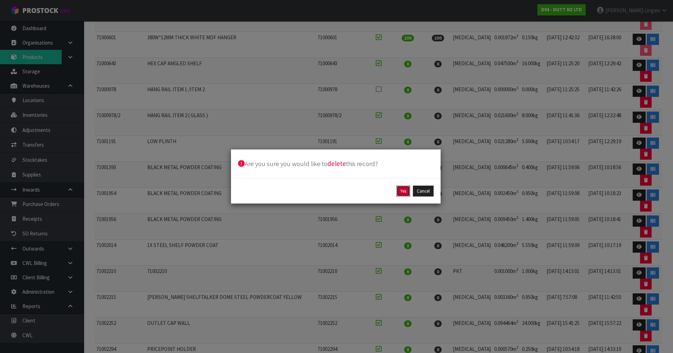
click at [400, 191] on button "Yes" at bounding box center [403, 190] width 14 height 11
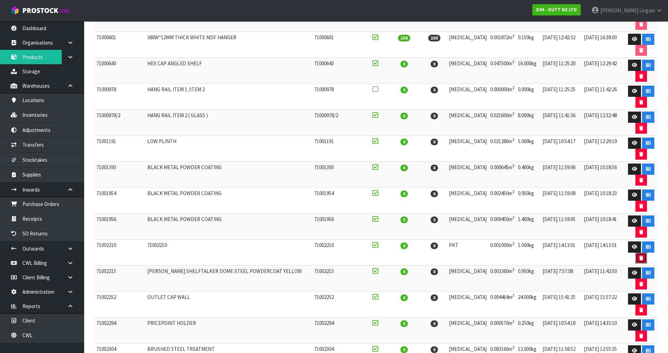
click at [642, 256] on button "button" at bounding box center [641, 257] width 12 height 11
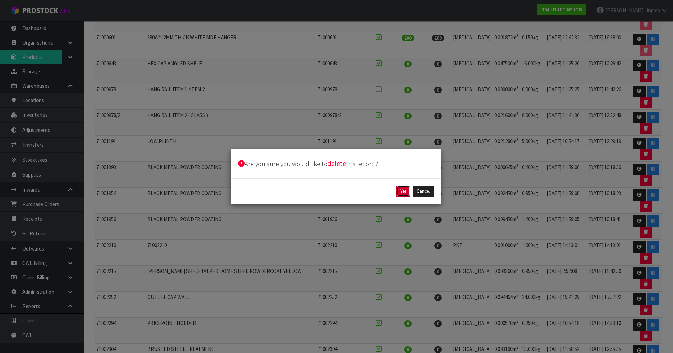
click at [404, 188] on button "Yes" at bounding box center [403, 190] width 14 height 11
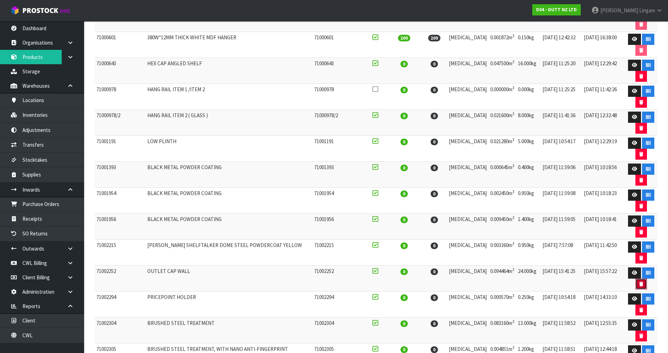
click at [639, 282] on icon "button" at bounding box center [641, 283] width 4 height 5
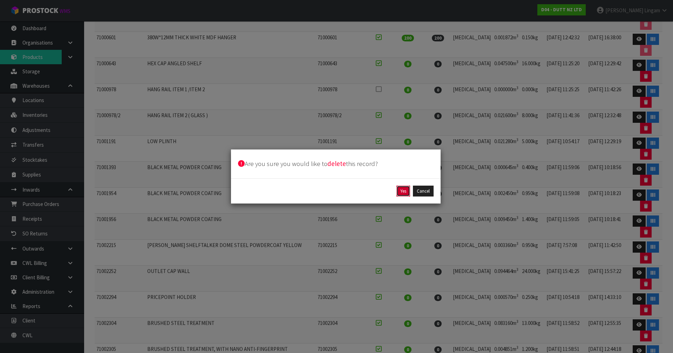
click at [401, 189] on button "Yes" at bounding box center [403, 190] width 14 height 11
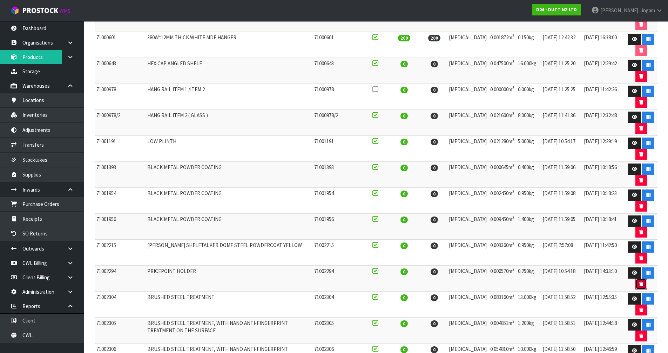
click at [637, 283] on button "button" at bounding box center [641, 283] width 12 height 11
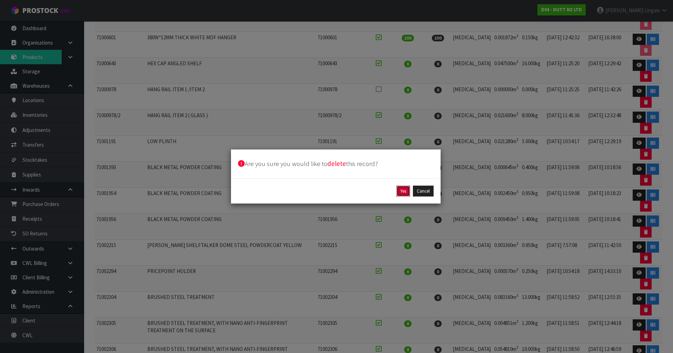
click at [398, 191] on button "Yes" at bounding box center [403, 190] width 14 height 11
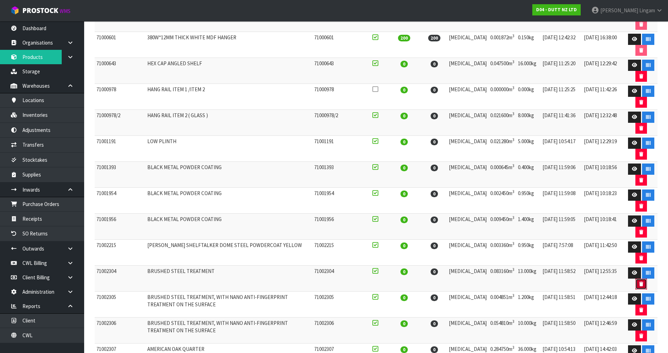
click at [639, 281] on icon "button" at bounding box center [641, 283] width 4 height 5
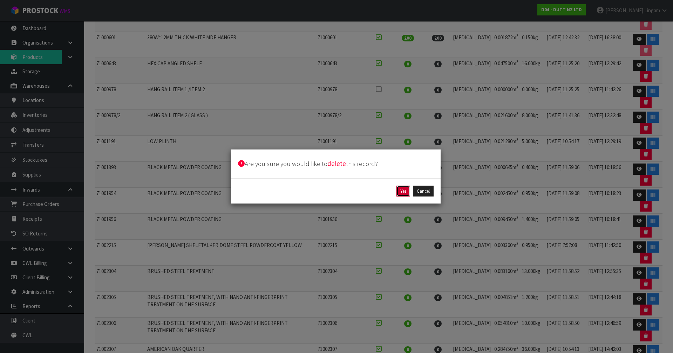
click at [402, 192] on button "Yes" at bounding box center [403, 190] width 14 height 11
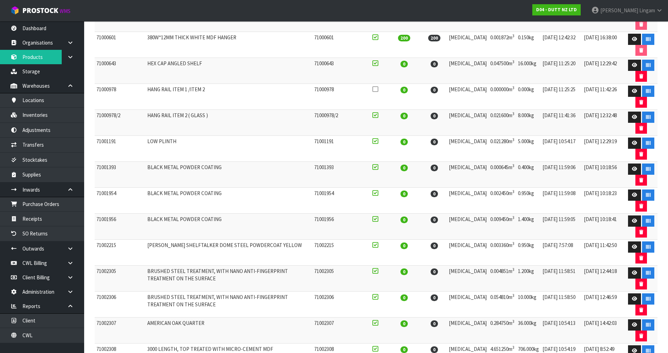
click at [633, 282] on td at bounding box center [640, 278] width 33 height 26
click at [638, 307] on button "button" at bounding box center [641, 309] width 12 height 11
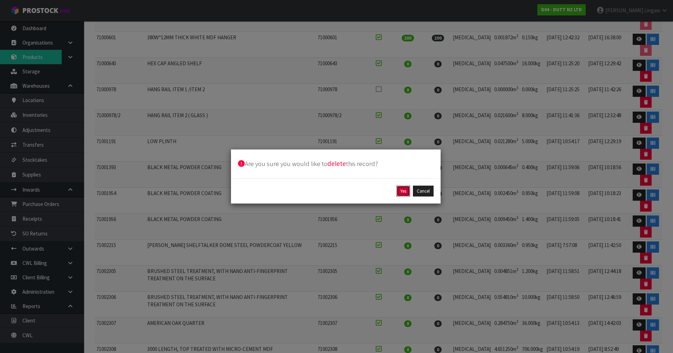
click at [405, 194] on button "Yes" at bounding box center [403, 190] width 14 height 11
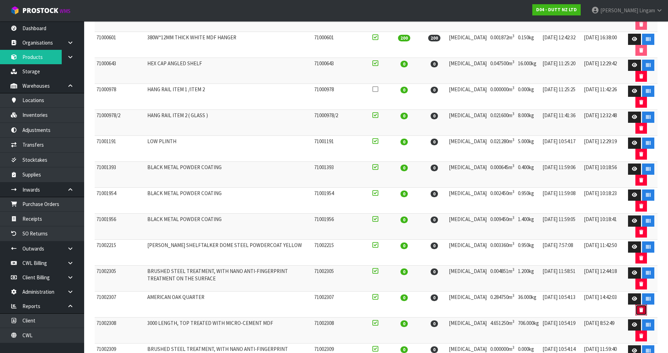
click at [640, 311] on icon "button" at bounding box center [641, 309] width 4 height 5
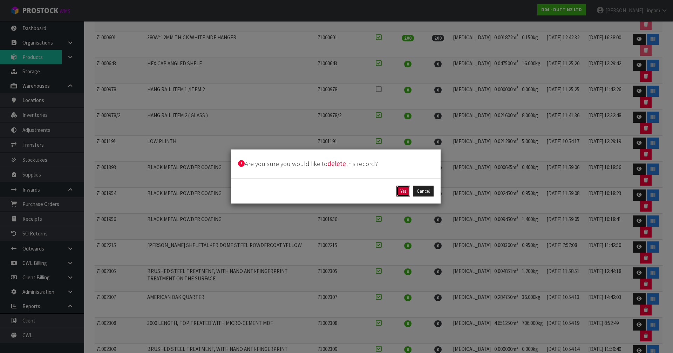
click at [405, 185] on div "Yes Cancel" at bounding box center [336, 191] width 210 height 26
click at [400, 191] on button "Yes" at bounding box center [403, 190] width 14 height 11
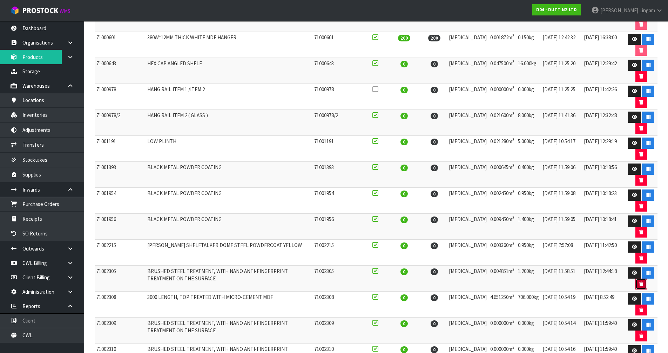
click at [637, 282] on button "button" at bounding box center [641, 283] width 12 height 11
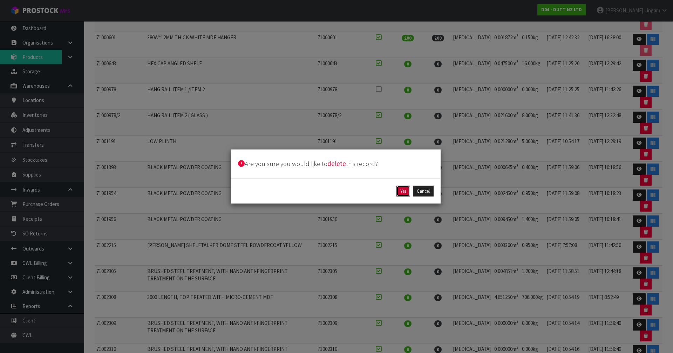
click at [407, 188] on button "Yes" at bounding box center [403, 190] width 14 height 11
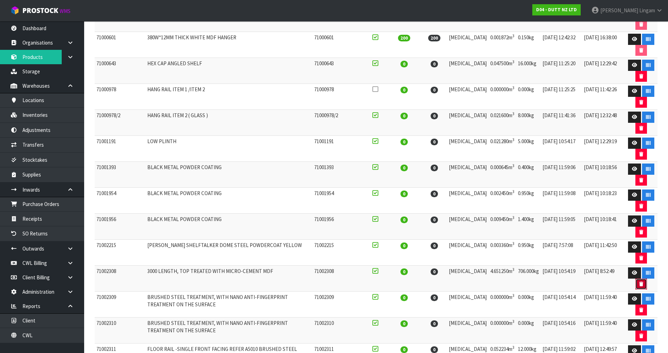
click at [639, 282] on icon "button" at bounding box center [641, 283] width 4 height 5
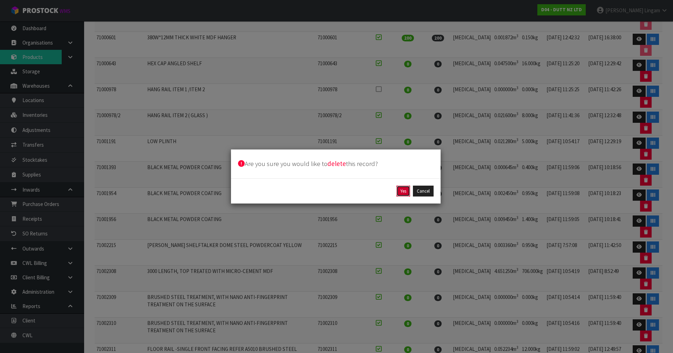
click at [402, 191] on button "Yes" at bounding box center [403, 190] width 14 height 11
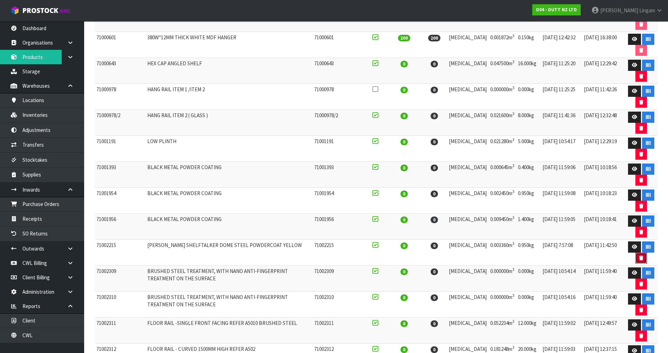
click at [639, 257] on icon "button" at bounding box center [641, 257] width 4 height 5
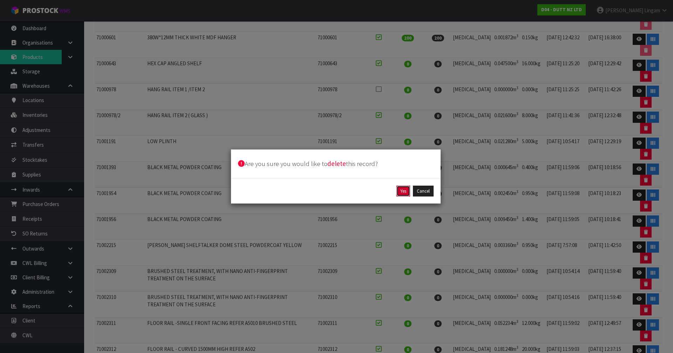
click at [401, 190] on button "Yes" at bounding box center [403, 190] width 14 height 11
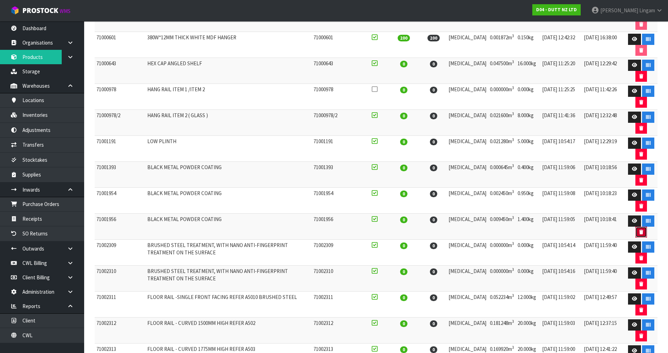
click at [639, 231] on icon "button" at bounding box center [641, 232] width 4 height 5
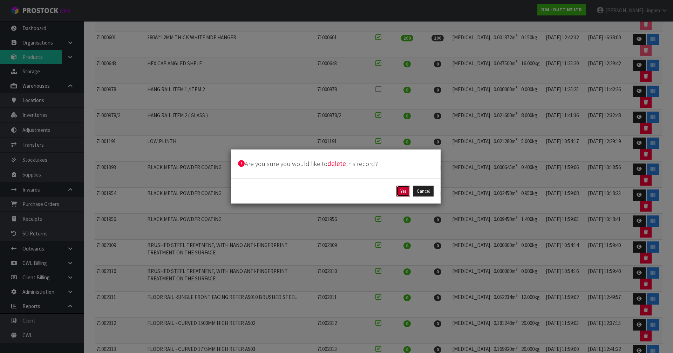
drag, startPoint x: 404, startPoint y: 189, endPoint x: 413, endPoint y: 187, distance: 9.3
click at [404, 189] on button "Yes" at bounding box center [403, 190] width 14 height 11
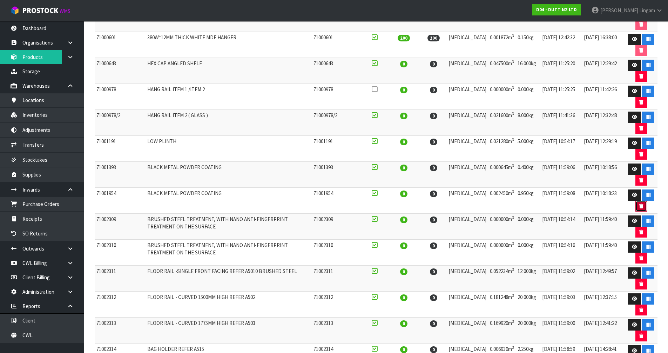
click at [639, 202] on button "button" at bounding box center [641, 205] width 12 height 11
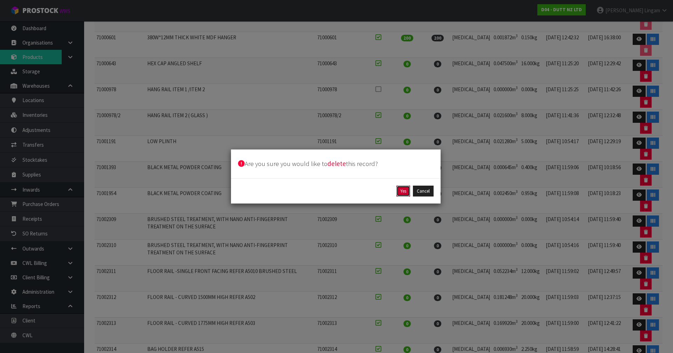
drag, startPoint x: 400, startPoint y: 192, endPoint x: 472, endPoint y: 191, distance: 72.6
click at [400, 191] on button "Yes" at bounding box center [403, 190] width 14 height 11
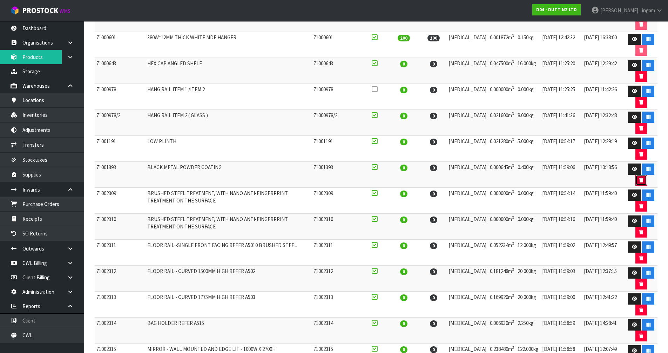
click at [639, 178] on icon "button" at bounding box center [641, 180] width 4 height 5
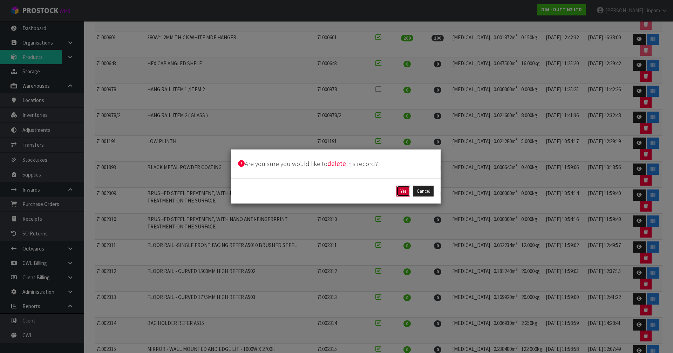
click at [399, 191] on button "Yes" at bounding box center [403, 190] width 14 height 11
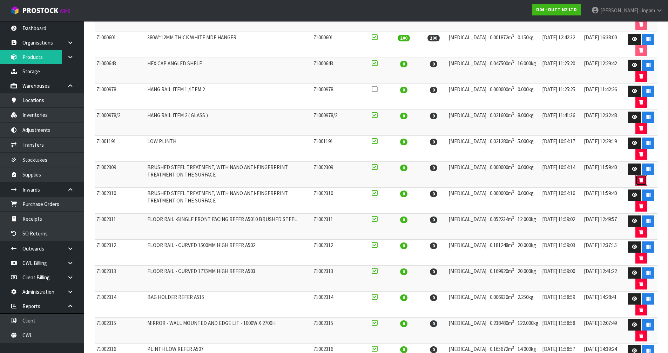
click at [639, 180] on icon "button" at bounding box center [641, 180] width 4 height 5
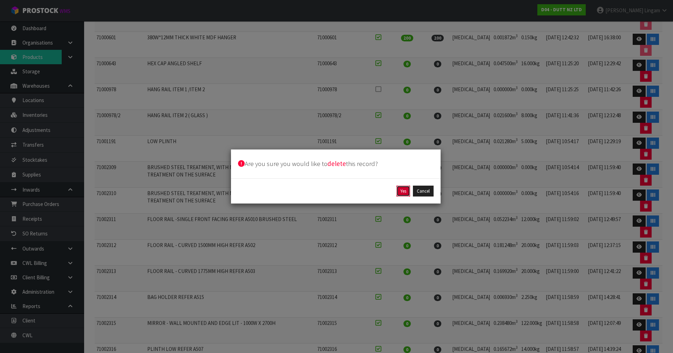
click at [403, 187] on button "Yes" at bounding box center [403, 190] width 14 height 11
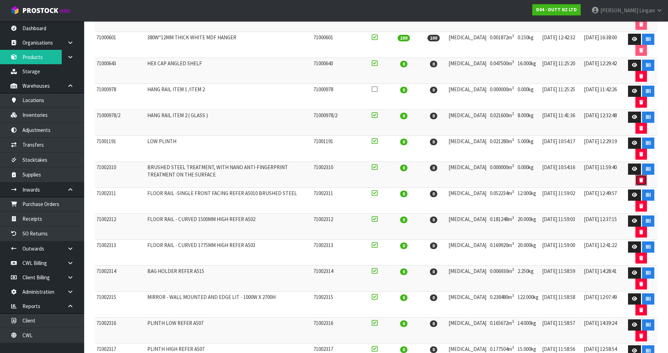
click at [639, 178] on icon "button" at bounding box center [641, 180] width 4 height 5
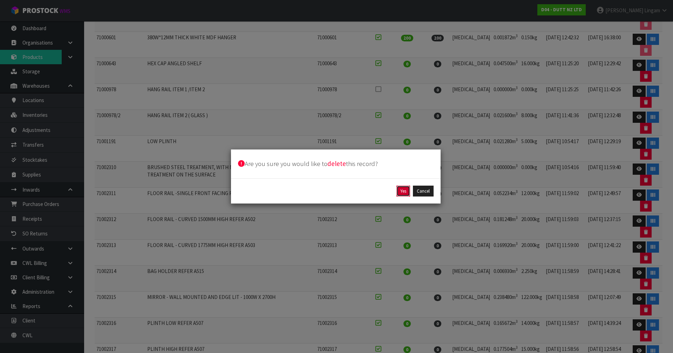
click at [405, 190] on button "Yes" at bounding box center [403, 190] width 14 height 11
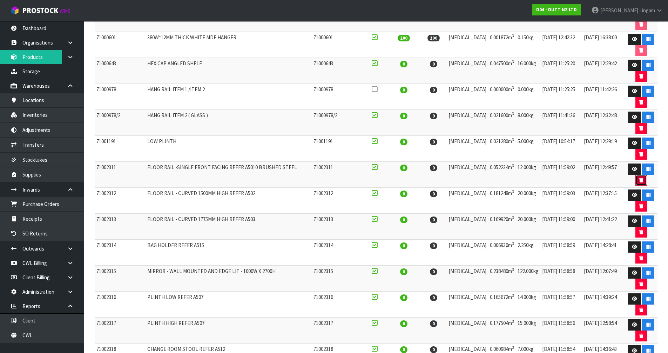
click at [642, 179] on button "button" at bounding box center [641, 180] width 12 height 11
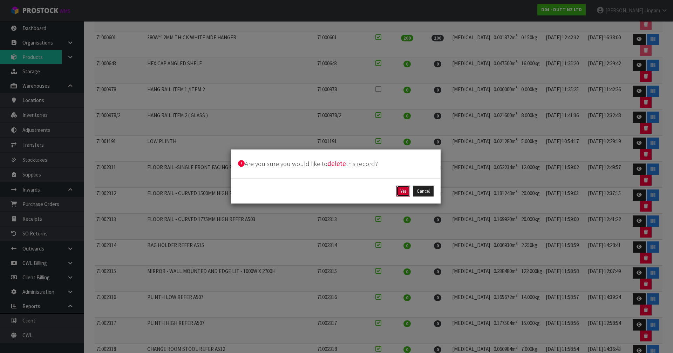
drag, startPoint x: 405, startPoint y: 191, endPoint x: 415, endPoint y: 193, distance: 10.6
click at [405, 191] on button "Yes" at bounding box center [403, 190] width 14 height 11
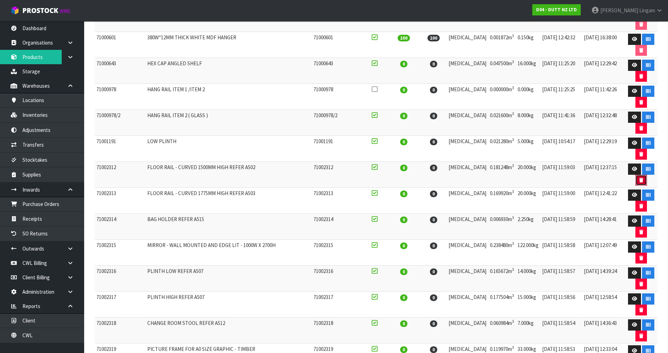
click at [639, 180] on icon "button" at bounding box center [641, 180] width 4 height 5
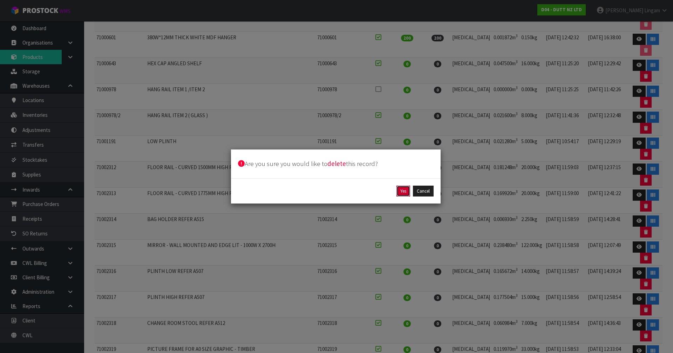
click at [405, 194] on button "Yes" at bounding box center [403, 190] width 14 height 11
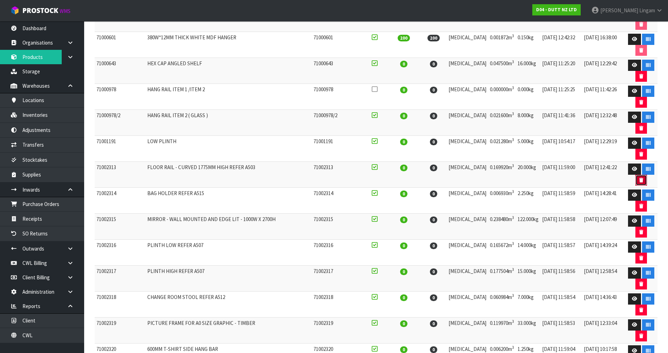
click at [639, 178] on icon "button" at bounding box center [641, 180] width 4 height 5
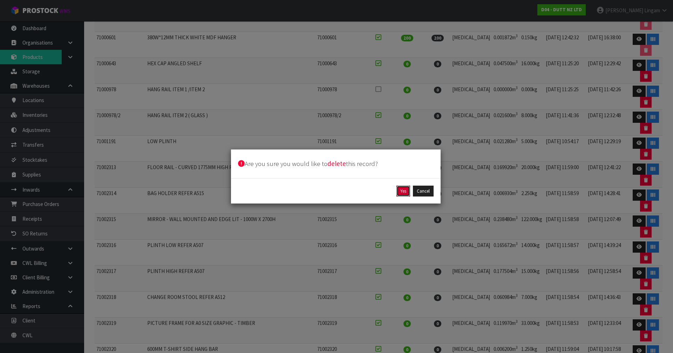
drag, startPoint x: 407, startPoint y: 187, endPoint x: 441, endPoint y: 184, distance: 33.9
click at [407, 187] on button "Yes" at bounding box center [403, 190] width 14 height 11
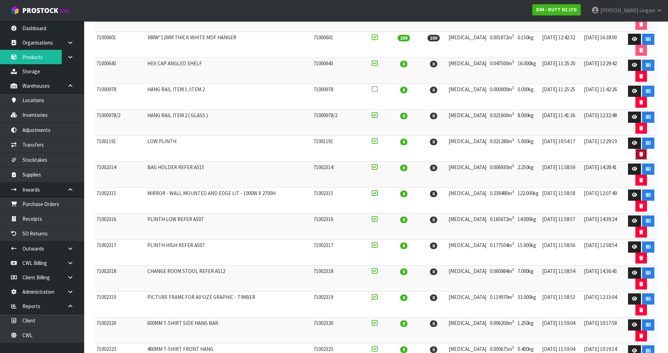
click at [639, 157] on button "button" at bounding box center [641, 154] width 12 height 11
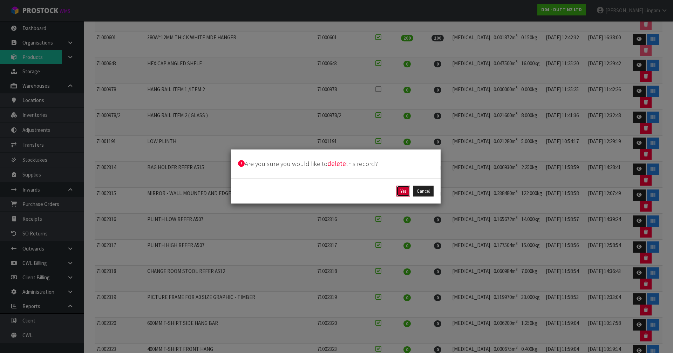
click at [405, 190] on button "Yes" at bounding box center [403, 190] width 14 height 11
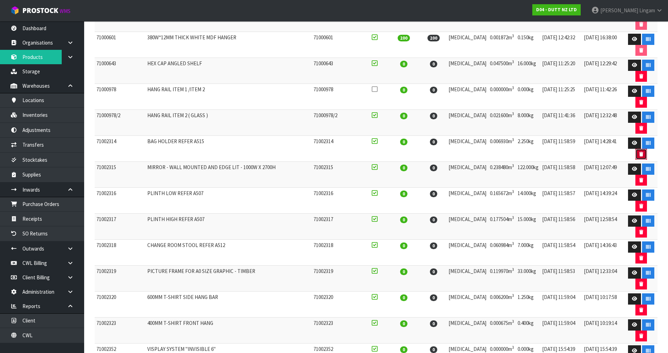
click at [635, 152] on button "button" at bounding box center [641, 154] width 12 height 11
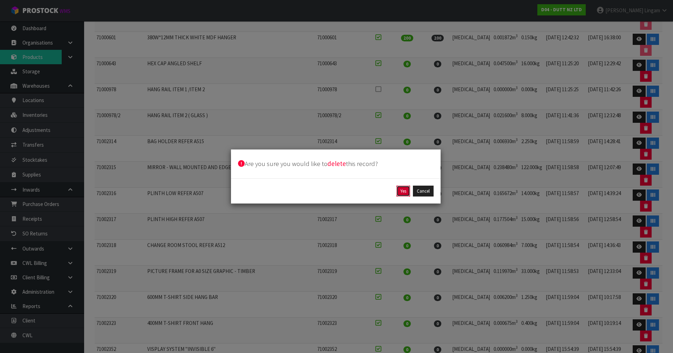
click at [406, 187] on button "Yes" at bounding box center [403, 190] width 14 height 11
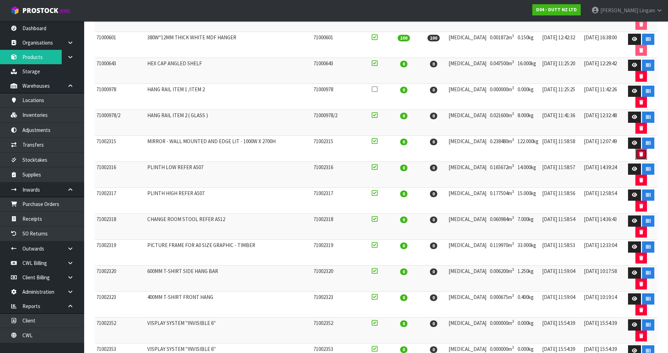
click at [635, 153] on button "button" at bounding box center [641, 154] width 12 height 11
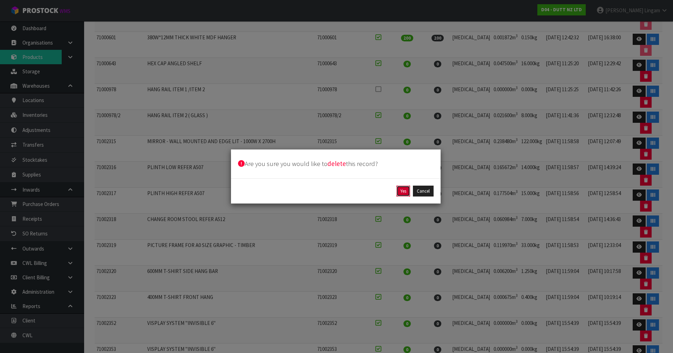
click at [401, 191] on button "Yes" at bounding box center [403, 190] width 14 height 11
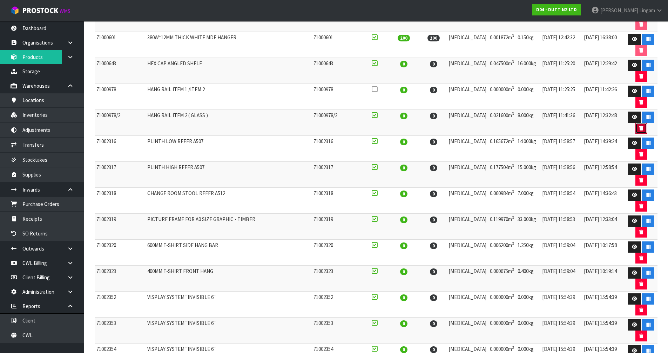
click at [637, 125] on button "button" at bounding box center [641, 128] width 12 height 11
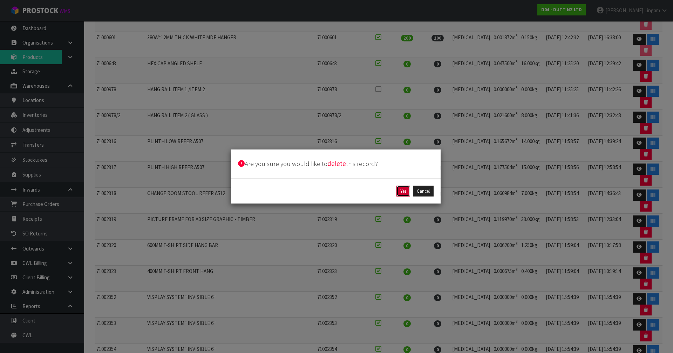
click at [406, 190] on button "Yes" at bounding box center [403, 190] width 14 height 11
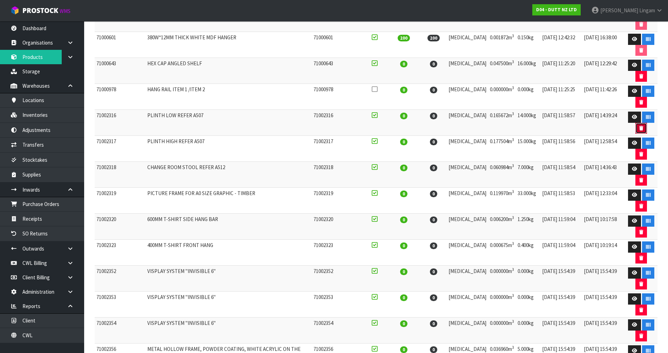
click at [637, 127] on button "button" at bounding box center [641, 128] width 12 height 11
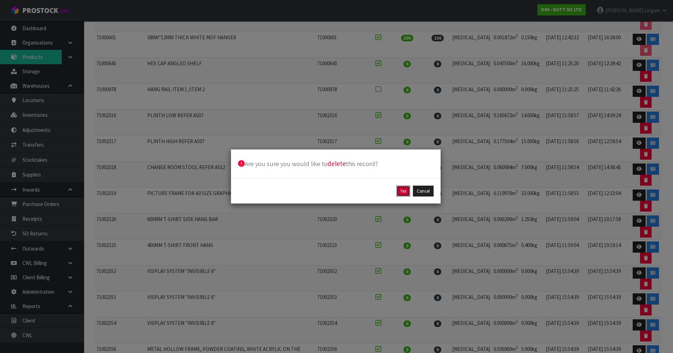
click at [405, 190] on button "Yes" at bounding box center [403, 190] width 14 height 11
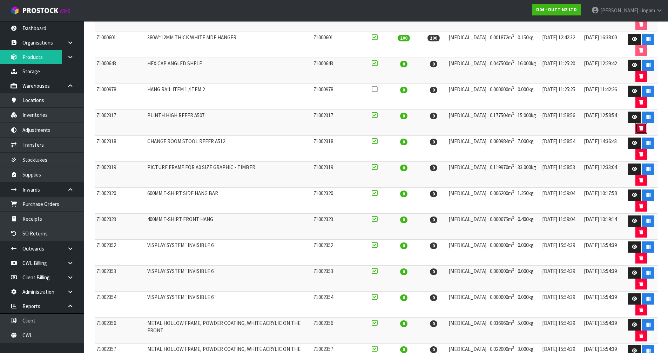
click at [639, 130] on icon "button" at bounding box center [641, 128] width 4 height 5
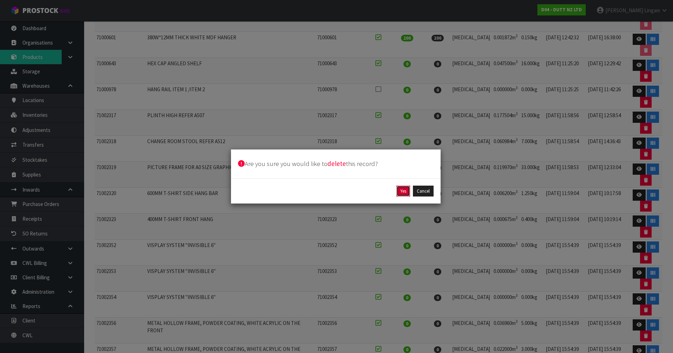
click at [404, 189] on button "Yes" at bounding box center [403, 190] width 14 height 11
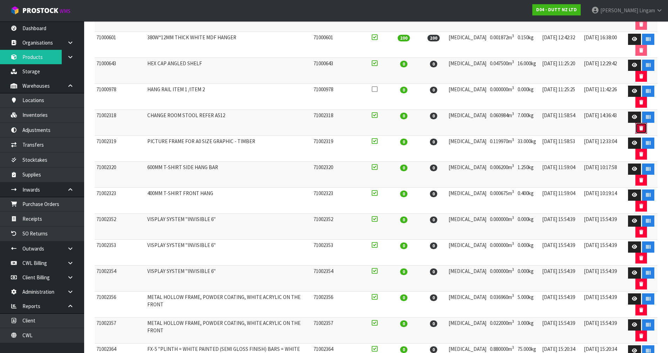
click at [639, 128] on icon "button" at bounding box center [641, 128] width 4 height 5
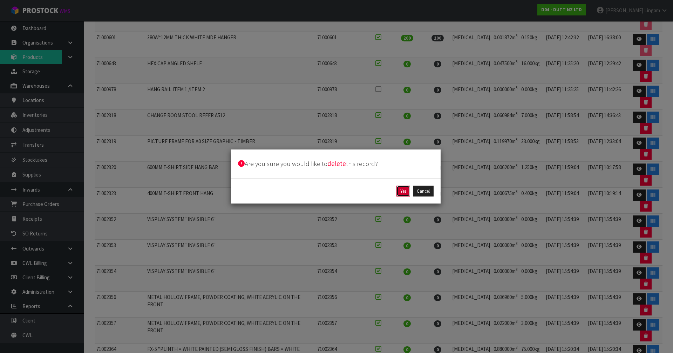
click at [403, 192] on button "Yes" at bounding box center [403, 190] width 14 height 11
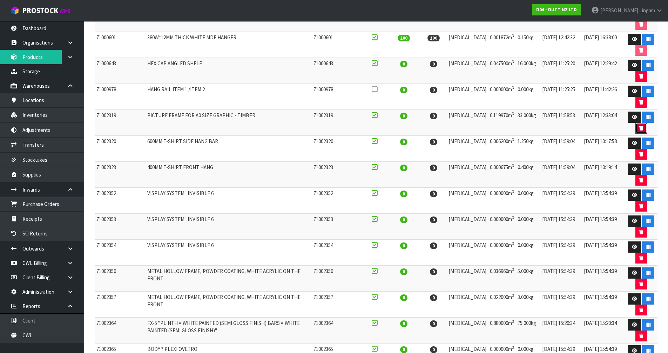
click at [639, 125] on button "button" at bounding box center [641, 128] width 12 height 11
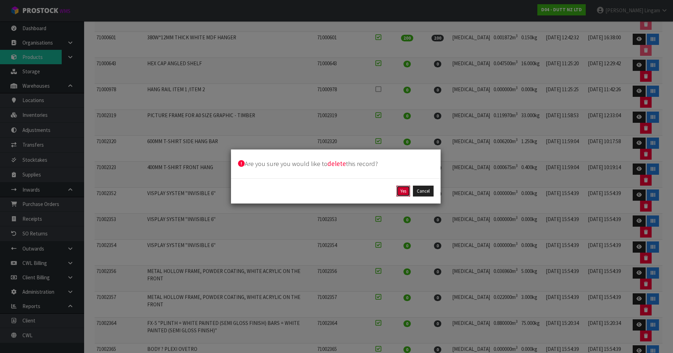
click at [405, 191] on button "Yes" at bounding box center [403, 190] width 14 height 11
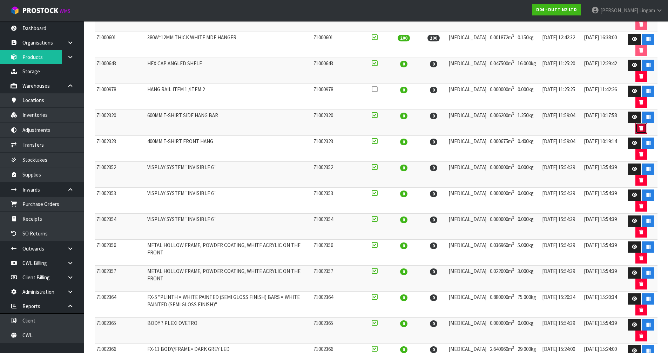
click at [636, 128] on button "button" at bounding box center [641, 128] width 12 height 11
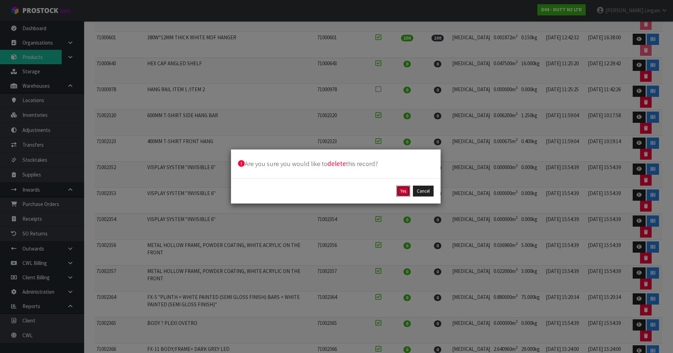
click at [400, 191] on button "Yes" at bounding box center [403, 190] width 14 height 11
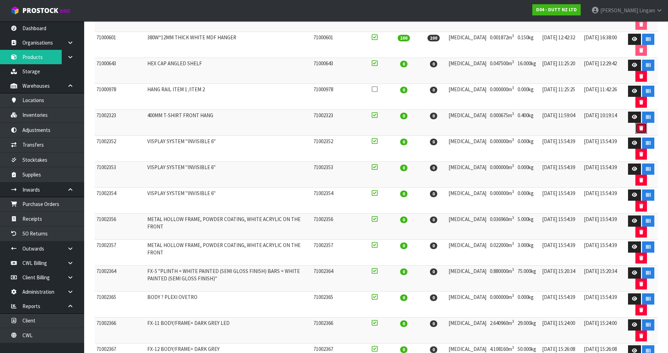
click at [639, 130] on icon "button" at bounding box center [641, 128] width 4 height 5
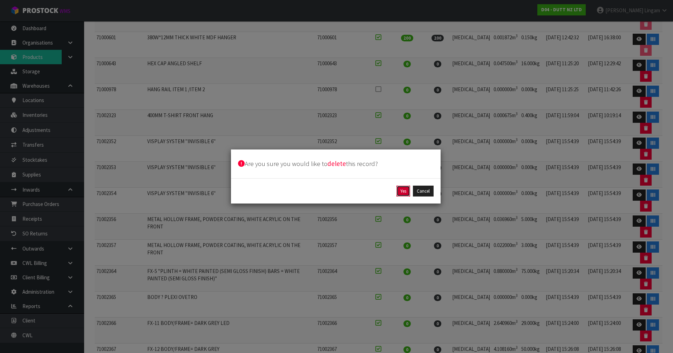
click at [405, 191] on button "Yes" at bounding box center [403, 190] width 14 height 11
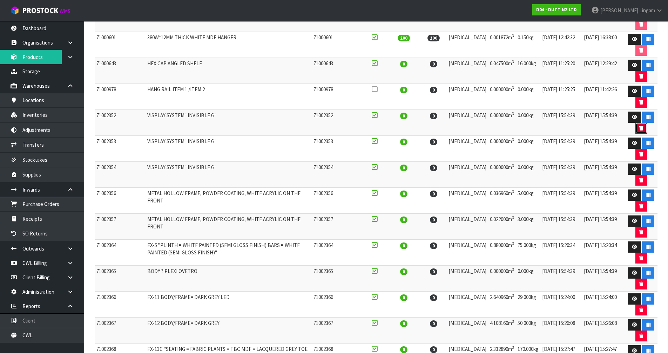
click at [639, 128] on icon "button" at bounding box center [641, 128] width 4 height 5
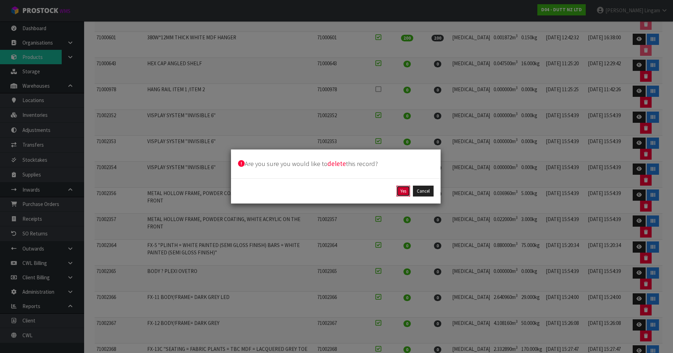
click at [409, 189] on button "Yes" at bounding box center [403, 190] width 14 height 11
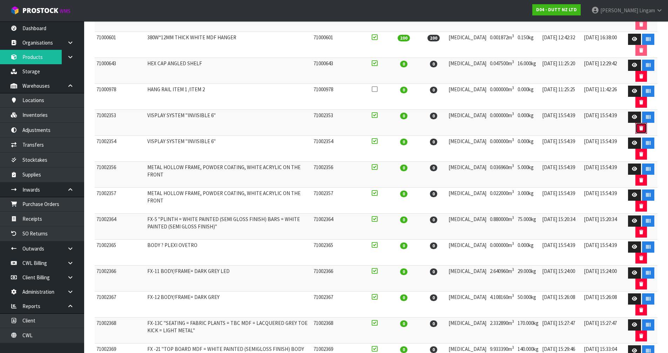
click at [642, 127] on button "button" at bounding box center [641, 128] width 12 height 11
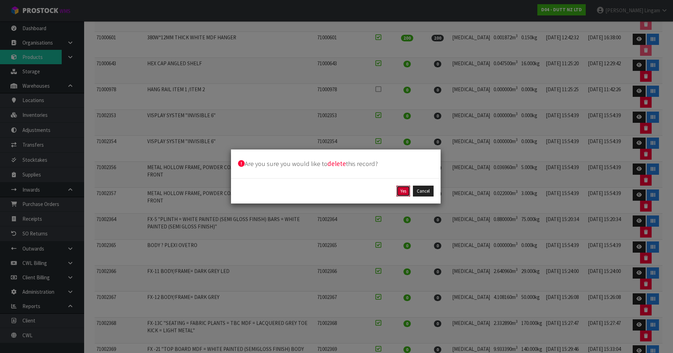
drag, startPoint x: 403, startPoint y: 191, endPoint x: 460, endPoint y: 179, distance: 57.9
click at [403, 190] on button "Yes" at bounding box center [403, 190] width 14 height 11
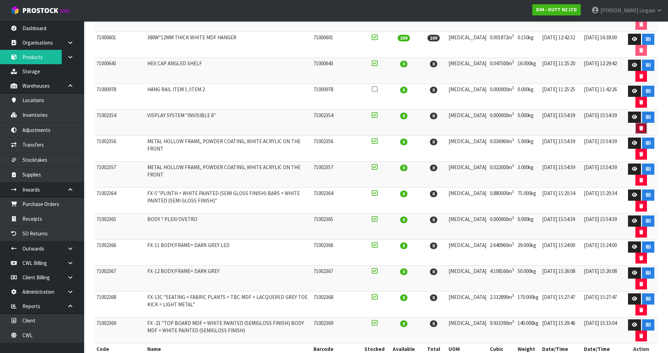
click at [636, 127] on button "button" at bounding box center [641, 128] width 12 height 11
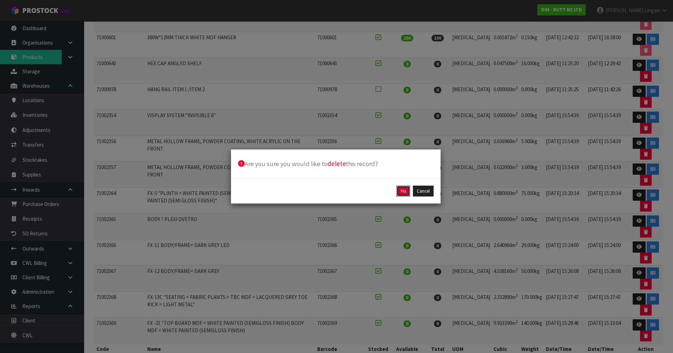
drag, startPoint x: 407, startPoint y: 192, endPoint x: 541, endPoint y: 157, distance: 138.4
click at [408, 191] on button "Yes" at bounding box center [403, 190] width 14 height 11
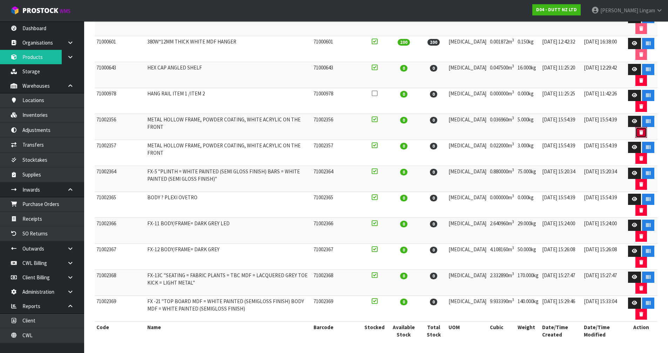
click at [639, 130] on icon "button" at bounding box center [641, 132] width 4 height 5
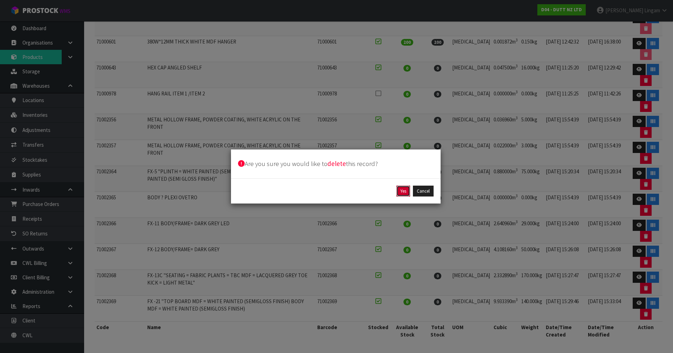
drag, startPoint x: 402, startPoint y: 189, endPoint x: 386, endPoint y: 211, distance: 26.6
click at [386, 211] on div "Are you sure you would like to delete this record? Yes Cancel" at bounding box center [336, 176] width 673 height 353
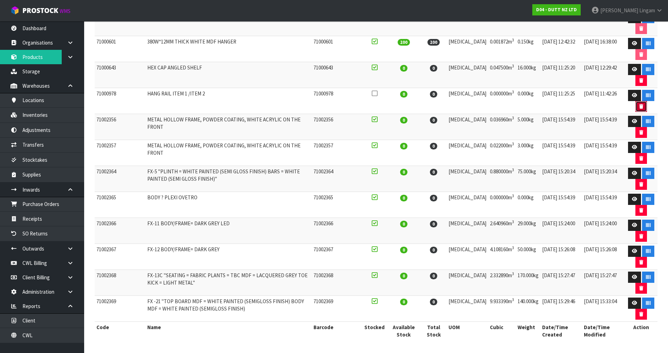
click at [639, 104] on icon "button" at bounding box center [641, 106] width 4 height 5
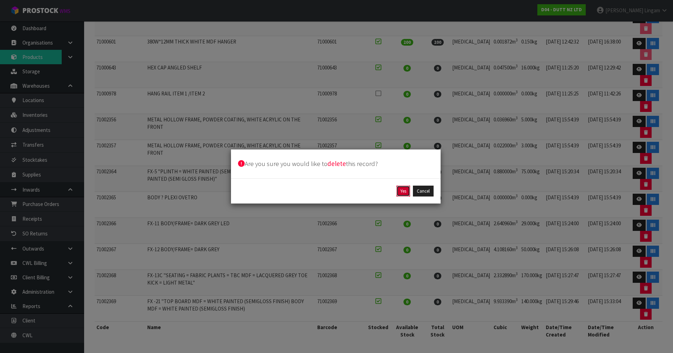
click at [403, 191] on button "Yes" at bounding box center [403, 190] width 14 height 11
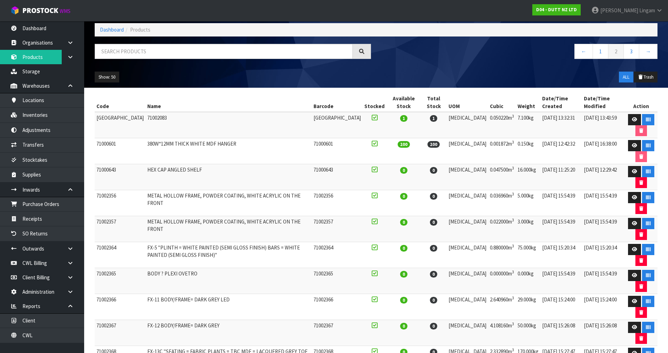
scroll to position [0, 0]
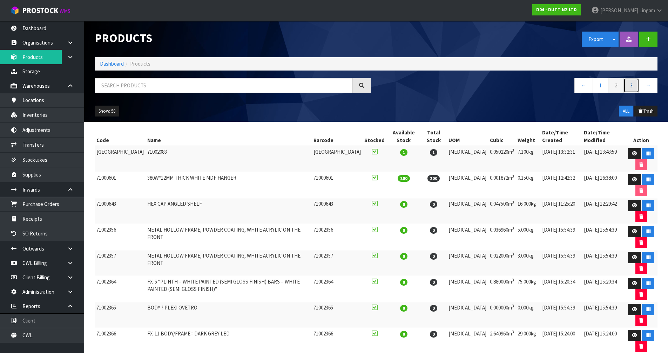
click at [637, 84] on link "3" at bounding box center [631, 85] width 16 height 15
click at [643, 214] on button "button" at bounding box center [641, 216] width 12 height 11
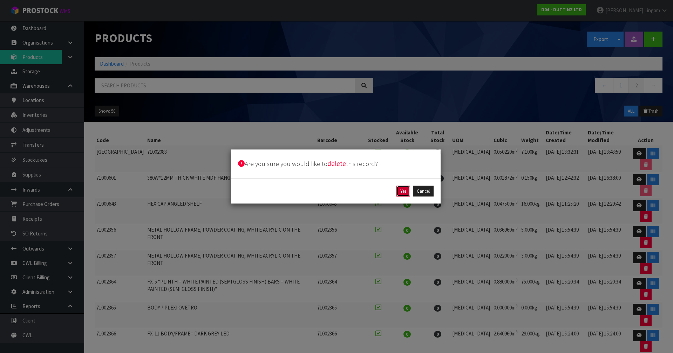
click at [405, 191] on button "Yes" at bounding box center [403, 190] width 14 height 11
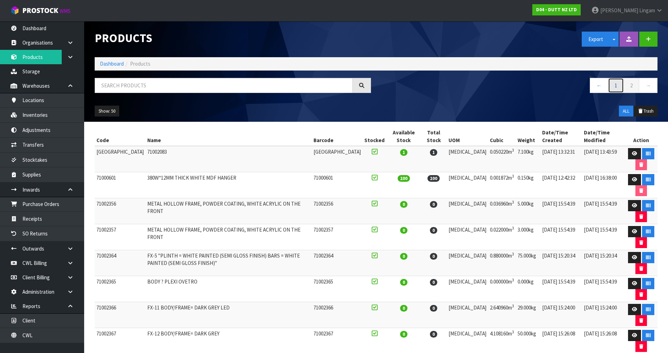
click at [612, 84] on link "1" at bounding box center [616, 85] width 16 height 15
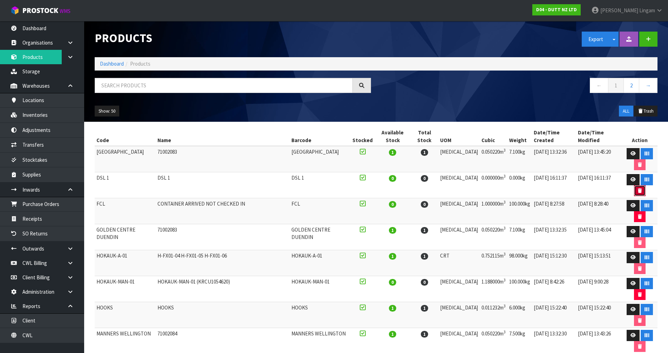
click at [637, 191] on icon "button" at bounding box center [639, 190] width 4 height 5
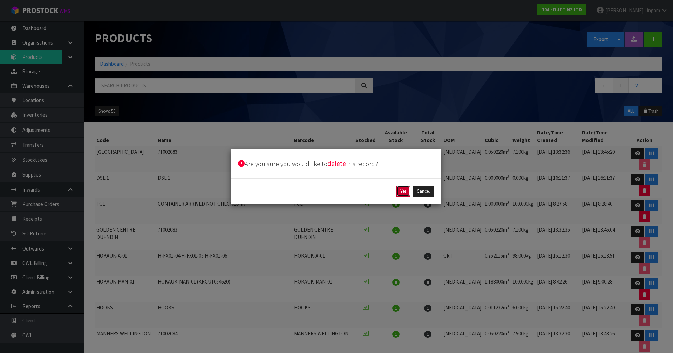
click at [400, 191] on button "Yes" at bounding box center [403, 190] width 14 height 11
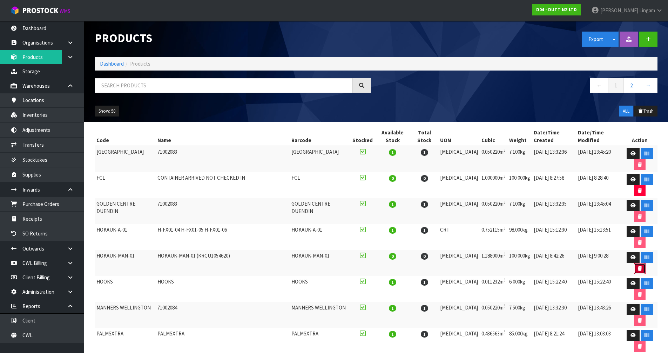
click at [634, 266] on button "button" at bounding box center [640, 268] width 12 height 11
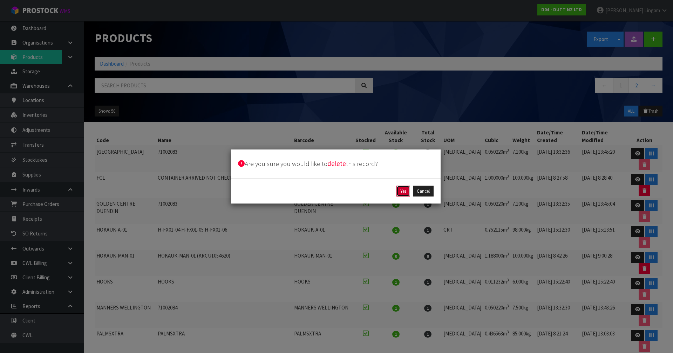
click at [405, 191] on button "Yes" at bounding box center [403, 190] width 14 height 11
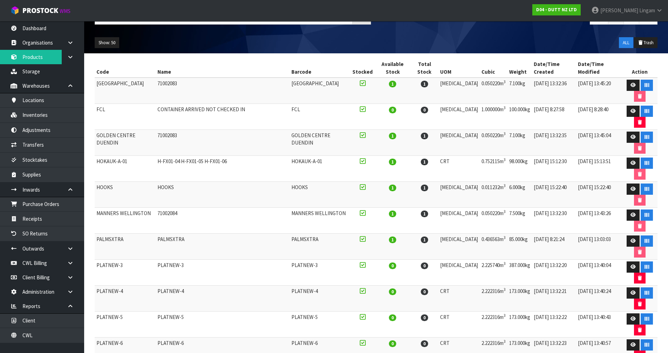
scroll to position [70, 0]
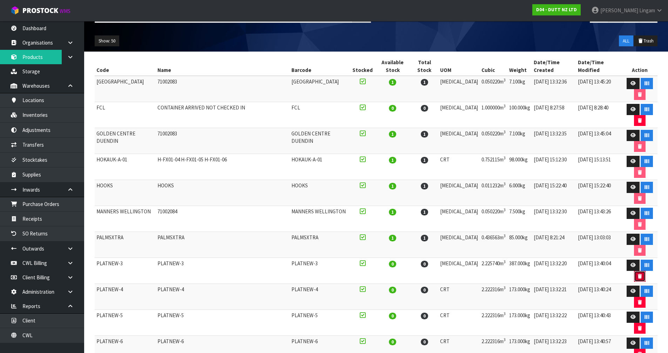
click at [637, 275] on icon "button" at bounding box center [639, 276] width 4 height 5
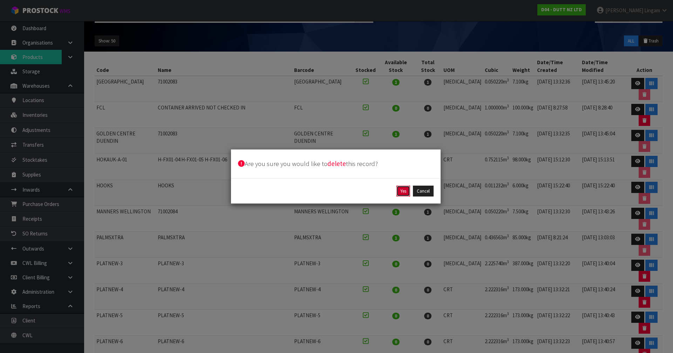
click at [404, 191] on button "Yes" at bounding box center [403, 190] width 14 height 11
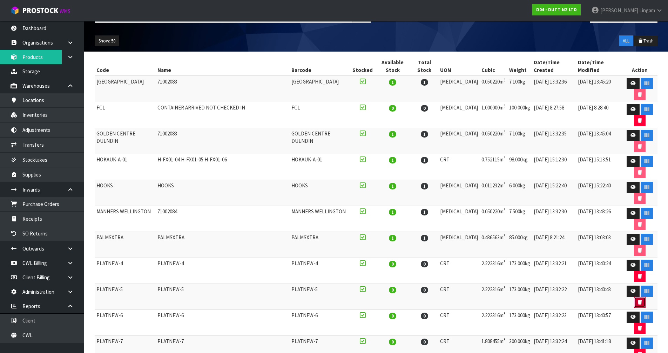
click at [634, 301] on button "button" at bounding box center [640, 301] width 12 height 11
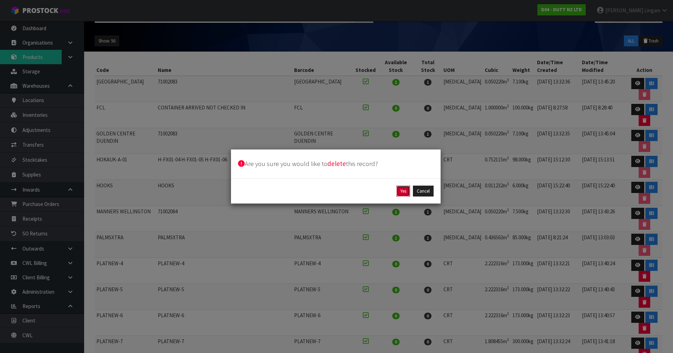
click at [404, 192] on button "Yes" at bounding box center [403, 190] width 14 height 11
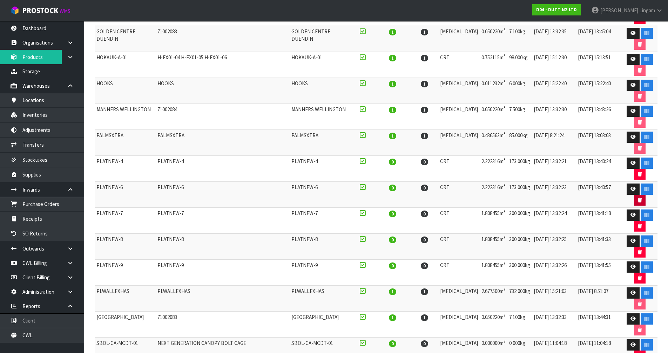
scroll to position [175, 0]
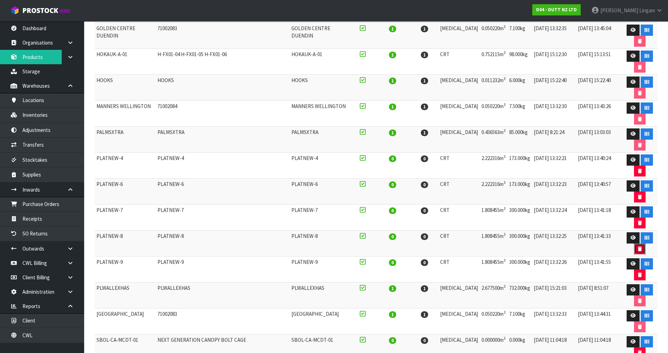
click at [637, 248] on icon "button" at bounding box center [639, 248] width 4 height 5
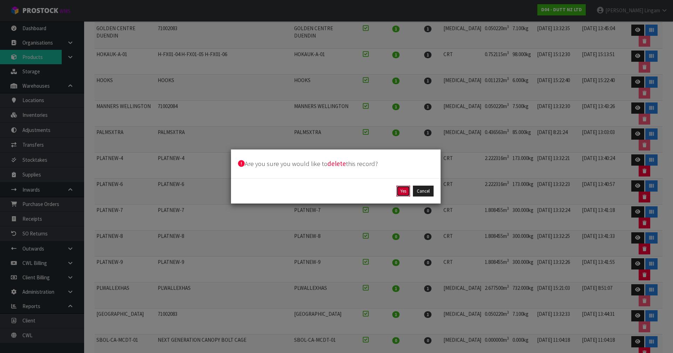
click at [400, 188] on button "Yes" at bounding box center [403, 190] width 14 height 11
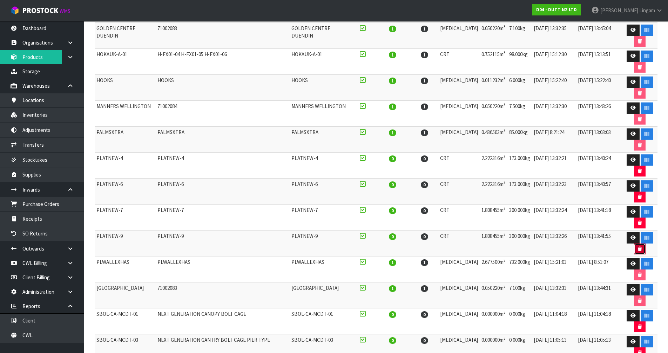
click at [637, 248] on icon "button" at bounding box center [639, 248] width 4 height 5
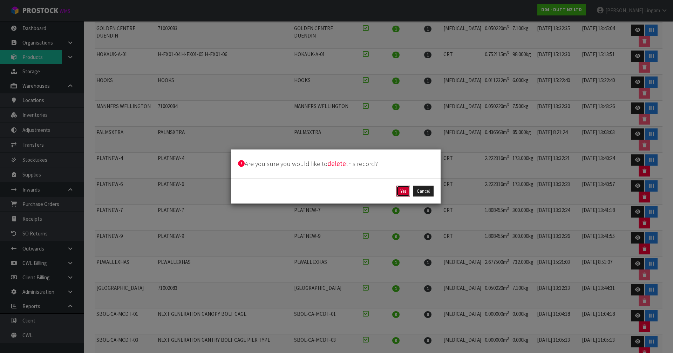
click at [402, 188] on button "Yes" at bounding box center [403, 190] width 14 height 11
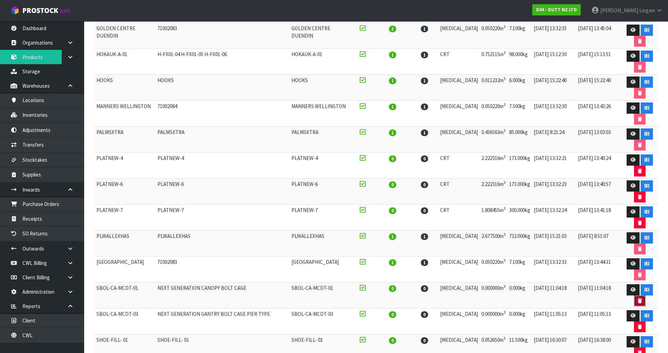
click at [637, 299] on icon "button" at bounding box center [639, 300] width 4 height 5
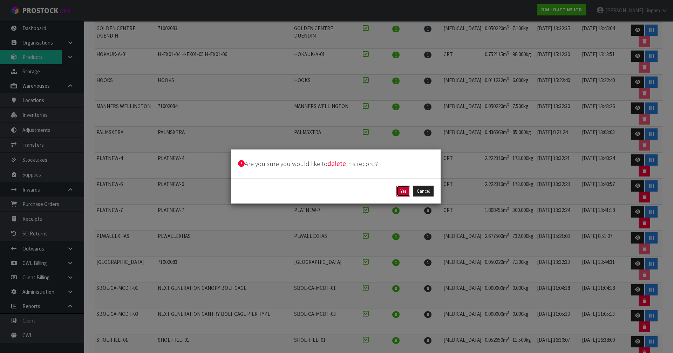
click at [404, 191] on button "Yes" at bounding box center [403, 190] width 14 height 11
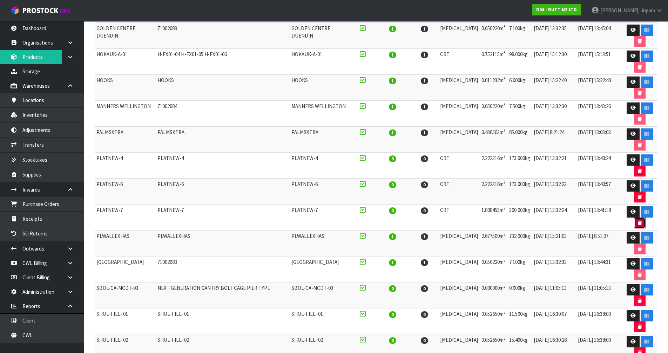
click at [639, 225] on button "button" at bounding box center [640, 222] width 12 height 11
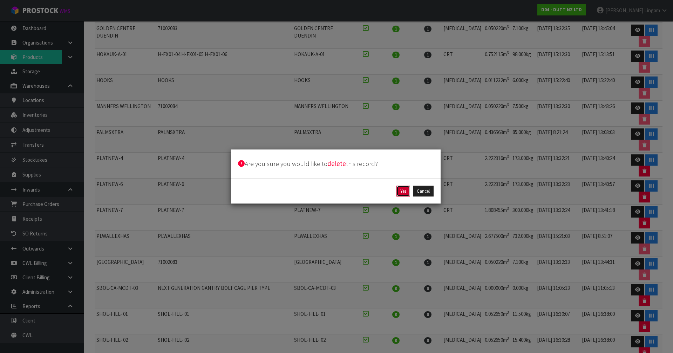
click at [404, 191] on button "Yes" at bounding box center [403, 190] width 14 height 11
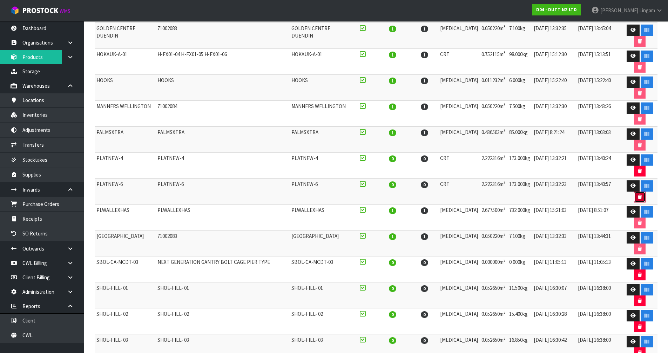
click at [637, 198] on icon "button" at bounding box center [639, 196] width 4 height 5
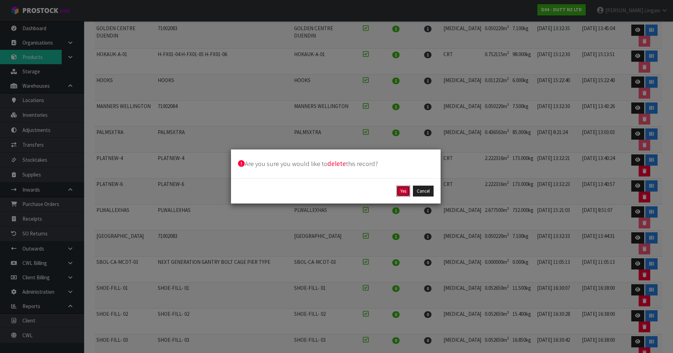
click at [401, 189] on button "Yes" at bounding box center [403, 190] width 14 height 11
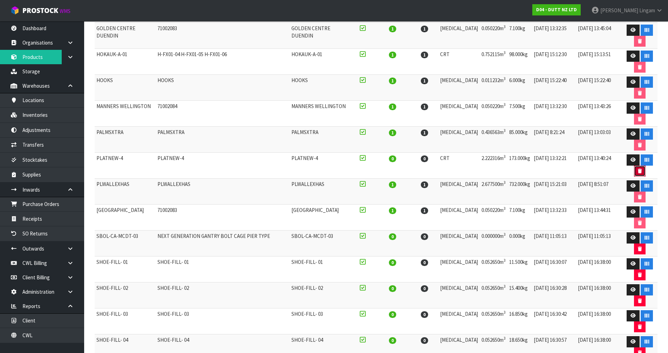
click at [634, 169] on button "button" at bounding box center [640, 170] width 12 height 11
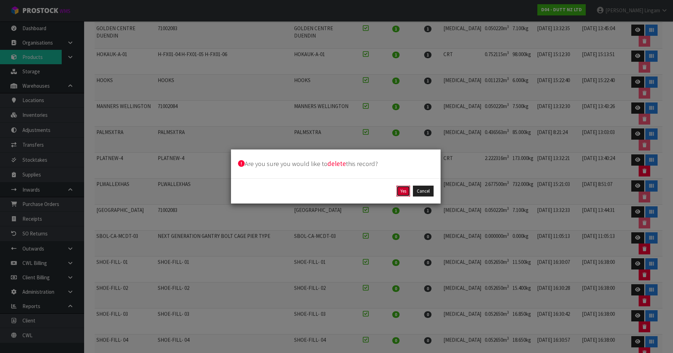
click at [404, 191] on button "Yes" at bounding box center [403, 190] width 14 height 11
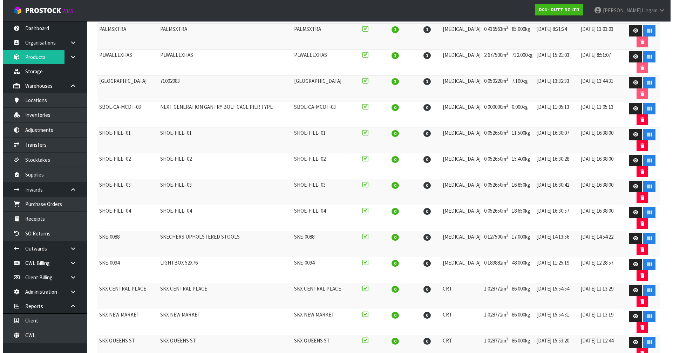
scroll to position [280, 0]
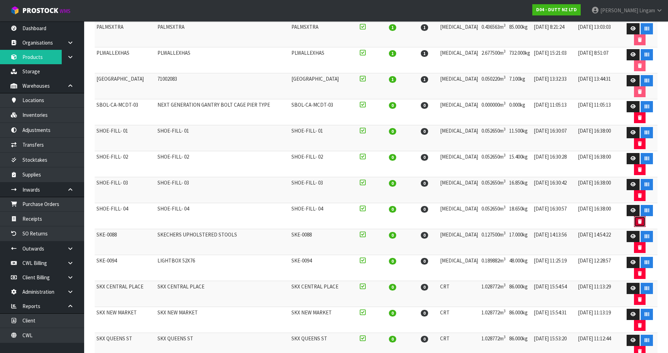
click at [634, 217] on button "button" at bounding box center [640, 221] width 12 height 11
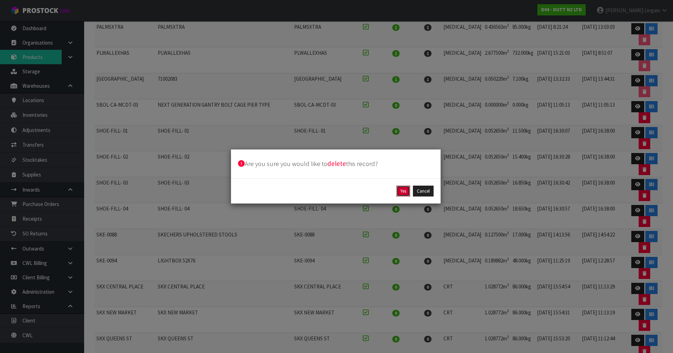
click at [399, 191] on button "Yes" at bounding box center [403, 190] width 14 height 11
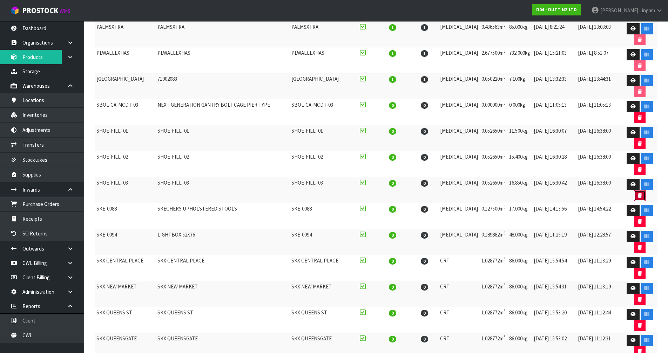
click at [637, 197] on icon "button" at bounding box center [639, 195] width 4 height 5
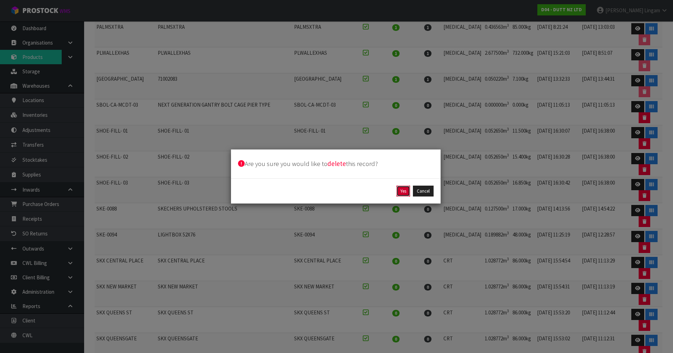
click at [403, 195] on button "Yes" at bounding box center [403, 190] width 14 height 11
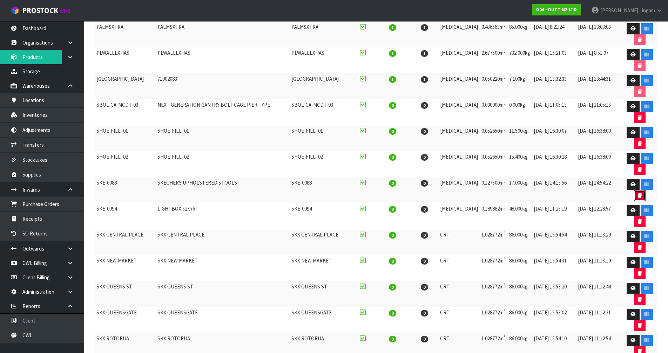
click at [638, 194] on icon "button" at bounding box center [639, 195] width 4 height 5
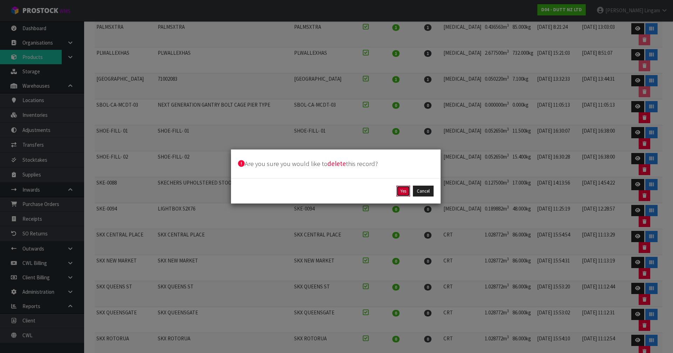
click at [403, 188] on button "Yes" at bounding box center [403, 190] width 14 height 11
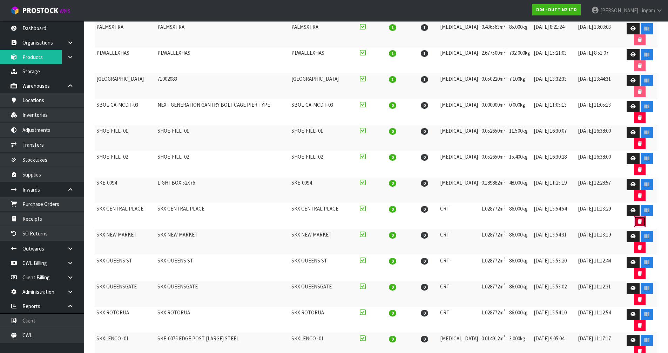
click at [637, 221] on icon "button" at bounding box center [639, 221] width 4 height 5
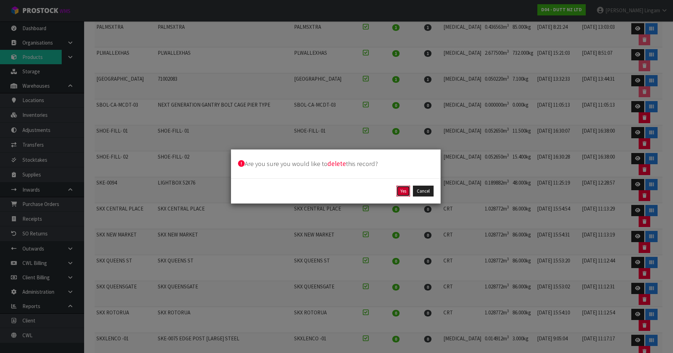
click at [401, 192] on button "Yes" at bounding box center [403, 190] width 14 height 11
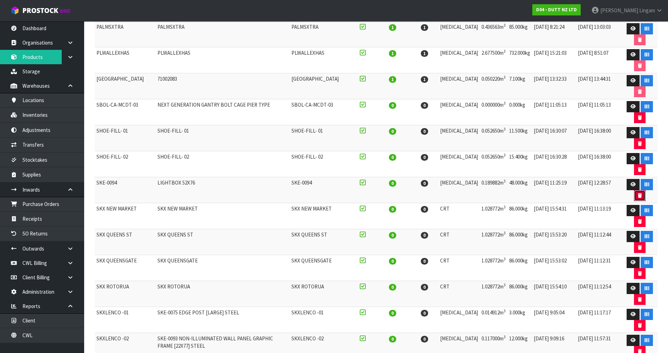
click at [638, 196] on icon "button" at bounding box center [639, 195] width 4 height 5
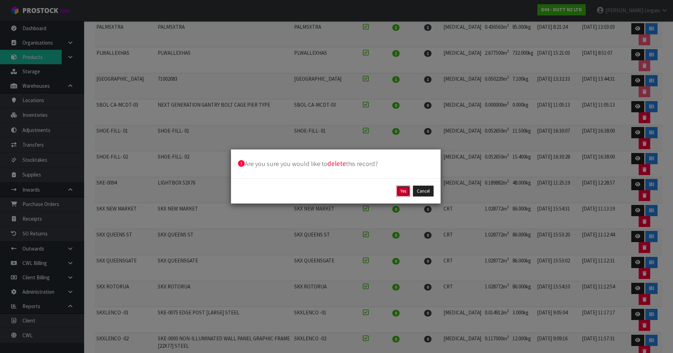
click at [400, 191] on button "Yes" at bounding box center [403, 190] width 14 height 11
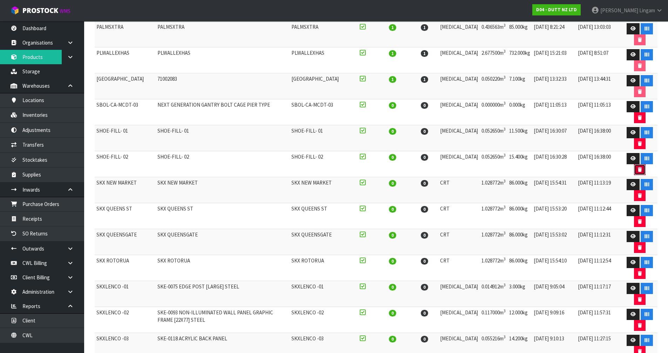
click at [634, 167] on button "button" at bounding box center [640, 169] width 12 height 11
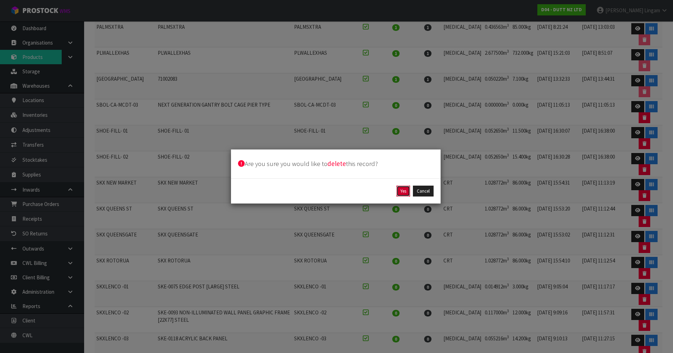
click at [403, 191] on button "Yes" at bounding box center [403, 190] width 14 height 11
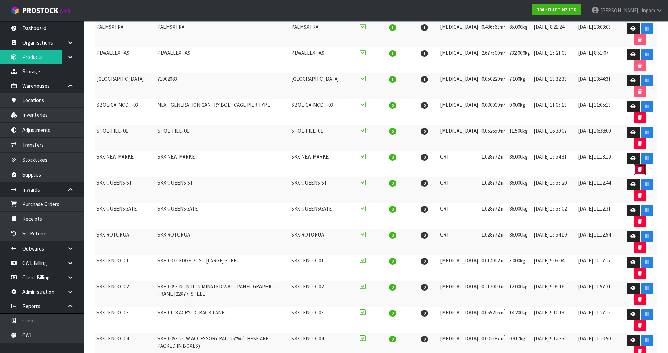
click at [639, 172] on button "button" at bounding box center [640, 169] width 12 height 11
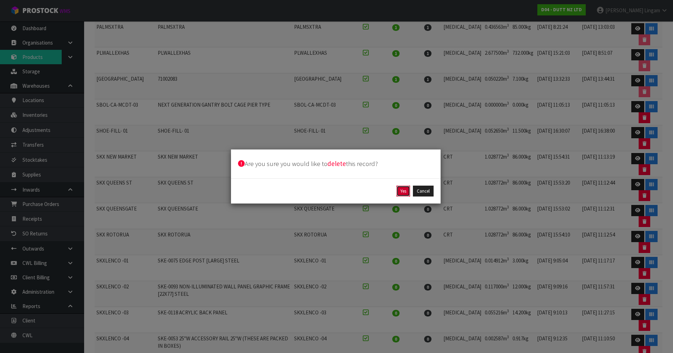
click at [405, 189] on button "Yes" at bounding box center [403, 190] width 14 height 11
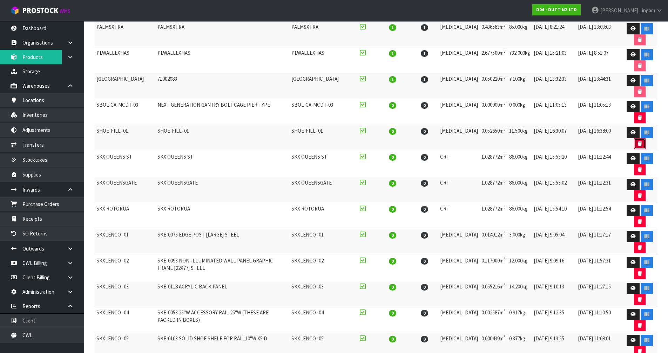
click at [634, 140] on button "button" at bounding box center [640, 143] width 12 height 11
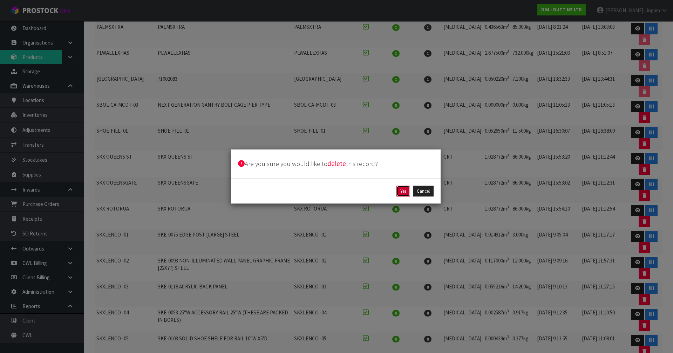
click at [407, 189] on button "Yes" at bounding box center [403, 190] width 14 height 11
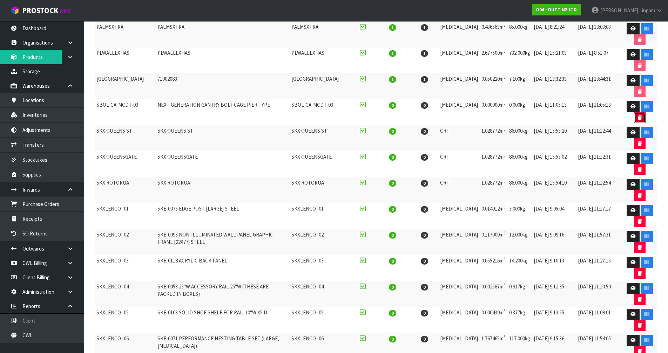
click at [636, 114] on button "button" at bounding box center [640, 117] width 12 height 11
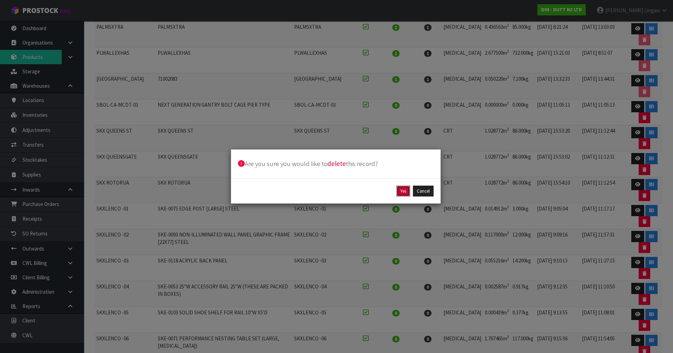
click at [399, 191] on button "Yes" at bounding box center [403, 190] width 14 height 11
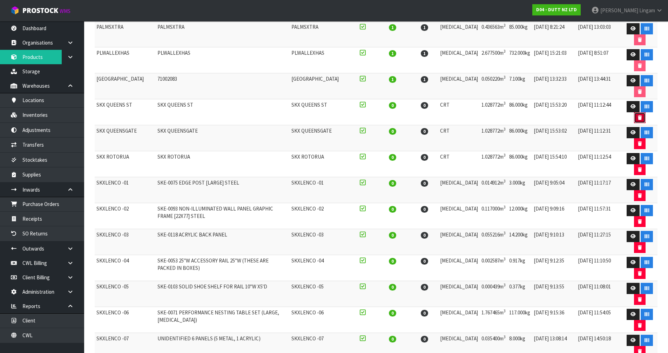
click at [637, 114] on button "button" at bounding box center [640, 117] width 12 height 11
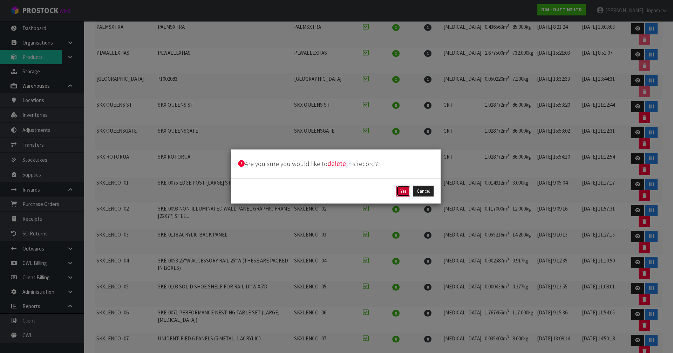
click at [404, 189] on button "Yes" at bounding box center [403, 190] width 14 height 11
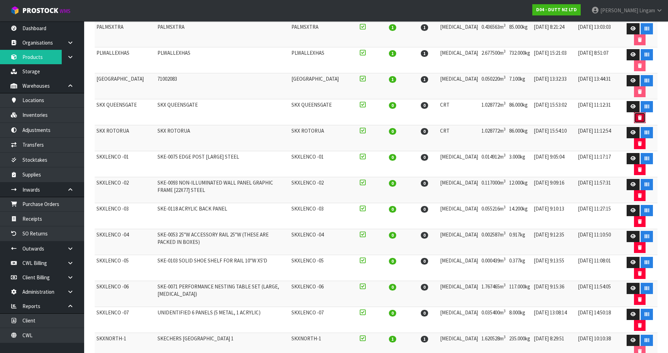
click at [634, 117] on button "button" at bounding box center [640, 117] width 12 height 11
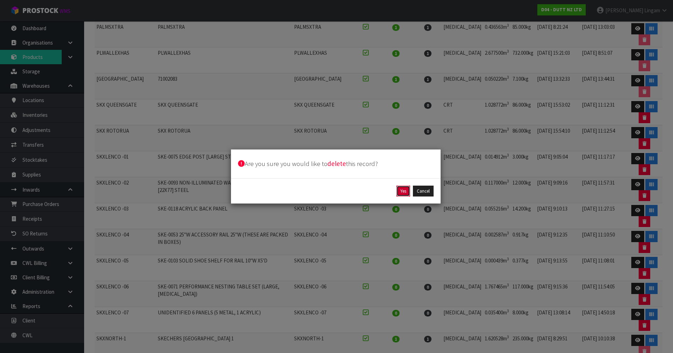
click at [404, 192] on button "Yes" at bounding box center [403, 190] width 14 height 11
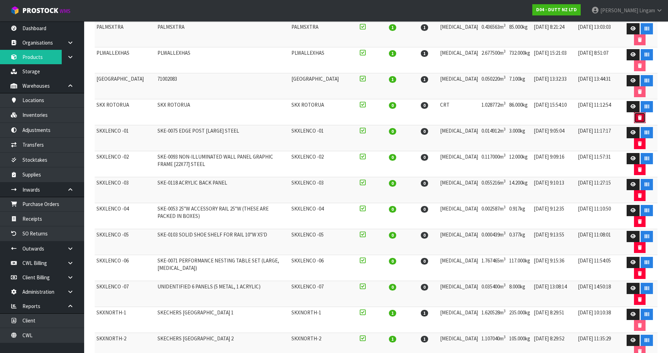
click at [637, 115] on icon "button" at bounding box center [639, 117] width 4 height 5
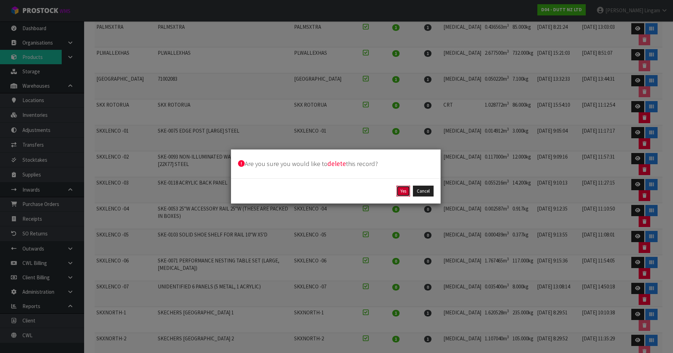
click at [407, 190] on button "Yes" at bounding box center [403, 190] width 14 height 11
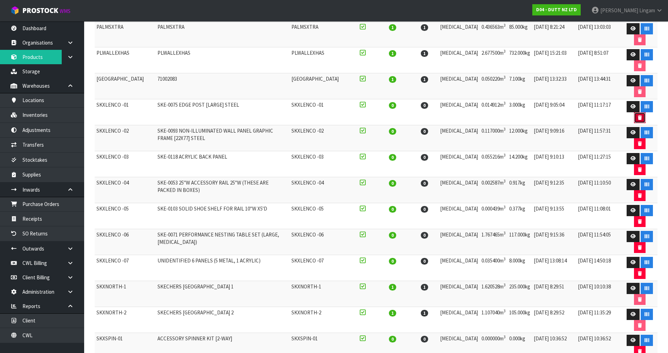
click at [637, 116] on icon "button" at bounding box center [639, 117] width 4 height 5
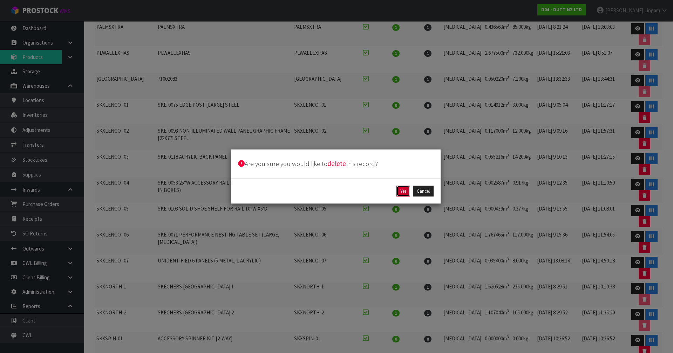
click at [404, 191] on button "Yes" at bounding box center [403, 190] width 14 height 11
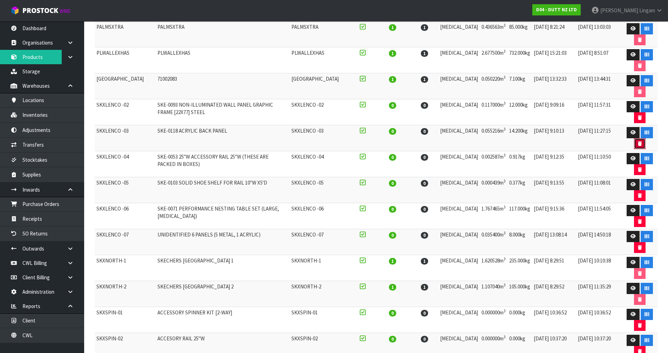
click at [637, 142] on icon "button" at bounding box center [639, 143] width 4 height 5
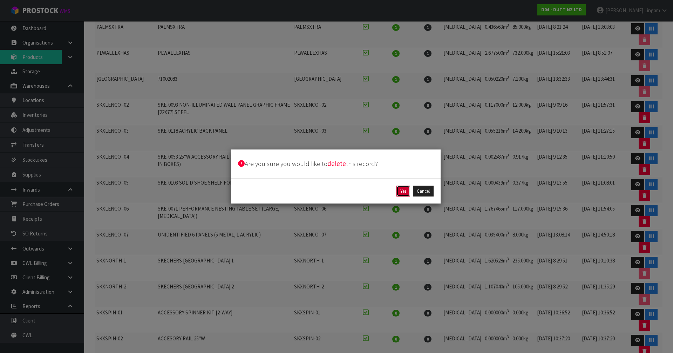
click at [405, 188] on button "Yes" at bounding box center [403, 190] width 14 height 11
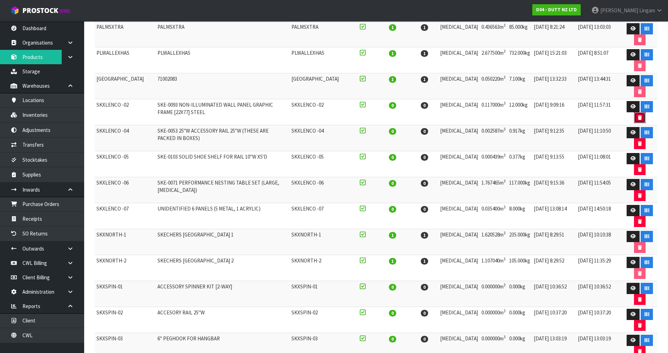
click at [638, 116] on icon "button" at bounding box center [639, 117] width 4 height 5
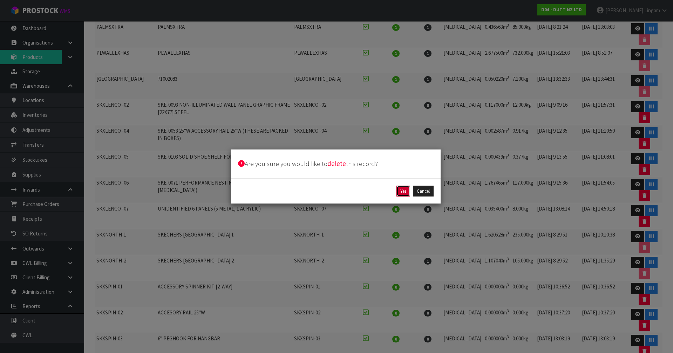
click at [402, 190] on button "Yes" at bounding box center [403, 190] width 14 height 11
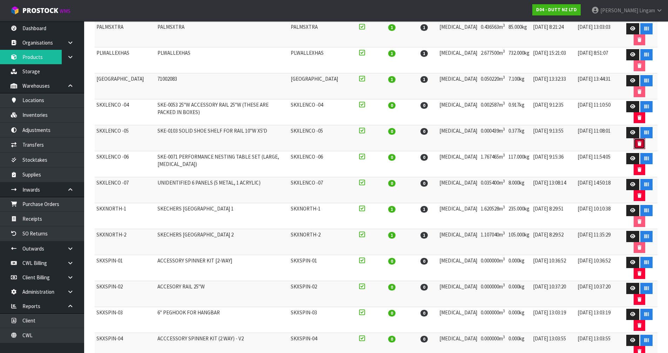
click at [637, 144] on icon "button" at bounding box center [639, 143] width 4 height 5
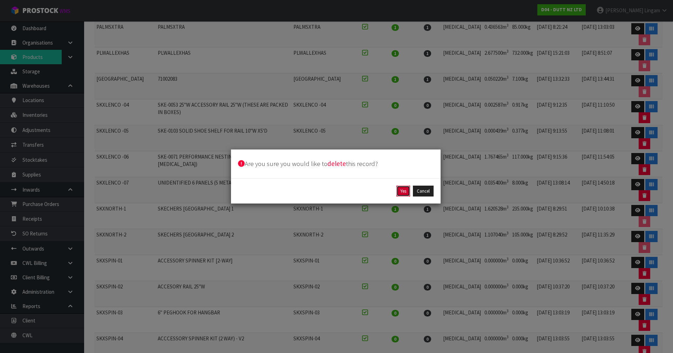
click at [405, 191] on button "Yes" at bounding box center [403, 190] width 14 height 11
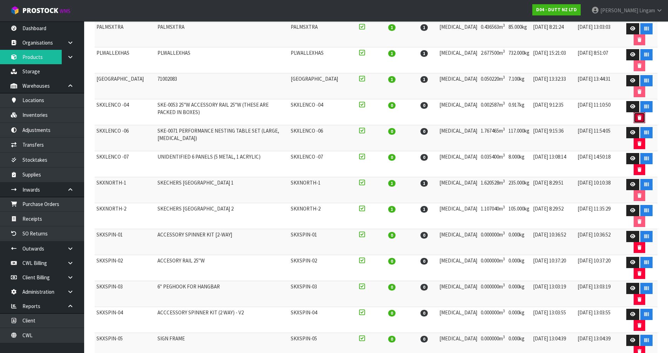
click at [639, 114] on button "button" at bounding box center [639, 117] width 12 height 11
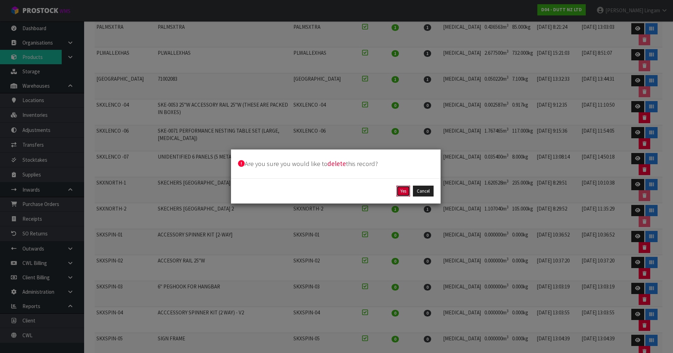
click at [405, 190] on button "Yes" at bounding box center [403, 190] width 14 height 11
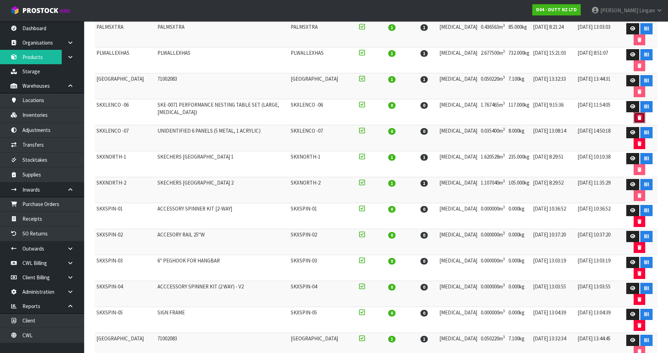
click at [637, 117] on icon "button" at bounding box center [639, 117] width 4 height 5
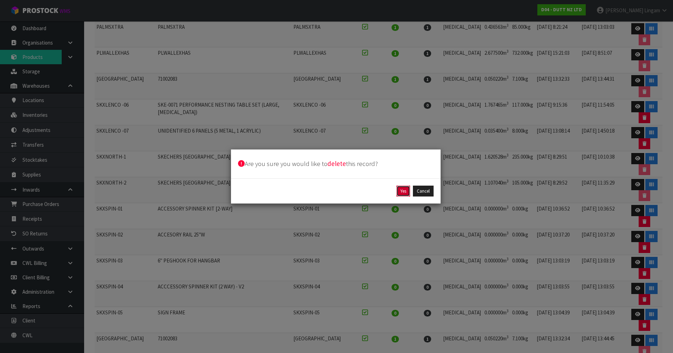
click at [403, 190] on button "Yes" at bounding box center [403, 190] width 14 height 11
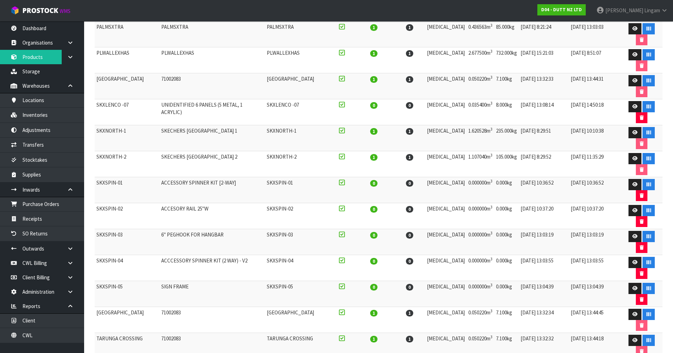
scroll to position [137, 0]
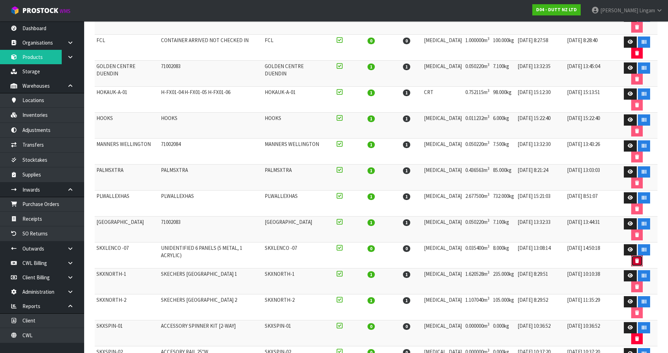
click at [642, 255] on button "button" at bounding box center [637, 260] width 12 height 11
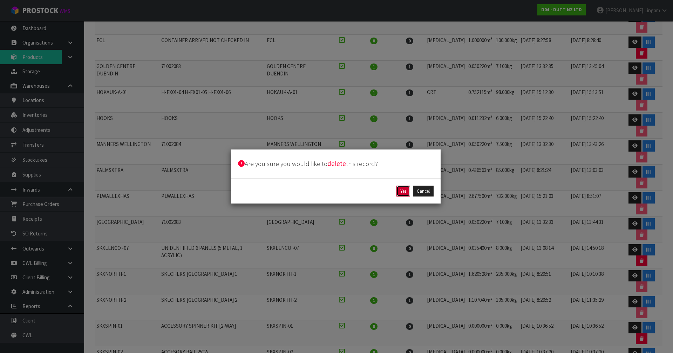
click at [402, 188] on button "Yes" at bounding box center [403, 190] width 14 height 11
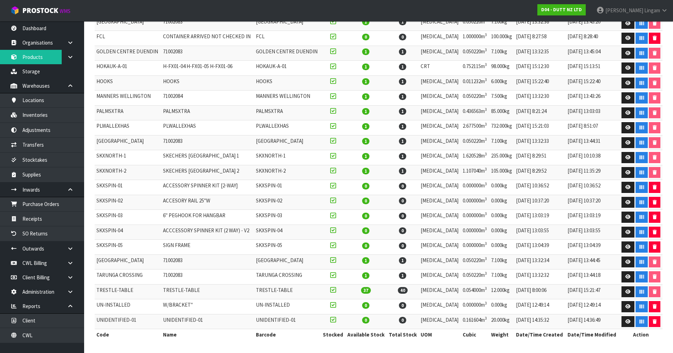
scroll to position [123, 0]
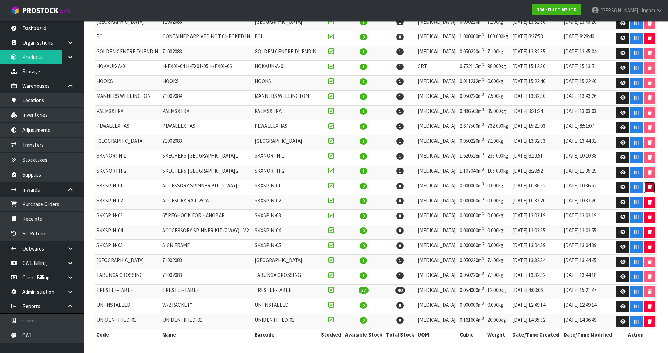
click at [649, 185] on icon "button" at bounding box center [649, 187] width 4 height 5
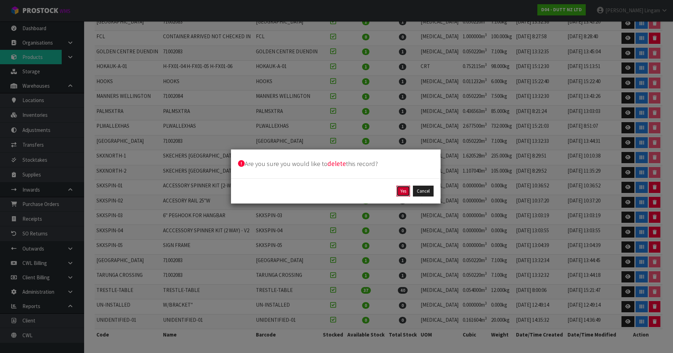
click at [405, 192] on button "Yes" at bounding box center [403, 190] width 14 height 11
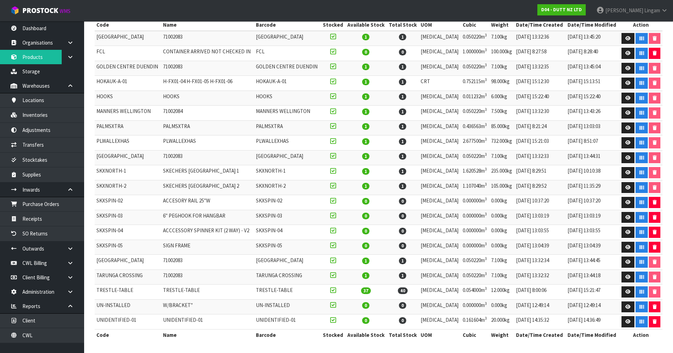
scroll to position [108, 0]
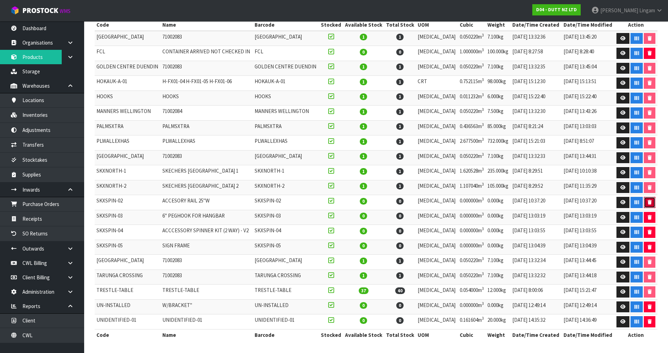
click at [644, 200] on button "button" at bounding box center [649, 202] width 12 height 11
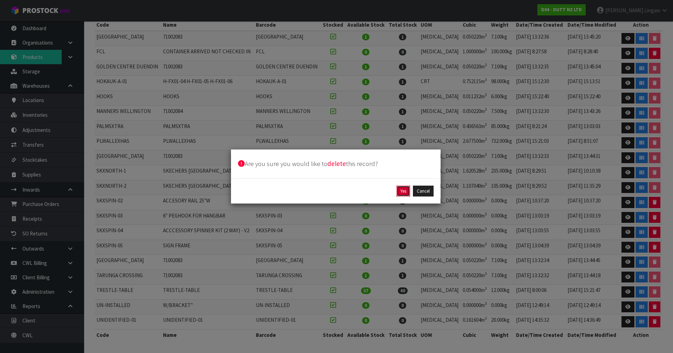
click at [402, 191] on button "Yes" at bounding box center [403, 190] width 14 height 11
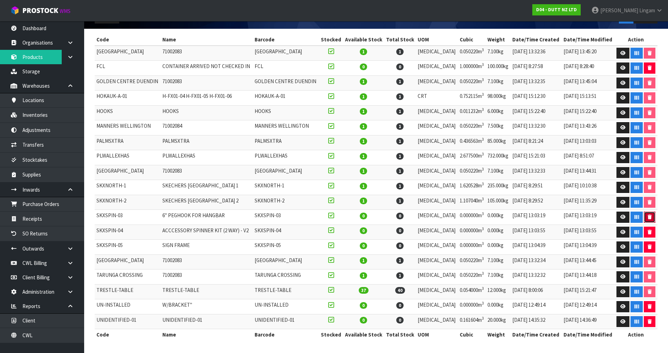
click at [648, 216] on icon "button" at bounding box center [649, 216] width 4 height 5
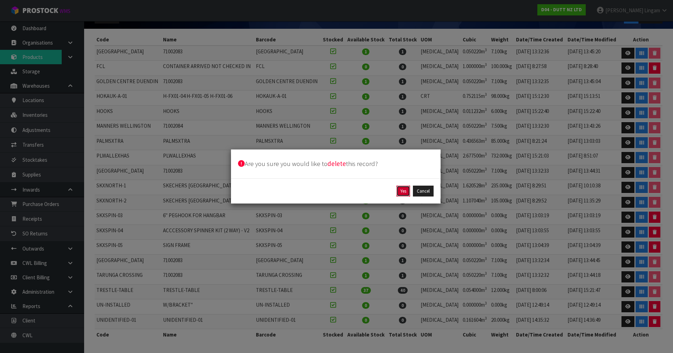
click at [404, 189] on button "Yes" at bounding box center [403, 190] width 14 height 11
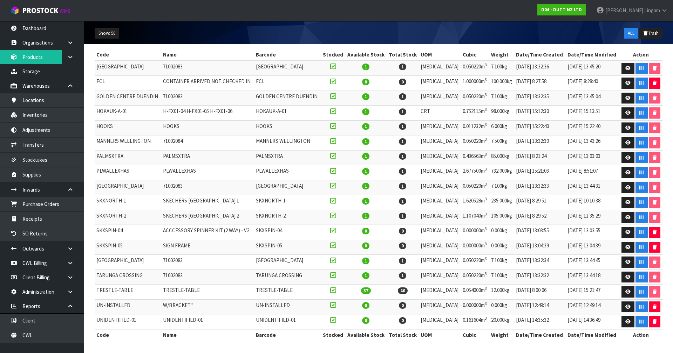
scroll to position [78, 0]
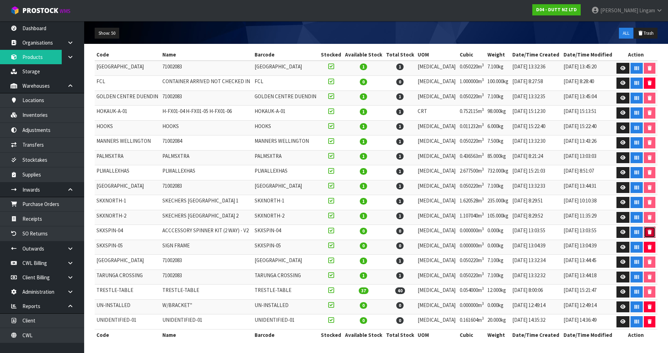
click at [648, 230] on icon "button" at bounding box center [649, 232] width 4 height 5
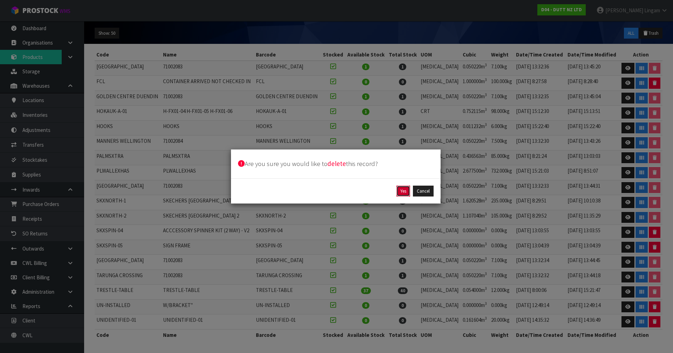
click at [403, 187] on button "Yes" at bounding box center [403, 190] width 14 height 11
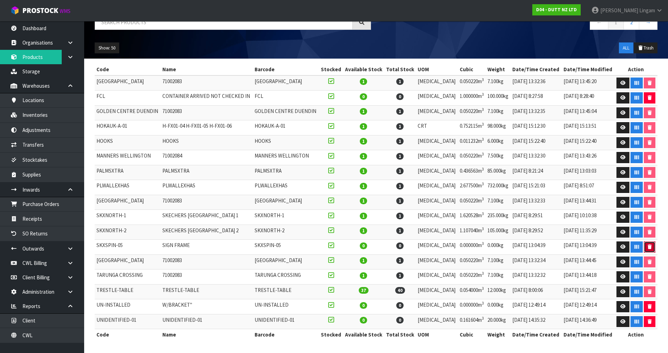
click at [647, 246] on icon "button" at bounding box center [649, 246] width 4 height 5
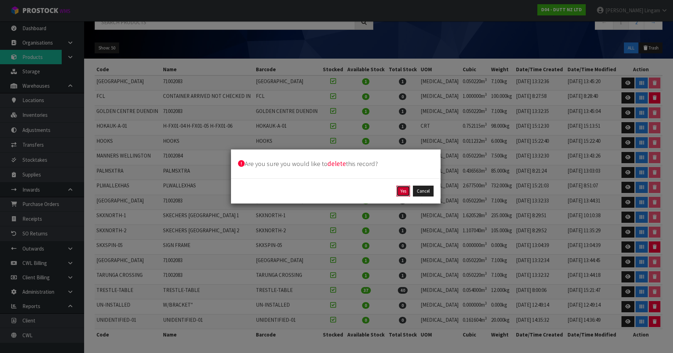
click at [404, 191] on button "Yes" at bounding box center [403, 190] width 14 height 11
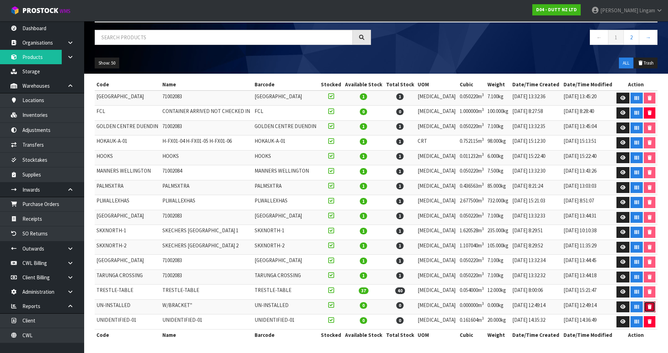
click at [649, 307] on icon "button" at bounding box center [649, 306] width 4 height 5
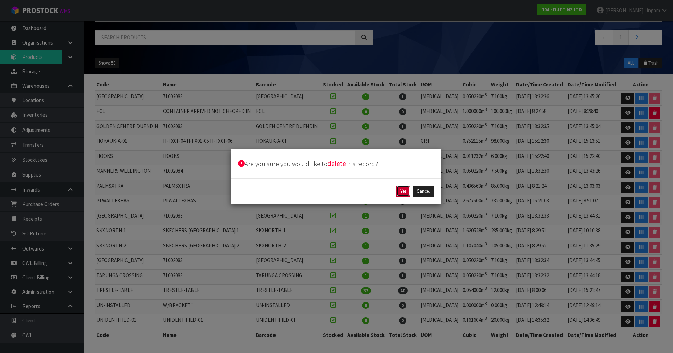
click at [401, 190] on button "Yes" at bounding box center [403, 190] width 14 height 11
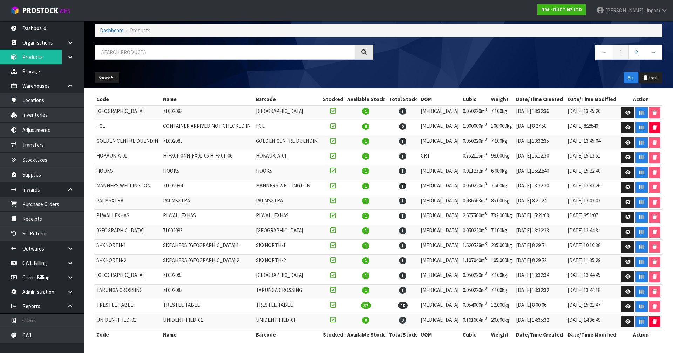
scroll to position [33, 0]
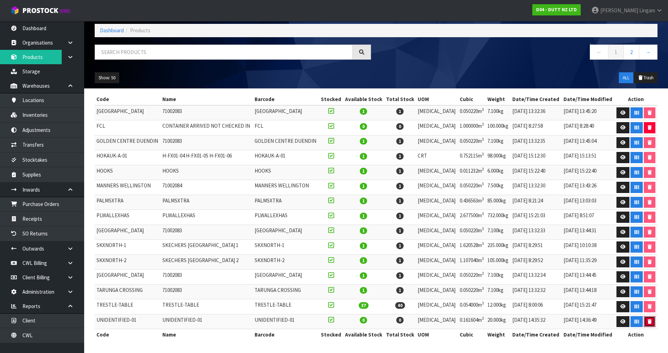
click at [644, 319] on button "button" at bounding box center [649, 321] width 12 height 11
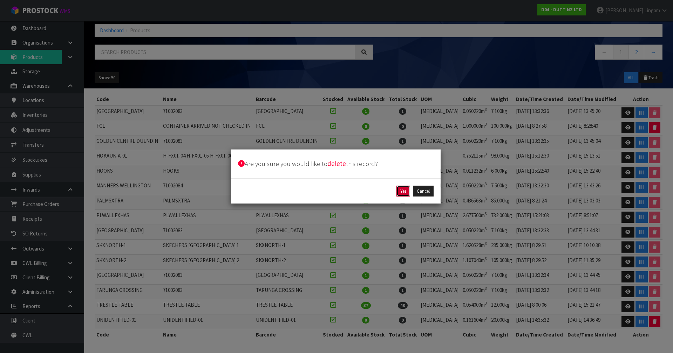
click at [405, 189] on button "Yes" at bounding box center [403, 190] width 14 height 11
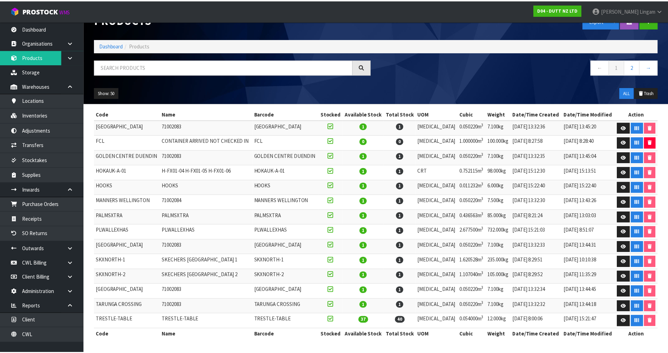
scroll to position [18, 0]
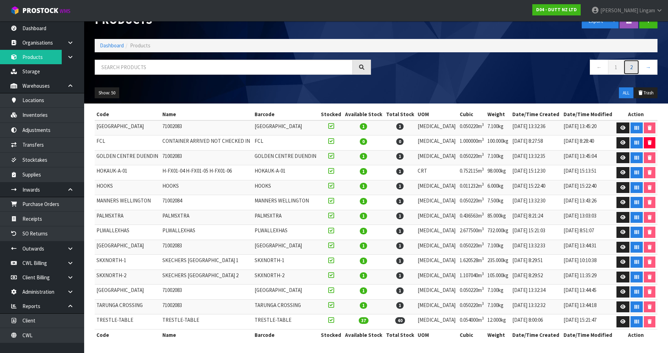
click at [630, 67] on link "2" at bounding box center [631, 67] width 16 height 15
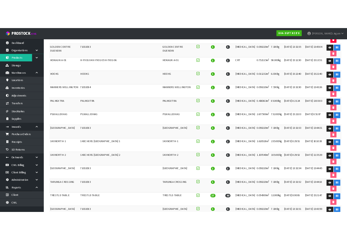
scroll to position [0, 0]
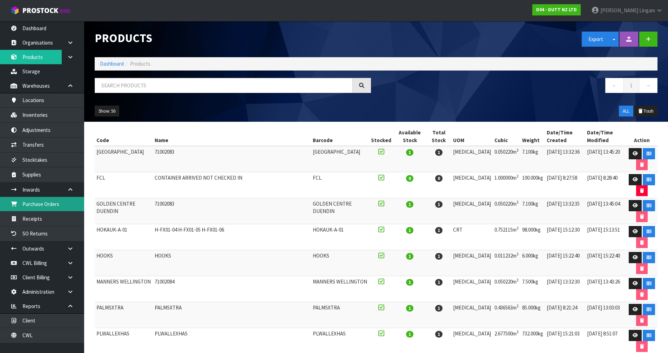
click at [40, 204] on link "Purchase Orders" at bounding box center [42, 204] width 84 height 14
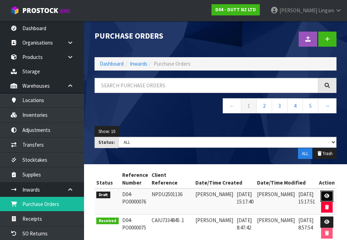
click at [325, 193] on link at bounding box center [327, 195] width 13 height 11
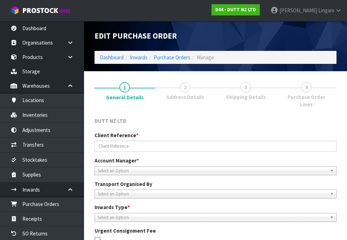
type input "NPDU2501136"
type textarea "DELIVERY [DATE]"
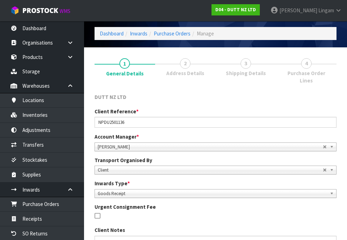
scroll to position [170, 0]
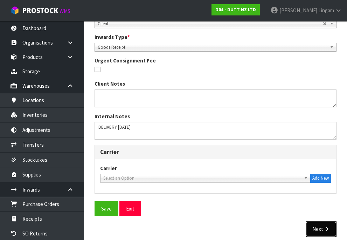
click at [319, 224] on button "Next" at bounding box center [321, 228] width 31 height 15
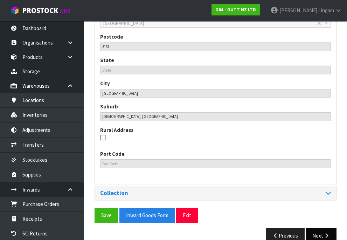
scroll to position [390, 0]
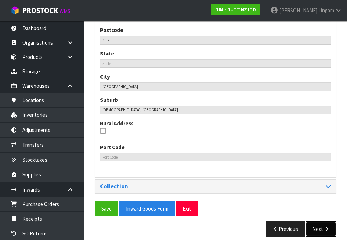
click at [319, 224] on button "Next" at bounding box center [321, 228] width 31 height 15
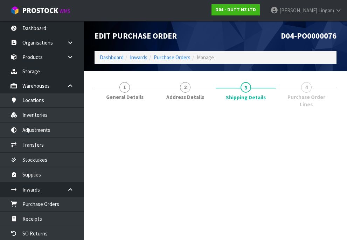
scroll to position [0, 0]
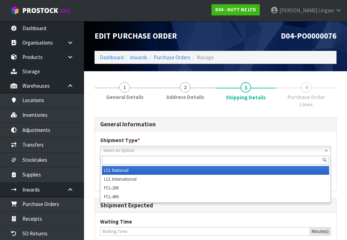
click at [138, 146] on span "Select an Option" at bounding box center [212, 150] width 218 height 8
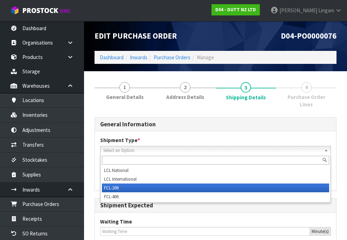
click at [121, 183] on li "FCL-20ft" at bounding box center [215, 187] width 227 height 9
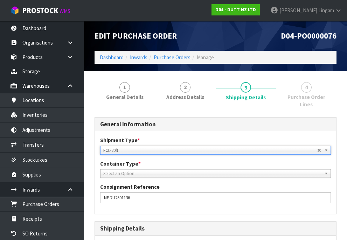
click at [148, 169] on span "Select an Option" at bounding box center [212, 173] width 218 height 8
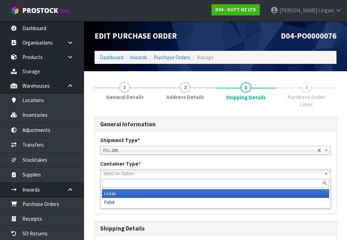
click at [115, 189] on li "Loose" at bounding box center [215, 193] width 227 height 9
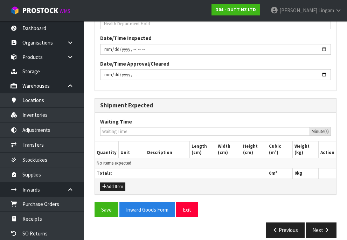
scroll to position [713, 0]
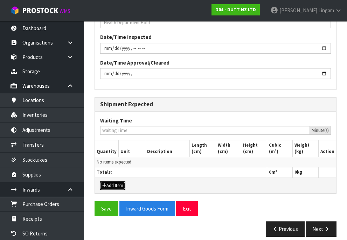
click at [112, 181] on button "Add Item" at bounding box center [112, 185] width 25 height 8
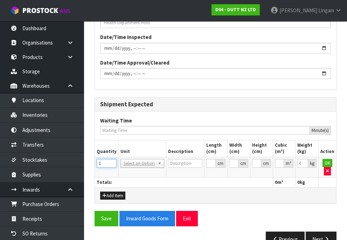
type input "1"
click at [109, 159] on input "1" at bounding box center [107, 163] width 20 height 9
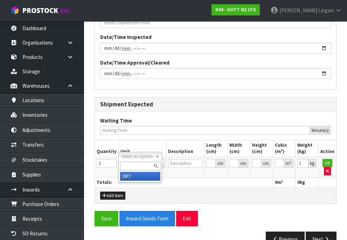
type input "20FT CONTAINER"
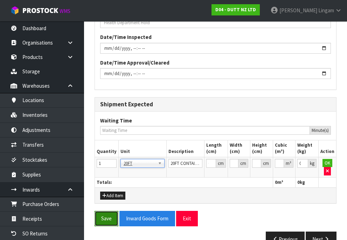
click at [104, 212] on button "Save" at bounding box center [107, 218] width 24 height 15
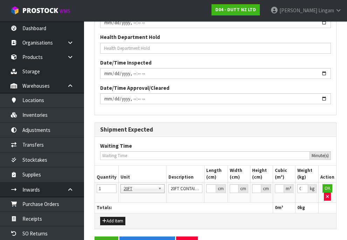
scroll to position [0, 0]
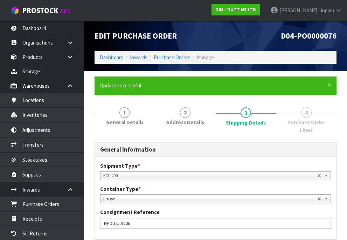
click at [319, 229] on div "Shipment Type * LCL National LCL International FCL-20ft FCL-40ft FCL-20ft LCL N…" at bounding box center [215, 198] width 241 height 82
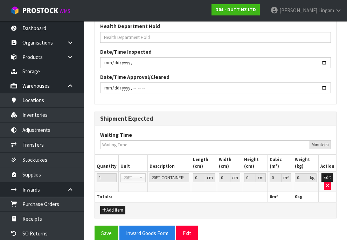
scroll to position [749, 0]
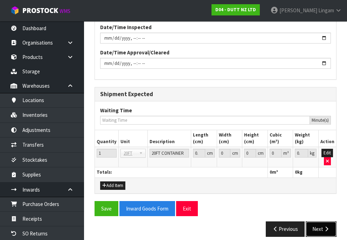
click at [321, 221] on button "Next" at bounding box center [321, 228] width 31 height 15
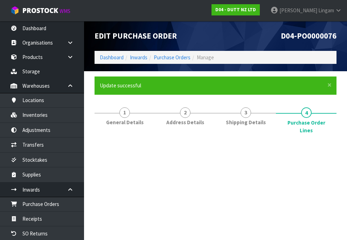
scroll to position [0, 0]
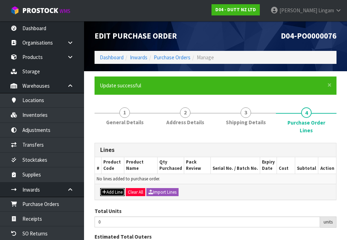
click at [115, 188] on button "Add Line" at bounding box center [112, 192] width 25 height 8
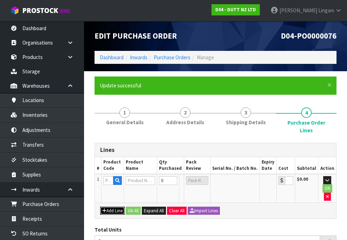
click at [115, 206] on button "Add Line" at bounding box center [112, 210] width 25 height 8
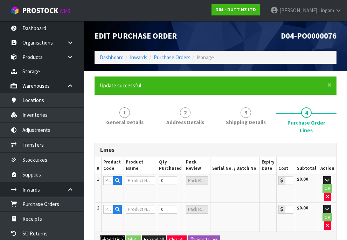
click at [112, 235] on button "Add Line" at bounding box center [112, 239] width 25 height 8
click at [105, 176] on input "text" at bounding box center [108, 180] width 10 height 9
paste input "71002369"
type input "71002369"
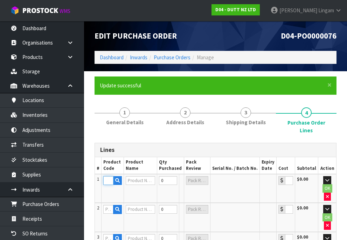
type input "FX -21 "TOP BOARD MDF = WHITE PAINTED (SEMIGLOSS FINISH) BODY MDF = WHITE PAINT…"
type input "0.00"
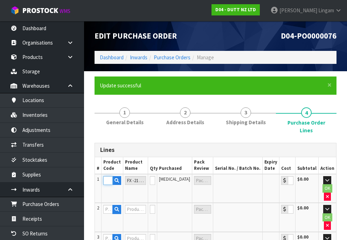
type input "71002369"
type input "1"
type input "1 CTN"
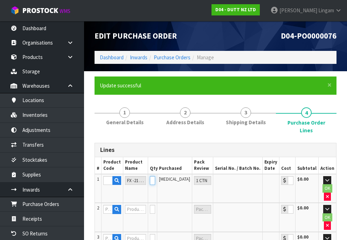
scroll to position [0, 0]
type input "2"
type input "0"
type input "2"
type input "1 PLT"
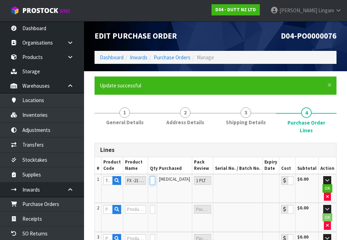
type input "3"
type input "1"
type input "3"
type input "1 PLT + 1 CTN"
type input "4"
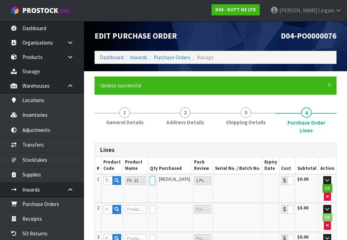
type input "0"
type input "4"
type input "2 PLT"
type input "5"
type input "1"
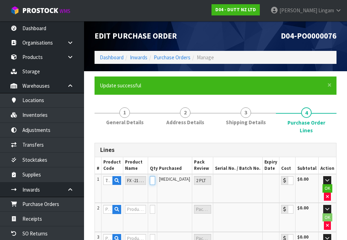
type input "5"
type input "2 PLT + 1 CTN"
type input "6"
type input "0"
type input "6"
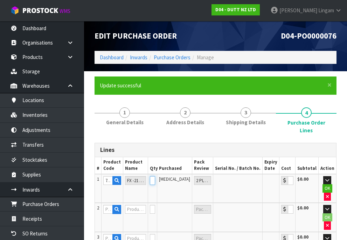
type input "3 PLT"
type input "7"
type input "1"
type input "7"
type input "3 PLT + 1 CTN"
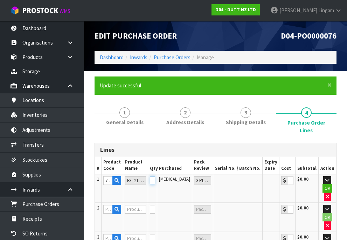
type input "8"
type input "0"
type input "8"
type input "4 PLT"
drag, startPoint x: 166, startPoint y: 172, endPoint x: 162, endPoint y: 172, distance: 5.0
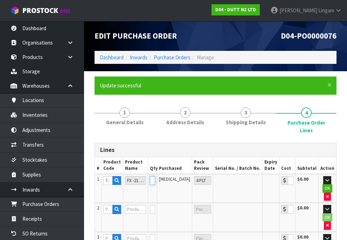
type input "8"
click at [155, 176] on input "8" at bounding box center [152, 180] width 5 height 9
type input "0"
type input "2"
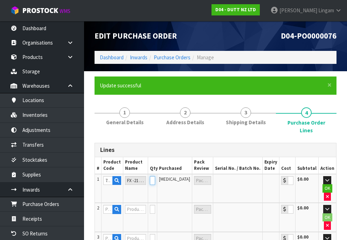
type input "2"
type input "1 PLT"
type input "2"
click at [105, 205] on input "text" at bounding box center [107, 209] width 9 height 9
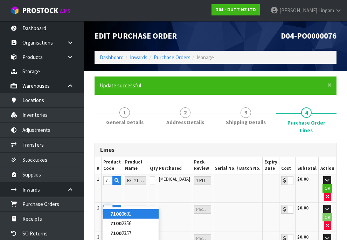
type input "71002412"
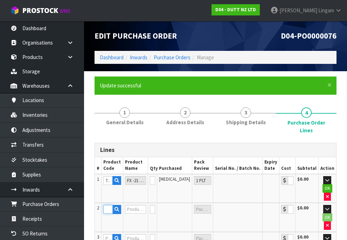
type input "VISPLAY SYSTEM "INVISIBLE 6"-1350MM"
type input "0.00"
type input "71002412"
type input "4"
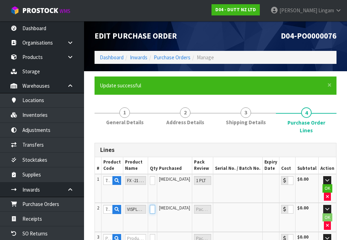
type input "2"
type input "2 [MEDICAL_DATA]"
type input "2"
click at [103, 234] on input "text" at bounding box center [107, 238] width 9 height 9
click at [325, 221] on button "button" at bounding box center [327, 225] width 7 height 8
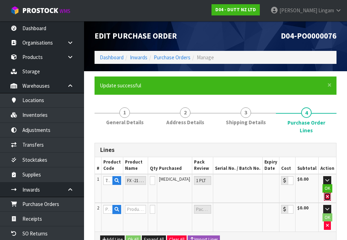
click at [326, 194] on icon "button" at bounding box center [327, 196] width 3 height 5
type input "0"
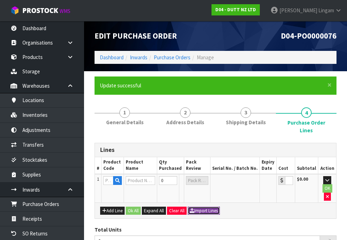
click at [211, 206] on button "Import Lines" at bounding box center [204, 210] width 32 height 8
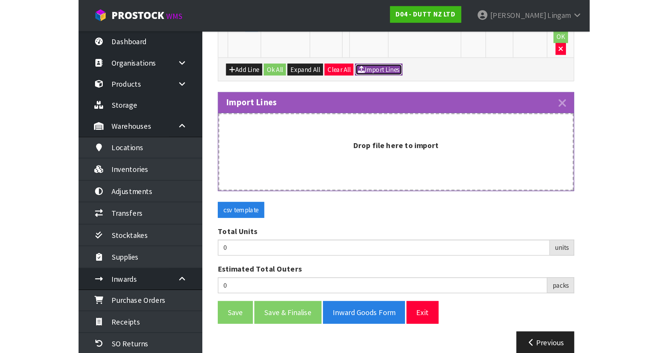
scroll to position [167, 0]
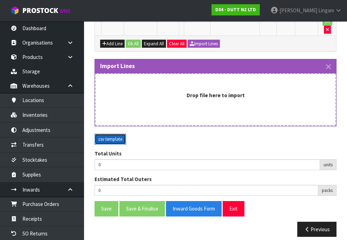
click at [115, 134] on button "csv template" at bounding box center [111, 139] width 32 height 11
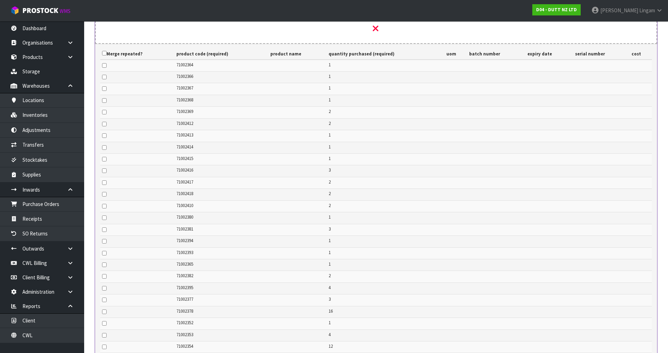
scroll to position [377, 0]
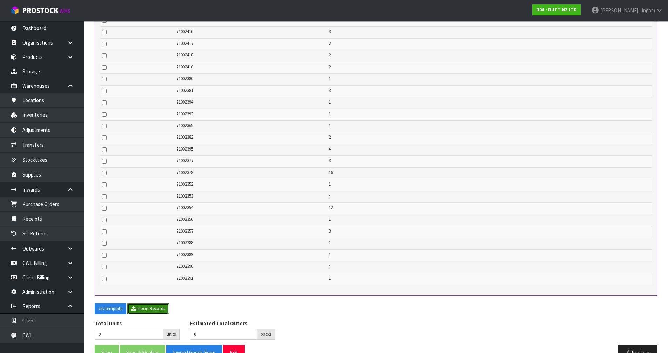
click at [161, 303] on button "Import Records" at bounding box center [148, 308] width 42 height 11
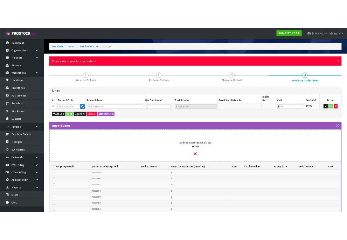
scroll to position [0, 0]
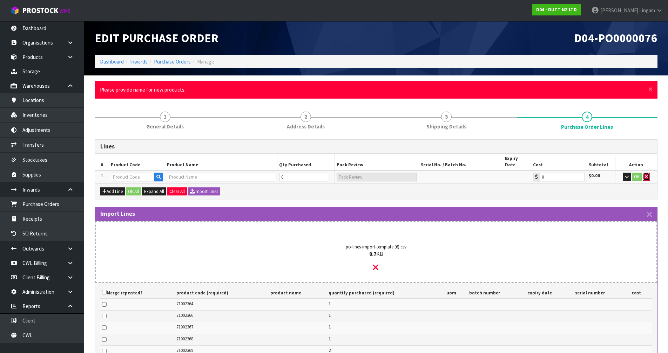
click at [645, 174] on icon "button" at bounding box center [645, 176] width 3 height 5
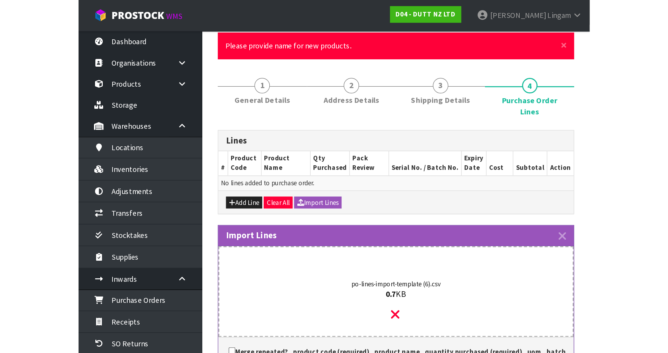
scroll to position [70, 0]
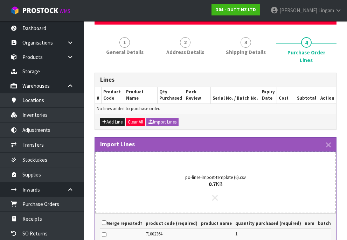
click at [214, 193] on icon at bounding box center [215, 197] width 6 height 9
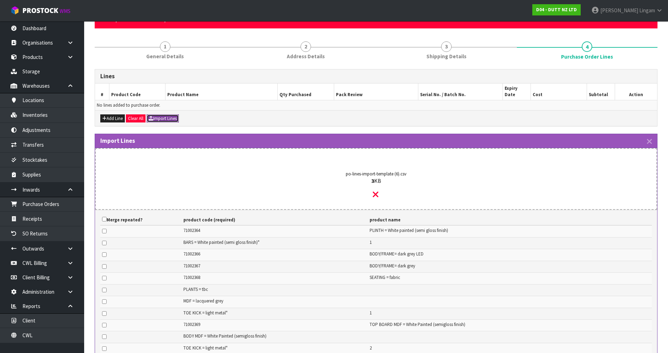
click at [168, 114] on button "Import Lines" at bounding box center [162, 118] width 32 height 8
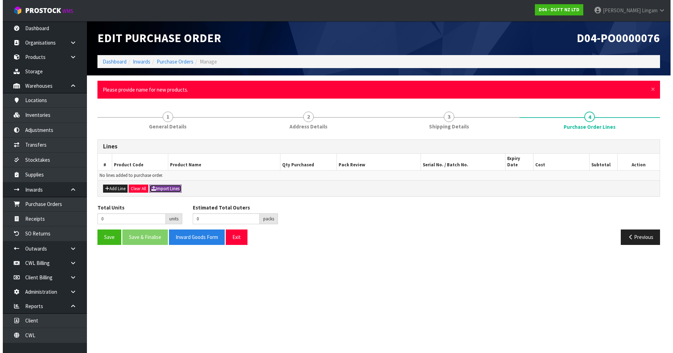
scroll to position [0, 0]
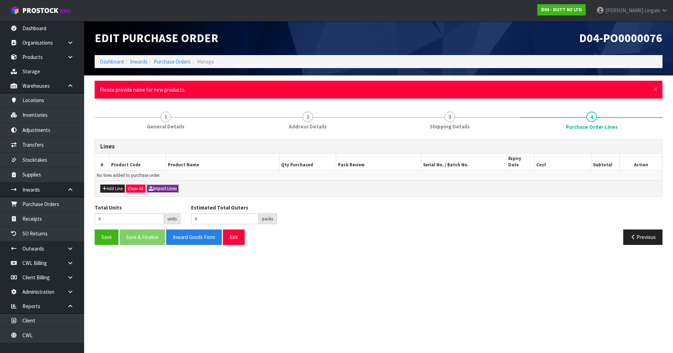
click at [161, 184] on button "Import Lines" at bounding box center [162, 188] width 32 height 8
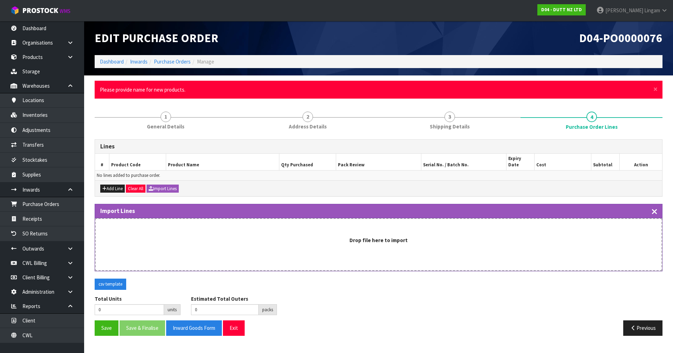
click at [654, 207] on icon "button" at bounding box center [654, 211] width 5 height 8
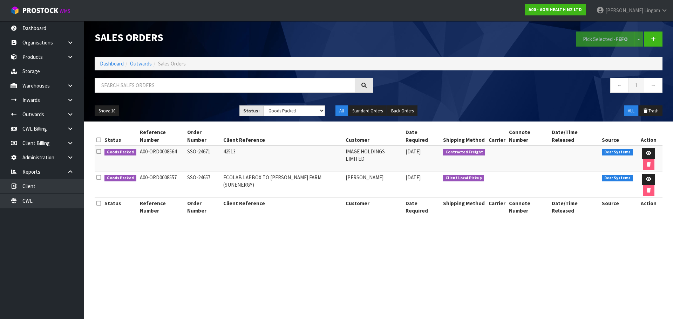
select select "string:5"
drag, startPoint x: 0, startPoint y: 0, endPoint x: 275, endPoint y: 42, distance: 278.7
click at [275, 42] on h1 "Sales Orders" at bounding box center [234, 38] width 279 height 12
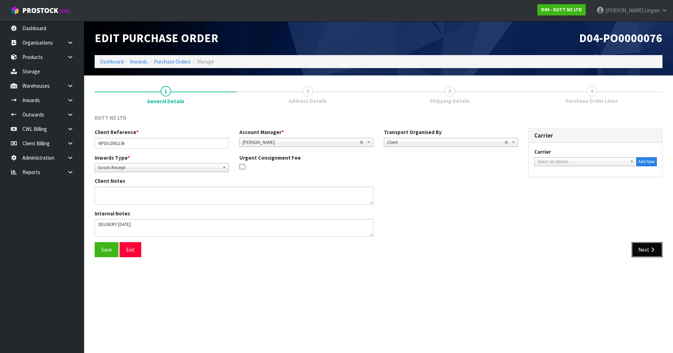
click at [647, 251] on button "Next" at bounding box center [647, 249] width 31 height 15
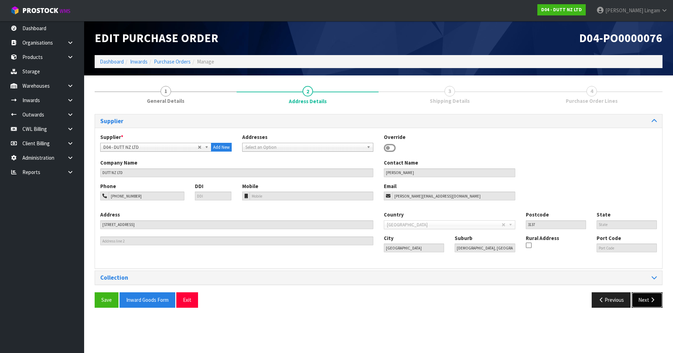
click at [647, 303] on button "Next" at bounding box center [647, 299] width 31 height 15
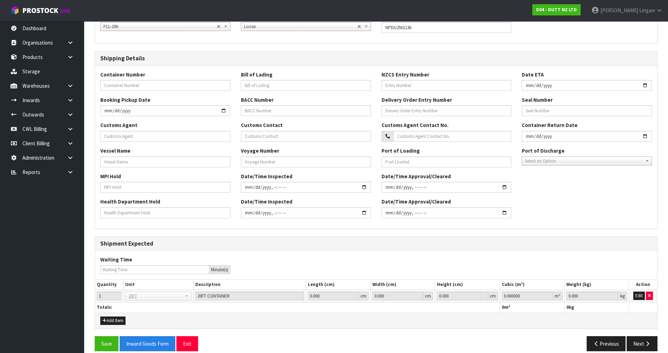
scroll to position [129, 0]
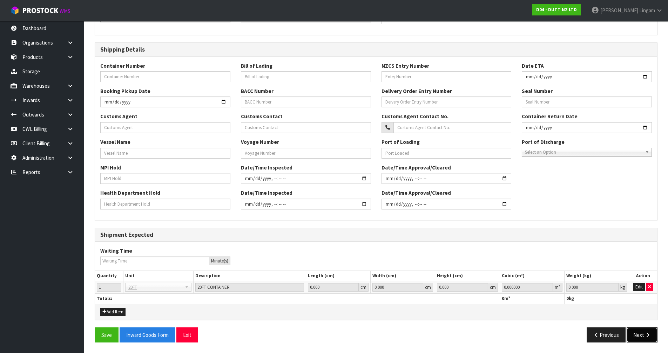
click at [640, 341] on button "Next" at bounding box center [641, 334] width 31 height 15
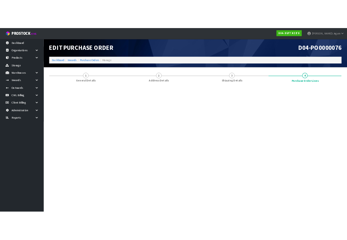
scroll to position [0, 0]
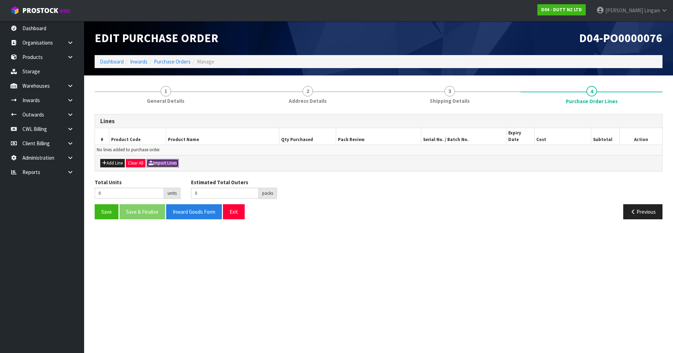
click at [172, 159] on button "Import Lines" at bounding box center [162, 163] width 32 height 8
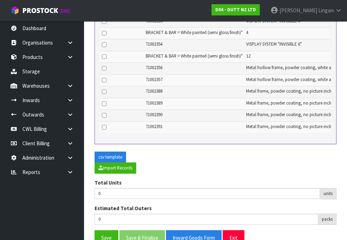
scroll to position [983, 0]
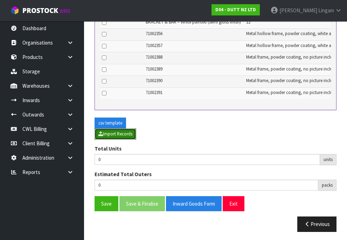
click at [117, 129] on button "Import Records" at bounding box center [116, 133] width 42 height 11
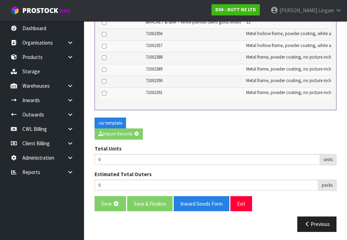
type input "15"
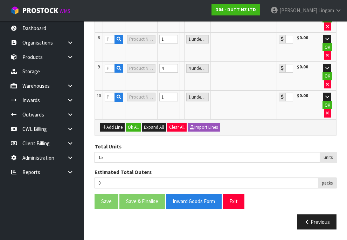
scroll to position [336, 0]
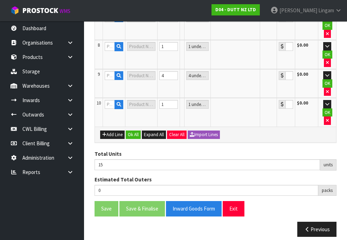
type input "71002394"
type input "PAINT SURFACE TREATMENT, ALUMINIUM SKIRTING BOARD"
type input "1 [MEDICAL_DATA]"
type input "0.00"
type input "71002366"
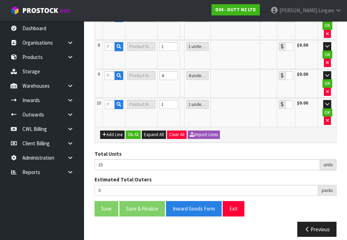
type input "FX-11 BODY/FRAME= DARK GREY LED"
type input "1 PLT"
type input "0.00"
type input "71002367"
type input "FX-12 BODY/FRAME= DARK GREY"
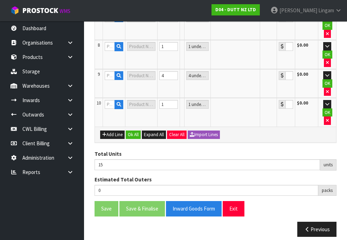
type input "1 PLT"
type input "0.00"
type input "71002356"
type input "METAL HOLLOW FRAME, POWDER COATING, WHITE ACRYLIC ON THE FRONT"
type input "1 [MEDICAL_DATA]"
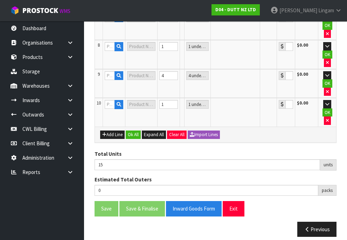
type input "0.00"
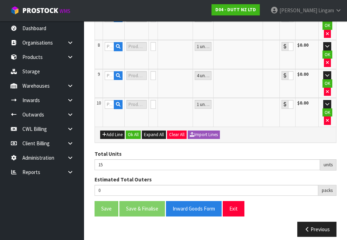
type input "71002393"
type input "MDF BASE, TOP METAL SHEET POWDER-COATED COVER PLATE-LEG"
type input "1 [MEDICAL_DATA]"
type input "0.00"
type input "71002390"
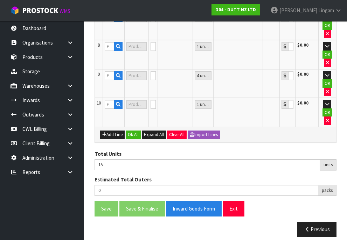
type input "METAL FRAME, POWDER COATING, NO PICTURE INCLUDED"
type input "4 [MEDICAL_DATA]"
type input "0.00"
type input "71002391"
type input "METAL FRAME, POWDER COATING, NO PICTURE INCLUDED"
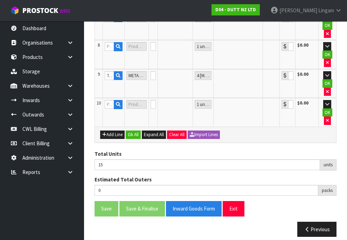
type input "1 [MEDICAL_DATA]"
type input "0.00"
type input "71002357"
type input "METAL HOLLOW FRAME, POWDER COATING, WHITE ACRYLIC ON THE FRONT"
type input "3 [MEDICAL_DATA]"
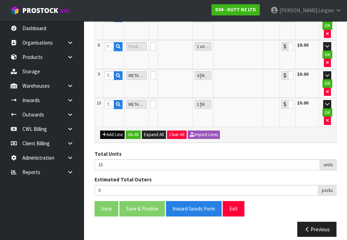
type input "0.00"
type input "71002389"
type input "METAL FRAME, POWDER COATING, NO PICTURE INCLUDED"
type input "1 [MEDICAL_DATA]"
type input "0.00"
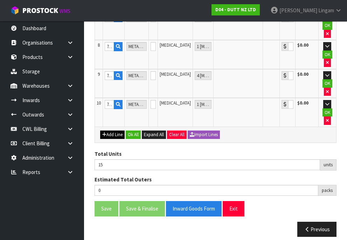
type input "71002388"
type input "METAL FRAME, POWDER COATING, NO PICTURE INCLUDED"
type input "1 [MEDICAL_DATA]"
type input "0.00"
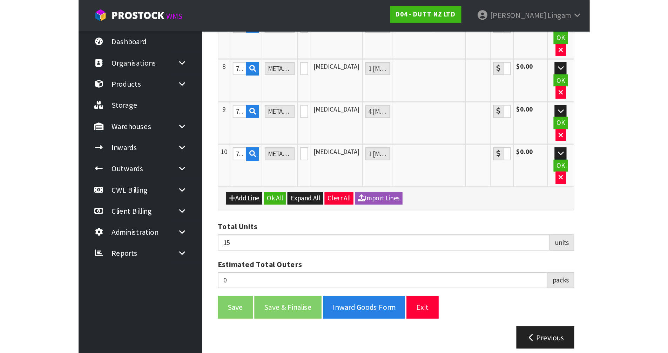
scroll to position [17, 0]
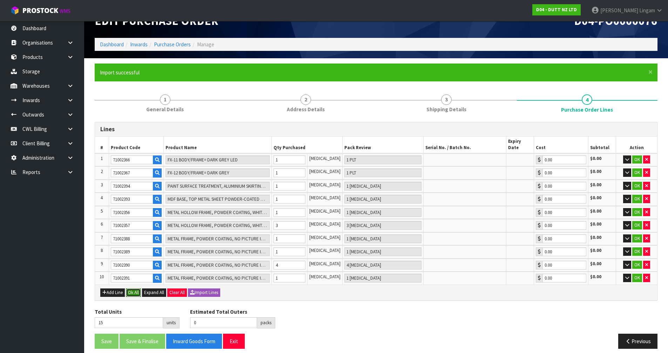
click at [132, 288] on button "Ok All" at bounding box center [133, 292] width 15 height 8
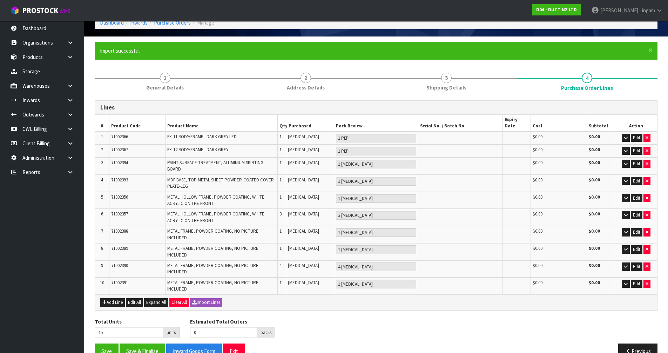
scroll to position [49, 0]
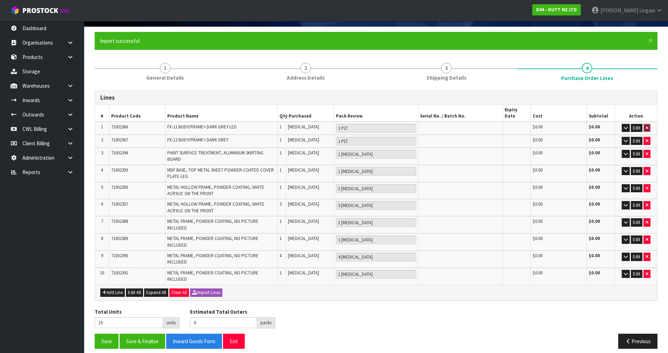
click at [648, 125] on icon "button" at bounding box center [646, 127] width 3 height 5
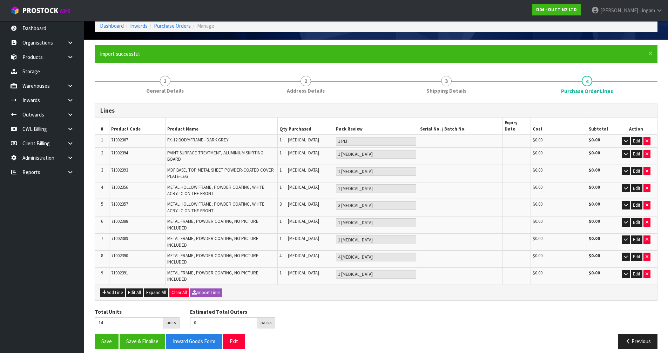
click at [648, 119] on th "Action" at bounding box center [636, 126] width 42 height 17
click at [175, 288] on button "Clear All" at bounding box center [179, 292] width 20 height 8
click at [185, 289] on span "Confirm" at bounding box center [178, 292] width 15 height 6
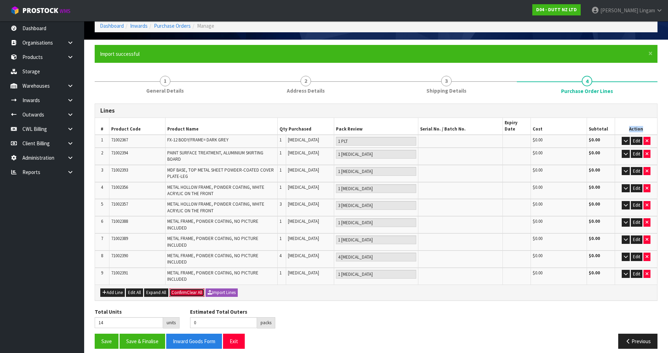
type input "0"
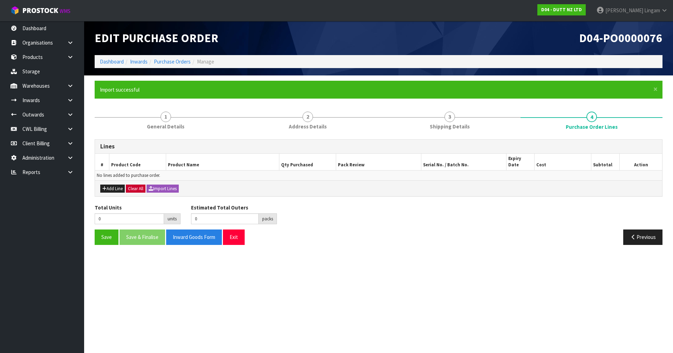
click at [391, 251] on section "Edit Purchase Order D04-PO0000076 Dashboard Inwards Purchase Orders Manage × Cl…" at bounding box center [336, 176] width 673 height 353
click at [105, 186] on icon "button" at bounding box center [104, 188] width 4 height 5
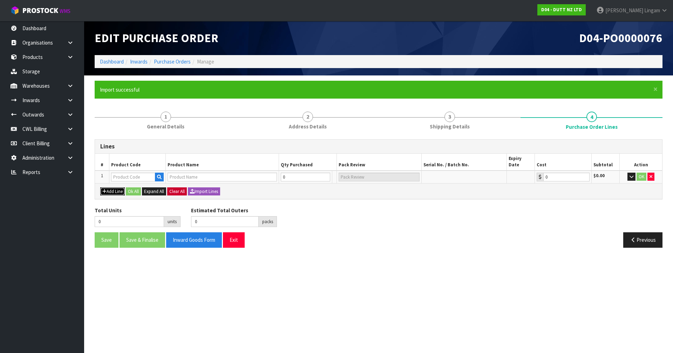
click at [117, 187] on button "Add Line" at bounding box center [112, 191] width 25 height 8
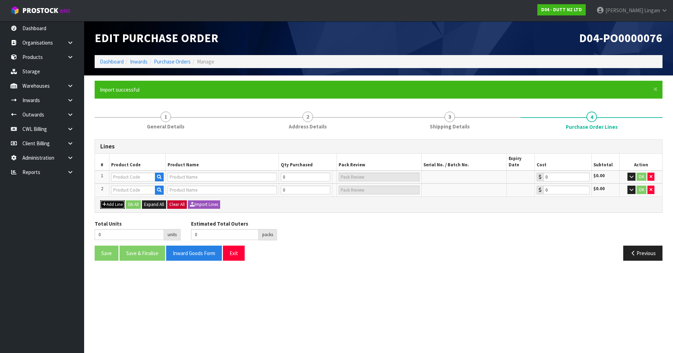
click at [119, 200] on button "Add Line" at bounding box center [112, 204] width 25 height 8
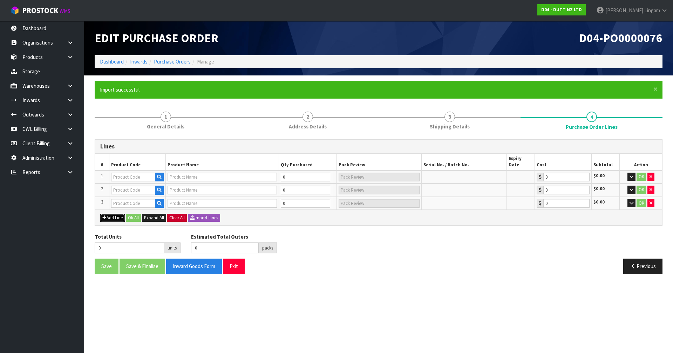
click at [114, 213] on button "Add Line" at bounding box center [112, 217] width 25 height 8
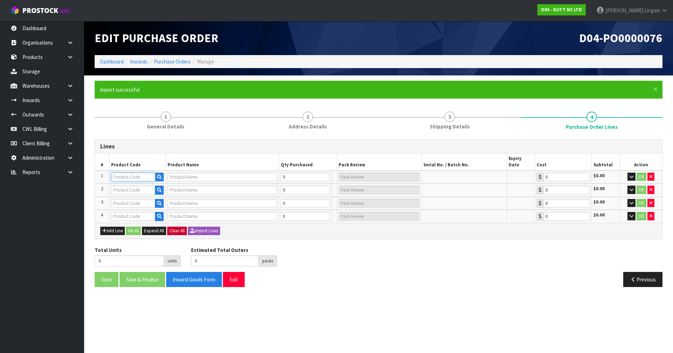
click at [121, 172] on input "text" at bounding box center [133, 176] width 44 height 9
paste input "71002364"
type input "71002364"
type input "FX-5 "PLINTH = WHITE PAINTED (SEMI GLOSS FINISH) BARS = WHITE PAINTED (SEMI GLO…"
type input "0.00"
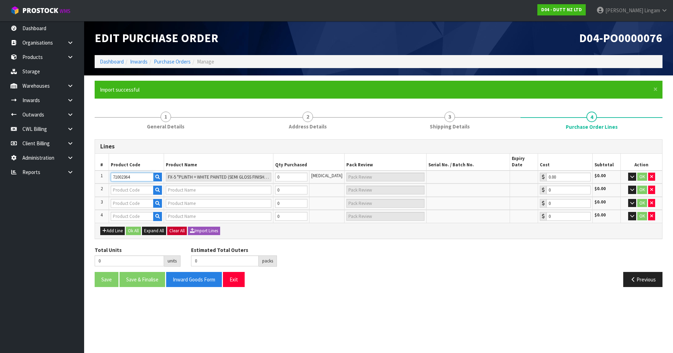
type input "71002364"
click at [132, 185] on input "text" at bounding box center [132, 189] width 43 height 9
paste input "71002366"
type input "71002366"
type input "FX-11 BODY/FRAME= DARK GREY LED"
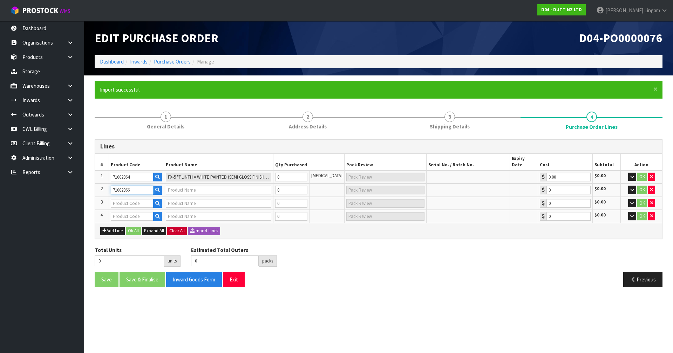
type input "0.00"
type input "71002366"
click at [132, 199] on input "text" at bounding box center [132, 203] width 43 height 9
click at [135, 199] on input "text" at bounding box center [132, 203] width 43 height 9
paste input "71002367"
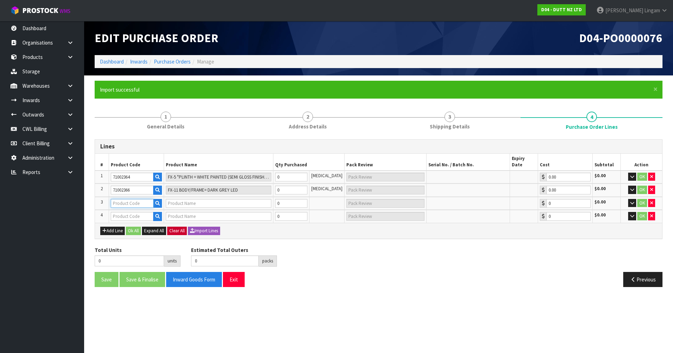
type input "71002367"
type input "FX-12 BODY/FRAME= DARK GREY"
type input "0.00"
type input "71002367"
click at [137, 212] on input "text" at bounding box center [132, 216] width 43 height 9
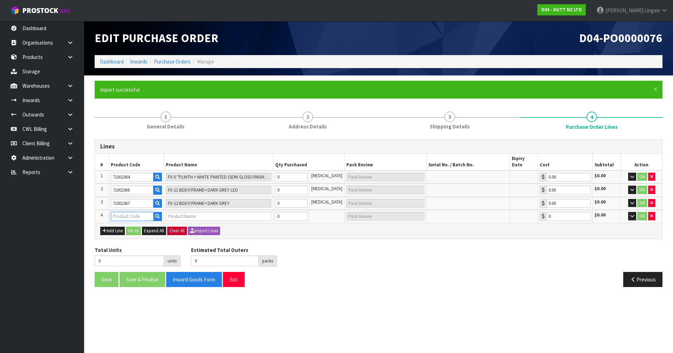
paste input "71002367"
type input "71002367"
type input "FX-12 BODY/FRAME= DARK GREY"
type input "0.00"
click at [141, 212] on input "71002367" at bounding box center [132, 216] width 43 height 9
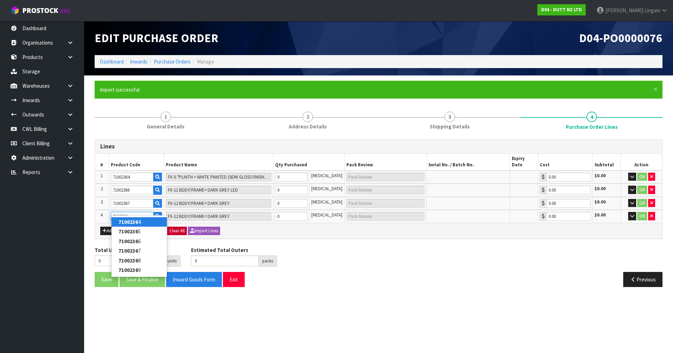
type input "71002368"
type input "FX-13C "SEATING = FABRIC PLANTS = TBC MDF = LACQUERED GREY TOE KICK = LIGHT MET…"
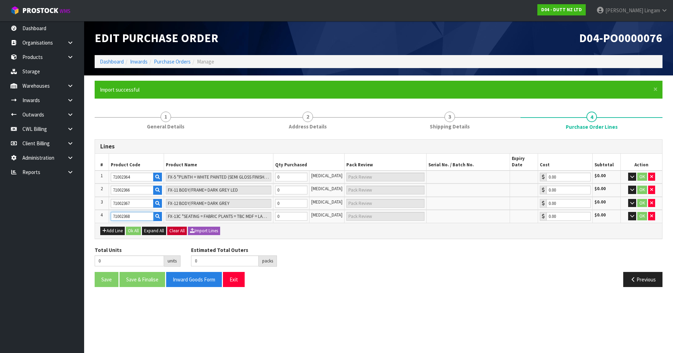
type input "71002368"
click at [272, 172] on tr "1 71002364 FX-5 "PLINTH = WHITE PAINTED (SEMI GLOSS FINISH) BARS = WHITE PAINTE…" at bounding box center [378, 176] width 567 height 13
type input "1"
type input "1 PLT"
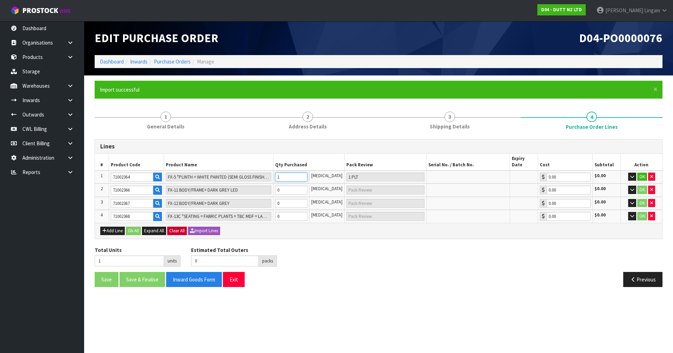
type input "1"
click at [273, 187] on tr "2 71002366 FX-11 BODY/FRAME= DARK GREY LED 0 [MEDICAL_DATA] 0.00 $0.00 OK" at bounding box center [378, 189] width 567 height 13
type input "2"
type input "1"
type input "1 PLT"
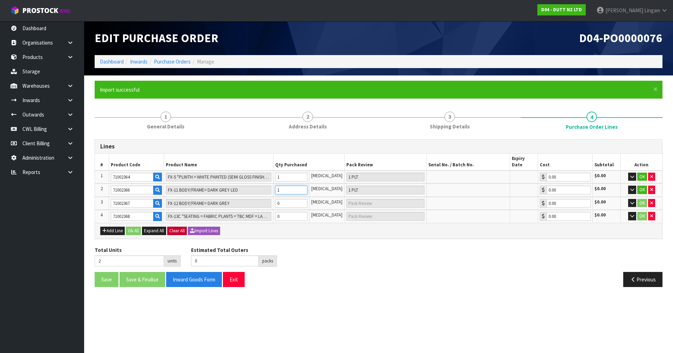
type input "1"
click at [274, 199] on tr "3 71002367 FX-12 BODY/FRAME= DARK GREY 0 [MEDICAL_DATA] 0.00 $0.00 OK" at bounding box center [378, 203] width 567 height 13
type input "3"
type input "1"
type input "1 PLT"
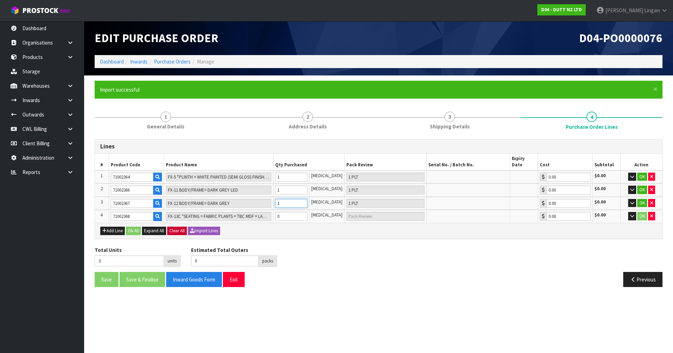
type input "1"
click at [273, 212] on tr "4 71002368 FX-13C "SEATING = FABRIC PLANTS = TBC MDF = LACQUERED GREY TOE KICK …" at bounding box center [378, 216] width 567 height 13
type input "4"
type input "1"
type input "1 PLT"
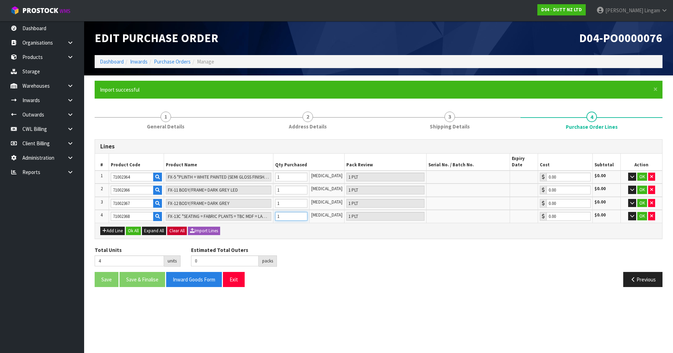
type input "1"
click at [120, 226] on button "Add Line" at bounding box center [112, 230] width 25 height 8
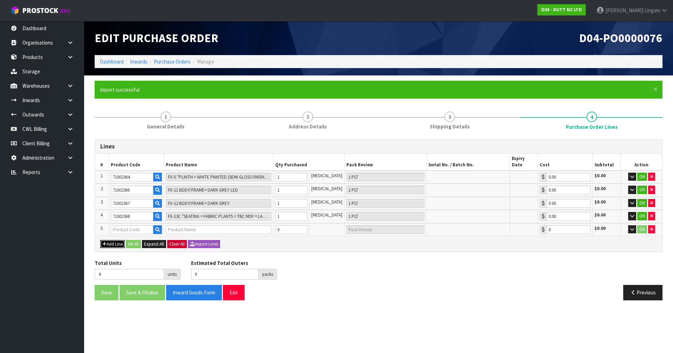
click at [120, 240] on button "Add Line" at bounding box center [112, 244] width 25 height 8
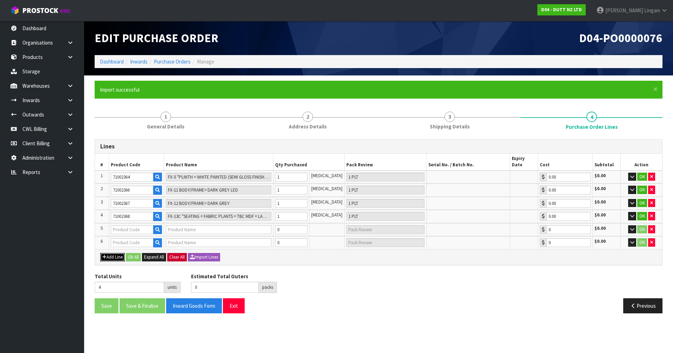
click at [117, 253] on button "Add Line" at bounding box center [112, 257] width 25 height 8
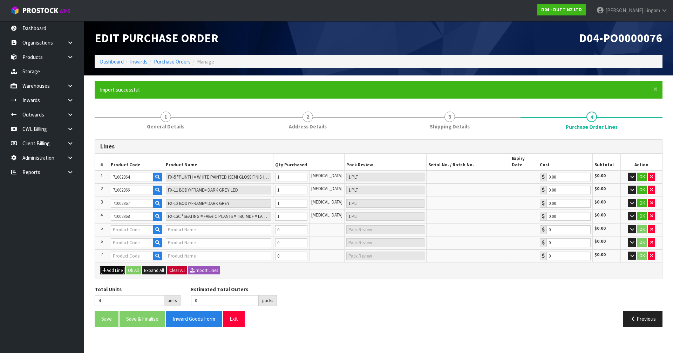
click at [120, 266] on button "Add Line" at bounding box center [112, 270] width 25 height 8
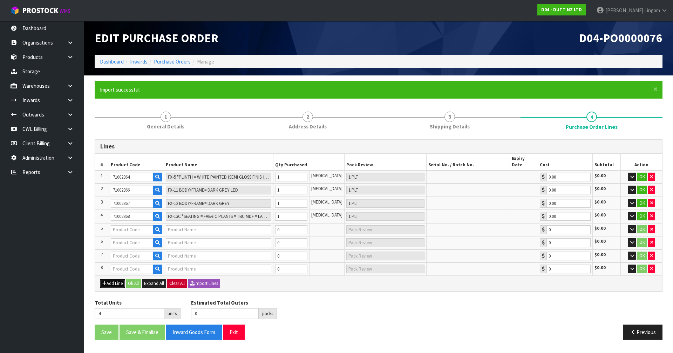
click at [122, 279] on button "Add Line" at bounding box center [112, 283] width 25 height 8
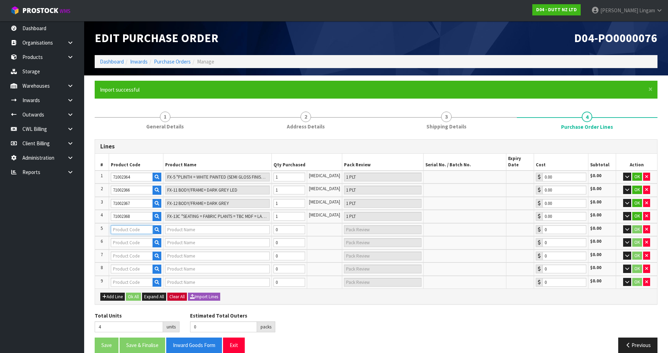
click at [126, 225] on input "text" at bounding box center [132, 229] width 42 height 9
paste input "71002369"
type input "71002369"
type input "FX -21 "TOP BOARD MDF = WHITE PAINTED (SEMIGLOSS FINISH) BODY MDF = WHITE PAINT…"
type input "0.00"
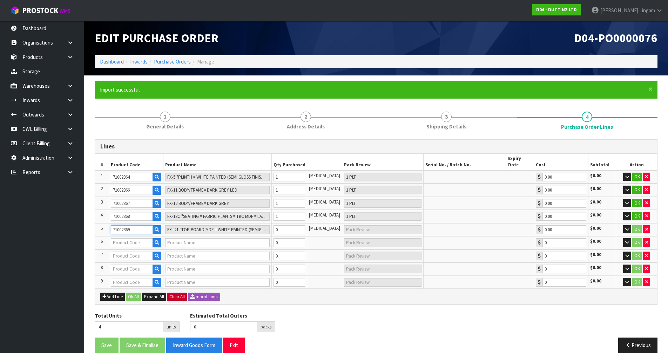
type input "71002369"
click at [265, 223] on tr "5 71002369 FX -21 "TOP BOARD MDF = WHITE PAINTED (SEMIGLOSS FINISH) BODY MDF = …" at bounding box center [376, 229] width 562 height 13
type input "6"
type input "2"
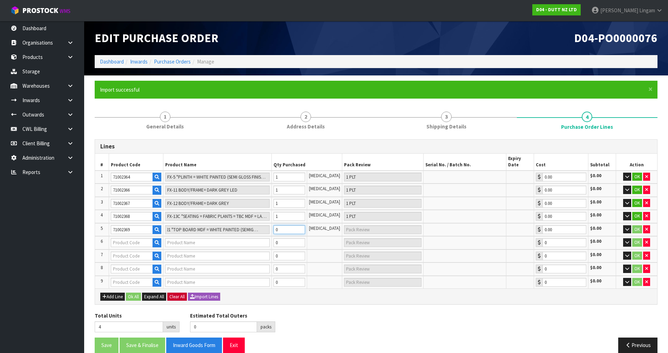
type input "1 PLT"
type input "2"
click at [125, 238] on input "text" at bounding box center [132, 242] width 42 height 9
paste input "71002412"
type input "71002412"
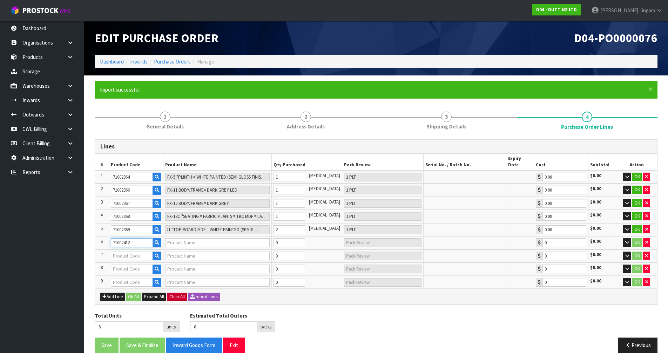
type input "VISPLAY SYSTEM "INVISIBLE 6"-1350MM"
type input "0.00"
type input "71002412"
click at [127, 251] on input "text" at bounding box center [132, 255] width 42 height 9
paste input "71002412"
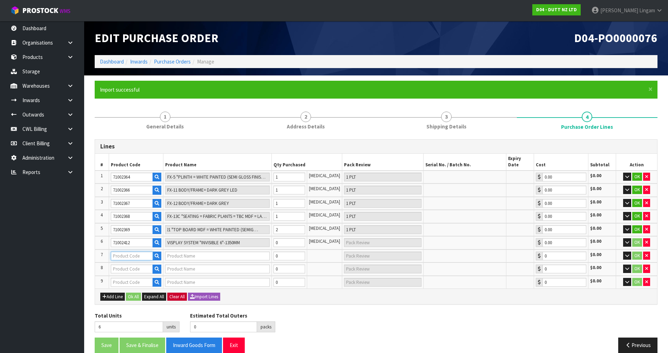
type input "71002412"
type input "VISPLAY SYSTEM "INVISIBLE 6"-1350MM"
type input "0.00"
type input "71002413"
type input "VISPLAY SYSTEM "INVISIBLE 6"--400MM"
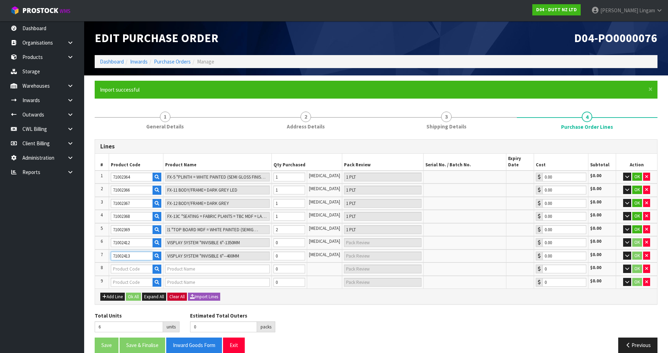
type input "71002413"
click at [129, 264] on input "text" at bounding box center [132, 268] width 42 height 9
paste input "71002412"
type input "71002412"
type input "VISPLAY SYSTEM "INVISIBLE 6"-1350MM"
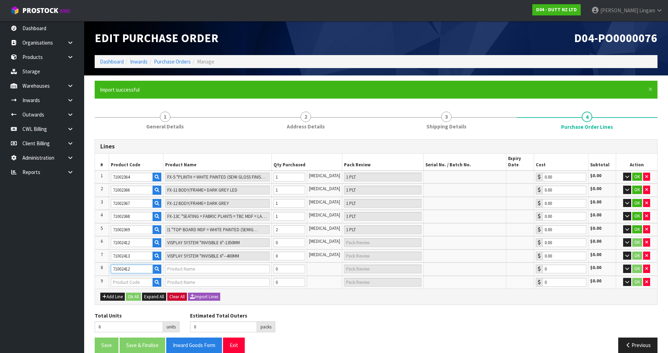
type input "0.00"
type input "71002414"
type input "VISPLAY SYSTEM "INVISIBLE 6"--400MM"
type input "71002414"
click at [133, 278] on input "text" at bounding box center [132, 282] width 42 height 9
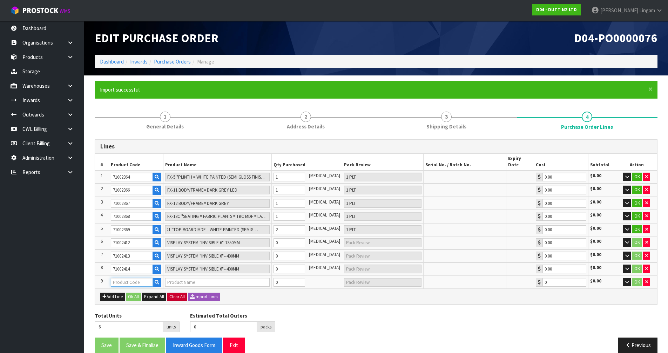
paste input "71002412"
type input "71002412"
type input "VISPLAY SYSTEM "INVISIBLE 6"-1350MM"
type input "0.00"
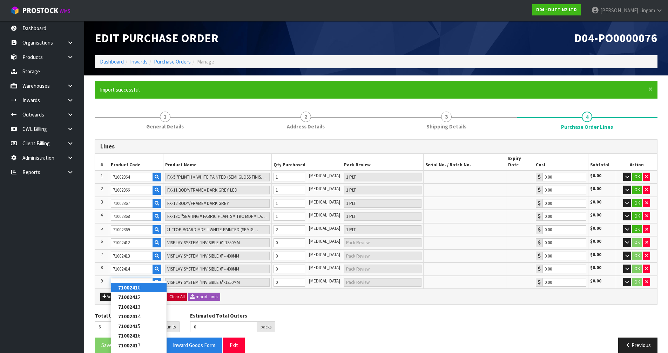
type input "71002415"
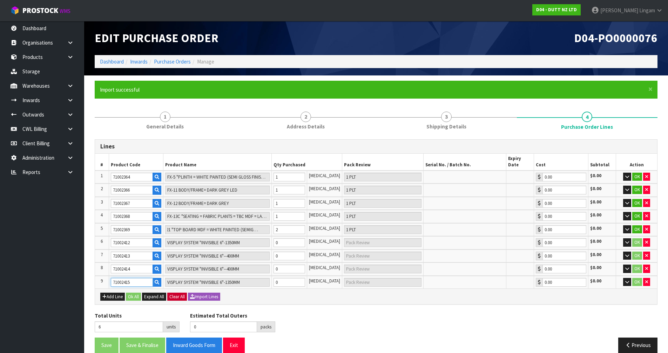
type input "VISPLAY SYSTEM "INVISIBLE 6"--600MM MDF CLADDING PANELS = LACQUERED GREY"
type input "71002415"
click at [115, 292] on button "Add Line" at bounding box center [112, 296] width 25 height 8
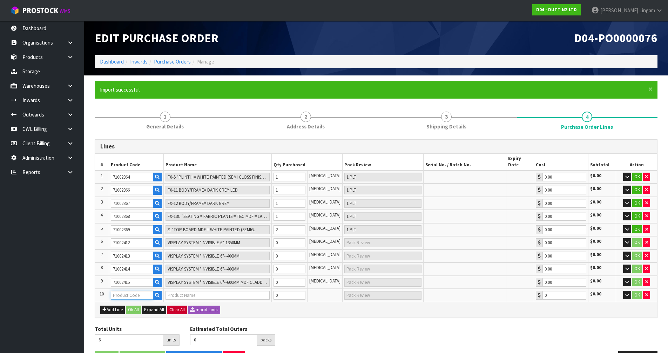
click at [117, 291] on input "text" at bounding box center [132, 295] width 42 height 9
paste input "71002412"
type input "71002412"
type input "VISPLAY SYSTEM "INVISIBLE 6"-1350MM"
type input "0.00"
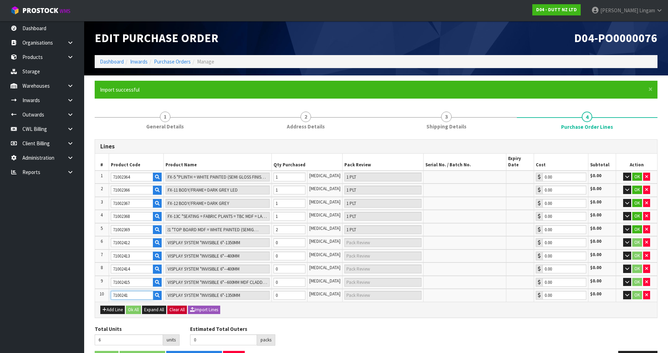
type input "71002416"
type input "VISPLAY SYSTEM "INVISIBLE 6"--1200MM"
type input "71002416"
click at [114, 305] on button "Add Line" at bounding box center [112, 309] width 25 height 8
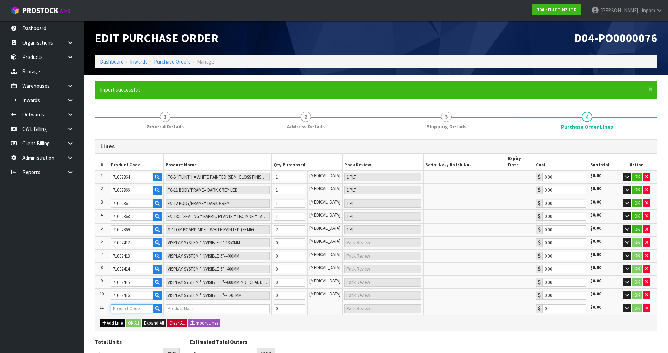
click at [120, 304] on input "text" at bounding box center [132, 308] width 42 height 9
paste input "71002412"
type input "71002412"
type input "VISPLAY SYSTEM "INVISIBLE 6"-1350MM"
type input "0.00"
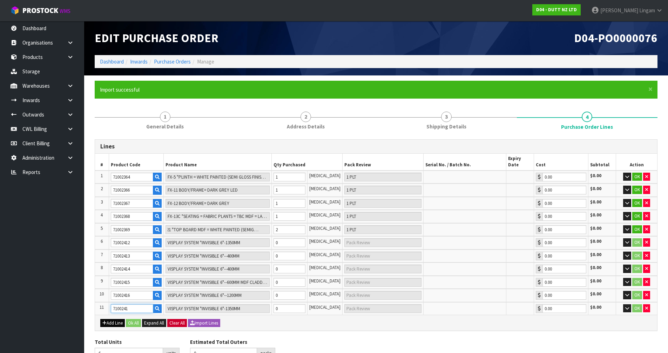
type input "71002417"
type input "VISPLAY SYSTEM "INVISIBLE 6"-400MM"
type input "71002417"
click at [121, 319] on button "Add Line" at bounding box center [112, 323] width 25 height 8
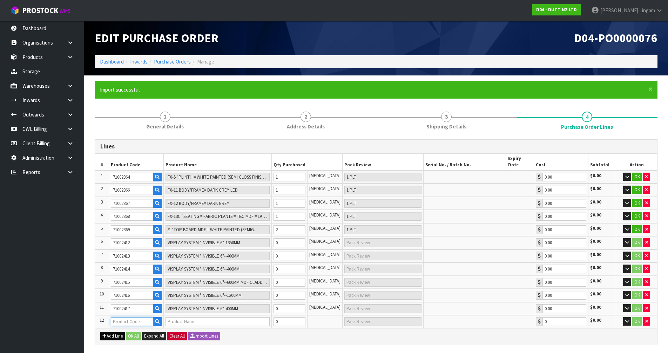
click at [122, 317] on input "text" at bounding box center [132, 321] width 42 height 9
paste input "71002412"
type input "71002412"
type input "VISPLAY SYSTEM "INVISIBLE 6"-1350MM"
type input "0.00"
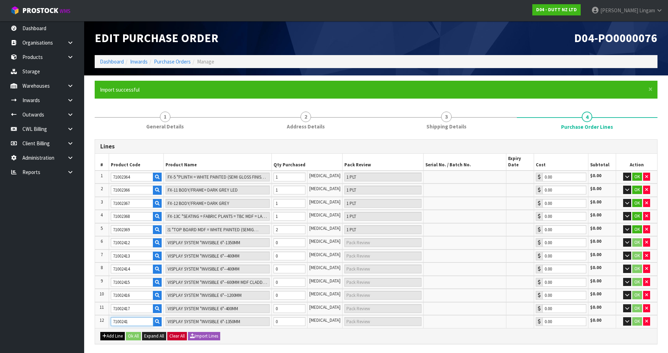
type input "71002418"
type input "VISPLAY SYSTEM "INVISIBLE 6"--400MM"
type input "71002418"
click at [123, 332] on button "Add Line" at bounding box center [112, 336] width 25 height 8
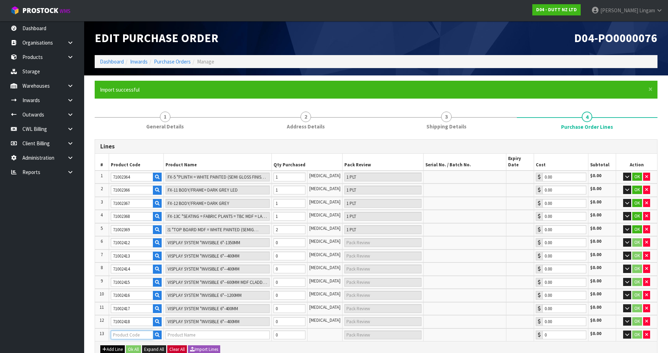
click at [123, 330] on input "text" at bounding box center [132, 334] width 42 height 9
paste input "71002412"
type input "71002412"
type input "VISPLAY SYSTEM "INVISIBLE 6"-1350MM"
type input "0.00"
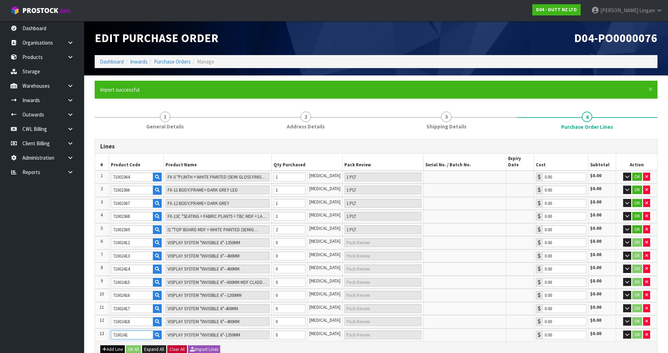
type input "71002410"
type input "FX39A-1350M "TOP BOARD MDF-1350MM BODY MDF = GREY TOE KICK = DARK METAL""
type input "71002410"
drag, startPoint x: 286, startPoint y: 233, endPoint x: 270, endPoint y: 241, distance: 17.9
click at [270, 241] on tr "6 71002412 VISPLAY SYSTEM "INVISIBLE 6"-1350MM 0 [MEDICAL_DATA] 0.00 $0.00 OK" at bounding box center [376, 242] width 562 height 13
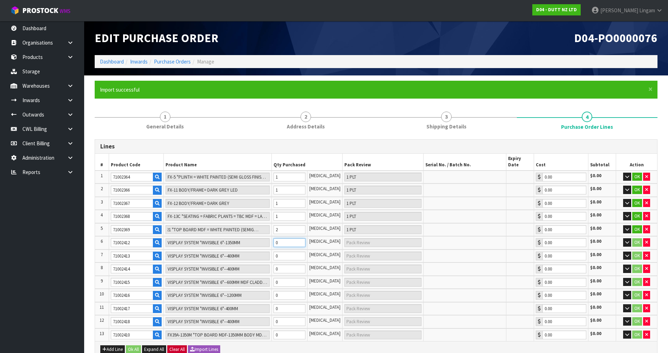
type input "8"
type input "2"
type input "2 [MEDICAL_DATA]"
type input "2"
drag, startPoint x: 284, startPoint y: 248, endPoint x: 276, endPoint y: 250, distance: 8.2
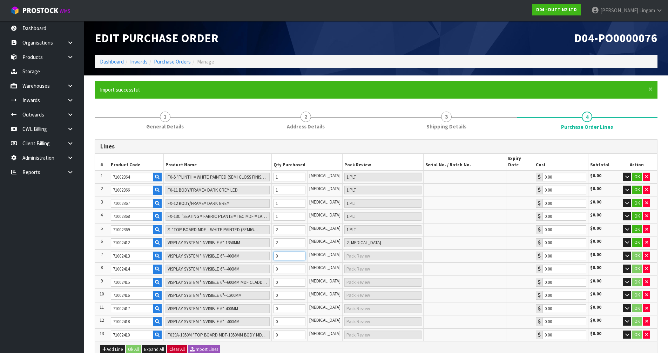
click at [276, 250] on tr "7 71002413 VISPLAY SYSTEM "INVISIBLE 6"--400MM 0 [MEDICAL_DATA] 0.00 $0.00 OK" at bounding box center [376, 255] width 562 height 13
type input "9"
type input "1"
type input "1 [MEDICAL_DATA]"
type input "1"
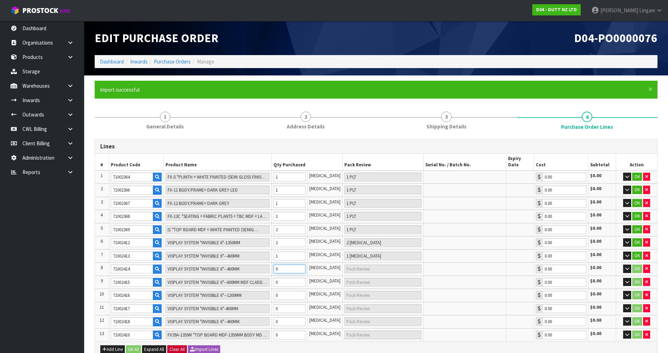
drag, startPoint x: 285, startPoint y: 261, endPoint x: 279, endPoint y: 261, distance: 5.7
click at [279, 264] on input "0" at bounding box center [289, 268] width 32 height 9
type input "10"
type input "1"
type input "1 [MEDICAL_DATA]"
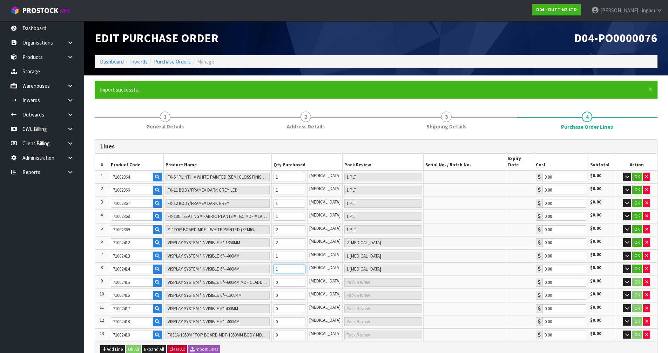
type input "1"
drag, startPoint x: 285, startPoint y: 274, endPoint x: 278, endPoint y: 274, distance: 7.4
click at [278, 275] on td "0" at bounding box center [289, 281] width 35 height 13
type input "11"
type input "1"
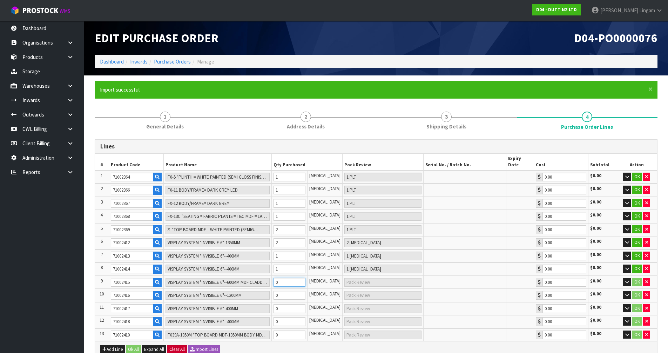
type input "1 [MEDICAL_DATA]"
type input "1"
click at [272, 291] on tr "10 71002416 VISPLAY SYSTEM "INVISIBLE 6"--1200MM 0 [MEDICAL_DATA] 0.00 $0.00 OK" at bounding box center [376, 294] width 562 height 13
type input "14"
type input "3"
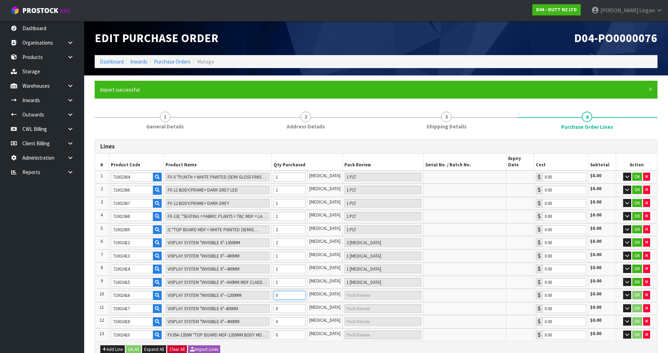
type input "3 [MEDICAL_DATA]"
type input "3"
drag, startPoint x: 281, startPoint y: 301, endPoint x: 274, endPoint y: 302, distance: 7.0
click at [274, 302] on tr "11 71002417 VISPLAY SYSTEM "INVISIBLE 6"-400MM 0 [MEDICAL_DATA] 0.00 $0.00 OK" at bounding box center [376, 308] width 562 height 13
drag, startPoint x: 285, startPoint y: 303, endPoint x: 274, endPoint y: 305, distance: 10.6
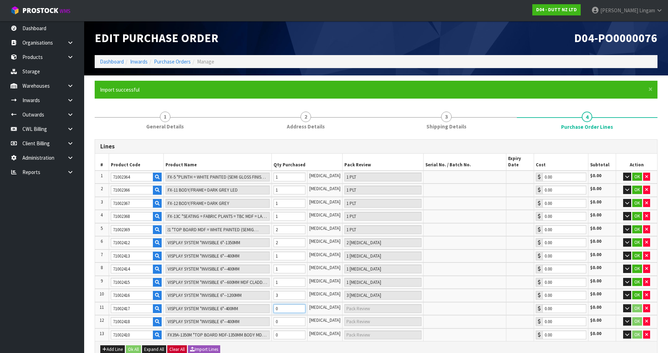
click at [274, 305] on tr "11 71002417 VISPLAY SYSTEM "INVISIBLE 6"-400MM 0 [MEDICAL_DATA] 0.00 $0.00 OK" at bounding box center [376, 308] width 562 height 13
type input "16"
type input "2"
type input "2 [MEDICAL_DATA]"
type input "2"
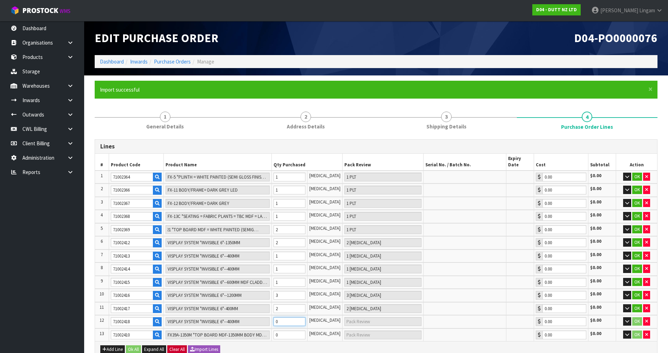
click at [272, 315] on tr "12 71002418 VISPLAY SYSTEM "INVISIBLE 6"--400MM 0 [MEDICAL_DATA] 0.00 $0.00 OK" at bounding box center [376, 321] width 562 height 13
type input "18"
type input "2"
type input "2 [MEDICAL_DATA]"
type input "2"
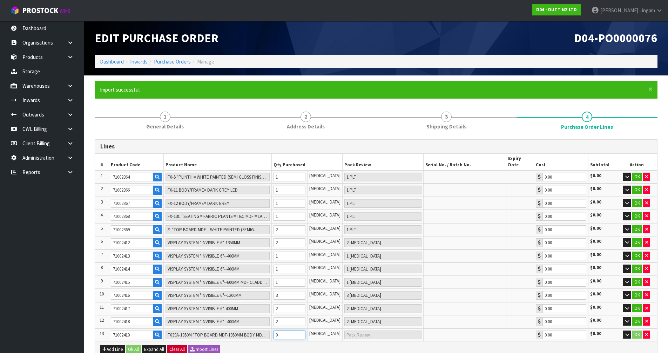
drag, startPoint x: 285, startPoint y: 326, endPoint x: 275, endPoint y: 327, distance: 9.6
click at [275, 328] on tr "13 71002410 FX39A-1350M "TOP BOARD MDF-1350MM BODY MDF = GREY TOE KICK = DARK M…" at bounding box center [376, 334] width 562 height 13
type input "20"
type input "2"
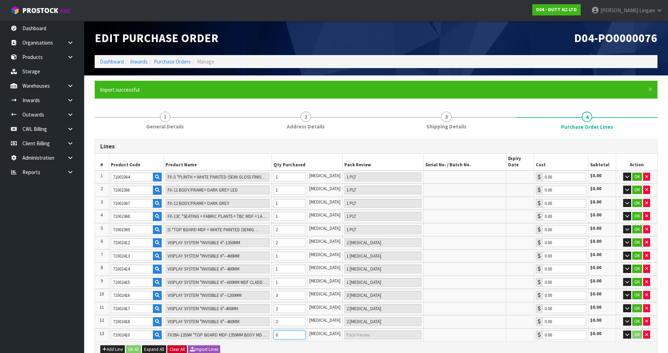
type input "2 CTN"
type input "2"
click at [194, 293] on td "VISPLAY SYSTEM "INVISIBLE 6"--1200MM" at bounding box center [217, 294] width 108 height 13
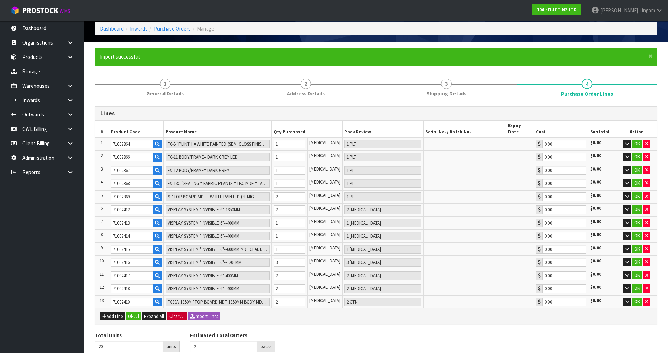
scroll to position [56, 0]
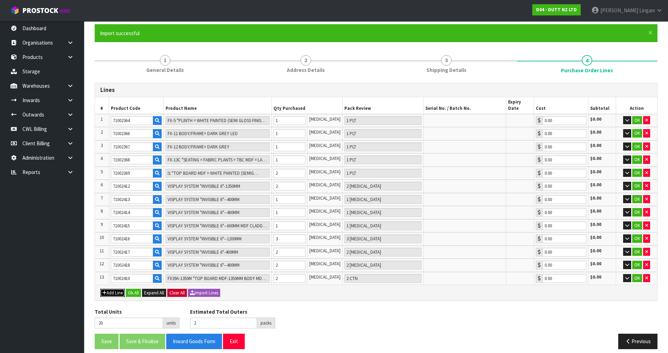
click at [117, 288] on button "Add Line" at bounding box center [112, 292] width 25 height 8
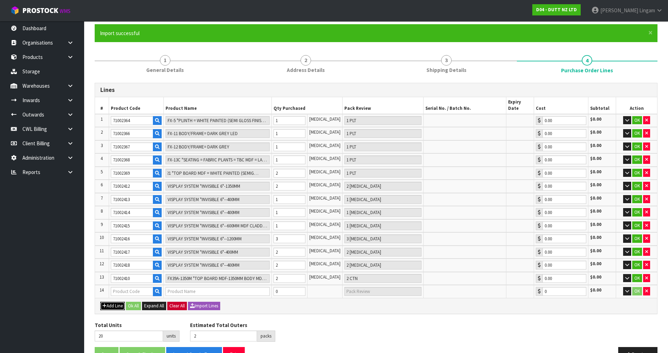
click at [120, 301] on button "Add Line" at bounding box center [112, 305] width 25 height 8
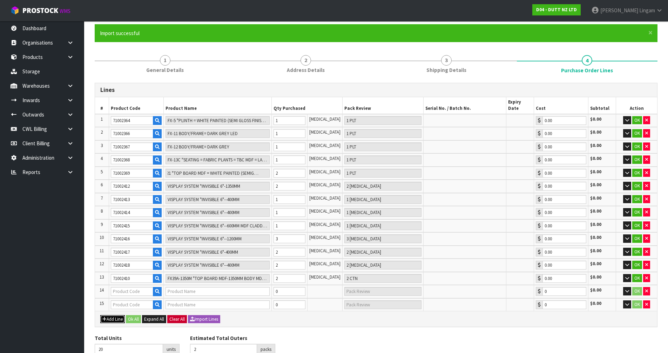
click at [117, 315] on button "Add Line" at bounding box center [112, 319] width 25 height 8
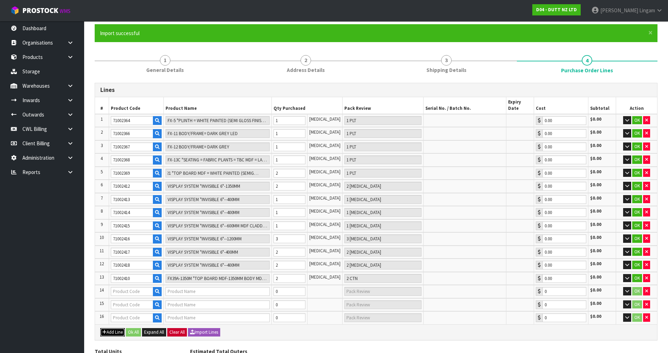
click at [118, 328] on button "Add Line" at bounding box center [112, 332] width 25 height 8
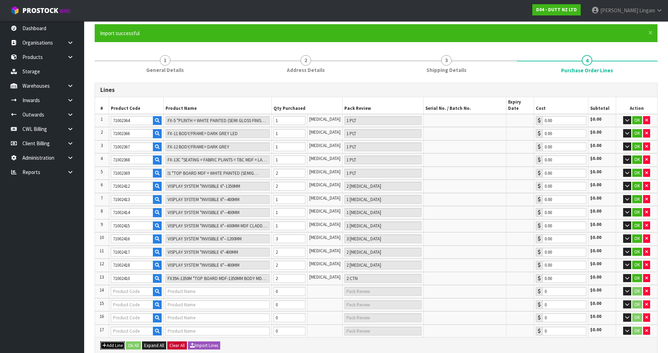
click at [110, 341] on button "Add Line" at bounding box center [112, 345] width 25 height 8
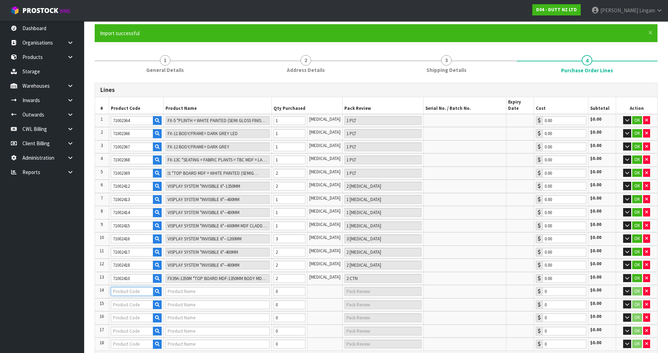
click at [135, 287] on input "text" at bounding box center [132, 291] width 42 height 9
paste input "71002380"
type input "71002380"
type input "FX38A-600MM "TOP BOARD MDF -600MM BODY MDF TOE KICK = DARK METAL""
type input "0.00"
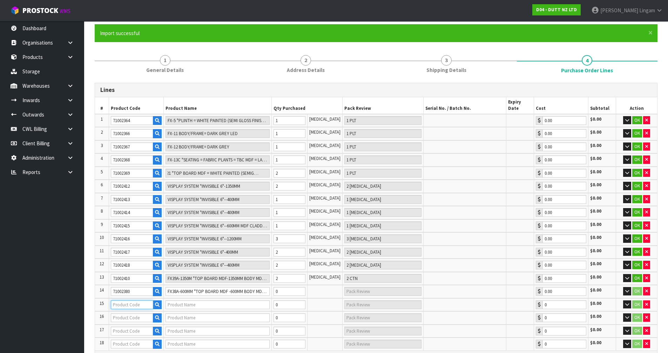
click at [136, 300] on input "text" at bounding box center [132, 304] width 42 height 9
paste input "71002380"
type input "71002380"
click at [138, 300] on input "71002380" at bounding box center [132, 304] width 42 height 9
type input "FX38A-600MM "TOP BOARD MDF -600MM BODY MDF TOE KICK = DARK METAL""
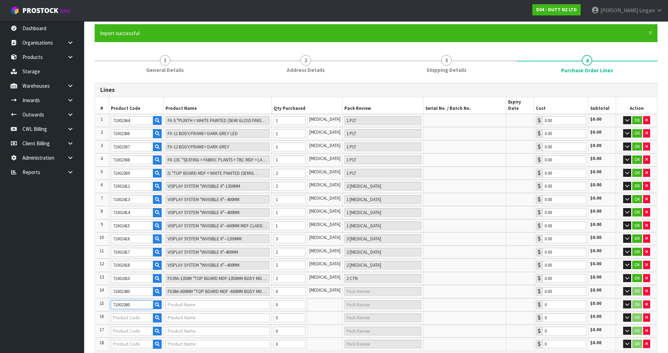
type input "0.00"
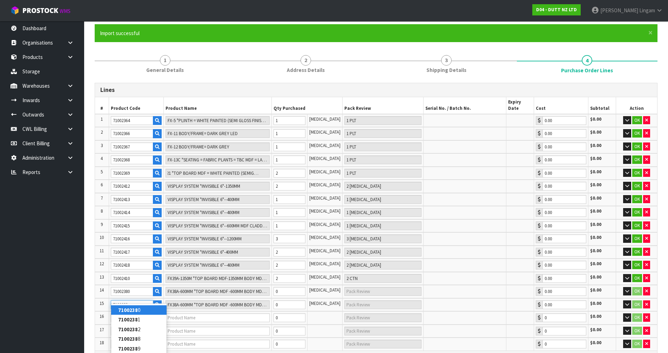
type input "71002381"
type input "FX38A-1200MM "TOP BOARD MDF --1200MM BODY MDF TOE KICK = DARK METAL""
type input "71002381"
click at [135, 314] on input "text" at bounding box center [132, 317] width 42 height 9
paste input "71002394"
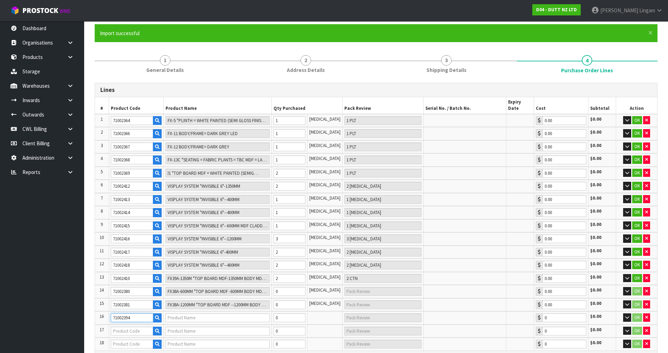
type input "71002394"
click at [136, 326] on input "text" at bounding box center [132, 330] width 42 height 9
type input "PAINT SURFACE TREATMENT, ALUMINIUM SKIRTING BOARD"
type input "0.00"
paste input "71002394"
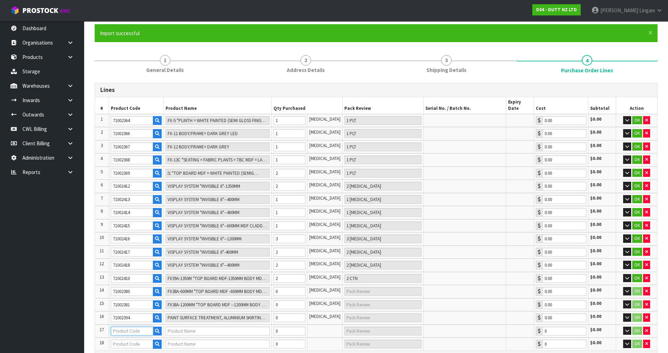
type input "71002394"
type input "PAINT SURFACE TREATMENT, ALUMINIUM SKIRTING BOARD"
type input "0.00"
type input "71002395"
type input "TOP BOARD MDF"
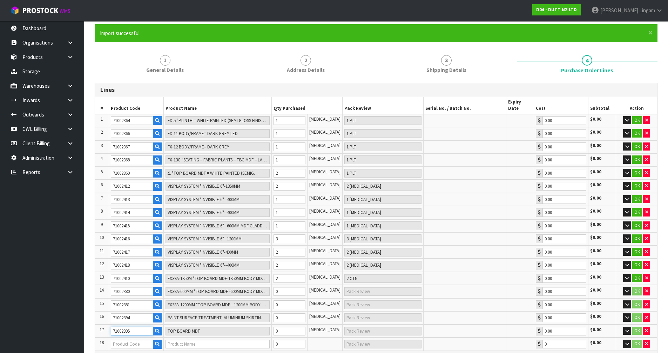
click at [136, 326] on input "71002395" at bounding box center [132, 330] width 42 height 9
type input "71002393"
type input "MDF BASE, TOP METAL SHEET POWDER-COATED COVER PLATE-LEG"
type input "71002393"
click at [271, 287] on tr "14 71002380 FX38A-600MM "TOP BOARD MDF -600MM BODY MDF TOE KICK = DARK METAL" 0…" at bounding box center [376, 291] width 562 height 13
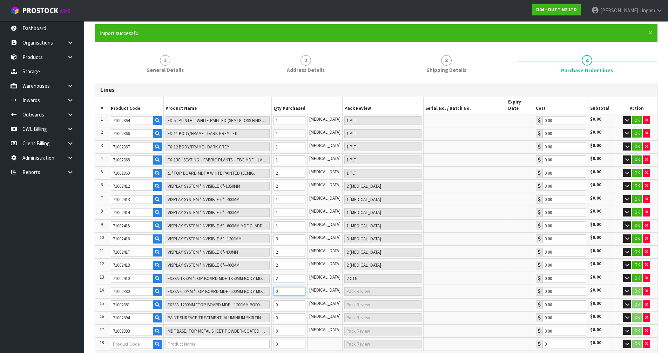
type input "21"
type input "3"
type input "1"
type input "1 CTN"
type input "1"
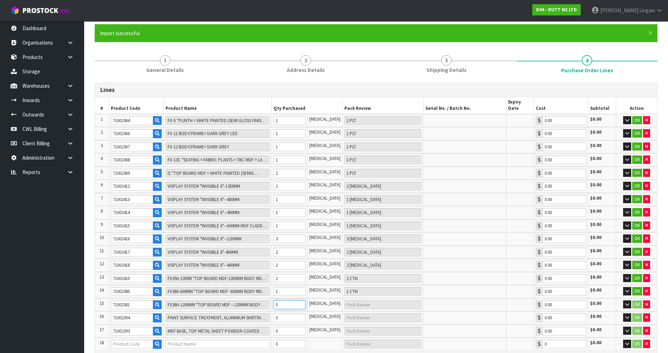
scroll to position [0, 7]
click at [253, 301] on tr "15 71002381 FX38A-1200MM "TOP BOARD MDF --1200MM BODY MDF TOE KICK = DARK METAL…" at bounding box center [376, 304] width 562 height 13
type input "24"
type input "6"
type input "3"
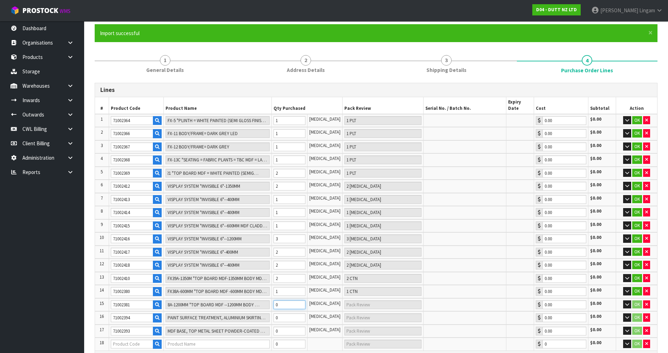
type input "3 CTN"
type input "3"
click at [268, 311] on tr "16 71002394 PAINT SURFACE TREATMENT, ALUMINIUM SKIRTING BOARD 0 [MEDICAL_DATA] …" at bounding box center [376, 317] width 562 height 13
type input "25"
type input "1"
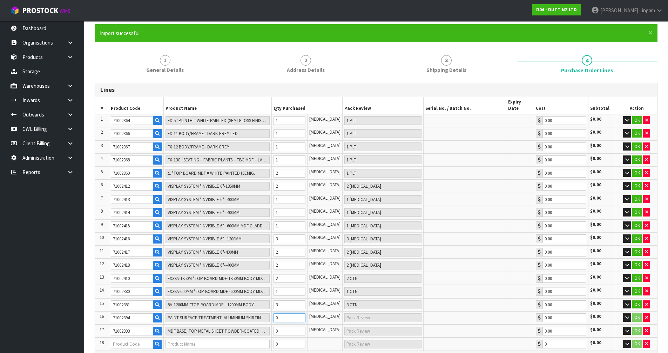
type input "1 [MEDICAL_DATA]"
type input "1"
drag, startPoint x: 292, startPoint y: 326, endPoint x: 275, endPoint y: 324, distance: 16.2
click at [275, 324] on tr "17 71002393 MDF BASE, TOP METAL SHEET POWDER-COATED COVER PLATE-LEG 0 [MEDICAL_…" at bounding box center [376, 330] width 562 height 13
type input "26"
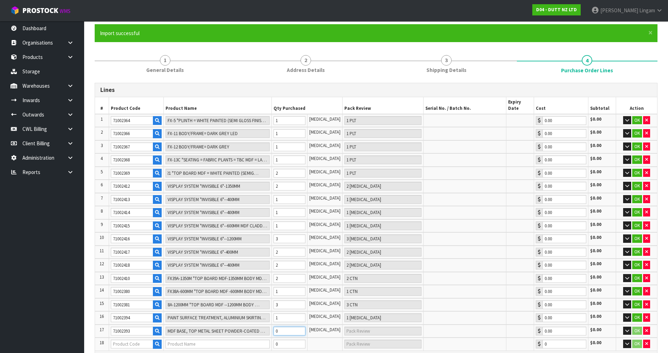
type input "1"
type input "1 [MEDICAL_DATA]"
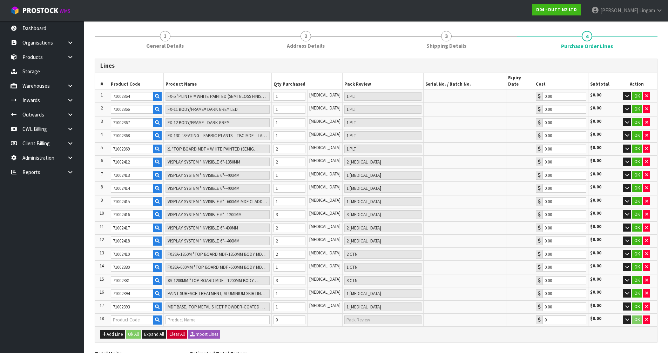
scroll to position [91, 0]
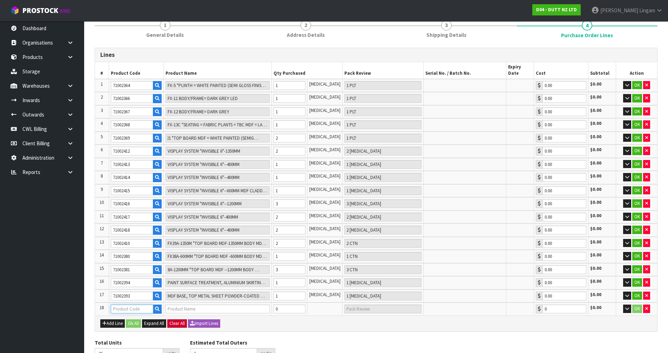
click at [138, 304] on input "text" at bounding box center [132, 308] width 42 height 9
paste input "71002365"
drag, startPoint x: 285, startPoint y: 303, endPoint x: 280, endPoint y: 302, distance: 5.7
click at [280, 304] on input "0" at bounding box center [289, 308] width 32 height 9
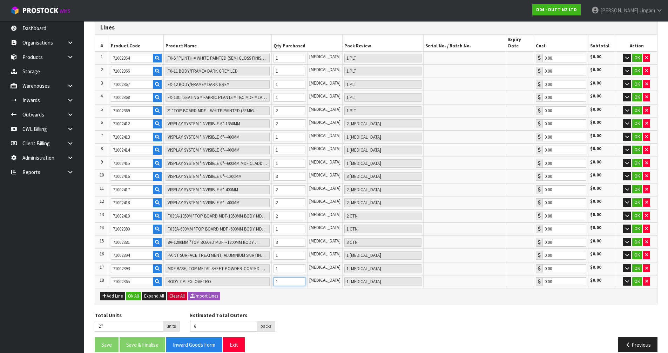
scroll to position [122, 0]
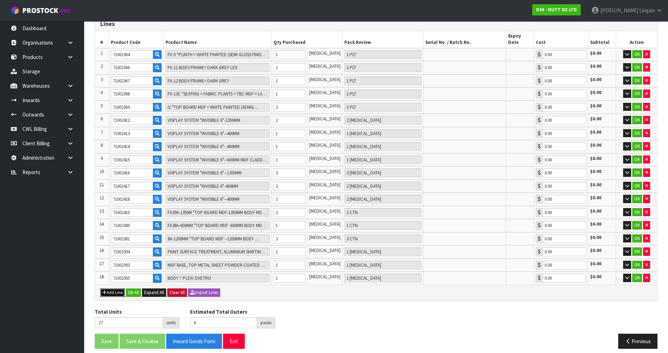
click at [120, 288] on button "Add Line" at bounding box center [112, 292] width 25 height 8
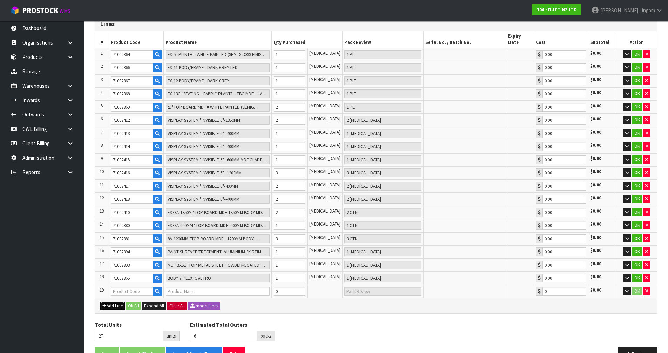
click at [116, 301] on button "Add Line" at bounding box center [112, 305] width 25 height 8
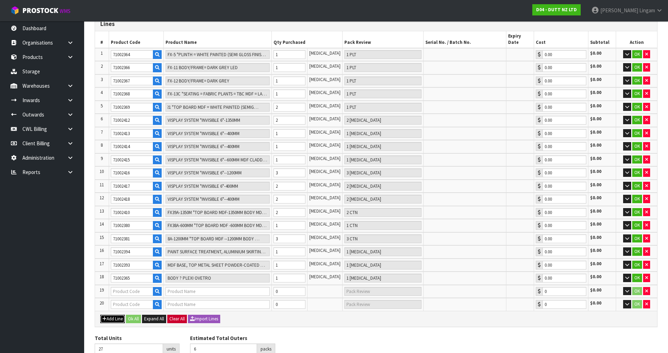
click at [117, 314] on button "Add Line" at bounding box center [112, 318] width 25 height 8
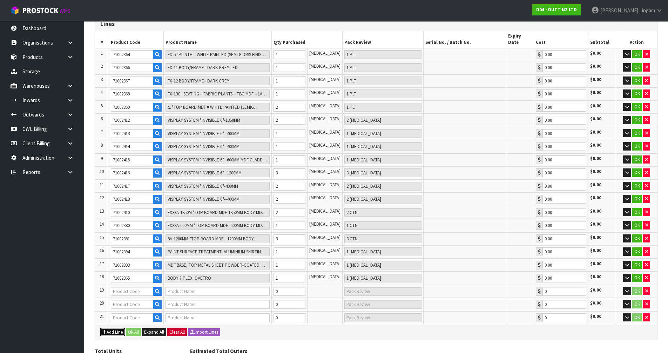
click at [117, 328] on button "Add Line" at bounding box center [112, 332] width 25 height 8
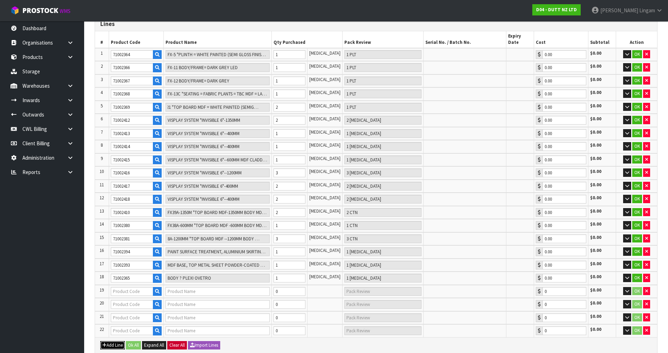
click at [114, 341] on button "Add Line" at bounding box center [112, 345] width 25 height 8
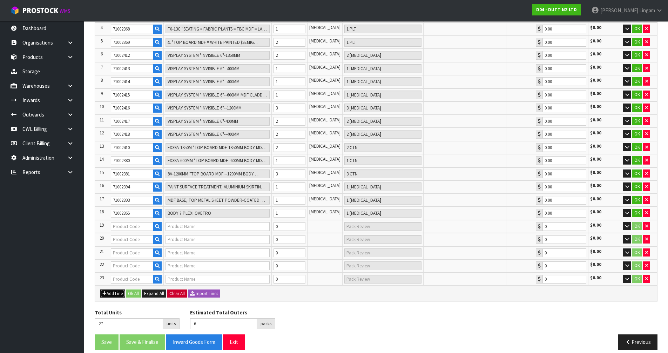
scroll to position [188, 0]
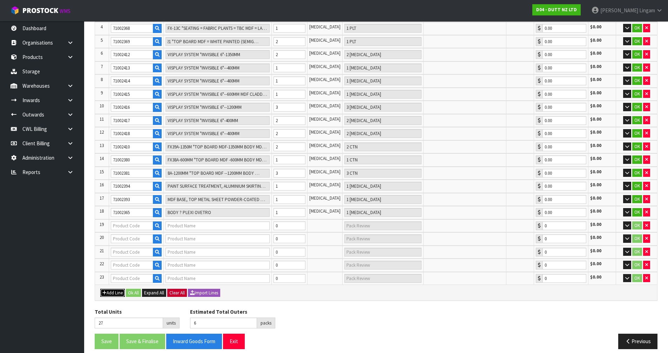
click at [116, 288] on button "Add Line" at bounding box center [112, 292] width 25 height 8
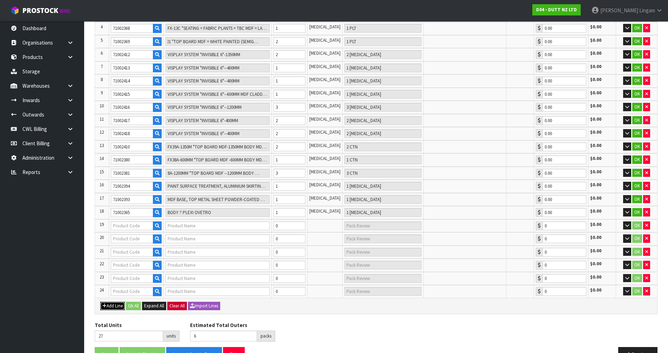
click at [121, 301] on button "Add Line" at bounding box center [112, 305] width 25 height 8
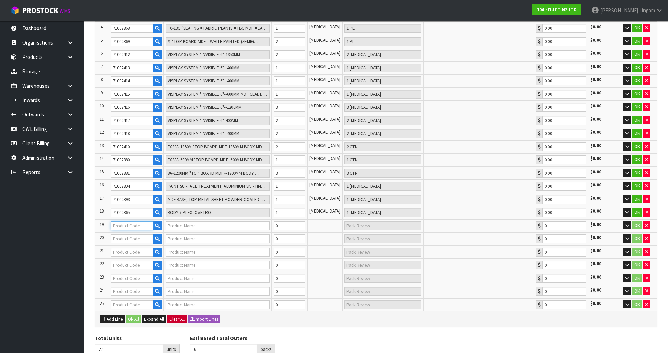
click at [135, 221] on input "text" at bounding box center [132, 225] width 42 height 9
paste input "71002382"
click at [127, 234] on input "text" at bounding box center [132, 238] width 42 height 9
paste input "71002395"
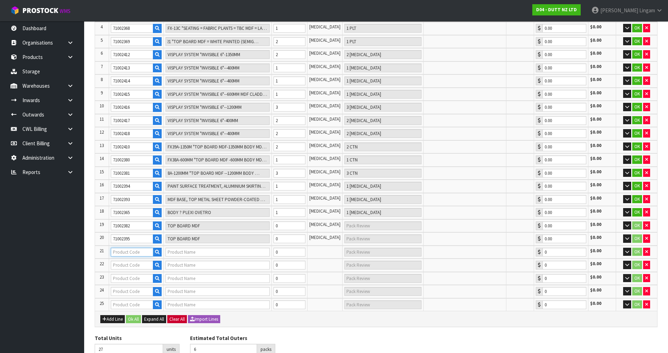
click at [125, 247] on input "text" at bounding box center [132, 251] width 42 height 9
paste input "71002377"
click at [125, 260] on input "text" at bounding box center [132, 264] width 42 height 9
paste input "71002377"
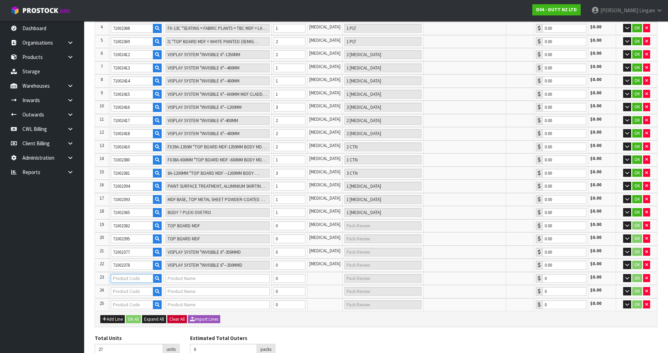
click at [129, 274] on input "text" at bounding box center [132, 278] width 42 height 9
paste input "71002352"
click at [129, 287] on input "text" at bounding box center [132, 291] width 42 height 9
paste input "71002352"
click at [135, 274] on input "text" at bounding box center [132, 278] width 42 height 9
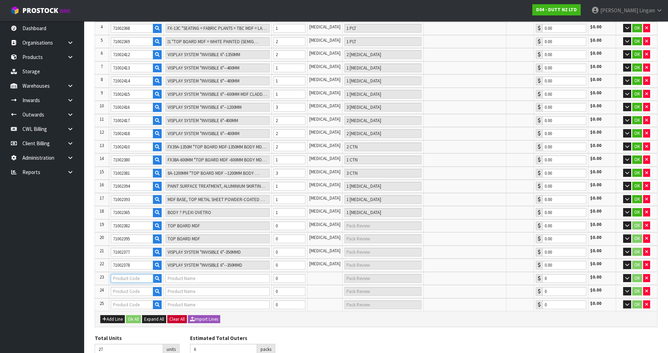
paste input "71002352"
click at [268, 219] on tr "19 71002382 TOP BOARD MDF 0 [MEDICAL_DATA] 0.00 $0.00 OK" at bounding box center [376, 225] width 562 height 13
drag, startPoint x: 288, startPoint y: 232, endPoint x: 279, endPoint y: 233, distance: 9.5
click at [279, 234] on input "0" at bounding box center [289, 238] width 32 height 9
click at [273, 219] on tr "19 71002382 TOP BOARD MDF 4 [MEDICAL_DATA] 4 [MEDICAL_DATA] 0.00 $0.00 OK" at bounding box center [376, 225] width 562 height 13
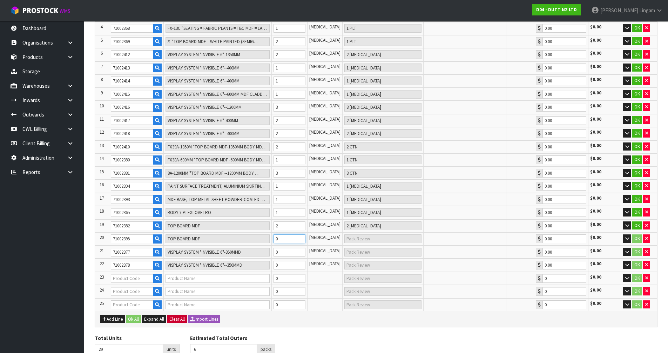
drag, startPoint x: 284, startPoint y: 232, endPoint x: 276, endPoint y: 232, distance: 7.7
click at [276, 232] on td "0" at bounding box center [289, 238] width 35 height 13
click at [268, 246] on tr "21 71002377 VISPLAY SYSTEM "INVISIBLE 6"-350MMD 0 [MEDICAL_DATA] 0.00 $0.00 OK" at bounding box center [376, 251] width 562 height 13
drag, startPoint x: 288, startPoint y: 259, endPoint x: 276, endPoint y: 261, distance: 12.1
click at [276, 261] on tr "22 71002378 VISPLAY SYSTEM "INVISIBLE 6"--350MMD 0 [MEDICAL_DATA] 0.00 $0.00 OK" at bounding box center [376, 264] width 562 height 13
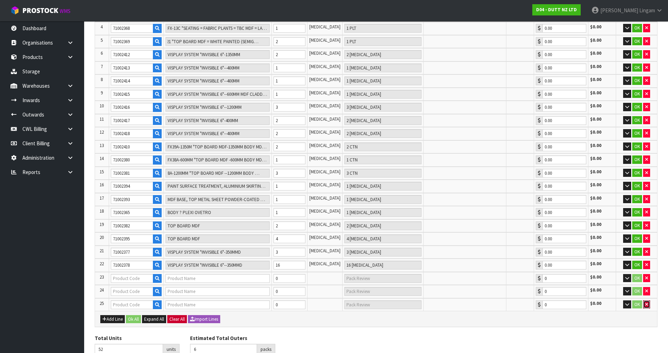
click at [647, 302] on icon "button" at bounding box center [646, 304] width 3 height 5
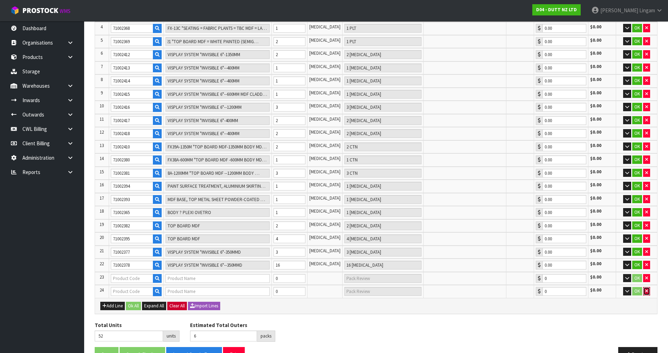
click at [646, 288] on icon "button" at bounding box center [646, 290] width 3 height 5
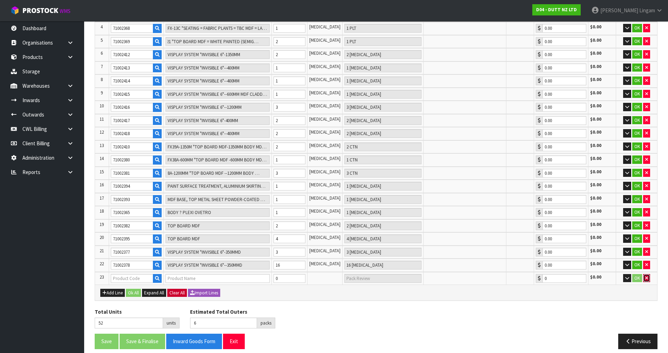
click at [648, 274] on button "button" at bounding box center [646, 278] width 7 height 8
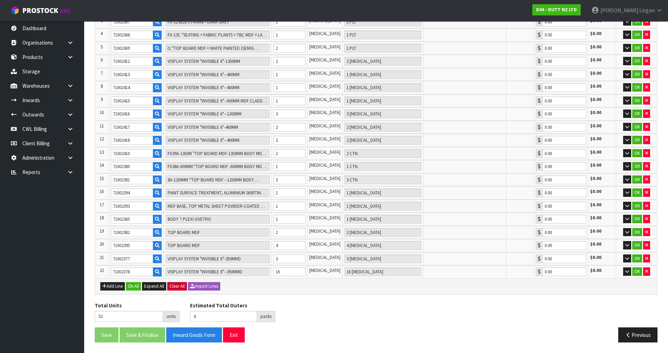
scroll to position [175, 0]
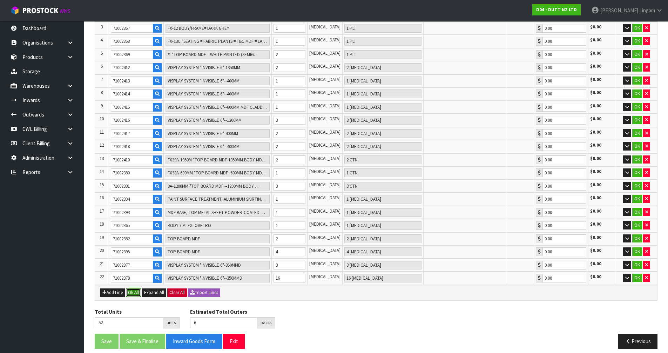
click at [130, 288] on button "Ok All" at bounding box center [133, 292] width 15 height 8
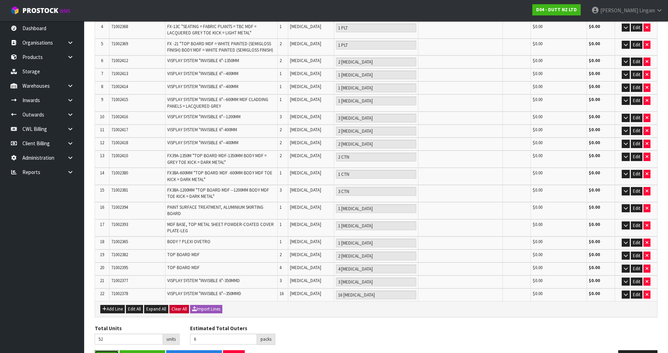
click at [108, 350] on button "Save" at bounding box center [107, 357] width 24 height 15
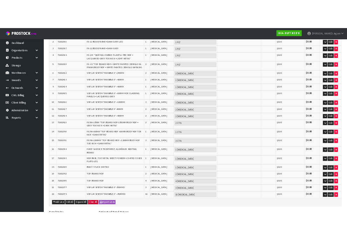
scroll to position [0, 0]
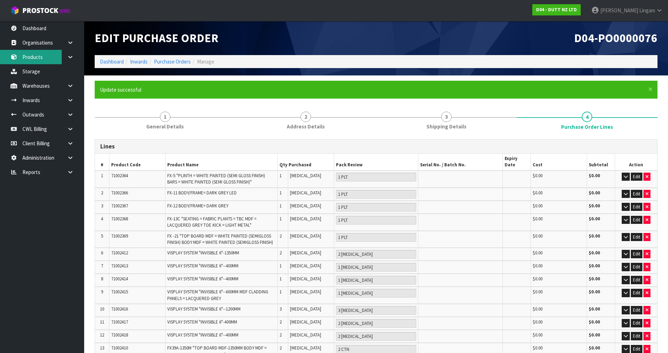
click at [36, 52] on link "Products" at bounding box center [42, 57] width 84 height 14
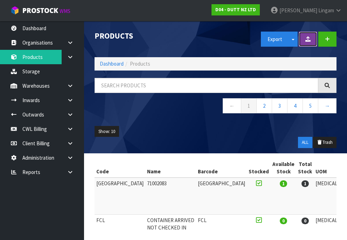
click at [314, 40] on button at bounding box center [308, 39] width 19 height 15
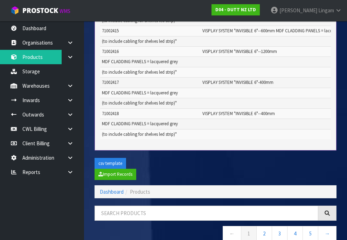
scroll to position [526, 0]
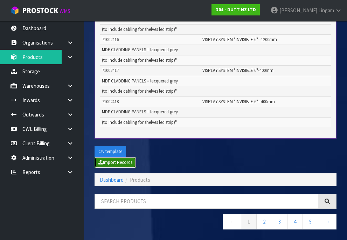
click at [130, 168] on button "Import Records" at bounding box center [116, 162] width 42 height 11
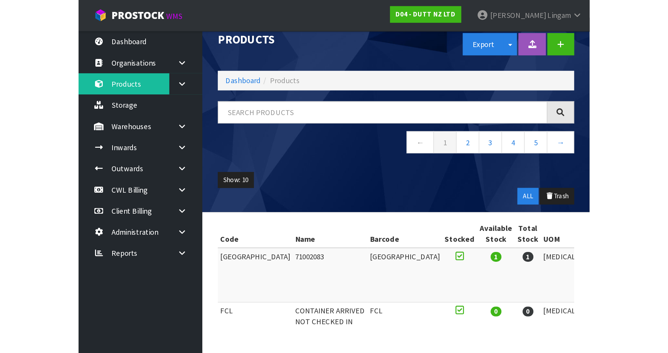
scroll to position [0, 0]
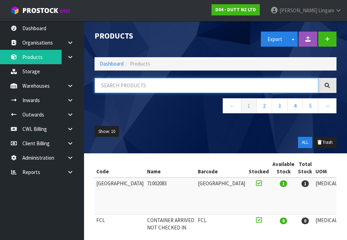
click at [169, 86] on input "text" at bounding box center [207, 85] width 224 height 15
paste input "71002352"
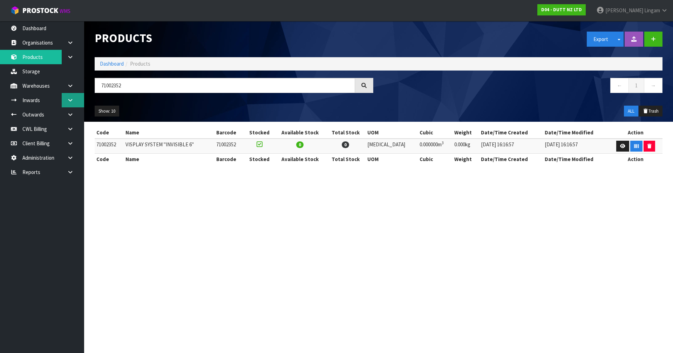
click at [73, 96] on link at bounding box center [73, 100] width 22 height 14
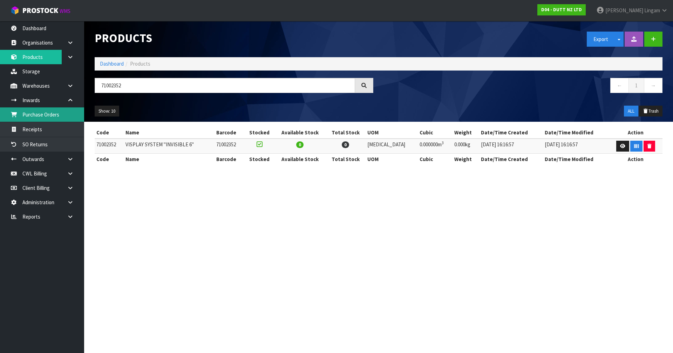
click at [47, 116] on link "Purchase Orders" at bounding box center [42, 114] width 84 height 14
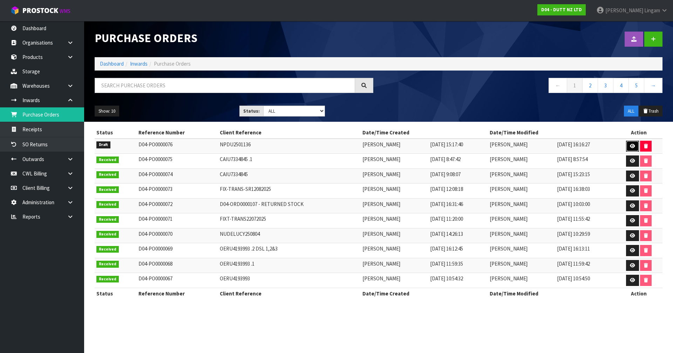
click at [633, 143] on link at bounding box center [632, 146] width 13 height 11
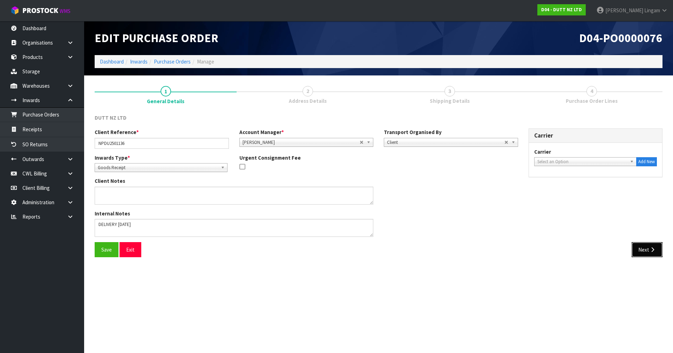
click at [649, 251] on icon "button" at bounding box center [652, 249] width 7 height 5
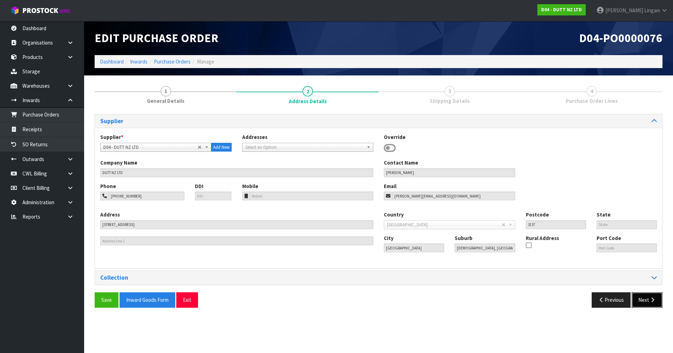
click at [646, 303] on button "Next" at bounding box center [647, 299] width 31 height 15
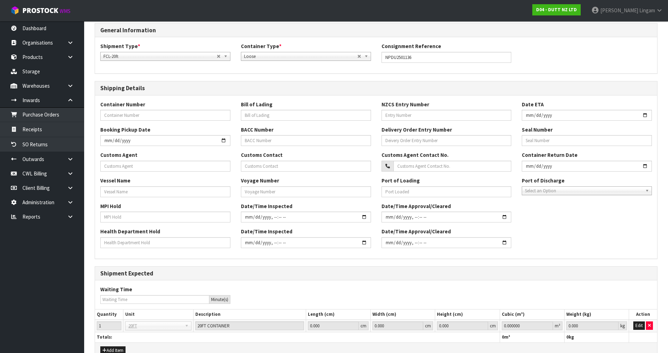
scroll to position [129, 0]
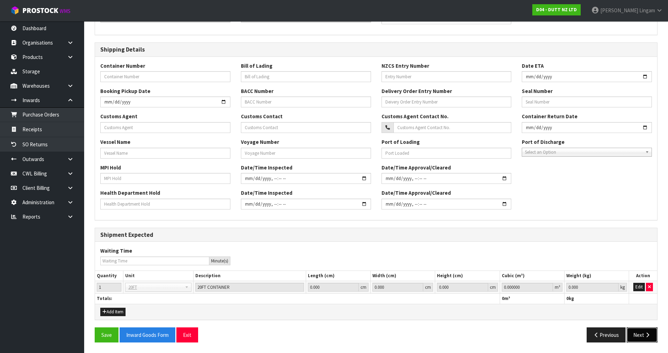
click at [643, 334] on button "Next" at bounding box center [641, 334] width 31 height 15
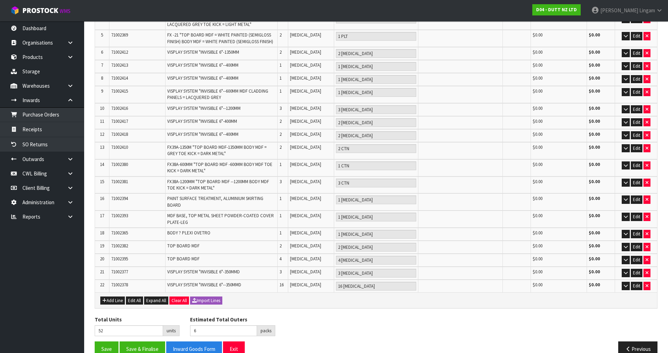
scroll to position [183, 0]
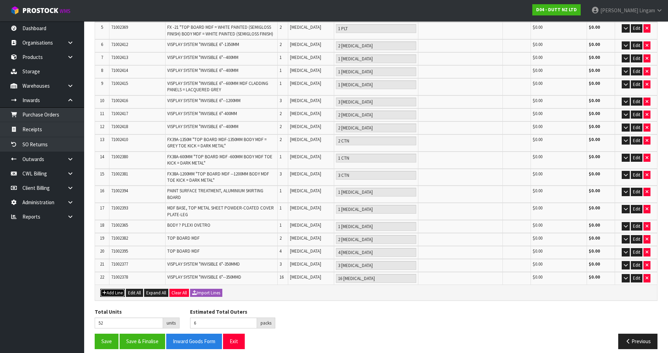
click at [111, 288] on button "Add Line" at bounding box center [112, 292] width 25 height 8
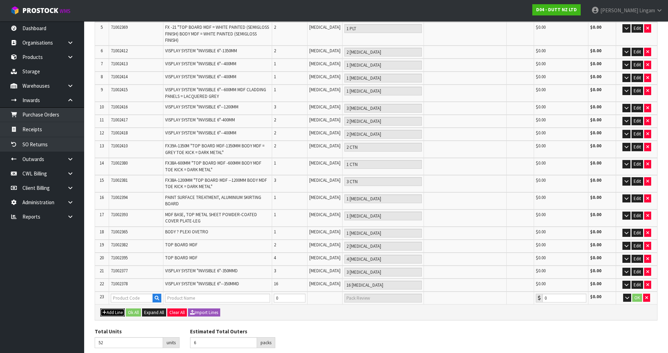
click at [113, 308] on button "Add Line" at bounding box center [112, 312] width 25 height 8
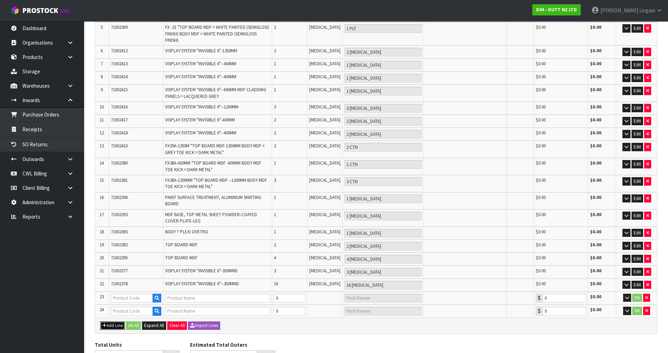
click at [114, 321] on button "Add Line" at bounding box center [112, 325] width 25 height 8
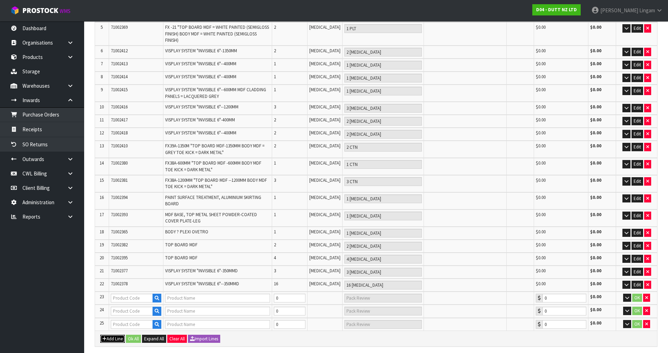
click at [118, 334] on button "Add Line" at bounding box center [112, 338] width 25 height 8
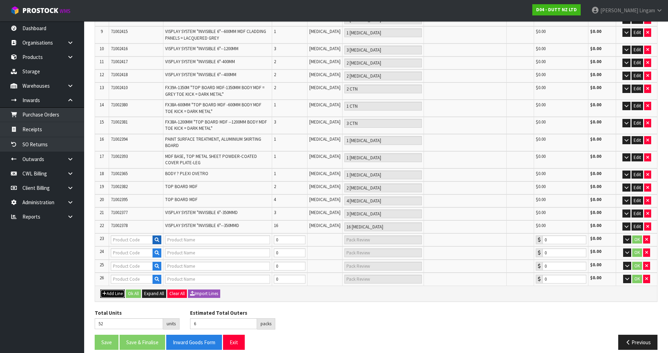
scroll to position [242, 0]
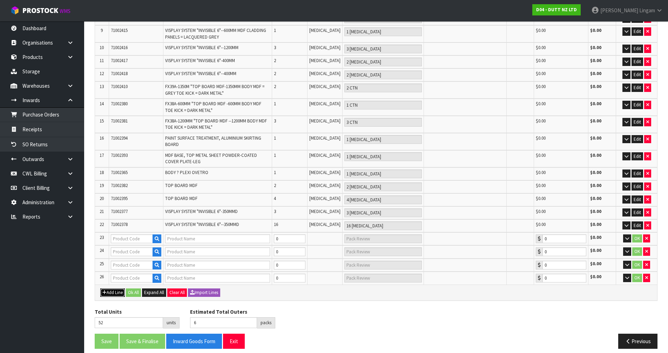
click at [120, 288] on button "Add Line" at bounding box center [112, 292] width 25 height 8
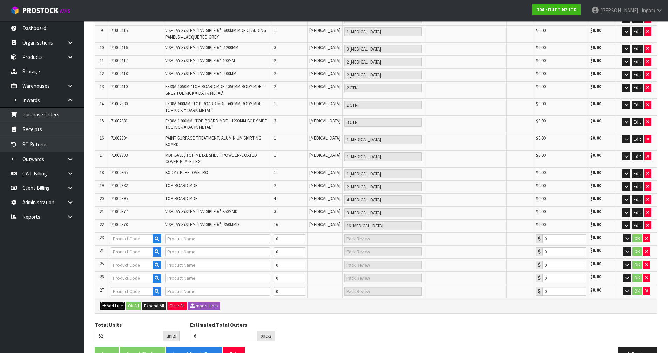
click at [111, 301] on button "Add Line" at bounding box center [112, 305] width 25 height 8
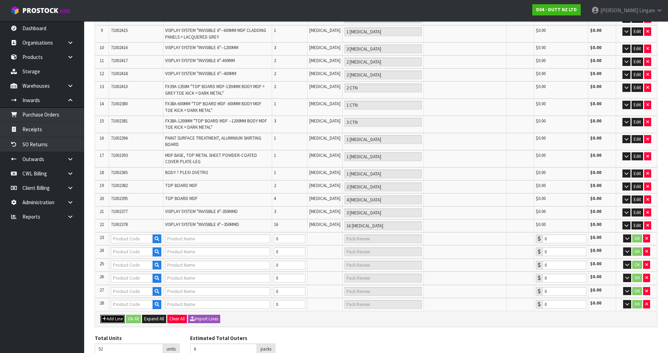
click at [114, 316] on button "Add Line" at bounding box center [112, 318] width 25 height 8
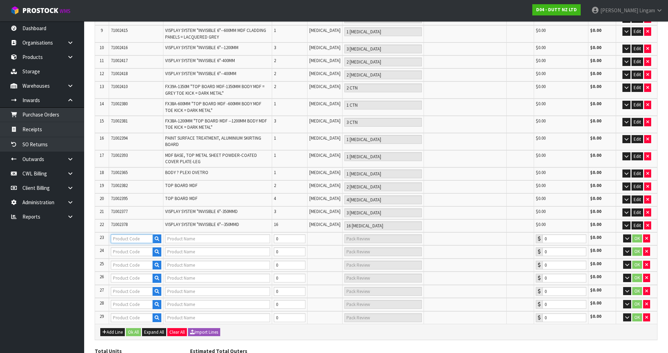
click at [125, 234] on input "text" at bounding box center [132, 238] width 42 height 9
paste input "71002352"
click at [125, 247] on input "text" at bounding box center [132, 251] width 42 height 9
paste input "71002352"
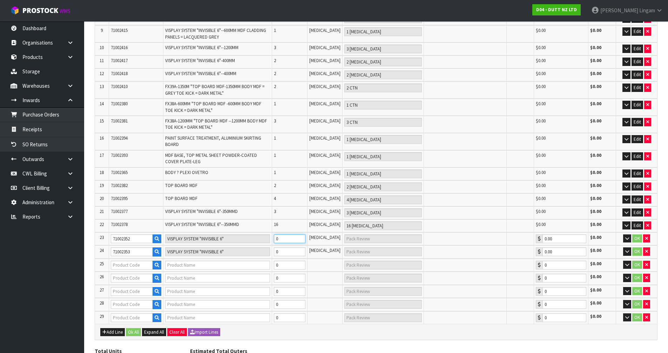
drag, startPoint x: 284, startPoint y: 233, endPoint x: 275, endPoint y: 234, distance: 9.1
click at [275, 234] on tr "23 71002352 VISPLAY SYSTEM "INVISIBLE 6" 0 [MEDICAL_DATA] 0.00 $0.00 OK" at bounding box center [376, 238] width 562 height 13
click at [272, 248] on tr "24 71002353 VISPLAY SYSTEM "INVISIBLE 6" 0 [MEDICAL_DATA] 0.00 $0.00 OK" at bounding box center [376, 251] width 562 height 13
click at [123, 260] on input "text" at bounding box center [132, 264] width 42 height 9
paste input "71002354"
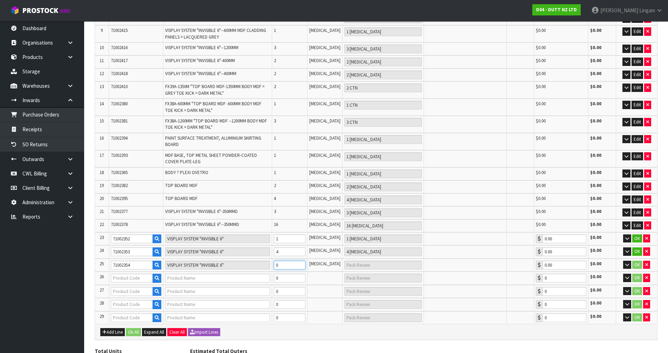
drag, startPoint x: 286, startPoint y: 258, endPoint x: 279, endPoint y: 256, distance: 7.9
click at [279, 260] on input "0" at bounding box center [290, 264] width 32 height 9
click at [135, 273] on input "text" at bounding box center [132, 277] width 42 height 9
paste input "71002356"
click at [129, 287] on input "text" at bounding box center [132, 291] width 42 height 9
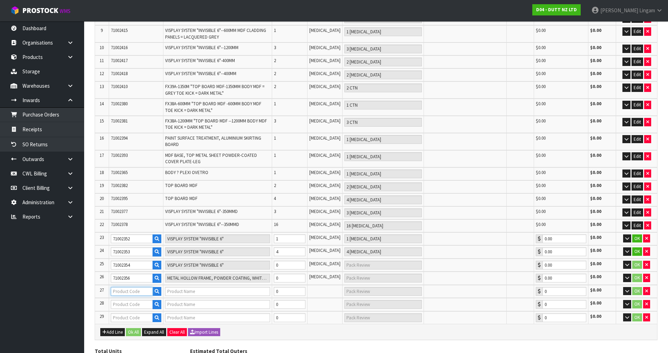
paste input "71002356"
click at [118, 300] on input "text" at bounding box center [132, 304] width 42 height 9
paste input "71002388"
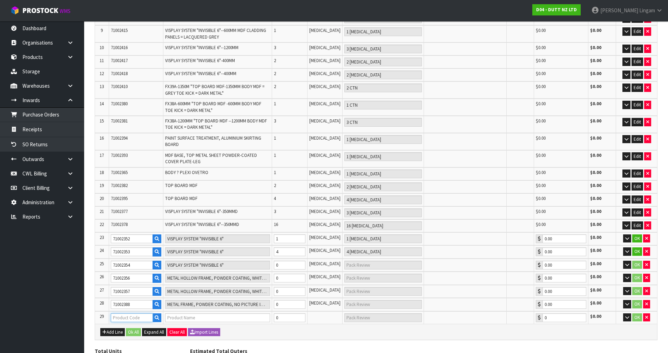
click at [136, 313] on input "text" at bounding box center [132, 317] width 42 height 9
paste input "71002389"
click at [274, 259] on tr "25 71002354 VISPLAY SYSTEM "INVISIBLE 6" 0 [MEDICAL_DATA] 0.00 $0.00 OK" at bounding box center [376, 264] width 562 height 13
click at [262, 273] on tr "26 71002356 METAL HOLLOW FRAME, POWDER COATING, WHITE ACRYLIC ON THE FRONT 0 [M…" at bounding box center [376, 277] width 562 height 13
click at [264, 287] on tr "27 71002357 METAL HOLLOW FRAME, POWDER COATING, WHITE ACRYLIC ON THE FRONT 0 [M…" at bounding box center [376, 291] width 562 height 13
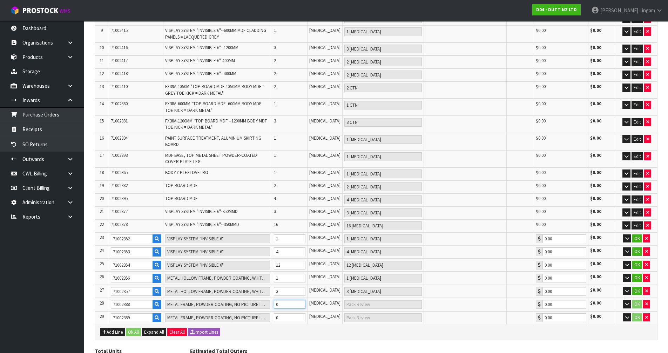
click at [271, 298] on tr "28 71002388 METAL FRAME, POWDER COATING, NO PICTURE INCLUDED 0 [MEDICAL_DATA] 0…" at bounding box center [376, 304] width 562 height 13
click at [265, 313] on tr "29 71002389 METAL FRAME, POWDER COATING, NO PICTURE INCLUDED 0 [MEDICAL_DATA] 0…" at bounding box center [376, 317] width 562 height 13
click at [113, 328] on button "Add Line" at bounding box center [112, 332] width 25 height 8
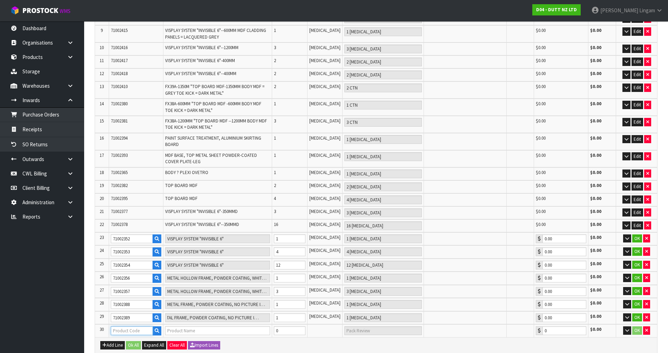
click at [121, 326] on input "text" at bounding box center [132, 330] width 42 height 9
paste input "71002390"
click at [121, 341] on button "Add Line" at bounding box center [112, 345] width 25 height 8
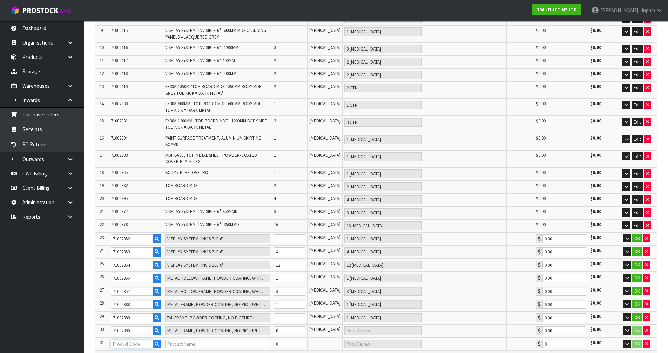
click at [125, 339] on input "text" at bounding box center [132, 343] width 42 height 9
paste input "71002391"
click at [275, 324] on tr "30 71002390 METAL FRAME, POWDER COATING, NO PICTURE INCLUDED 0 [MEDICAL_DATA] 0…" at bounding box center [376, 330] width 562 height 13
click at [274, 339] on tr "31 71002391 METAL FRAME, POWDER COATING, NO PICTURE INCLUDED 0 [MEDICAL_DATA] 0…" at bounding box center [376, 343] width 562 height 13
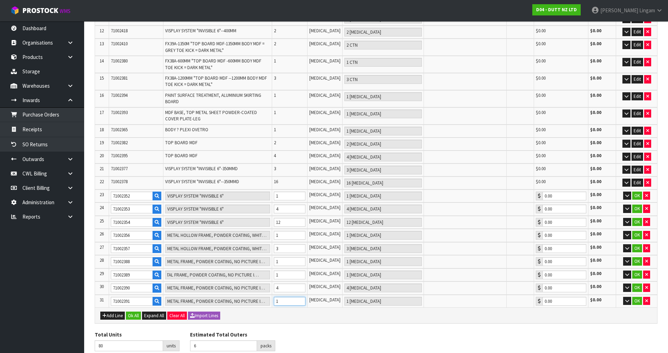
scroll to position [308, 0]
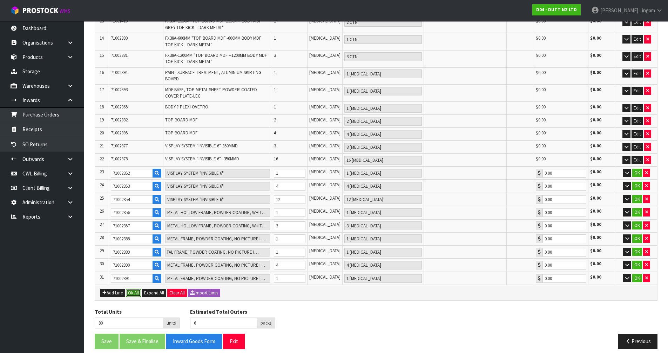
click at [138, 288] on button "Ok All" at bounding box center [133, 292] width 15 height 8
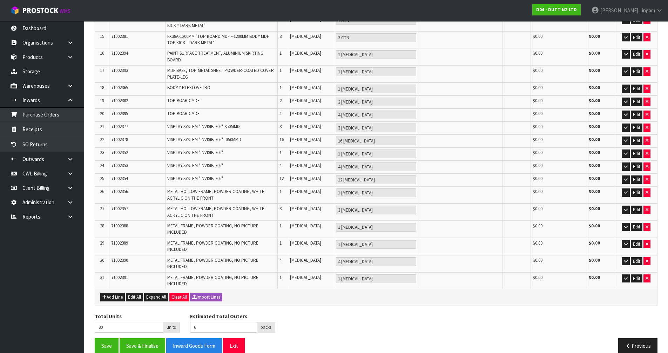
scroll to position [325, 0]
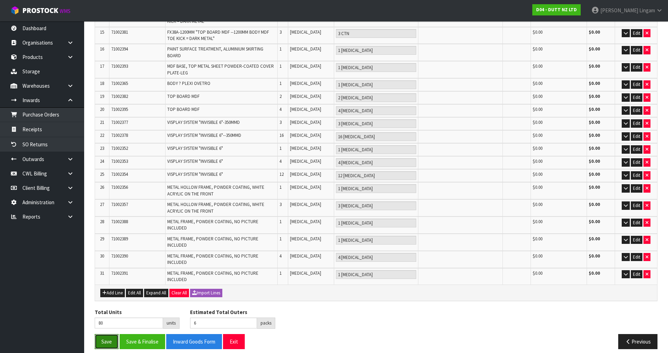
click at [106, 334] on button "Save" at bounding box center [107, 341] width 24 height 15
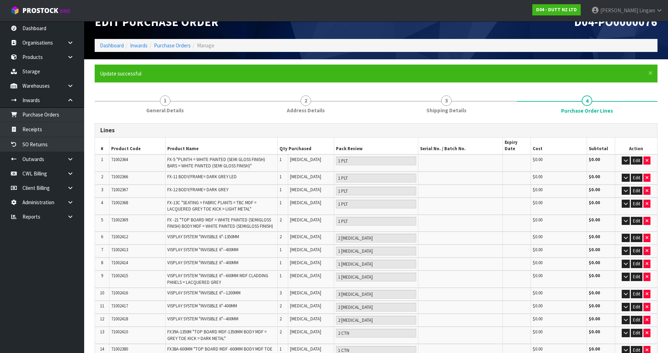
scroll to position [0, 0]
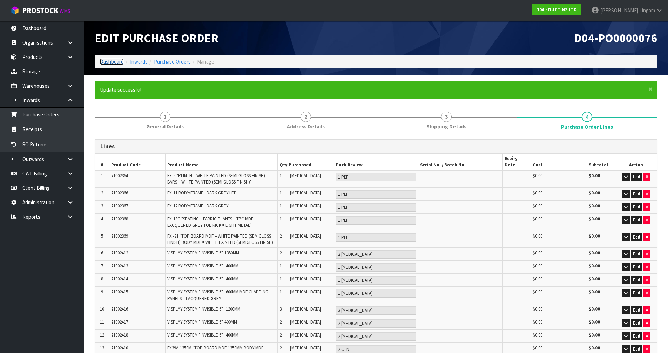
click at [114, 61] on link "Dashboard" at bounding box center [112, 61] width 24 height 7
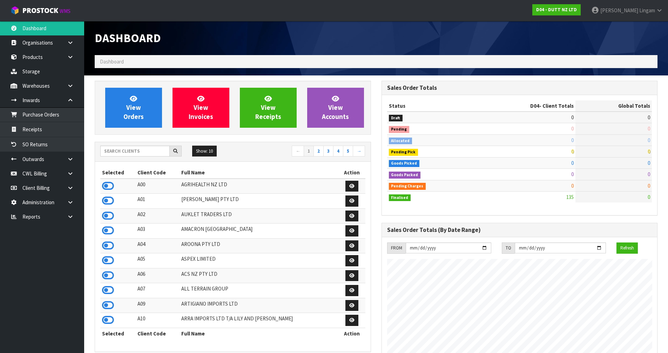
scroll to position [519, 286]
click at [133, 148] on input "text" at bounding box center [134, 150] width 69 height 11
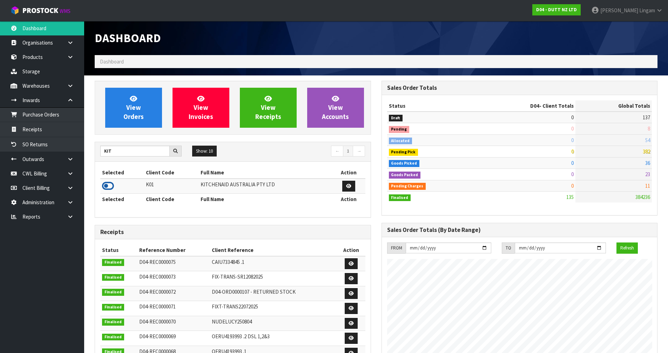
click at [103, 185] on icon at bounding box center [108, 185] width 12 height 11
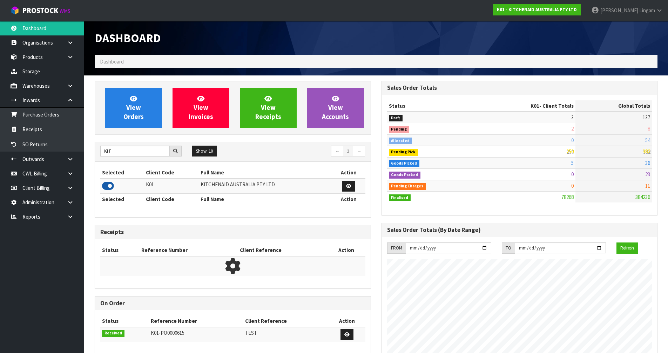
scroll to position [531, 286]
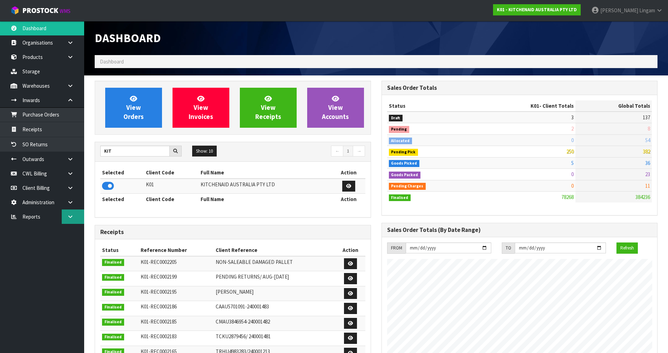
click at [67, 218] on icon at bounding box center [70, 216] width 7 height 5
click at [62, 248] on link "CWL" at bounding box center [42, 246] width 84 height 14
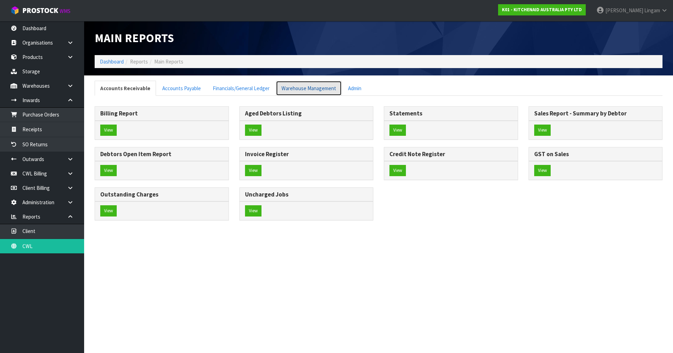
click at [319, 92] on link "Warehouse Management" at bounding box center [309, 88] width 66 height 15
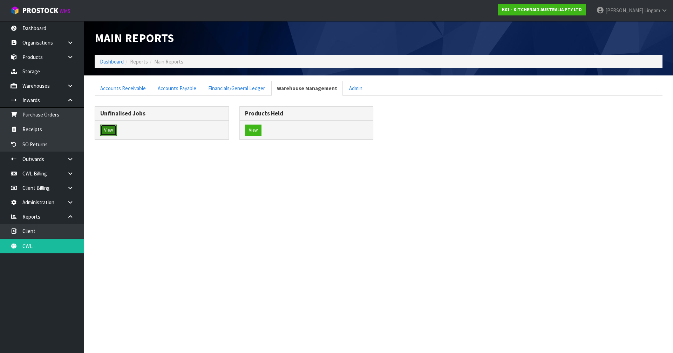
click at [111, 129] on button "View" at bounding box center [108, 129] width 16 height 11
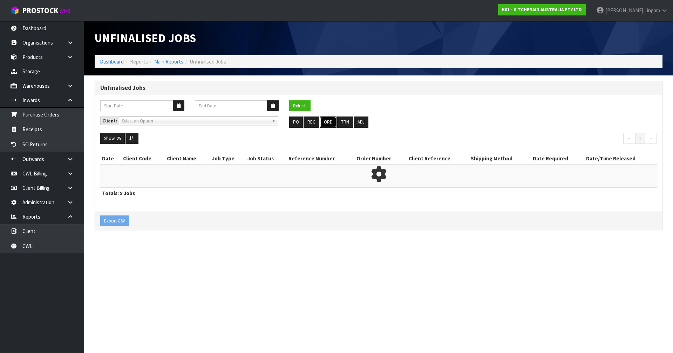
click at [327, 119] on button "ORD" at bounding box center [328, 121] width 16 height 11
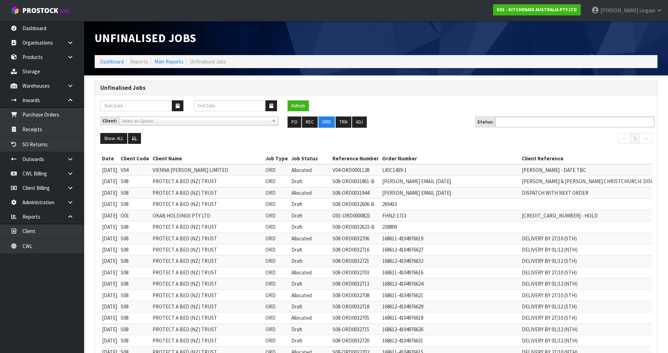
click at [525, 123] on input "text" at bounding box center [523, 121] width 52 height 9
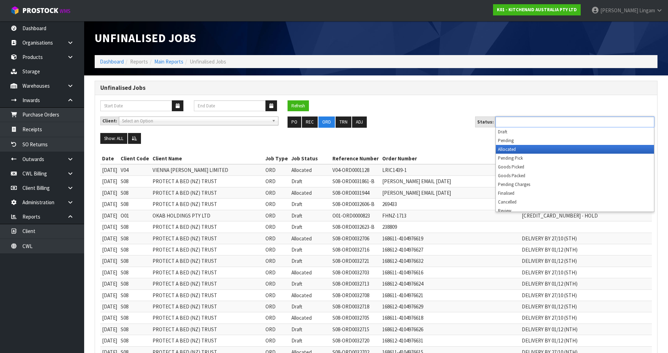
click at [520, 150] on li "Allocated" at bounding box center [575, 149] width 158 height 9
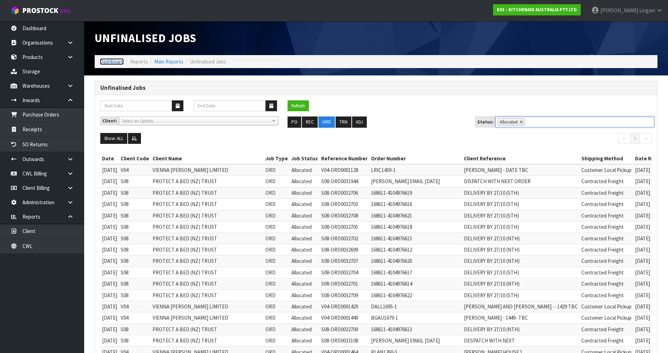
click at [108, 58] on link "Dashboard" at bounding box center [112, 61] width 24 height 7
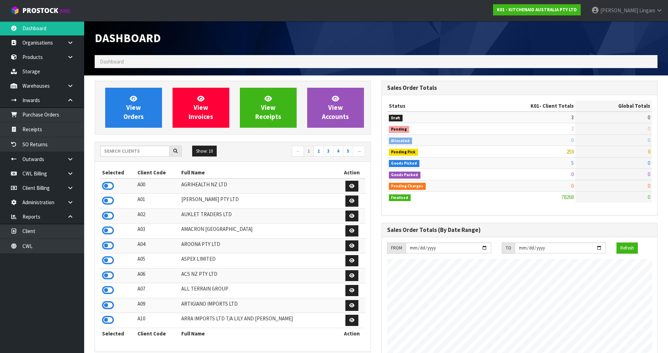
scroll to position [531, 286]
